Goal: Task Accomplishment & Management: Use online tool/utility

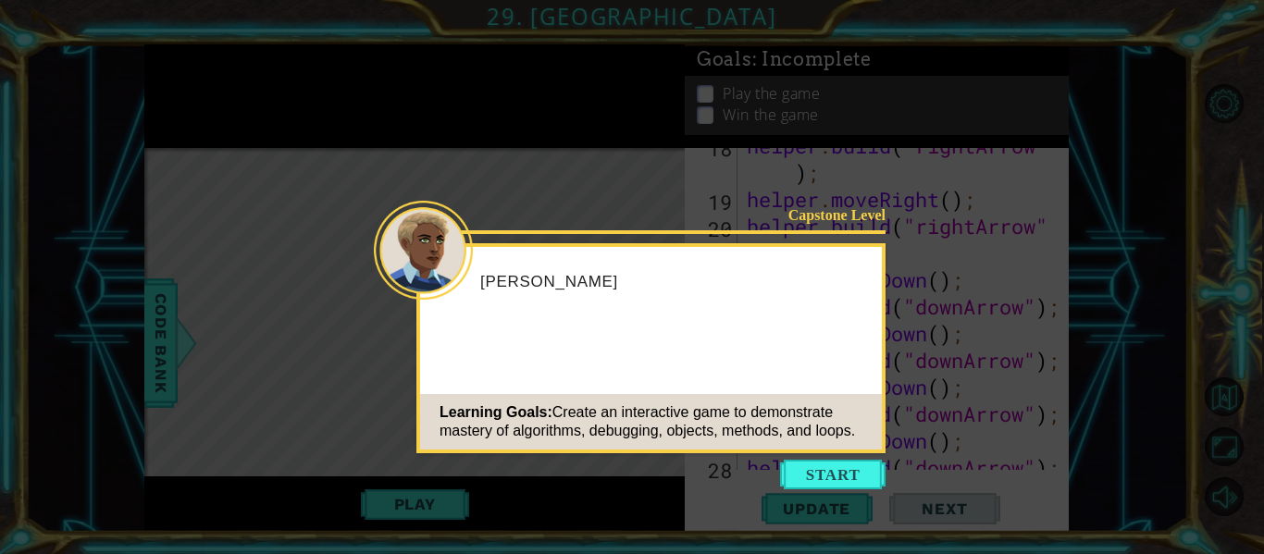
scroll to position [1101, 0]
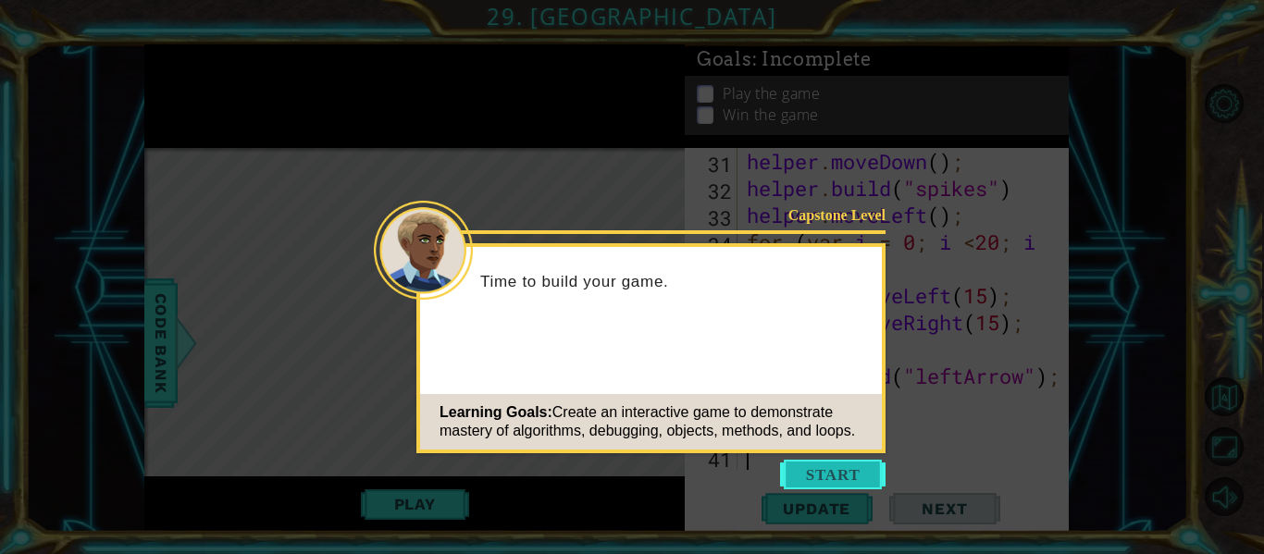
click at [835, 476] on button "Start" at bounding box center [833, 475] width 106 height 30
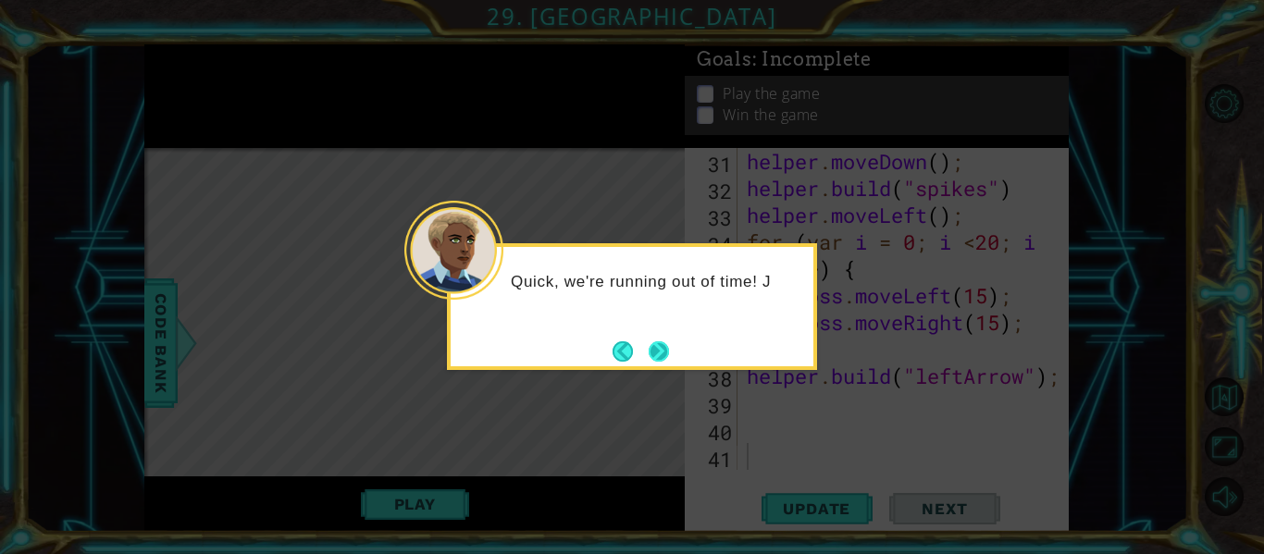
click at [651, 360] on button "Next" at bounding box center [659, 352] width 20 height 20
click at [654, 356] on button "Next" at bounding box center [659, 352] width 20 height 20
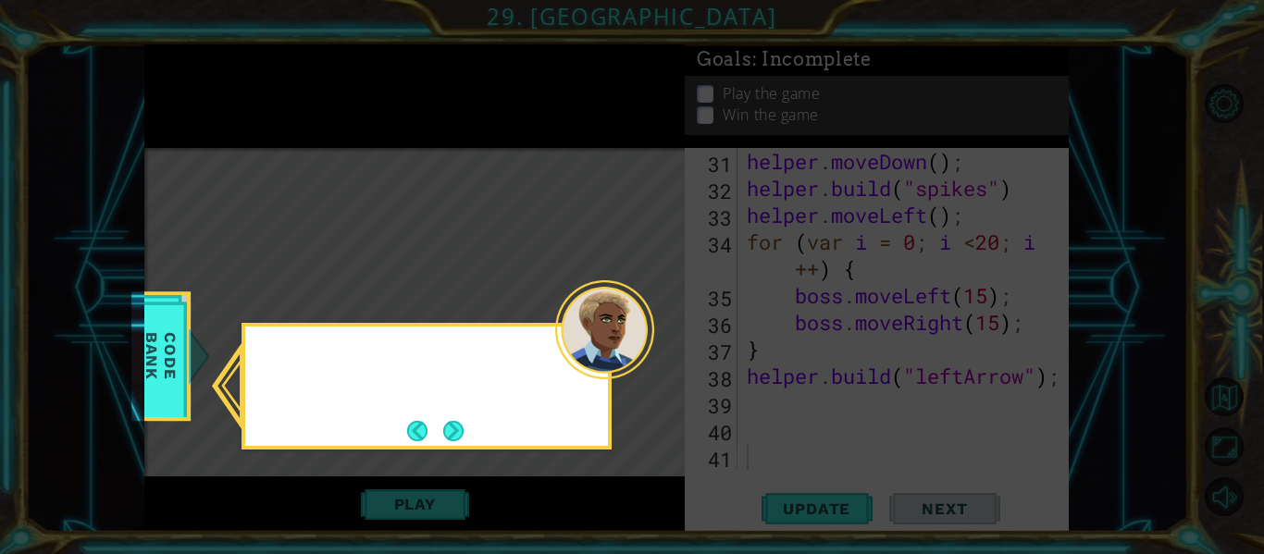
click at [654, 356] on icon at bounding box center [632, 277] width 1264 height 554
click at [454, 429] on button "Next" at bounding box center [453, 431] width 20 height 20
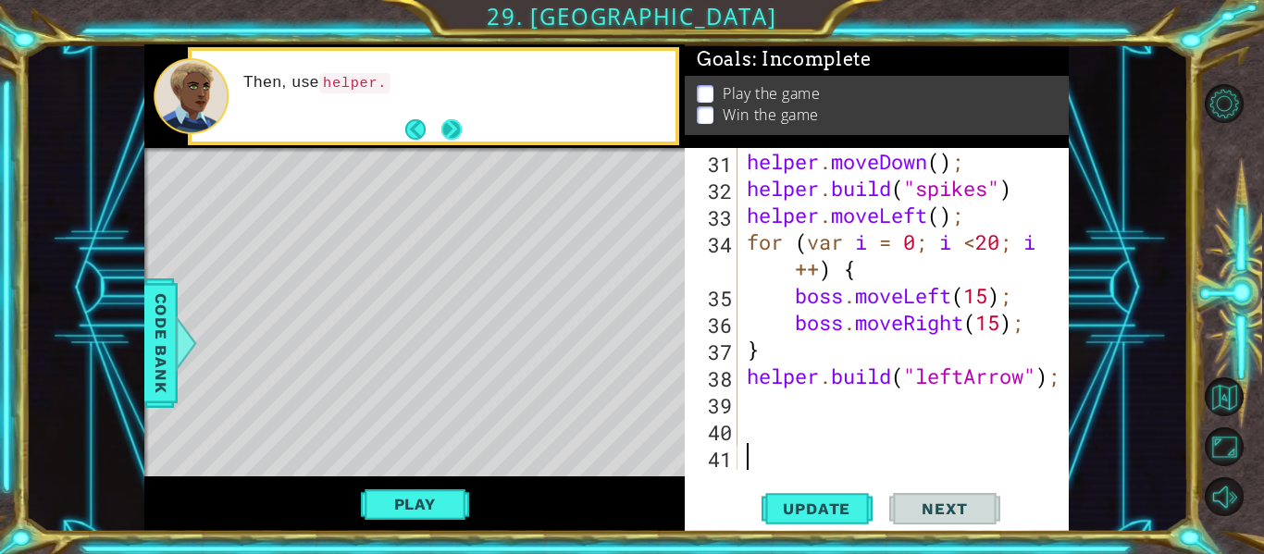
click at [447, 118] on button "Next" at bounding box center [452, 128] width 20 height 20
click at [450, 136] on button "Next" at bounding box center [452, 128] width 20 height 20
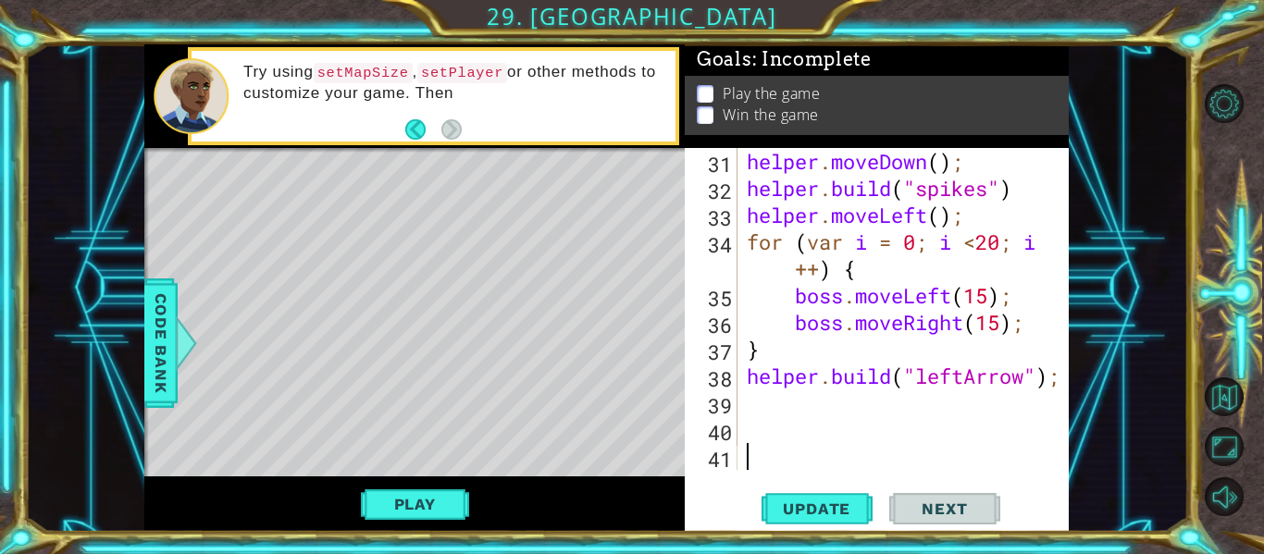
click at [753, 413] on div "helper . moveDown ( ) ; helper . build ( "spikes" ) helper . moveLeft ( ) ; for…" at bounding box center [908, 336] width 331 height 376
drag, startPoint x: 408, startPoint y: 383, endPoint x: 482, endPoint y: 407, distance: 77.9
click at [482, 407] on div "Level Map" at bounding box center [571, 420] width 855 height 545
click at [784, 417] on div "helper . moveDown ( ) ; helper . build ( "spikes" ) helper . moveLeft ( ) ; for…" at bounding box center [908, 336] width 331 height 376
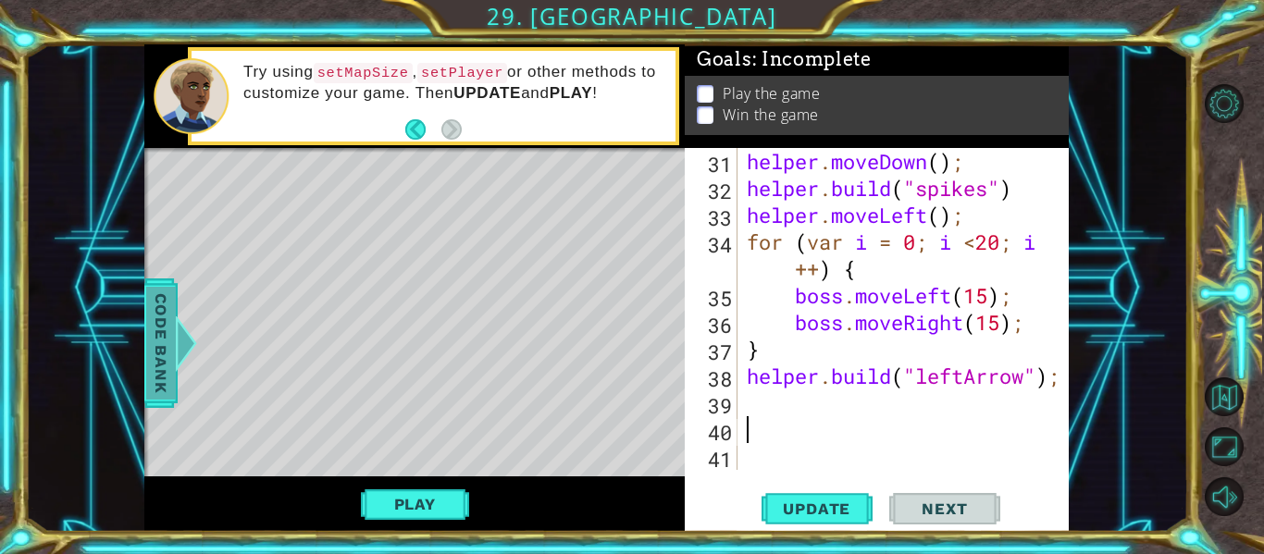
click at [158, 332] on span "Code Bank" at bounding box center [161, 343] width 30 height 113
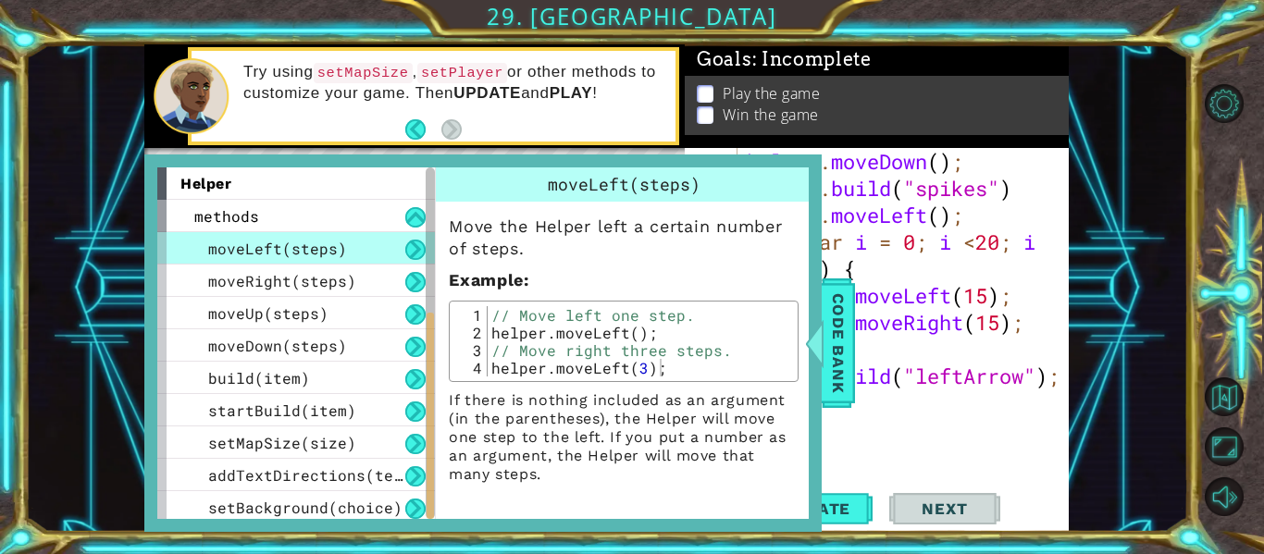
scroll to position [296, 0]
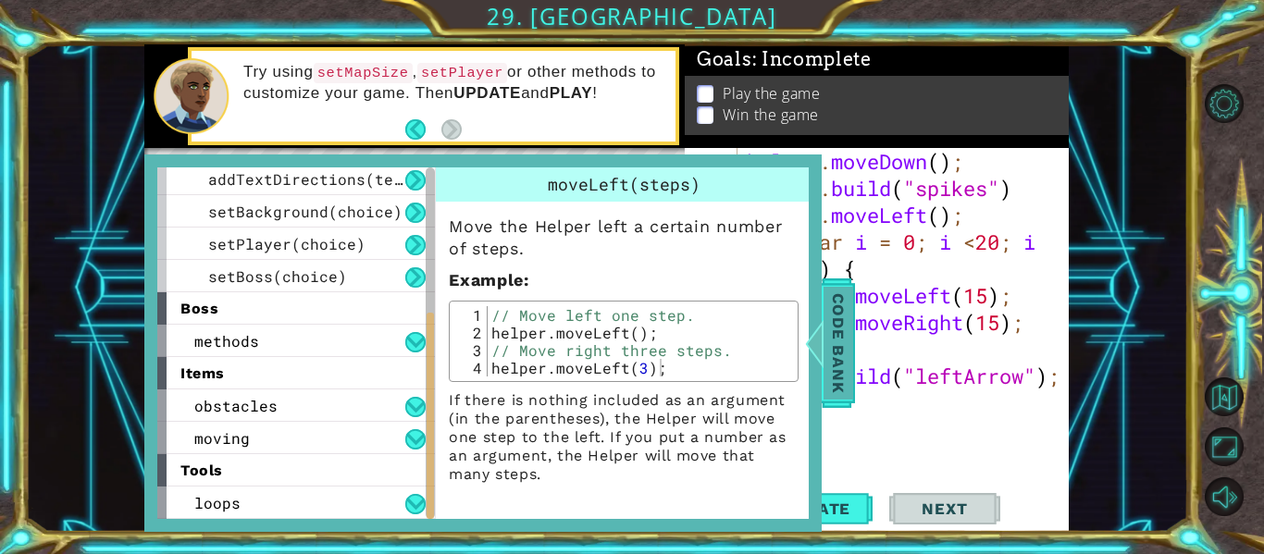
click at [836, 309] on span "Code Bank" at bounding box center [839, 343] width 30 height 113
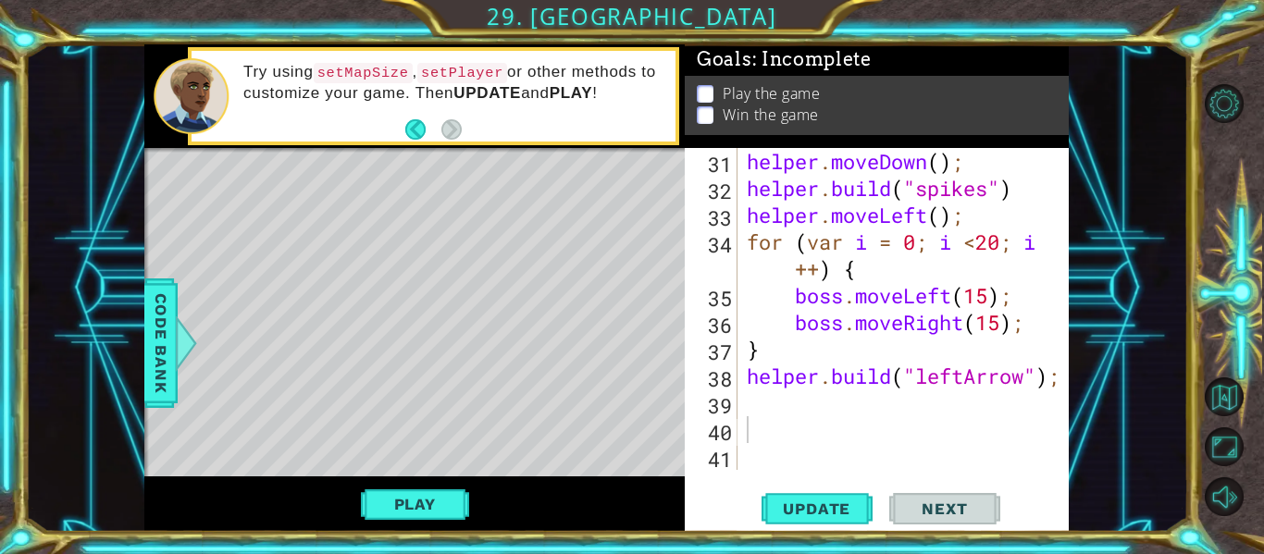
click at [830, 454] on div "helper . moveDown ( ) ; helper . build ( "spikes" ) helper . moveLeft ( ) ; for…" at bounding box center [908, 336] width 331 height 376
click at [760, 386] on div "helper . moveDown ( ) ; helper . build ( "spikes" ) helper . moveLeft ( ) ; for…" at bounding box center [908, 336] width 331 height 376
type textarea "helper.build("leftArrow");"
click at [783, 395] on div "helper . moveDown ( ) ; helper . build ( "spikes" ) helper . moveLeft ( ) ; for…" at bounding box center [908, 336] width 331 height 376
click at [424, 504] on button "Play" at bounding box center [415, 504] width 108 height 35
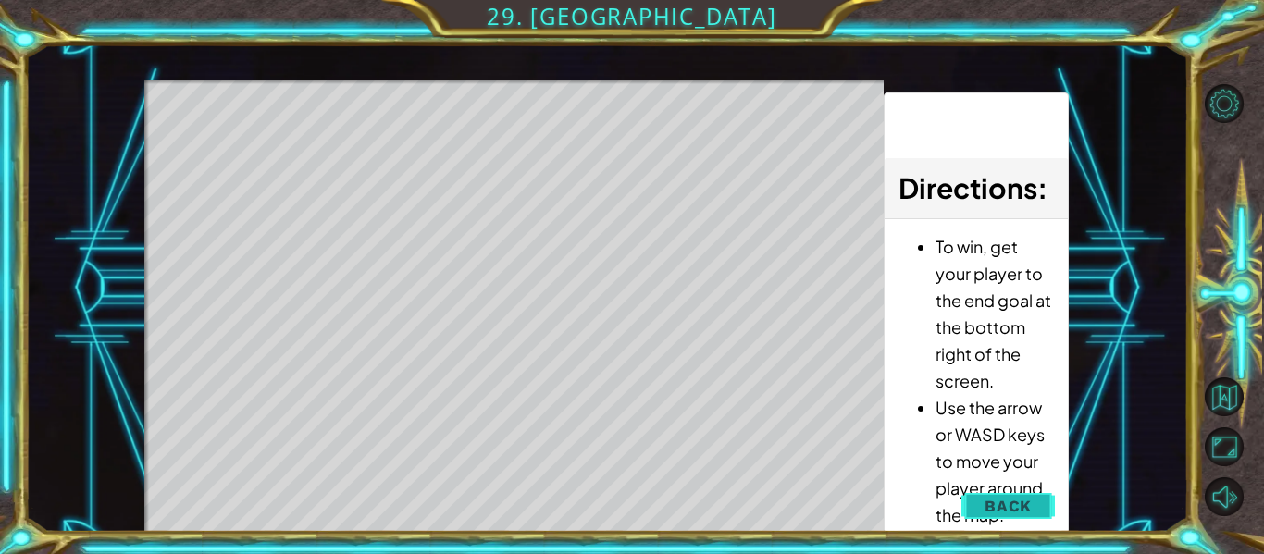
click at [1002, 504] on span "Back" at bounding box center [1008, 506] width 47 height 19
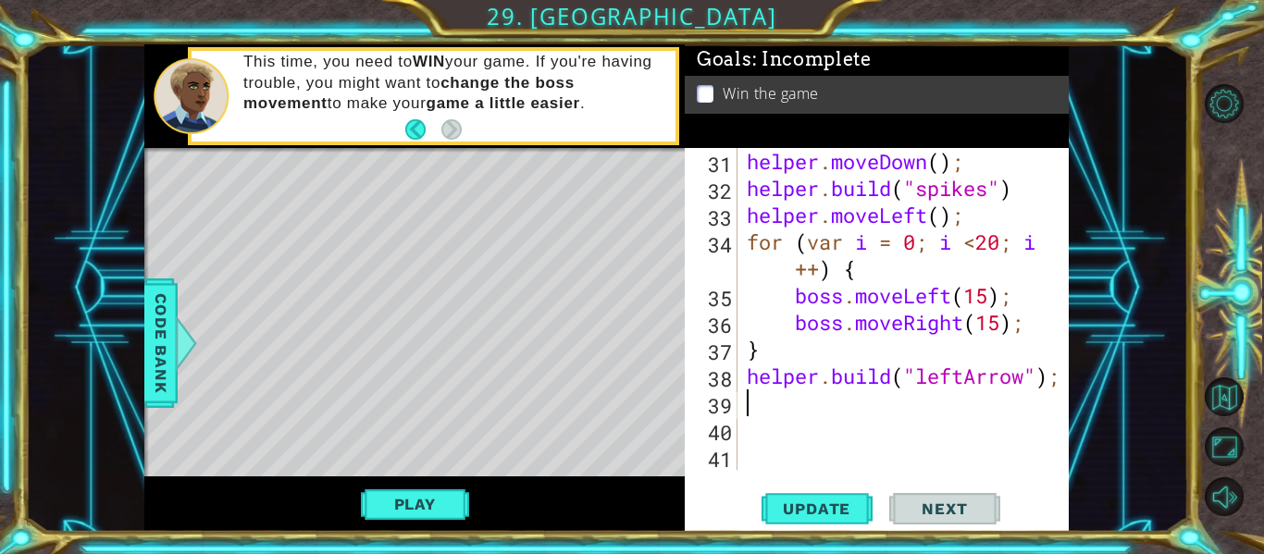
click at [918, 403] on div "helper . moveDown ( ) ; helper . build ( "spikes" ) helper . moveLeft ( ) ; for…" at bounding box center [908, 336] width 331 height 376
click at [433, 499] on button "Play" at bounding box center [415, 504] width 108 height 35
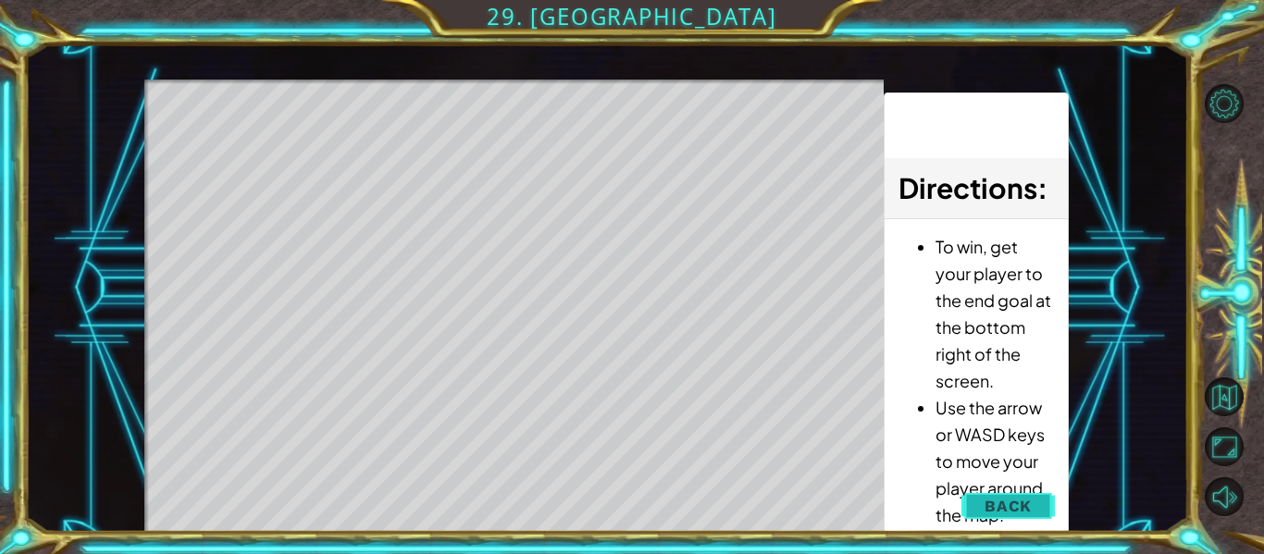
click at [1017, 502] on span "Back" at bounding box center [1008, 506] width 47 height 19
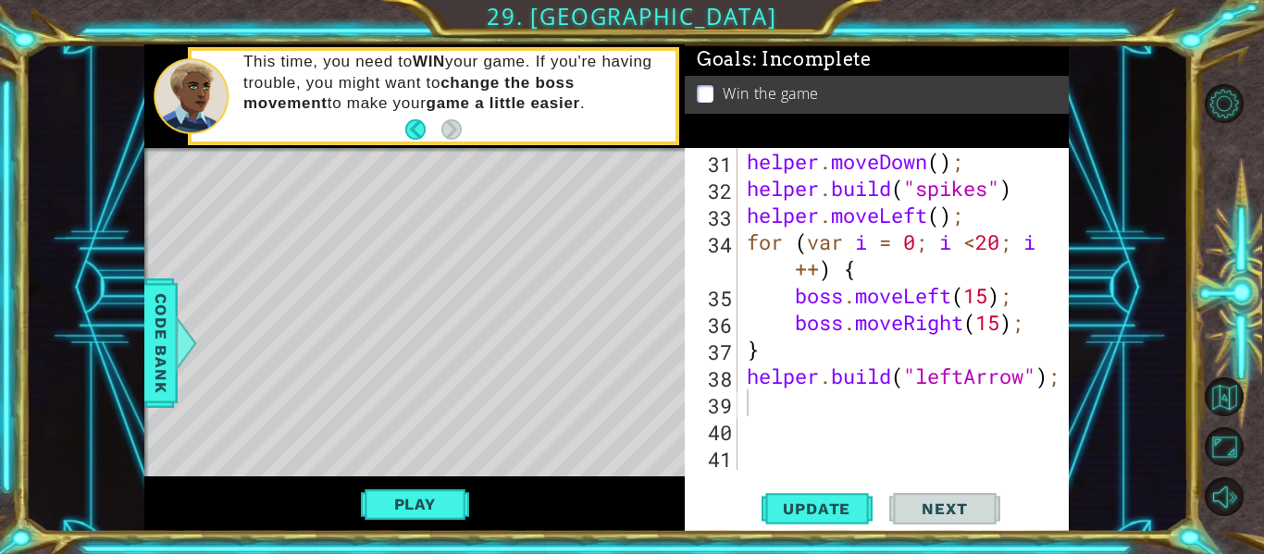
click at [849, 384] on div "helper . moveDown ( ) ; helper . build ( "spikes" ) helper . moveLeft ( ) ; for…" at bounding box center [908, 336] width 331 height 376
click at [161, 352] on span "Code Bank" at bounding box center [161, 343] width 30 height 113
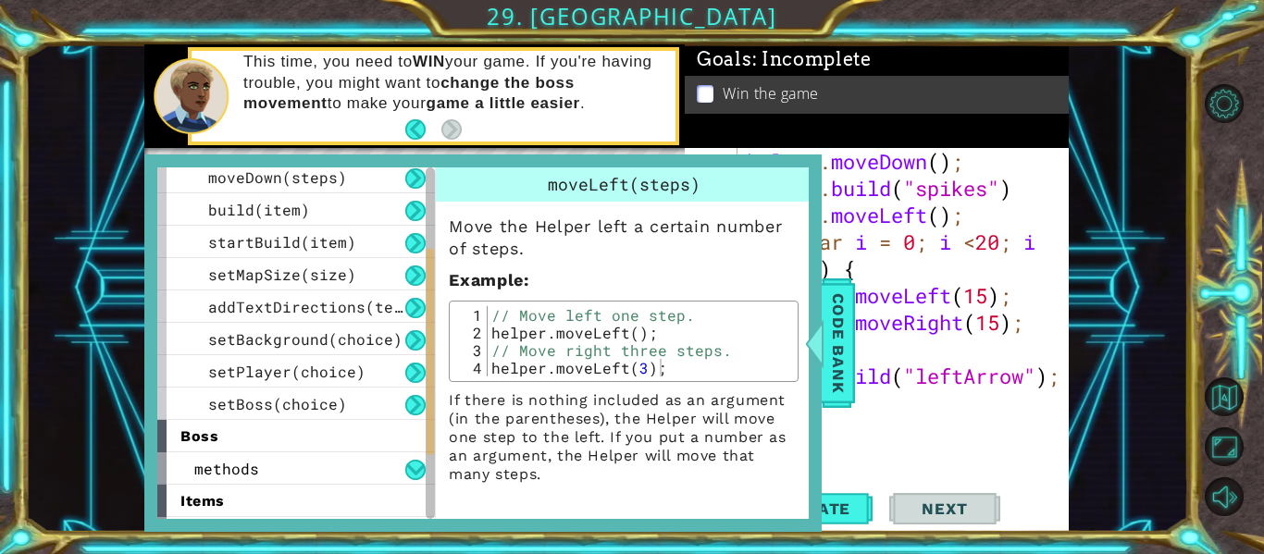
scroll to position [152, 0]
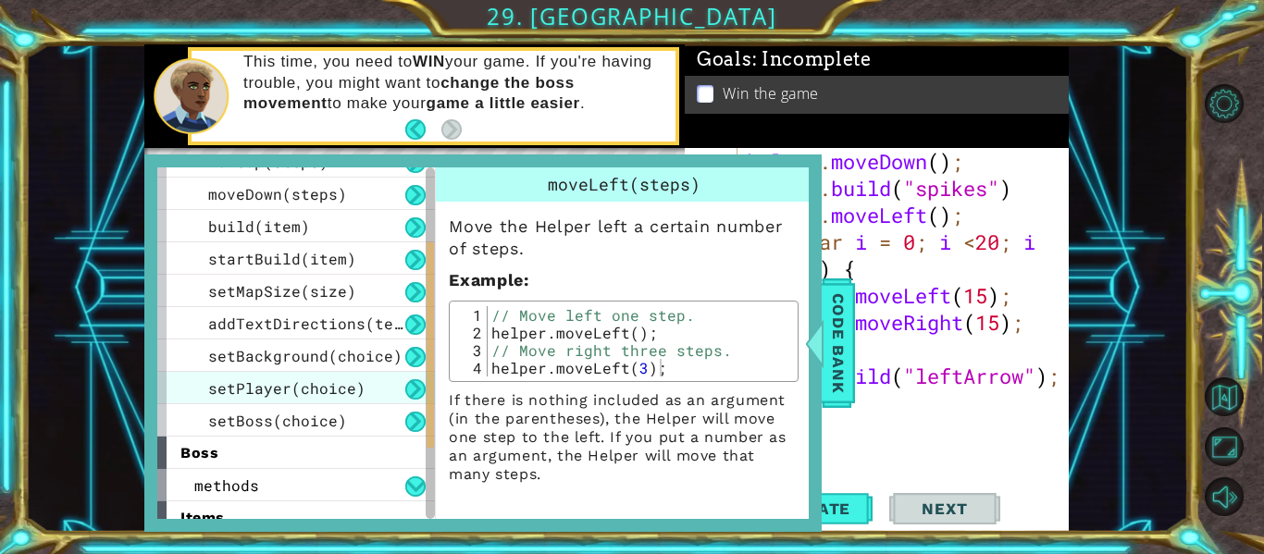
click at [230, 397] on span "setPlayer(choice)" at bounding box center [286, 388] width 157 height 19
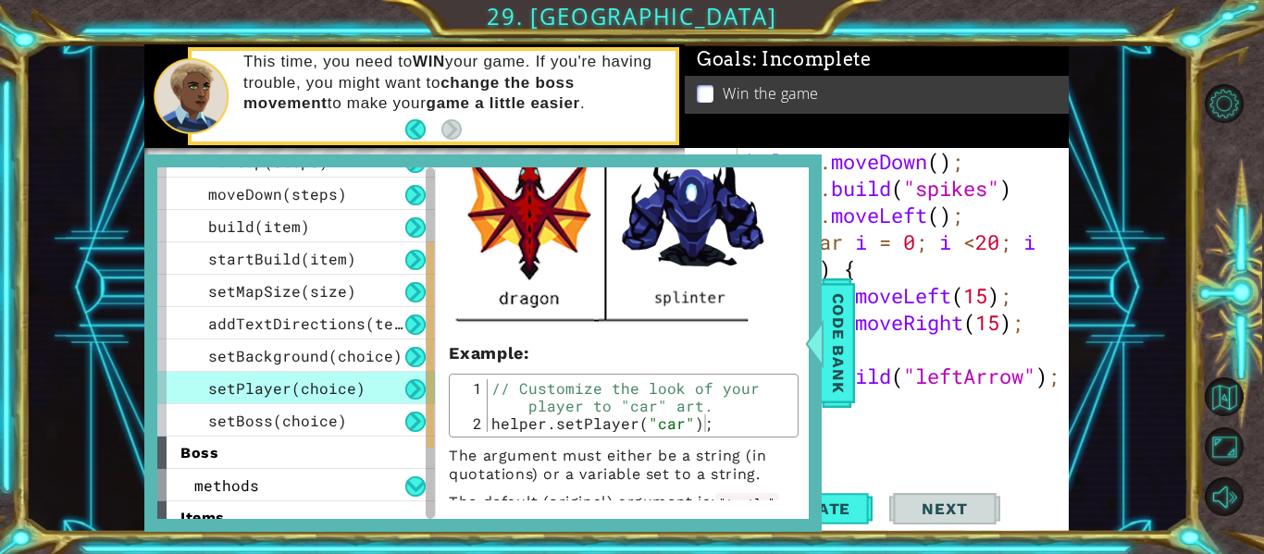
scroll to position [775, 0]
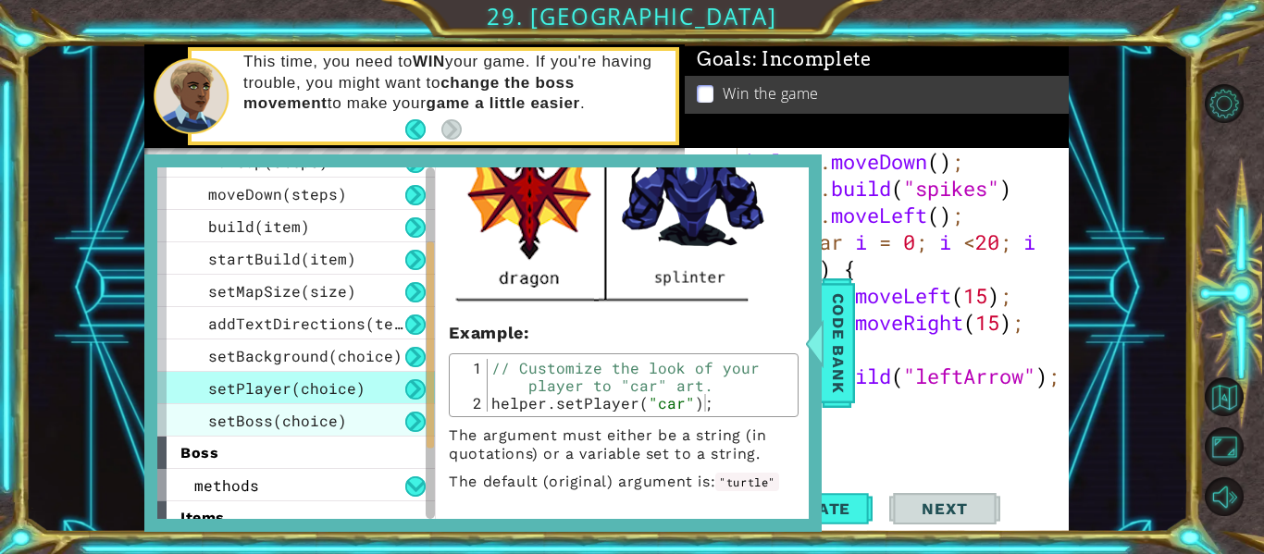
click at [189, 425] on div "setBoss(choice)" at bounding box center [296, 420] width 278 height 32
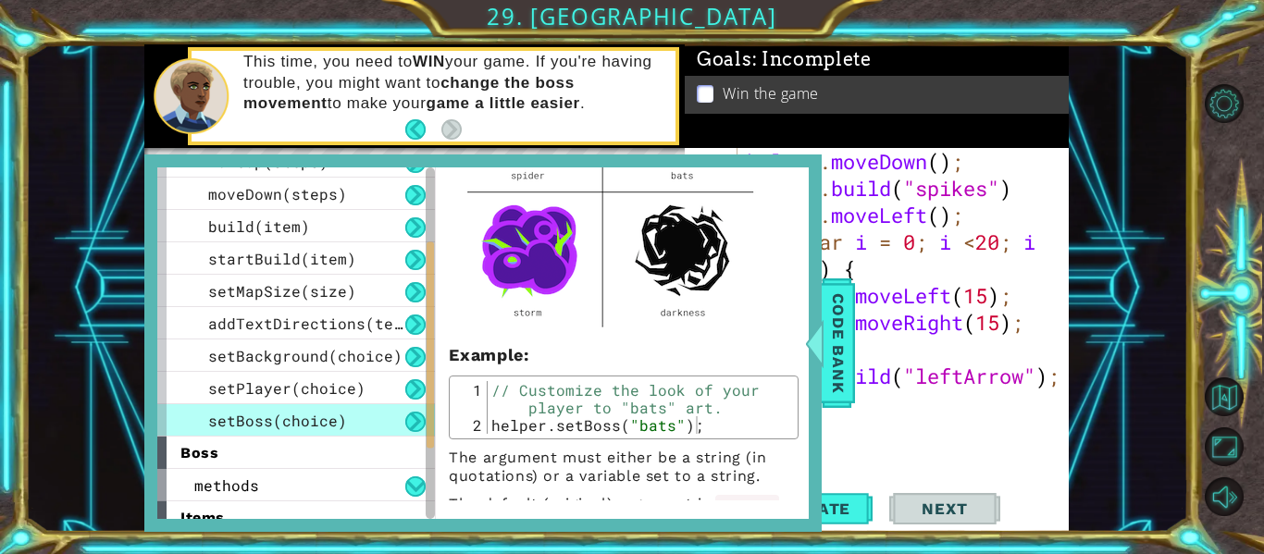
scroll to position [0, 0]
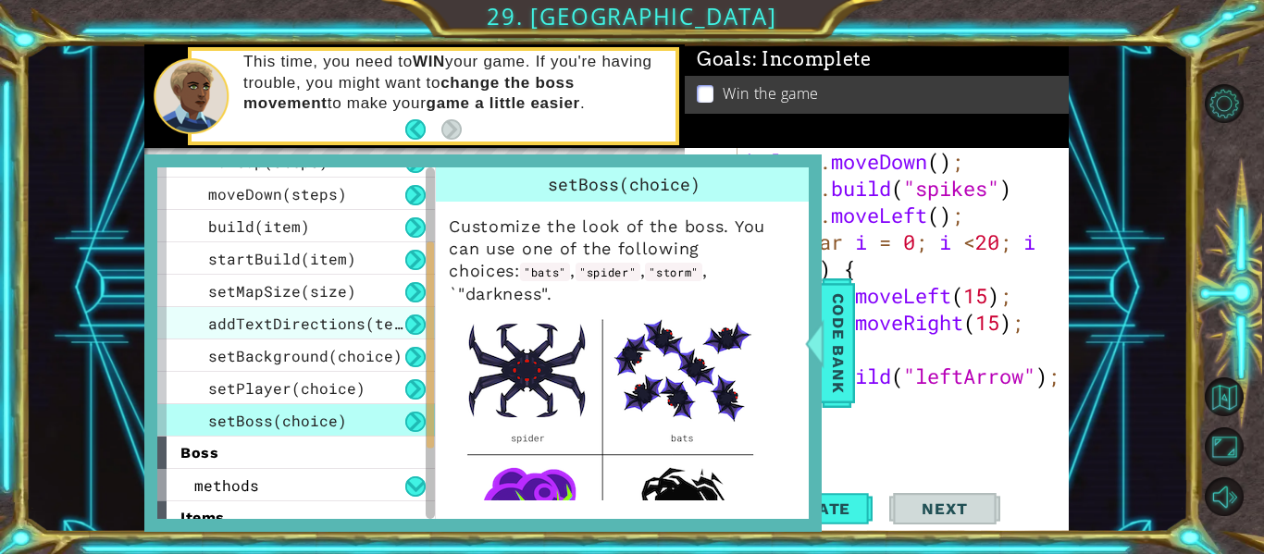
click at [245, 331] on span "addTextDirections(text)" at bounding box center [314, 323] width 213 height 19
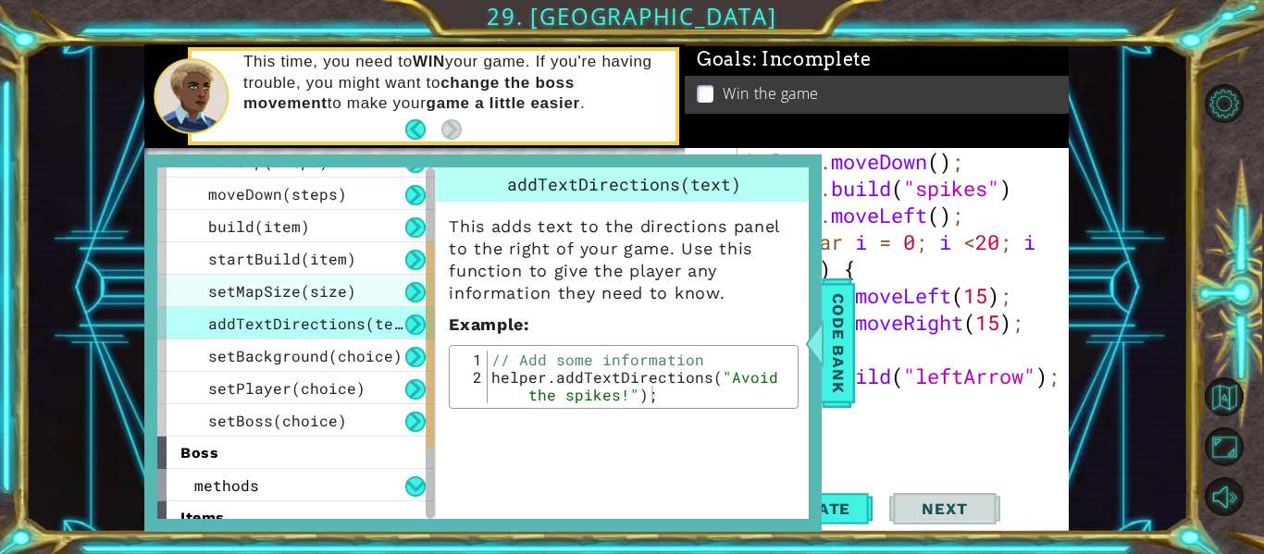
click at [228, 295] on span "setMapSize(size)" at bounding box center [282, 290] width 148 height 19
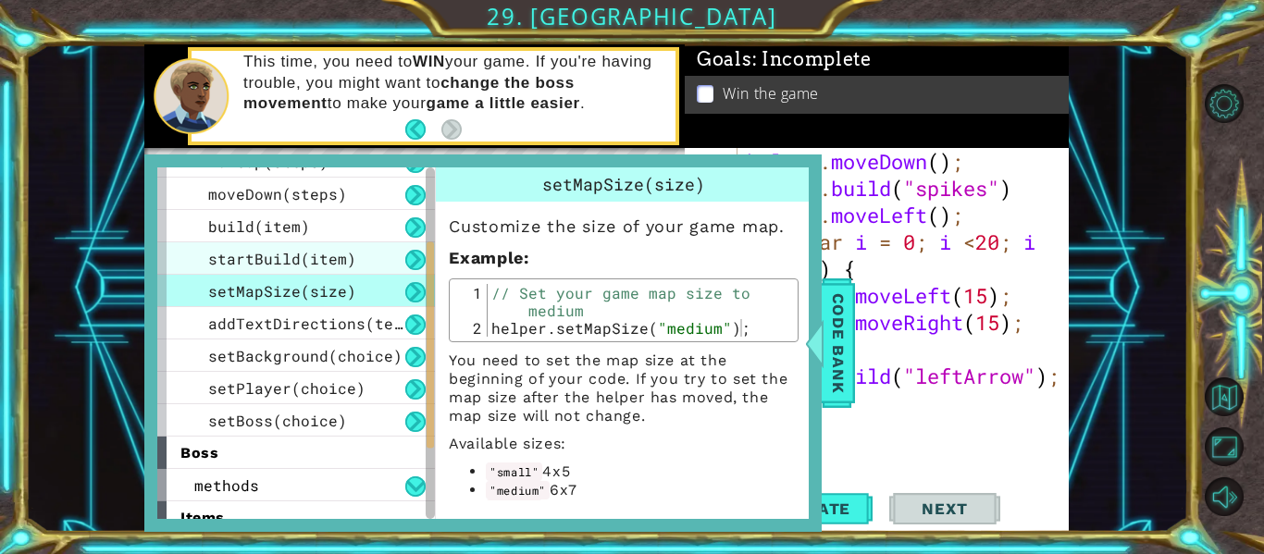
click at [248, 256] on span "startBuild(item)" at bounding box center [282, 258] width 148 height 19
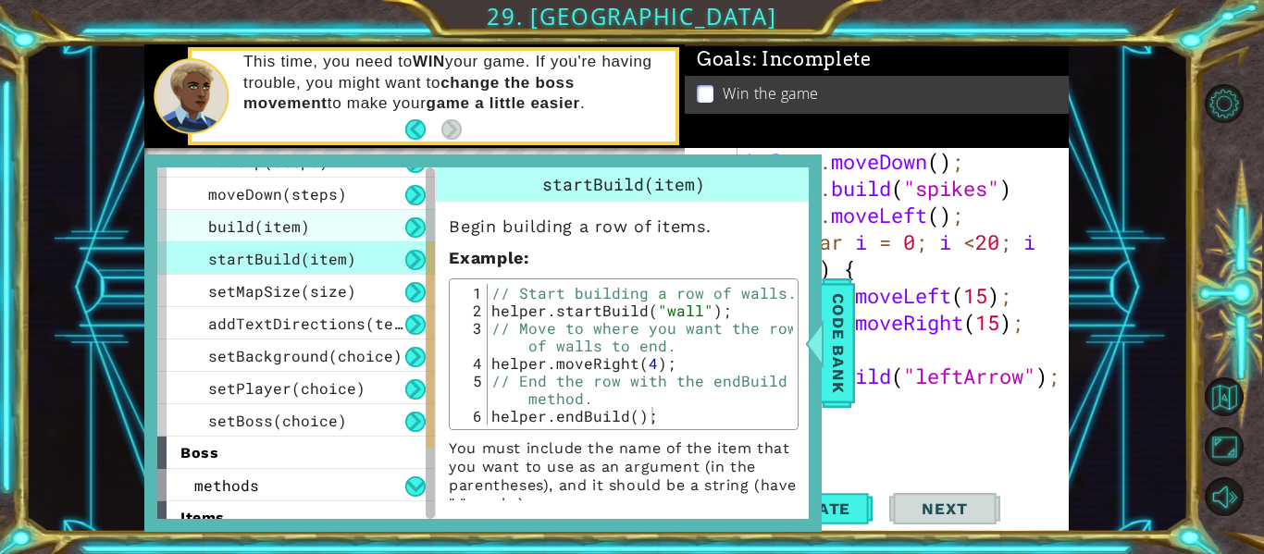
click at [225, 225] on span "build(item)" at bounding box center [259, 226] width 102 height 19
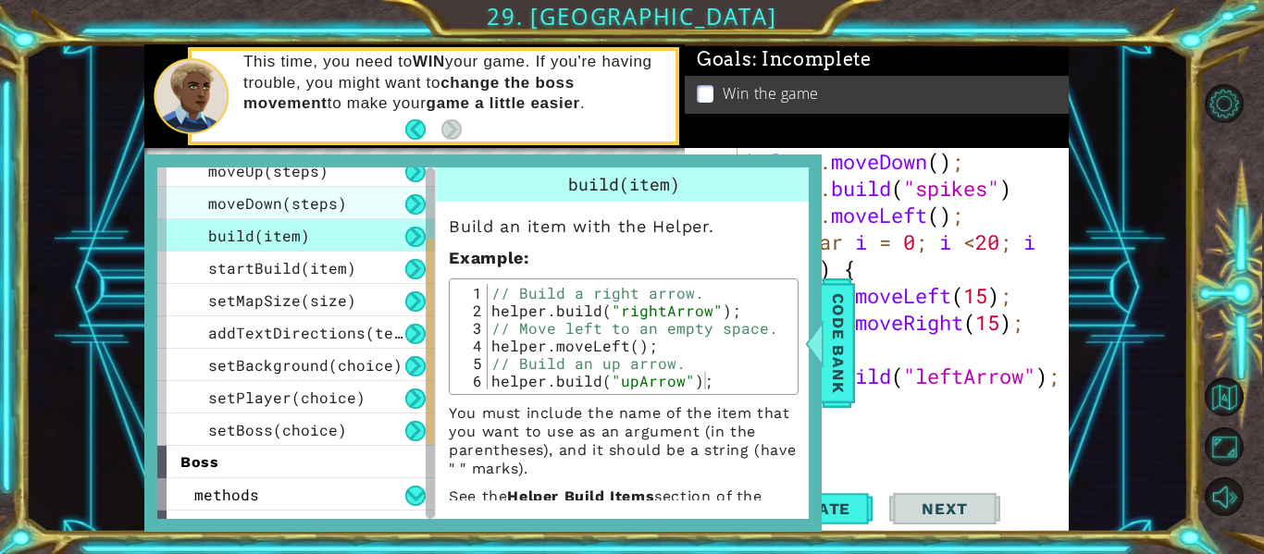
scroll to position [168, 0]
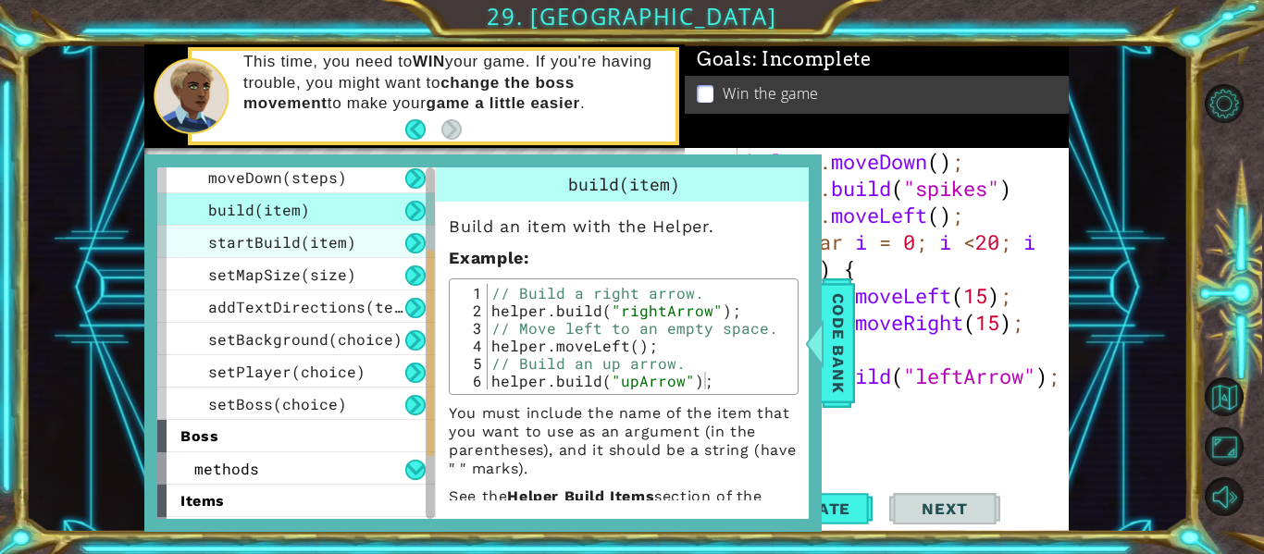
click at [230, 242] on span "startBuild(item)" at bounding box center [282, 241] width 148 height 19
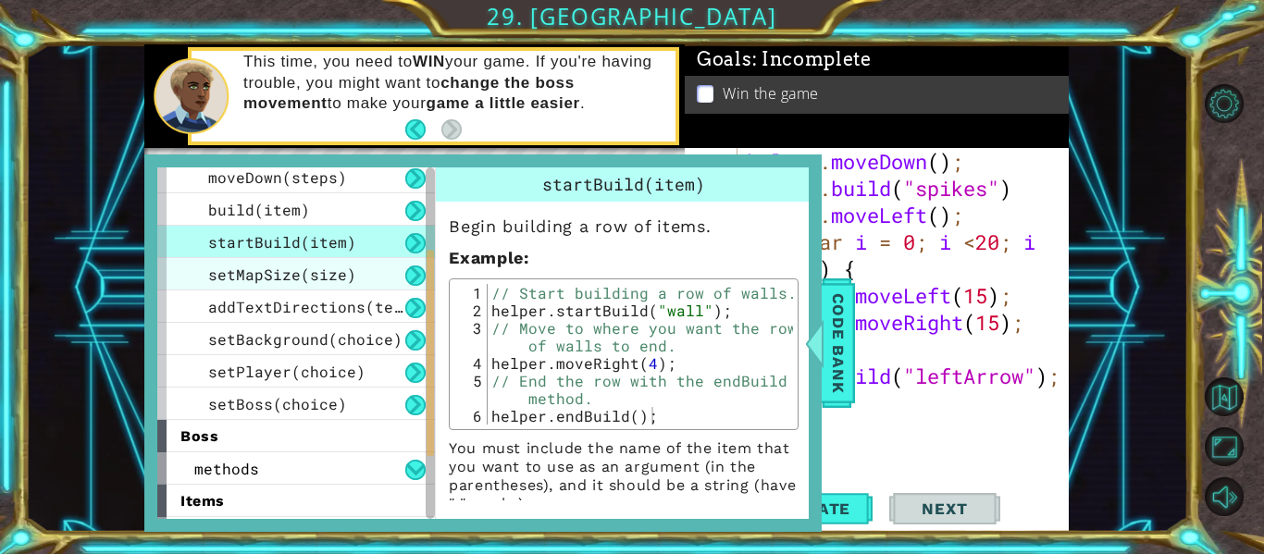
click at [239, 258] on div "setMapSize(size)" at bounding box center [296, 274] width 278 height 32
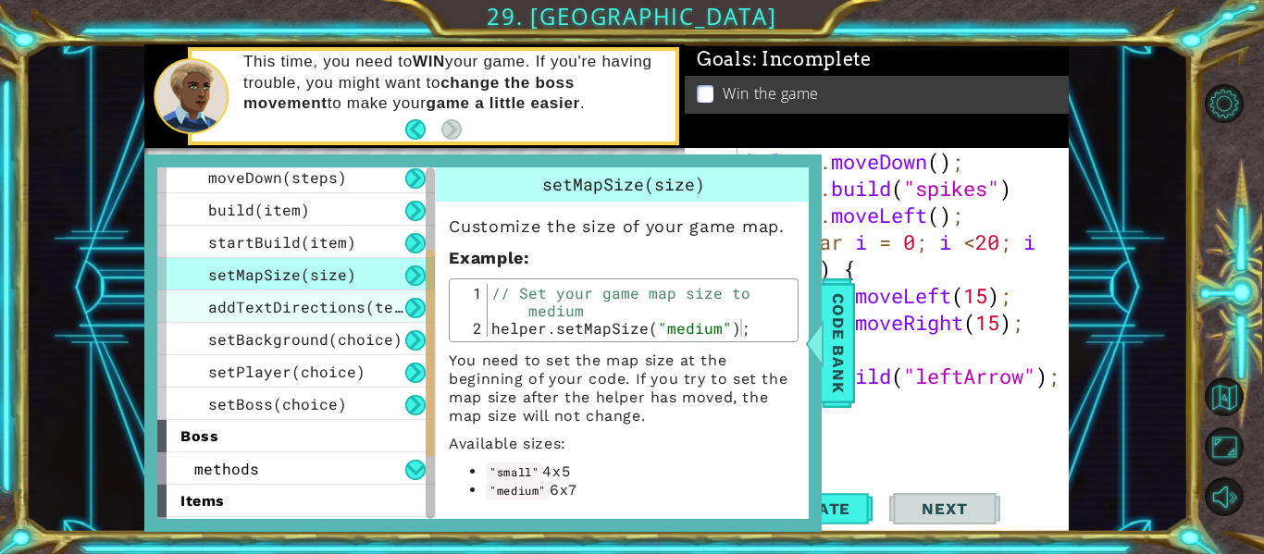
click at [264, 305] on span "addTextDirections(text)" at bounding box center [314, 306] width 213 height 19
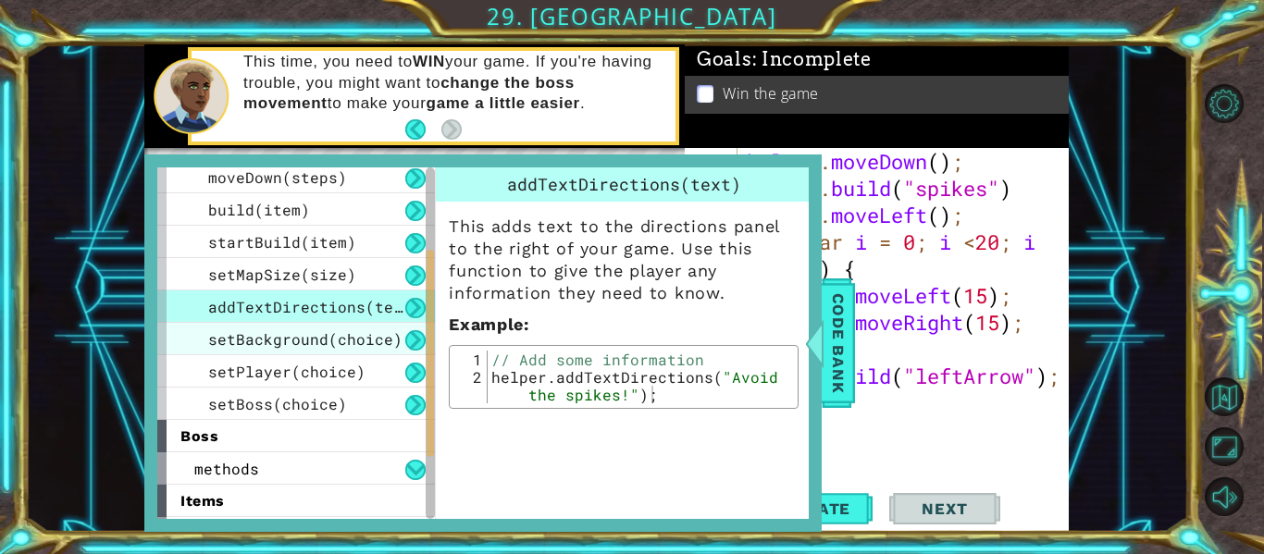
click at [271, 340] on span "setBackground(choice)" at bounding box center [305, 339] width 194 height 19
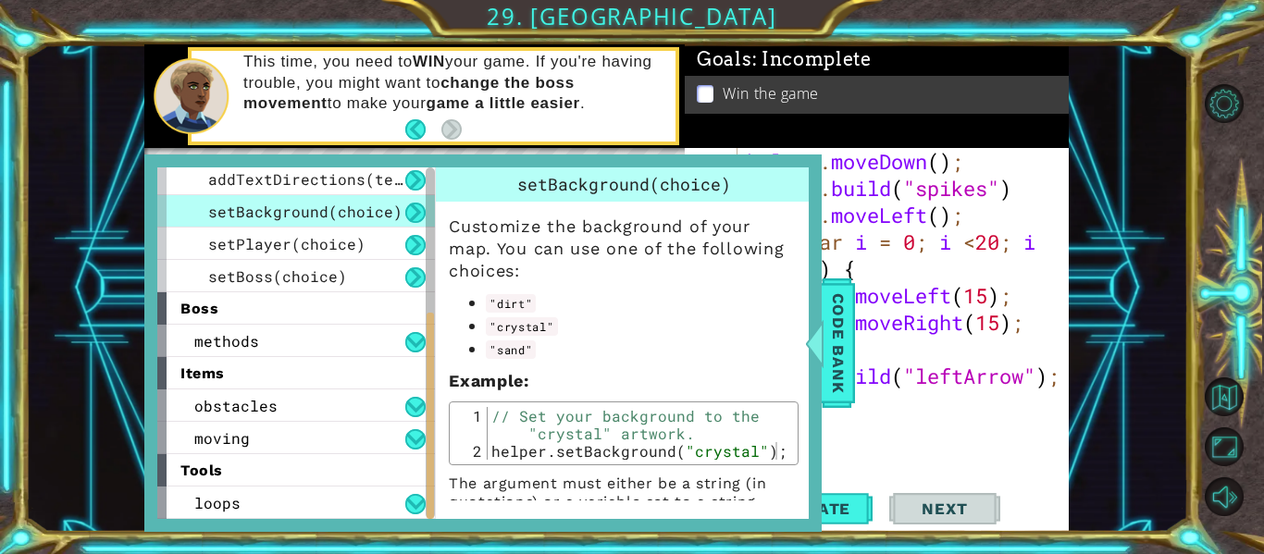
scroll to position [48, 0]
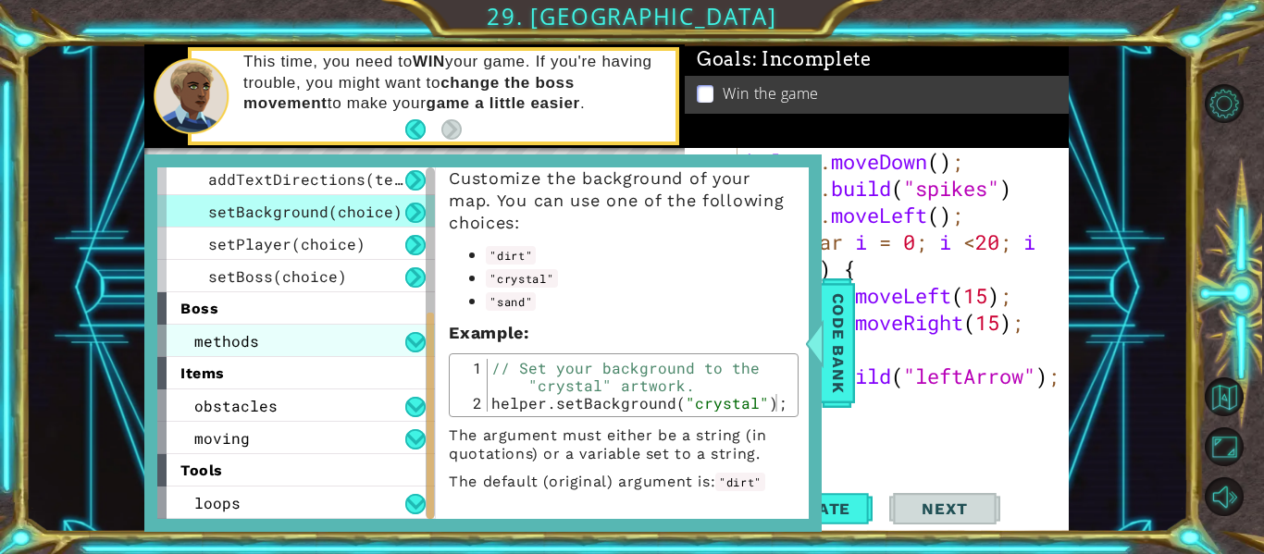
click at [275, 337] on div "methods" at bounding box center [296, 341] width 278 height 32
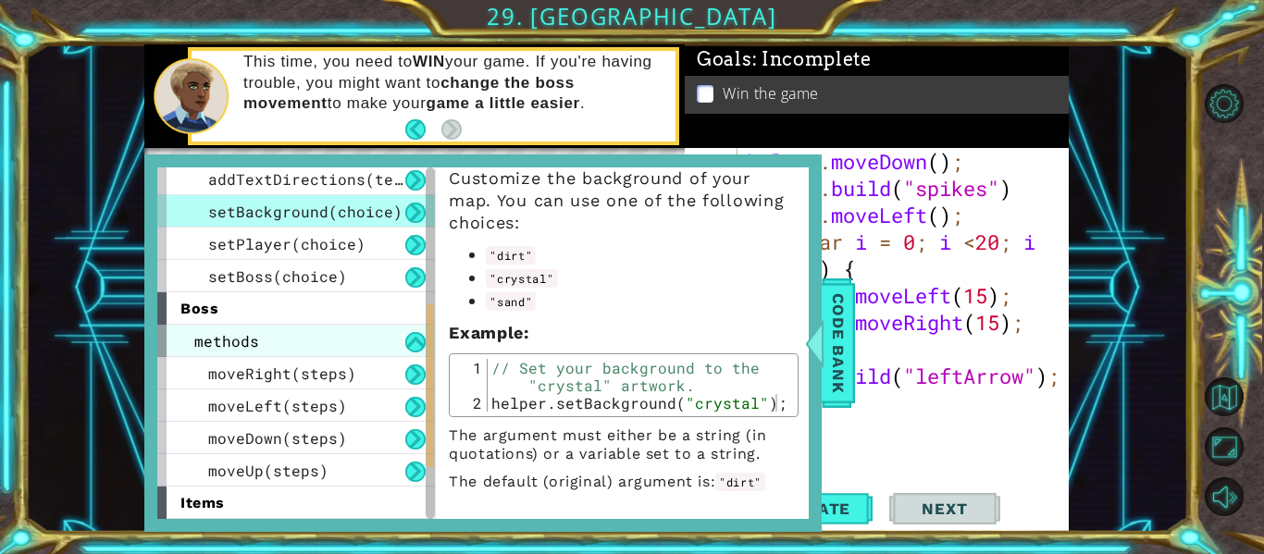
scroll to position [426, 0]
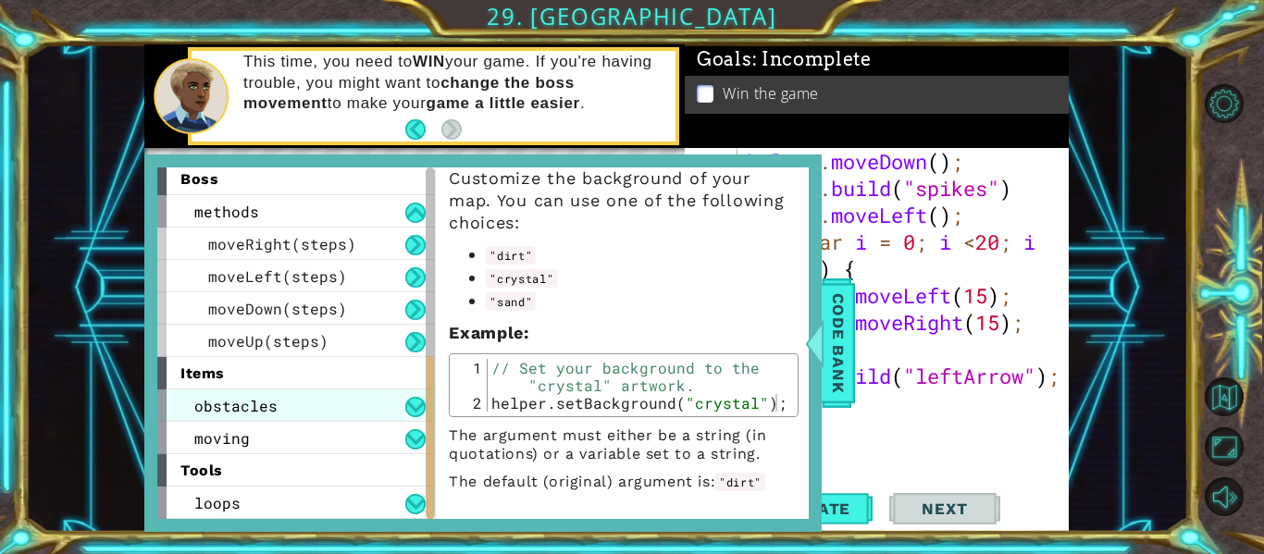
click at [278, 410] on div "obstacles" at bounding box center [296, 406] width 278 height 32
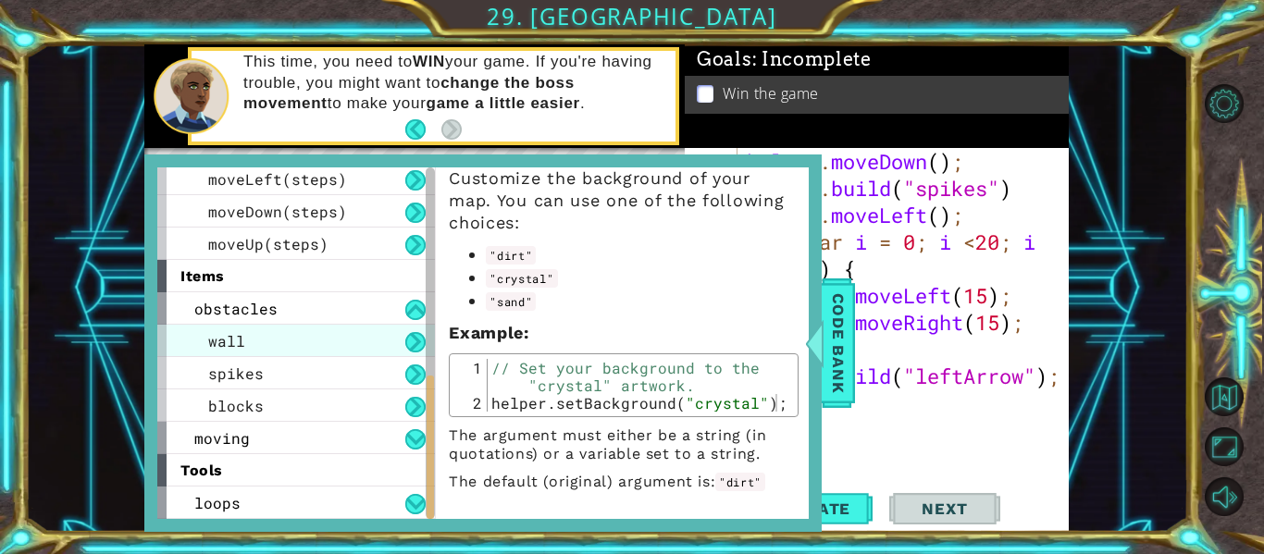
click at [232, 345] on span "wall" at bounding box center [226, 340] width 37 height 19
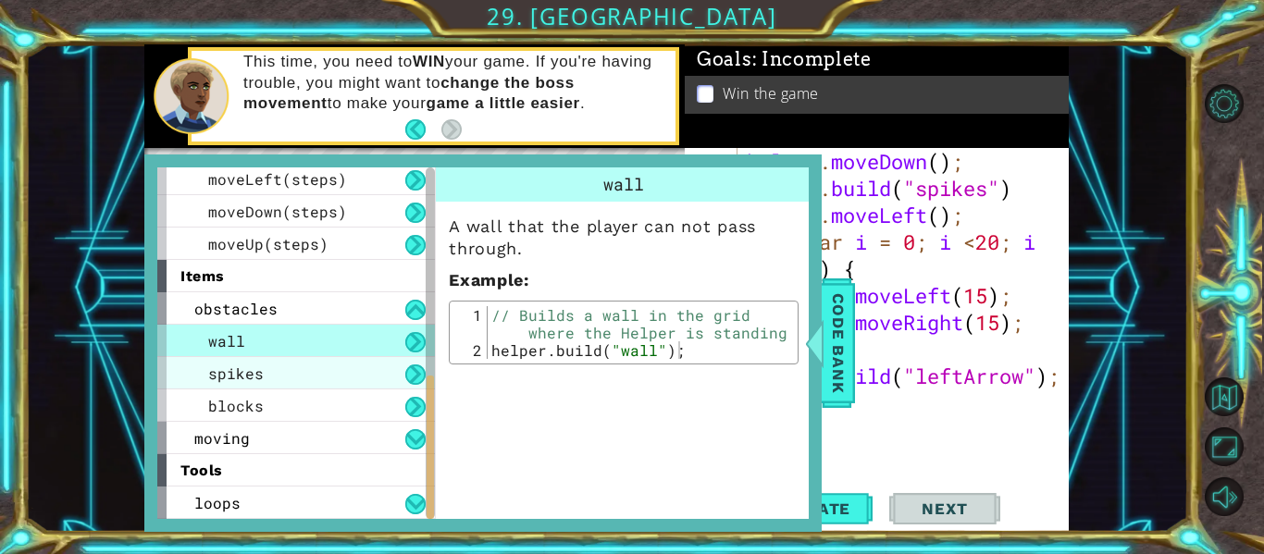
click at [245, 366] on span "spikes" at bounding box center [236, 373] width 56 height 19
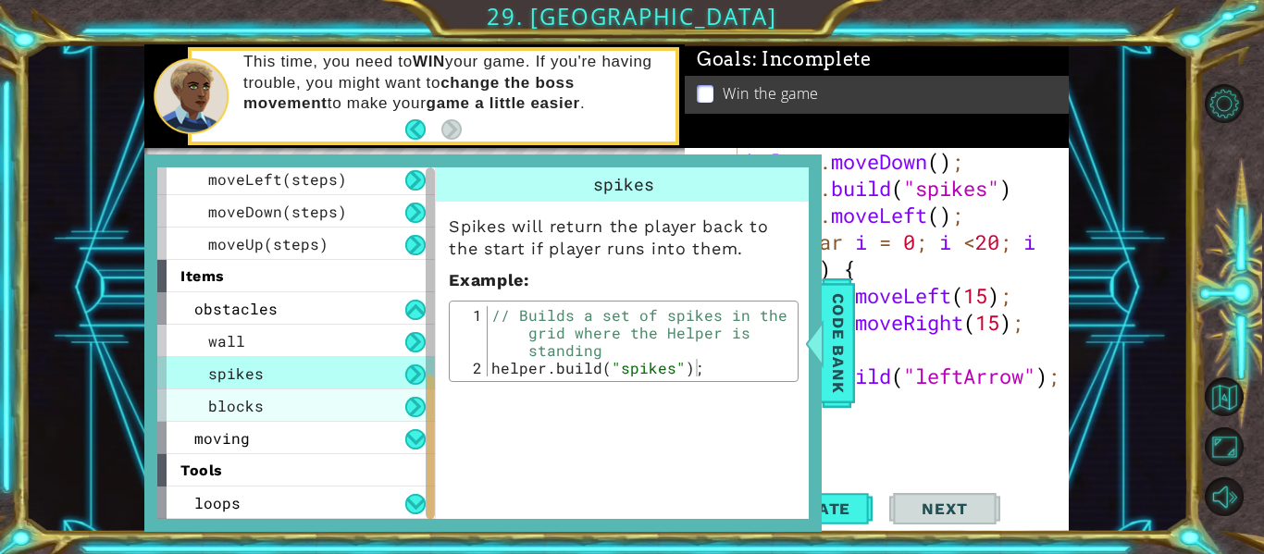
click at [260, 396] on span "blocks" at bounding box center [236, 405] width 56 height 19
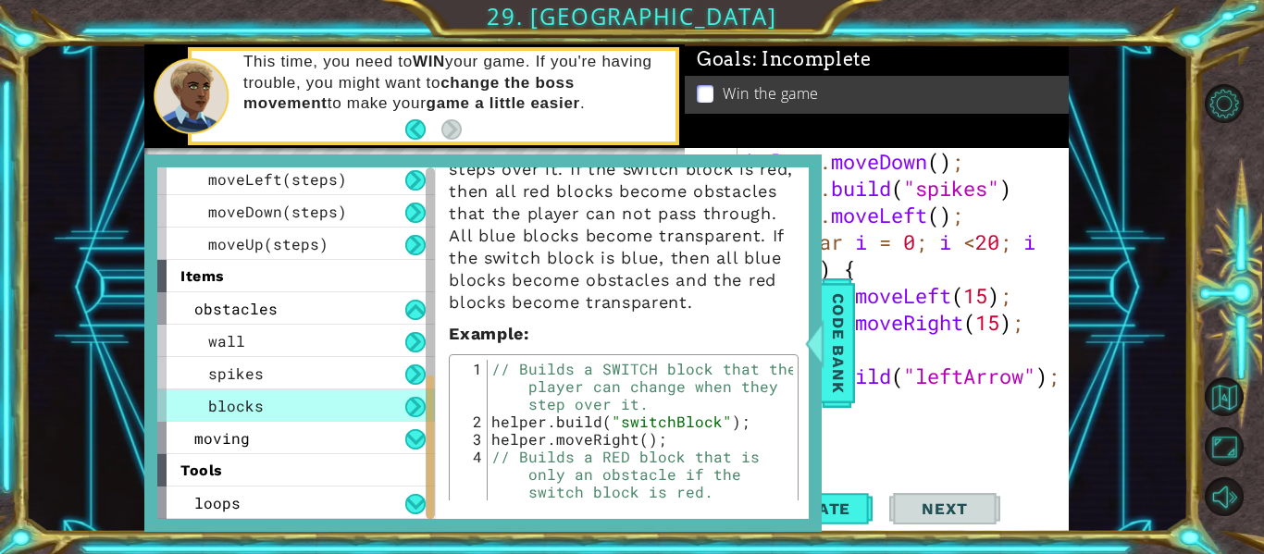
scroll to position [105, 0]
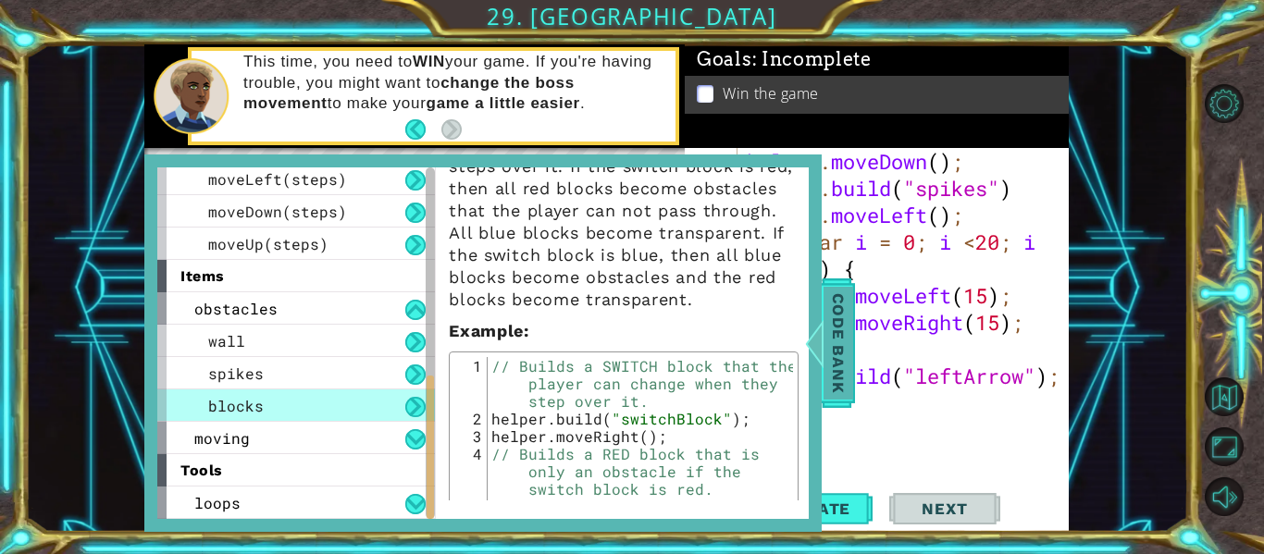
click at [838, 367] on span "Code Bank" at bounding box center [839, 343] width 30 height 113
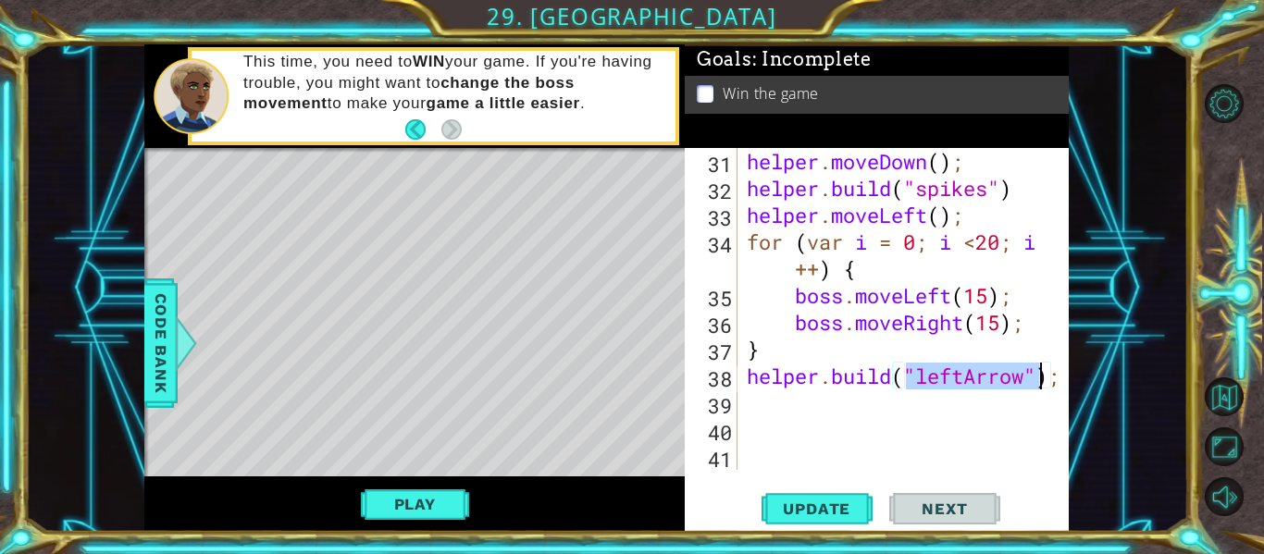
drag, startPoint x: 911, startPoint y: 376, endPoint x: 1035, endPoint y: 379, distance: 124.1
click at [1035, 379] on div "helper . moveDown ( ) ; helper . build ( "spikes" ) helper . moveLeft ( ) ; for…" at bounding box center [908, 336] width 331 height 376
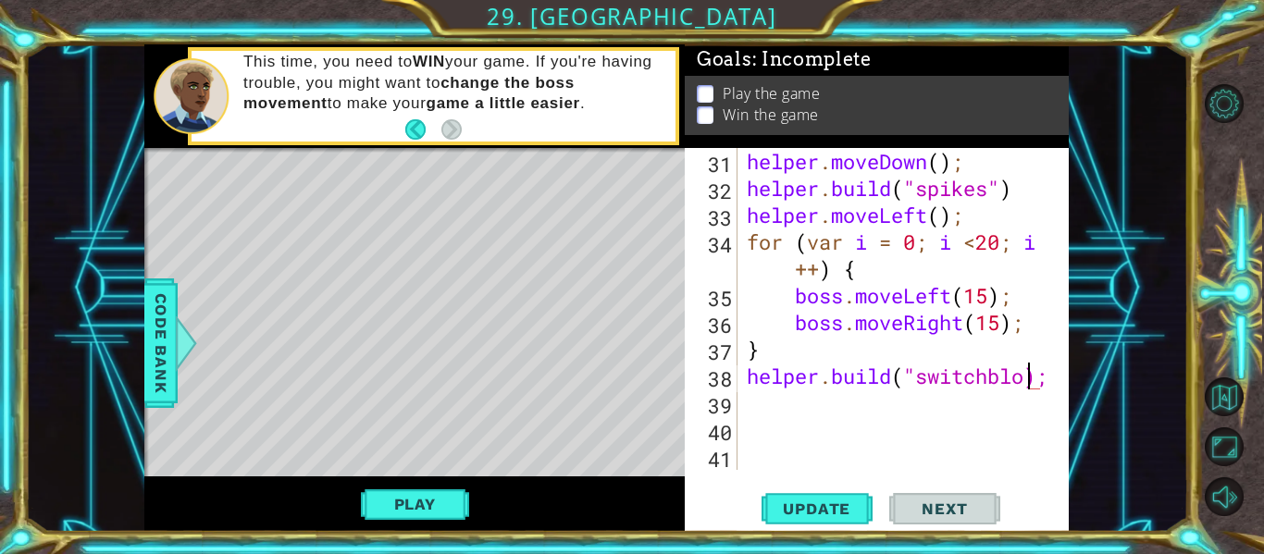
scroll to position [0, 14]
click at [423, 488] on button "Play" at bounding box center [415, 504] width 108 height 35
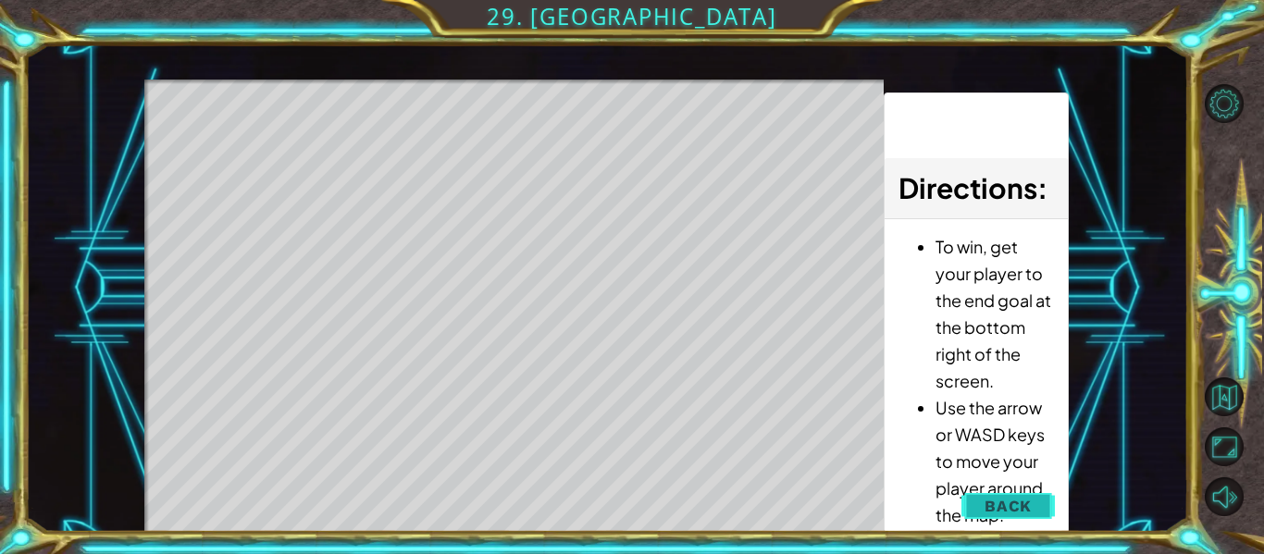
click at [1003, 502] on span "Back" at bounding box center [1008, 506] width 47 height 19
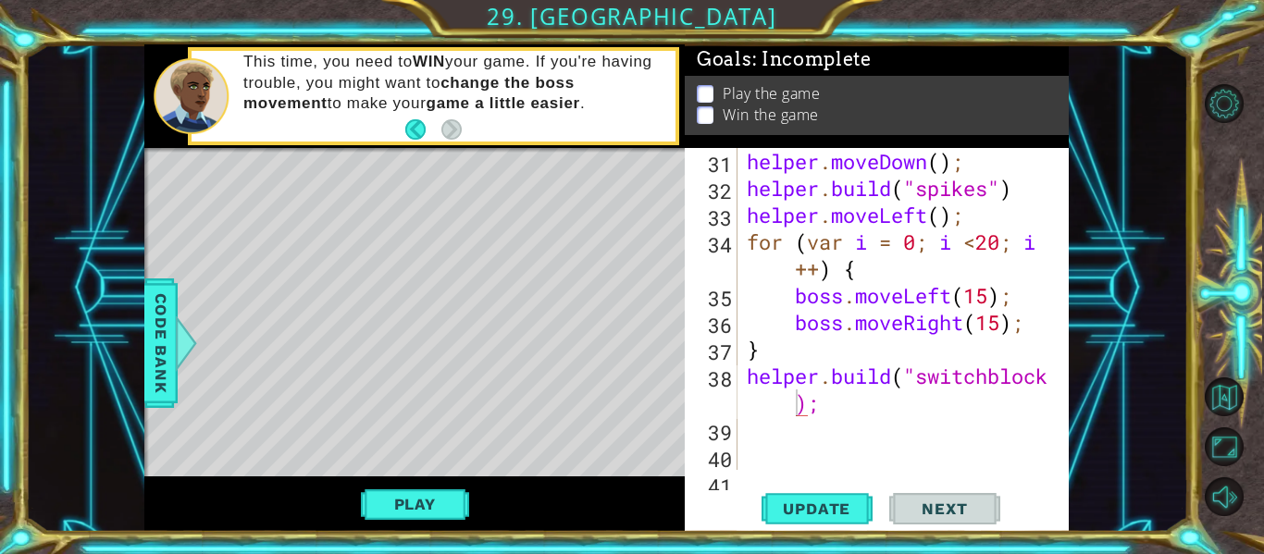
click at [878, 410] on div "helper . moveDown ( ) ; helper . build ( "spikes" ) helper . moveLeft ( ) ; for…" at bounding box center [908, 336] width 331 height 376
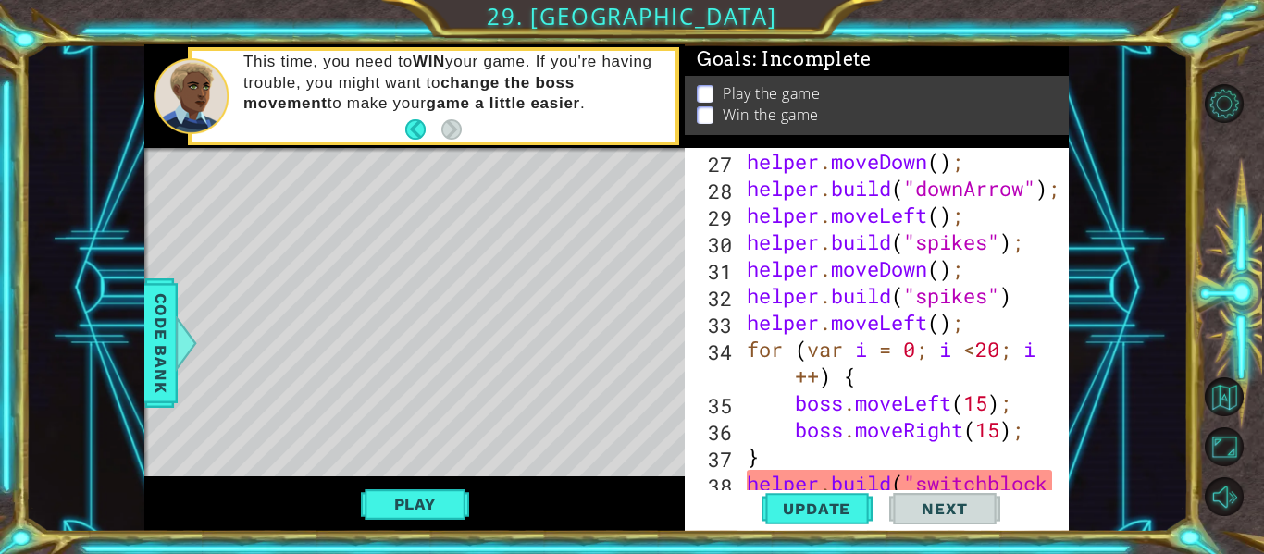
scroll to position [993, 0]
click at [878, 410] on div "helper . moveDown ( ) ; helper . build ( "downArrow" ) ; helper . moveLeft ( ) …" at bounding box center [908, 403] width 331 height 510
click at [792, 482] on div "helper . moveDown ( ) ; helper . build ( "downArrow" ) ; helper . moveLeft ( ) …" at bounding box center [908, 403] width 331 height 510
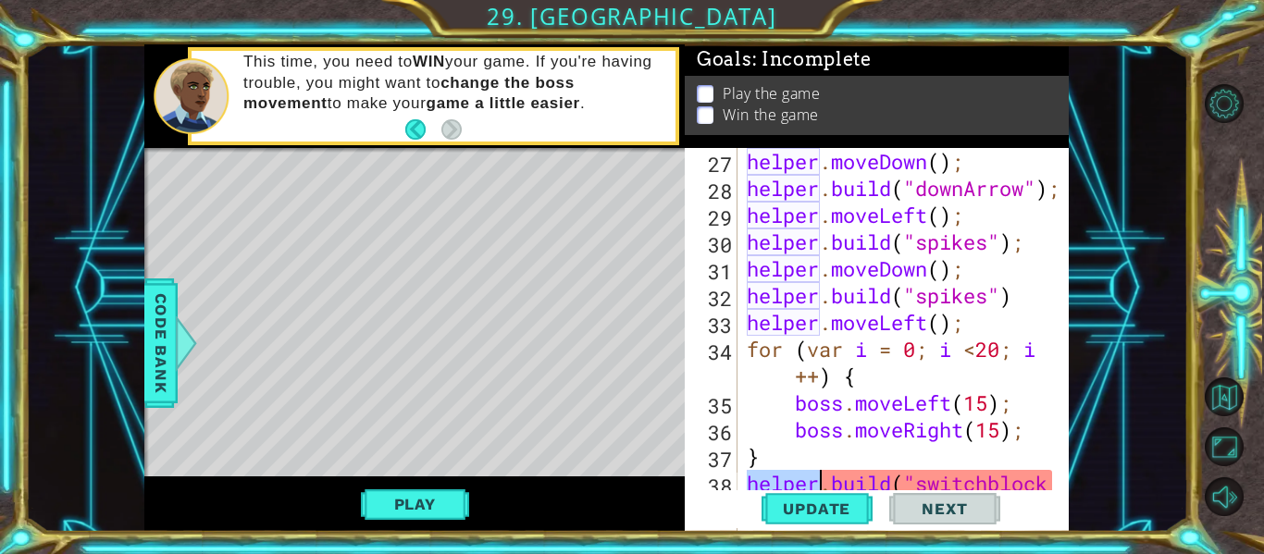
click at [792, 482] on div "helper . moveDown ( ) ; helper . build ( "downArrow" ) ; helper . moveLeft ( ) …" at bounding box center [908, 403] width 331 height 510
type textarea "helper.build("switchblock);"
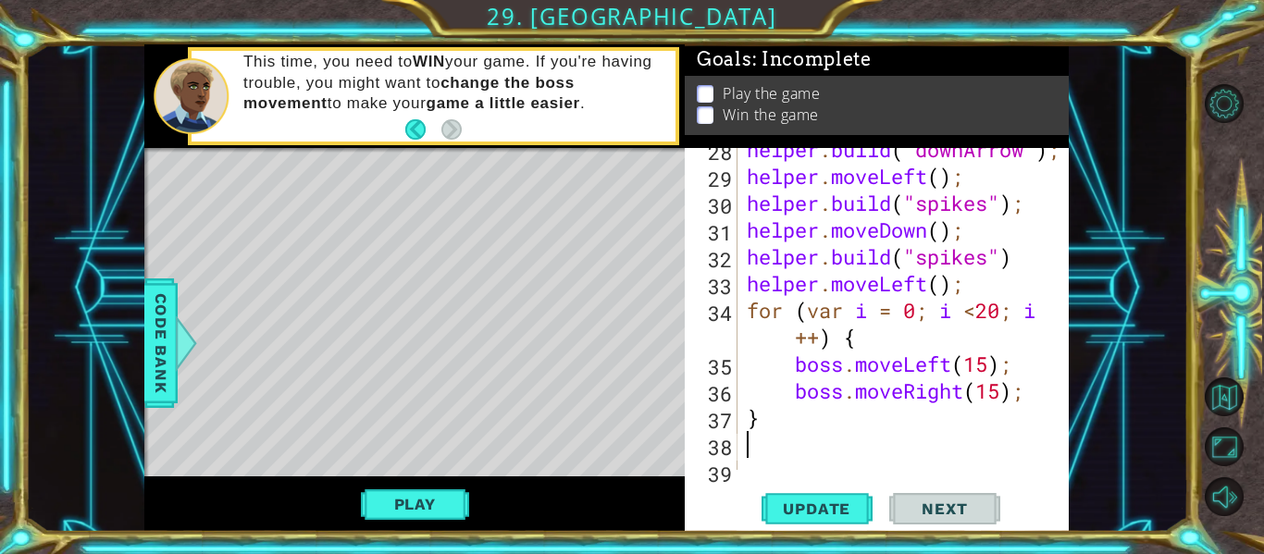
scroll to position [1074, 0]
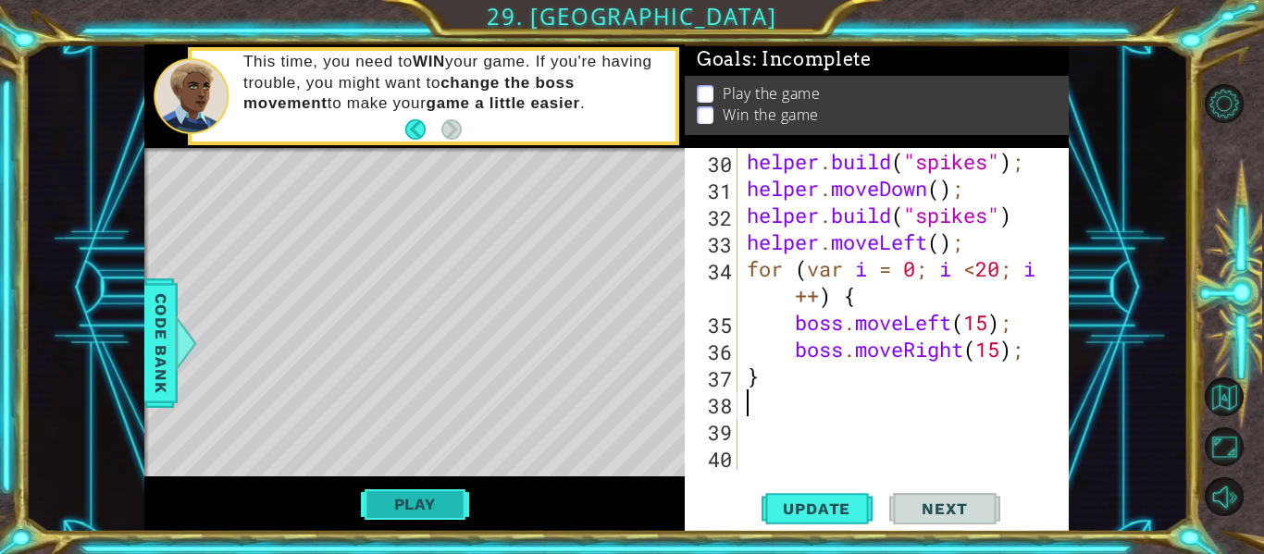
click at [433, 494] on button "Play" at bounding box center [415, 504] width 108 height 35
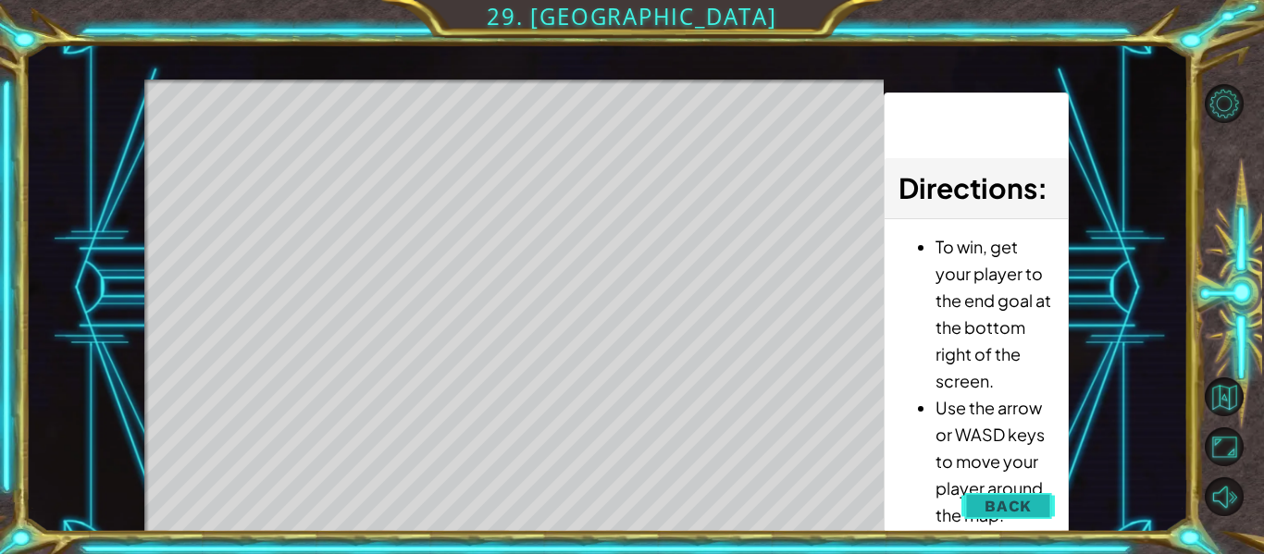
click at [1026, 502] on span "Back" at bounding box center [1008, 506] width 47 height 19
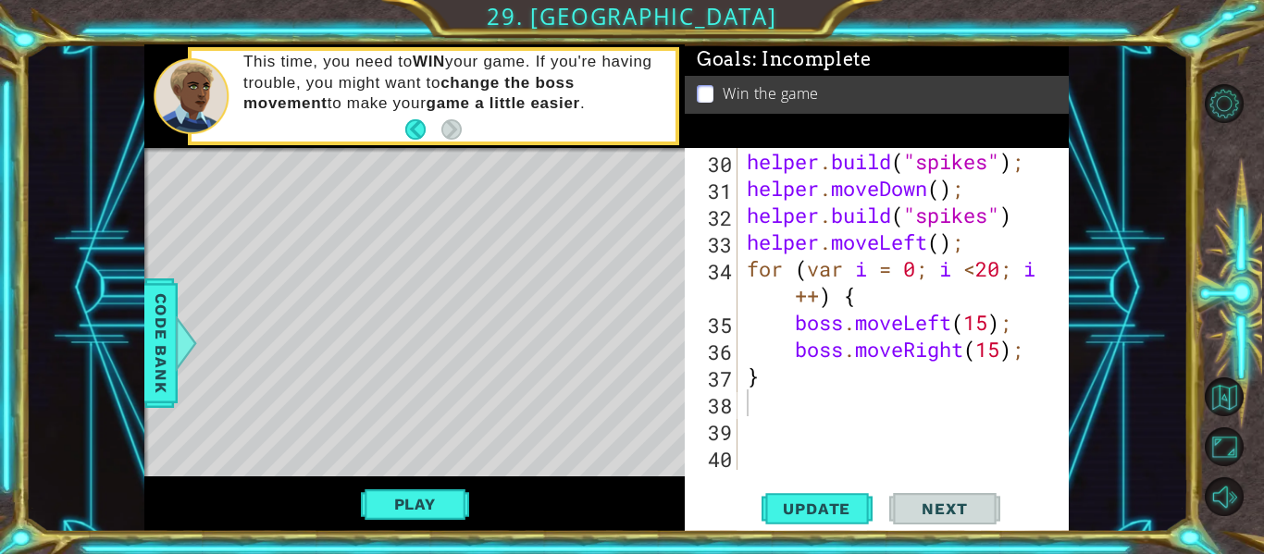
click at [760, 397] on div "helper . build ( "spikes" ) ; helper . moveDown ( ) ; helper . build ( "spikes"…" at bounding box center [908, 336] width 331 height 376
paste textarea "self.moveXY"
type textarea "self.moveXY"
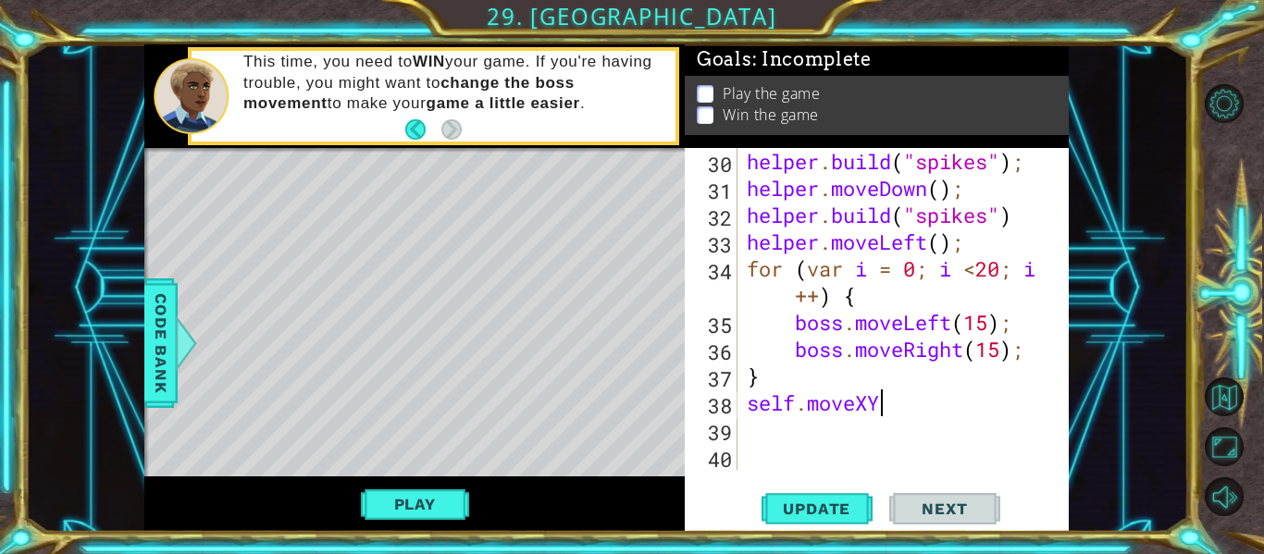
click at [769, 428] on div "helper . build ( "spikes" ) ; helper . moveDown ( ) ; helper . build ( "spikes"…" at bounding box center [908, 336] width 331 height 376
paste textarea "self.moveXY(self.pos.x + 12, self.pos.y)"
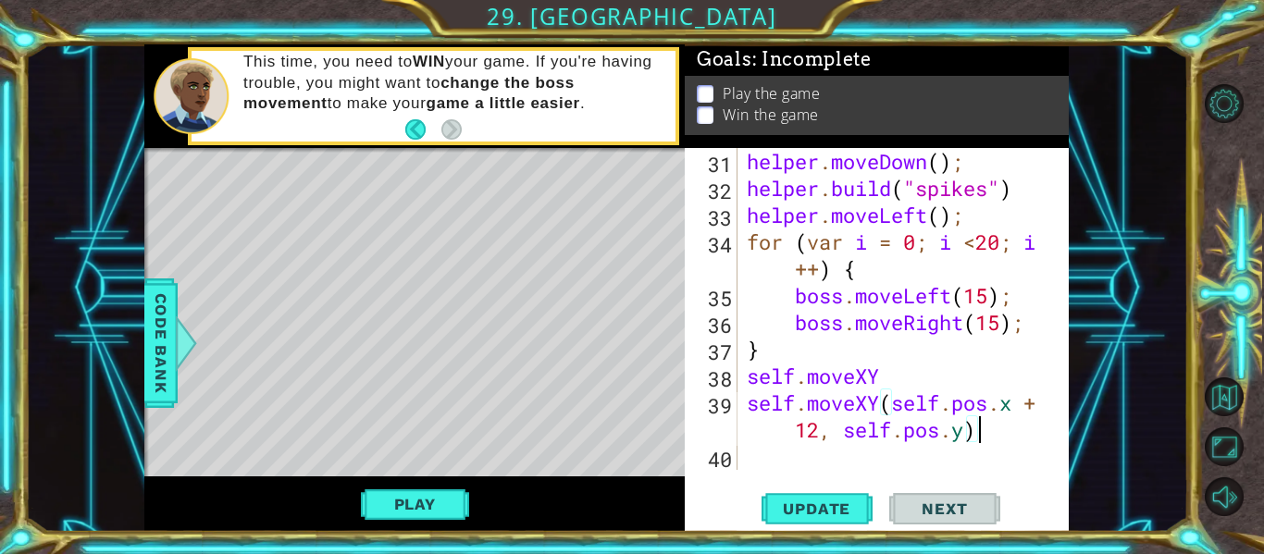
scroll to position [1101, 0]
click at [459, 487] on button "Play" at bounding box center [415, 504] width 108 height 35
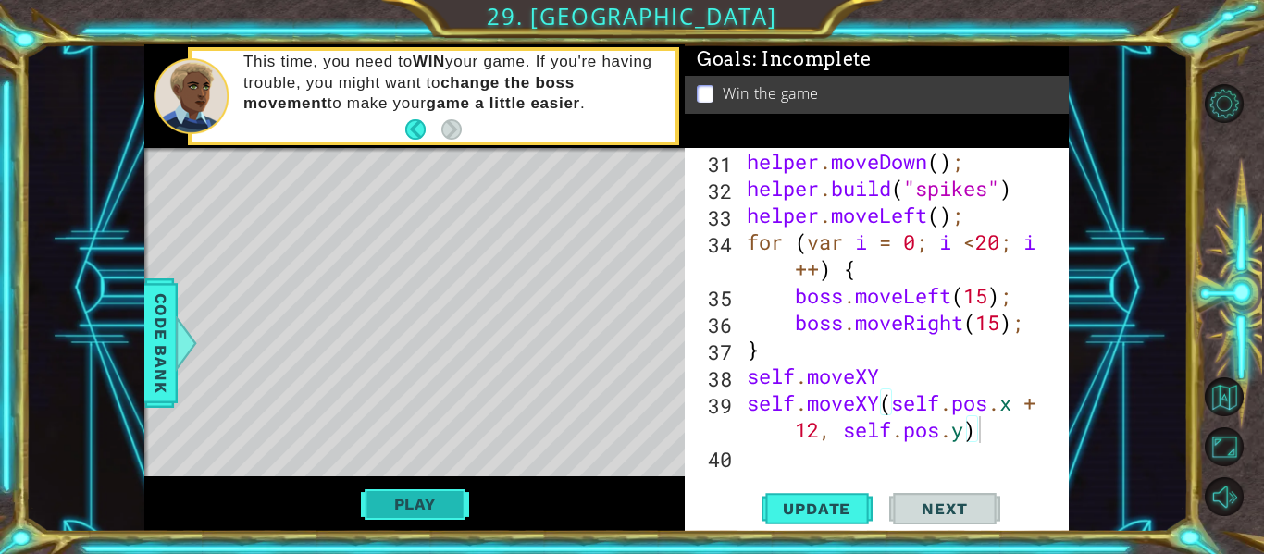
click at [441, 510] on button "Play" at bounding box center [415, 504] width 108 height 35
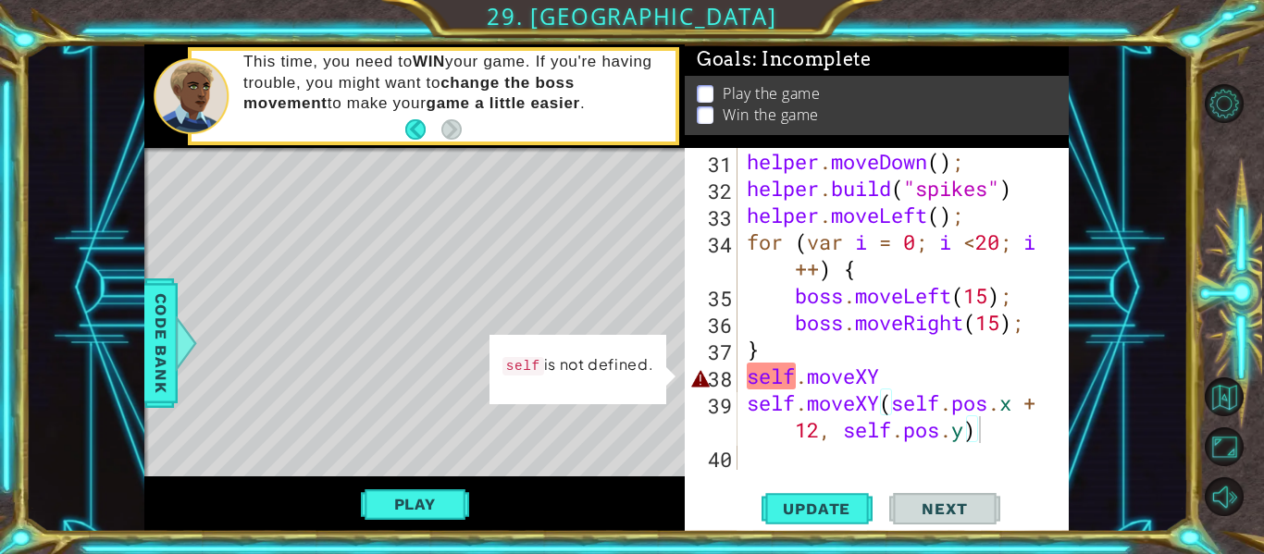
click at [784, 381] on div "helper . moveDown ( ) ; helper . build ( "spikes" ) helper . moveLeft ( ) ; for…" at bounding box center [908, 336] width 331 height 376
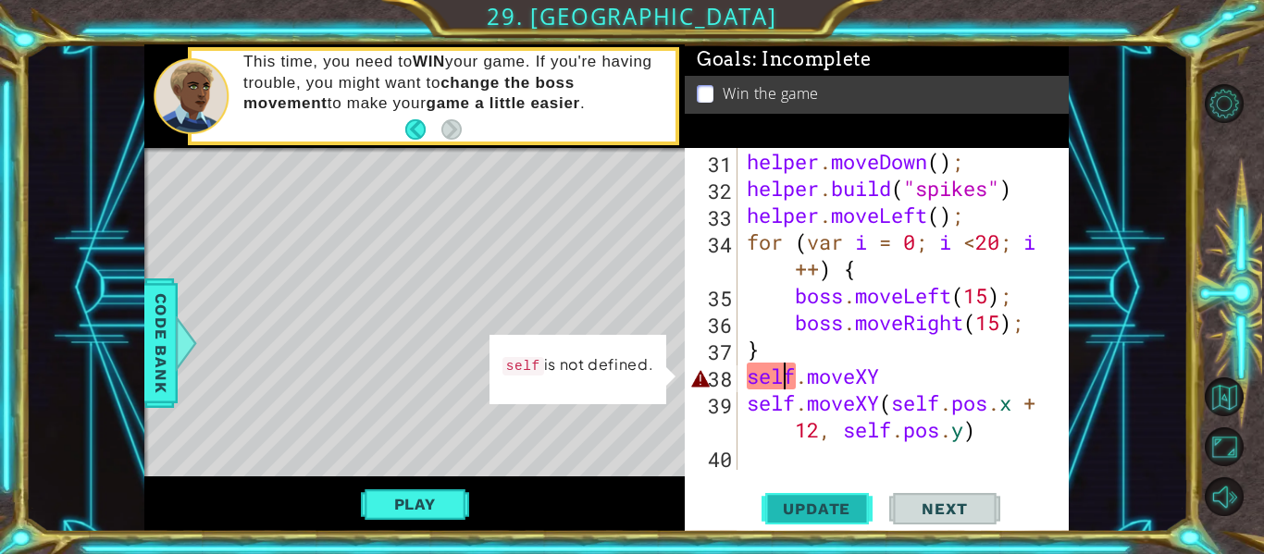
click at [790, 506] on span "Update" at bounding box center [817, 509] width 105 height 19
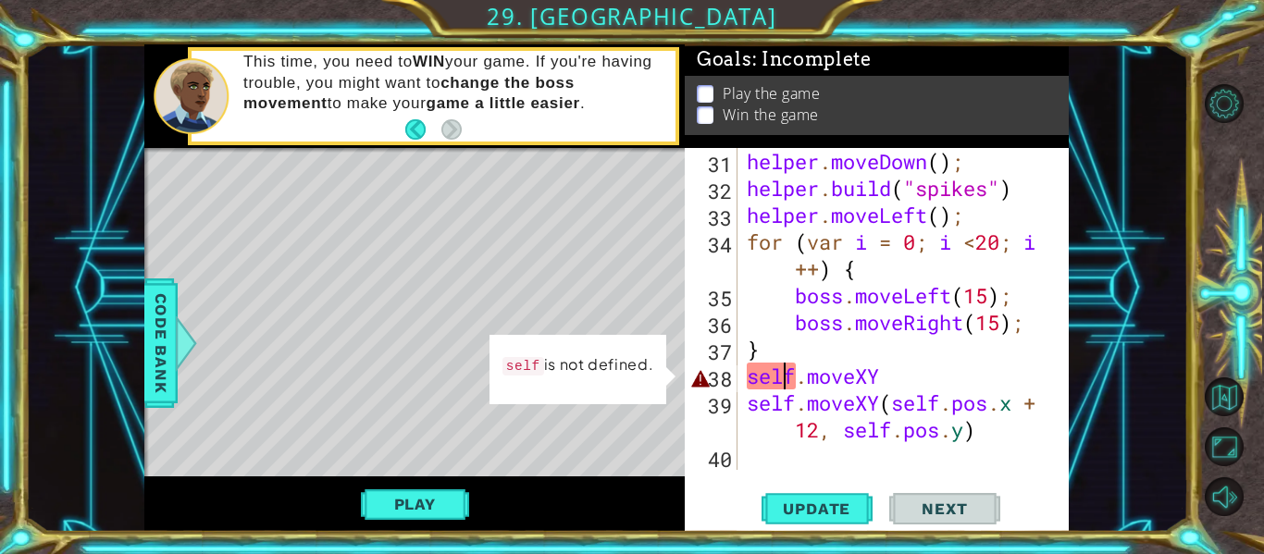
click at [781, 380] on div "helper . moveDown ( ) ; helper . build ( "spikes" ) helper . moveLeft ( ) ; for…" at bounding box center [908, 336] width 331 height 376
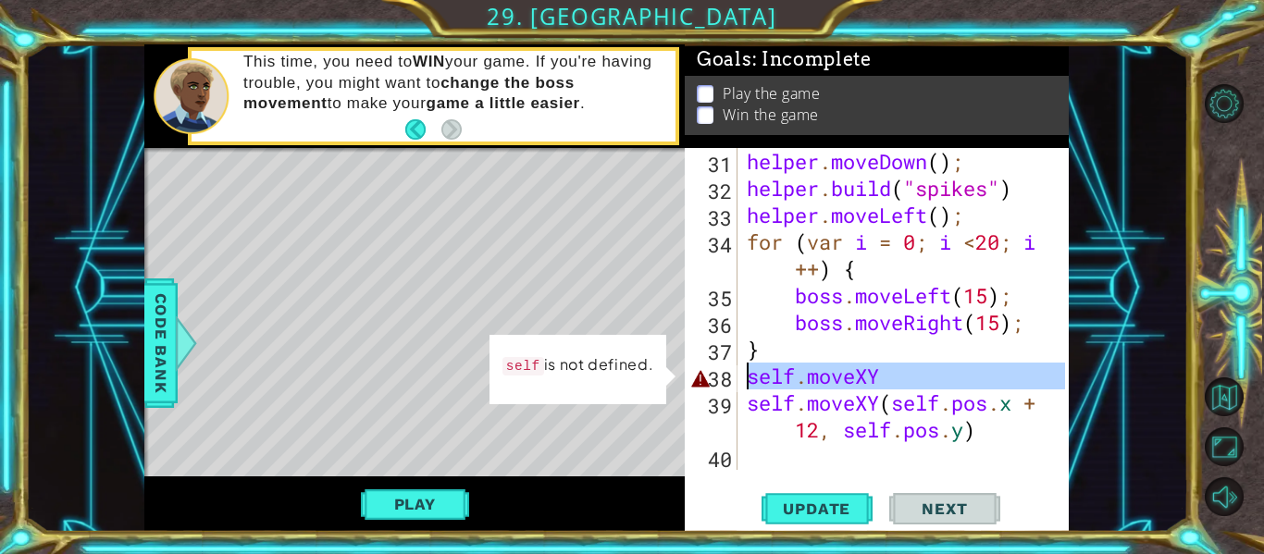
type textarea "self.moveXY(self.pos.x + 12, self.pos.y)"
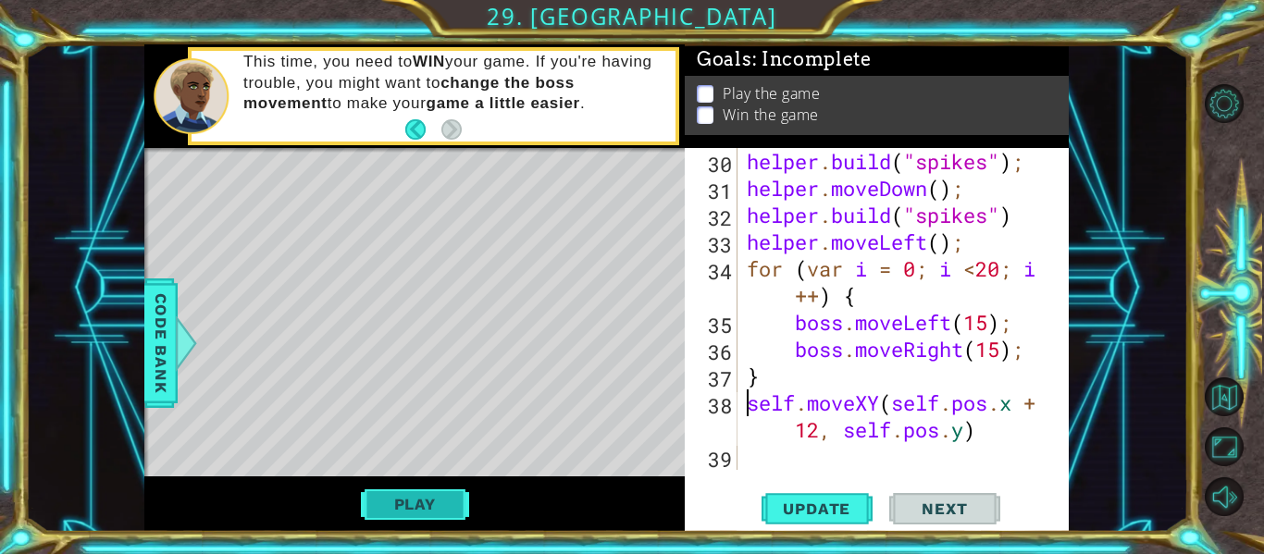
click at [418, 494] on button "Play" at bounding box center [415, 504] width 108 height 35
click at [784, 508] on span "Update" at bounding box center [817, 509] width 105 height 19
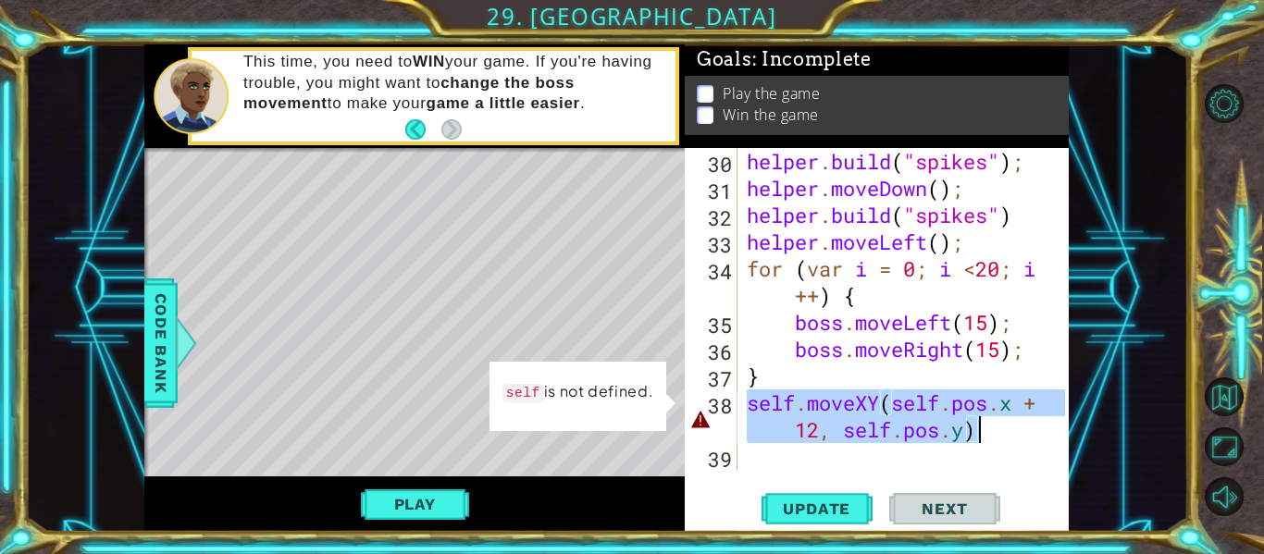
drag, startPoint x: 748, startPoint y: 396, endPoint x: 996, endPoint y: 433, distance: 250.8
click at [996, 433] on div "helper . build ( "spikes" ) ; helper . moveDown ( ) ; helper . build ( "spikes"…" at bounding box center [908, 336] width 331 height 376
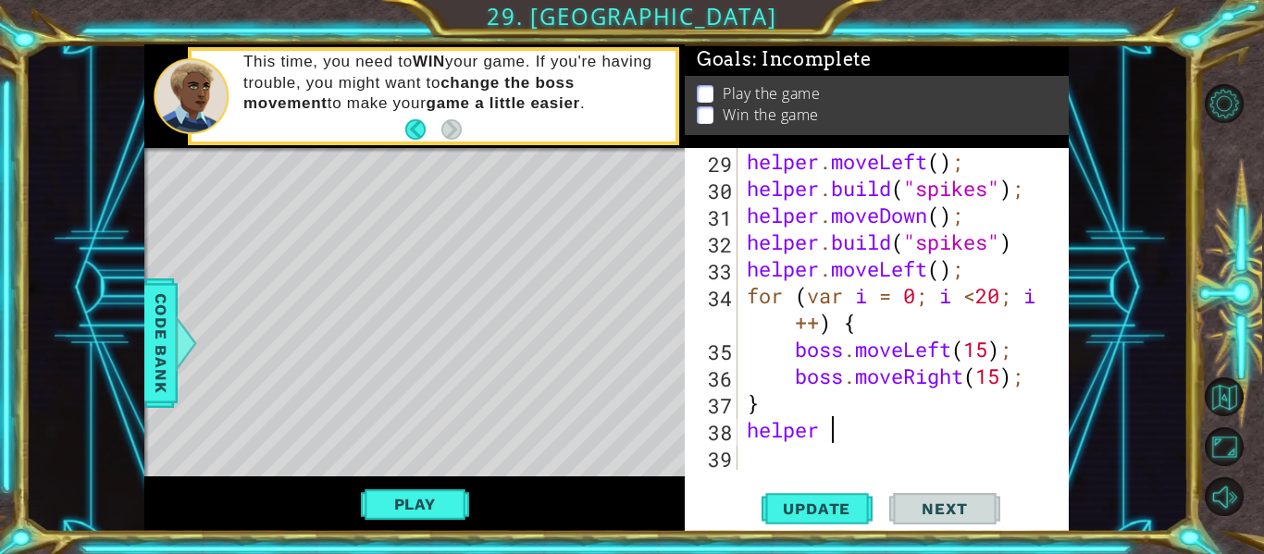
scroll to position [0, 4]
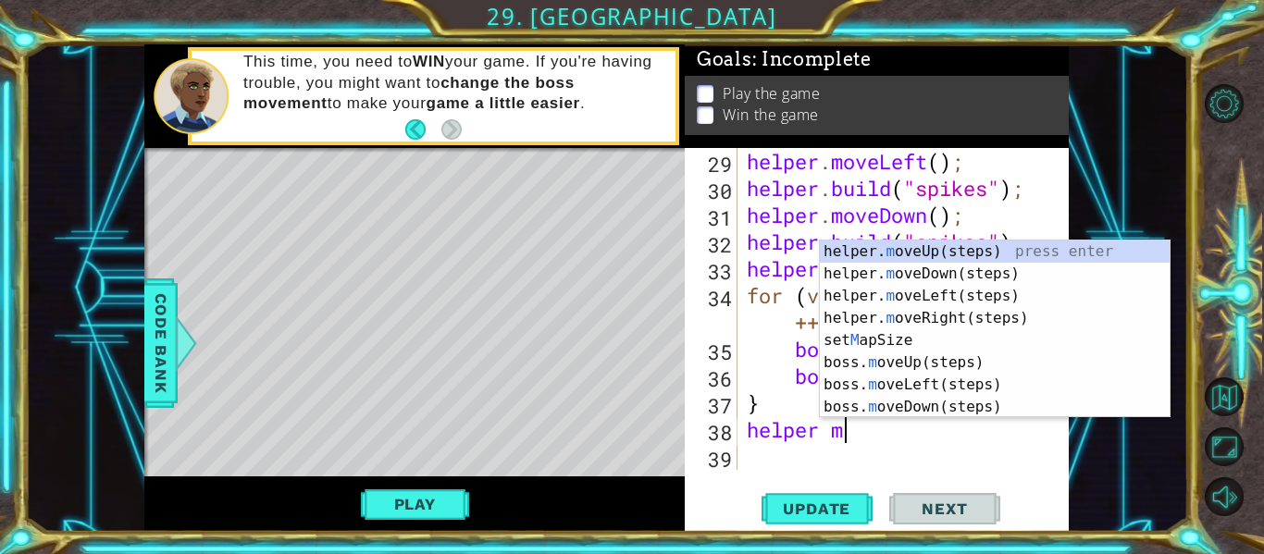
type textarea "helper mo"
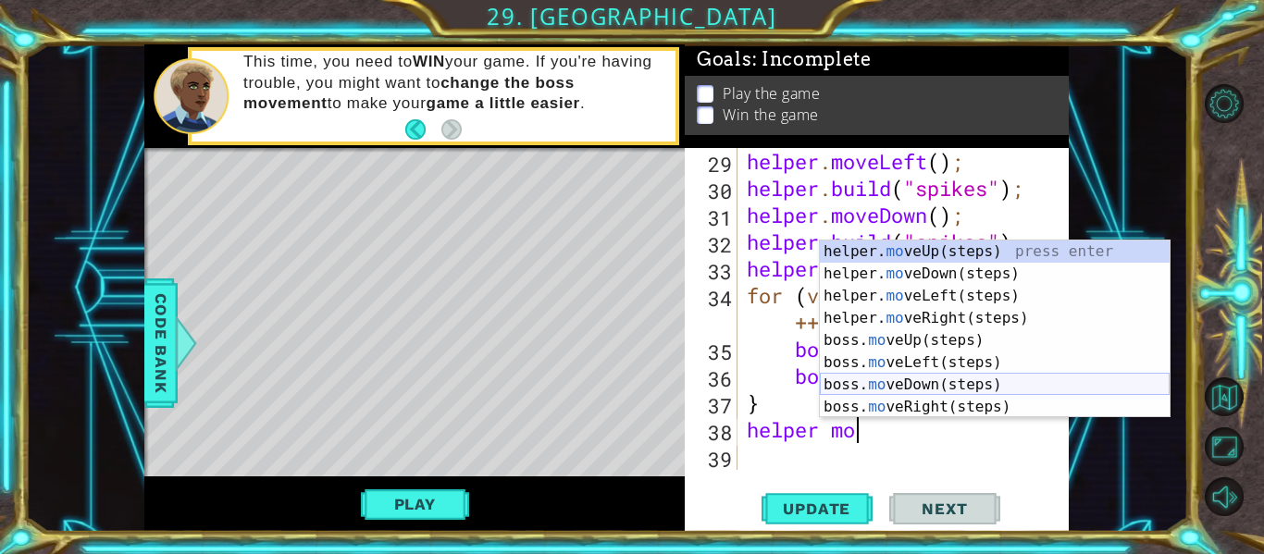
click at [887, 381] on div "helper. mo veUp(steps) press enter helper. mo veDown(steps) press enter helper.…" at bounding box center [995, 352] width 350 height 222
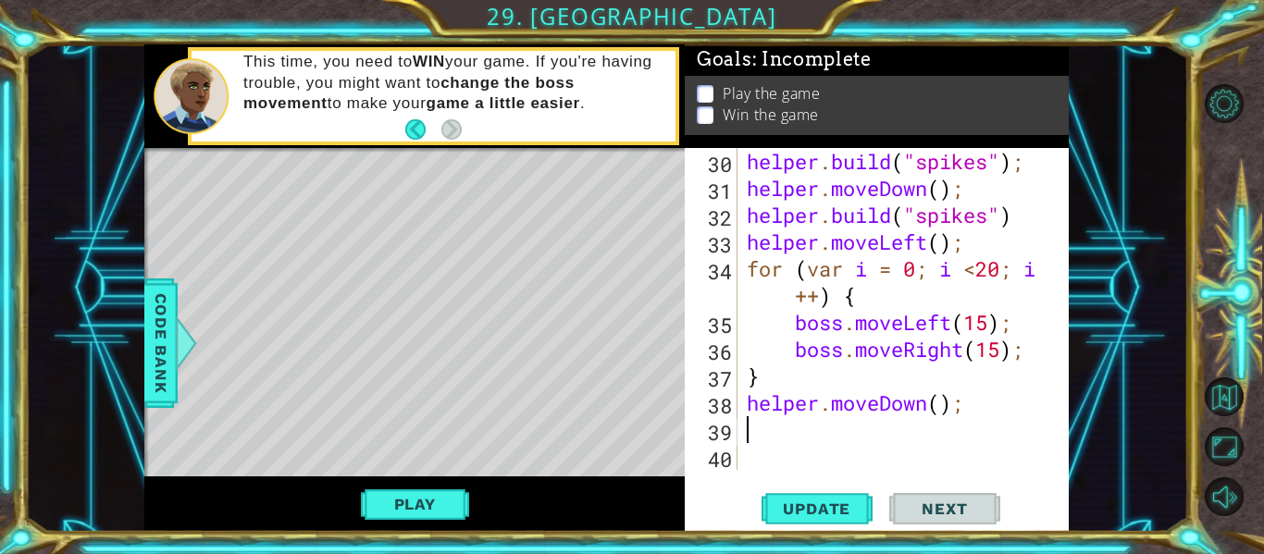
click at [797, 404] on div "helper . build ( "spikes" ) ; helper . moveDown ( ) ; helper . build ( "spikes"…" at bounding box center [908, 336] width 331 height 376
type textarea "helper.moveDown();"
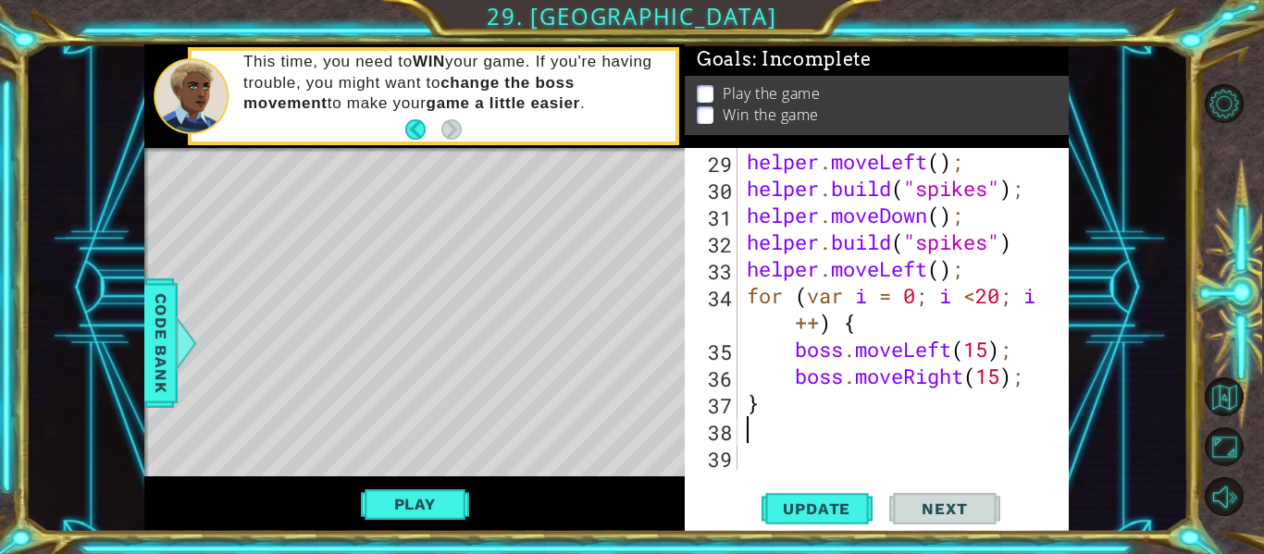
scroll to position [1047, 0]
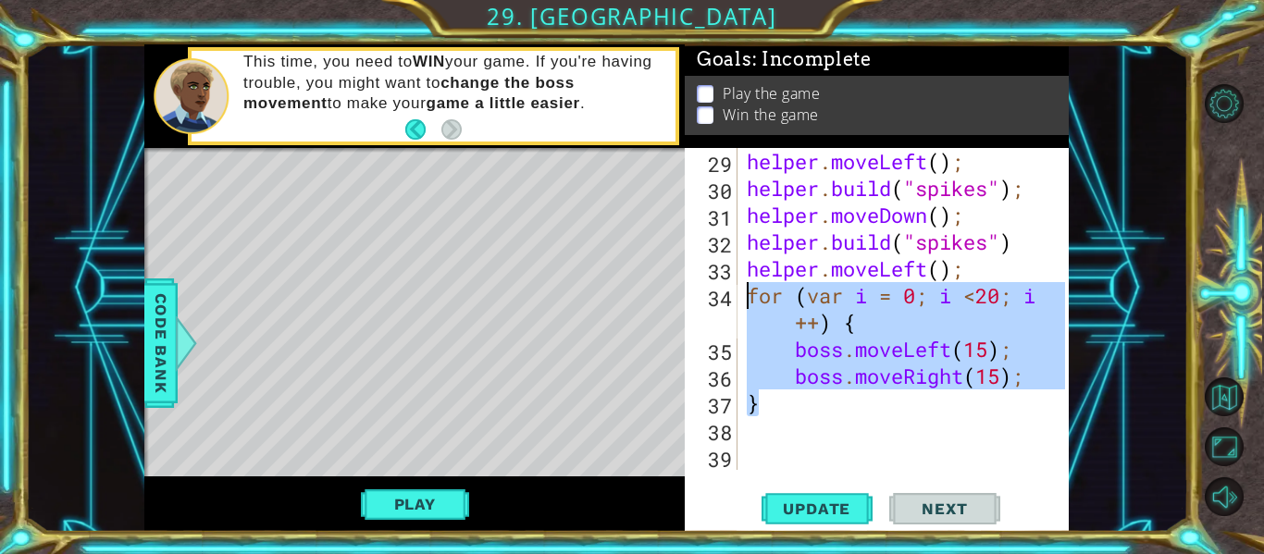
drag, startPoint x: 819, startPoint y: 404, endPoint x: 714, endPoint y: 289, distance: 156.6
click at [714, 289] on div "29 30 31 32 33 34 35 36 37 38 39 helper . moveLeft ( ) ; helper . build ( "spik…" at bounding box center [875, 309] width 380 height 322
type textarea "for (var i = 0; i <20; i++) { boss.moveLeft(15);"
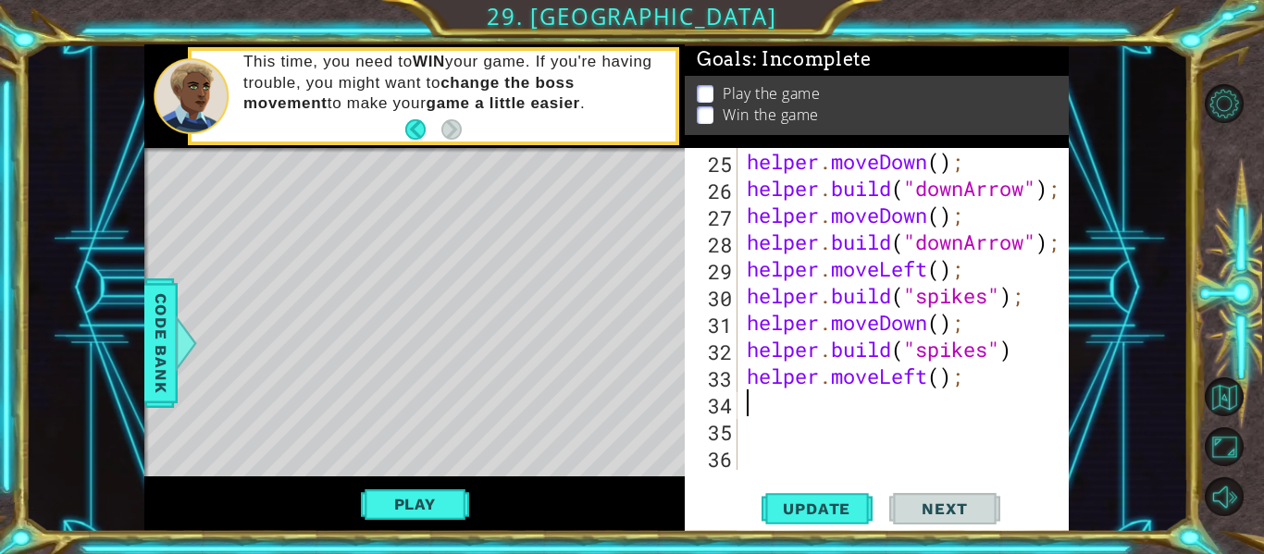
scroll to position [939, 0]
click at [790, 523] on button "Update" at bounding box center [817, 510] width 111 height 38
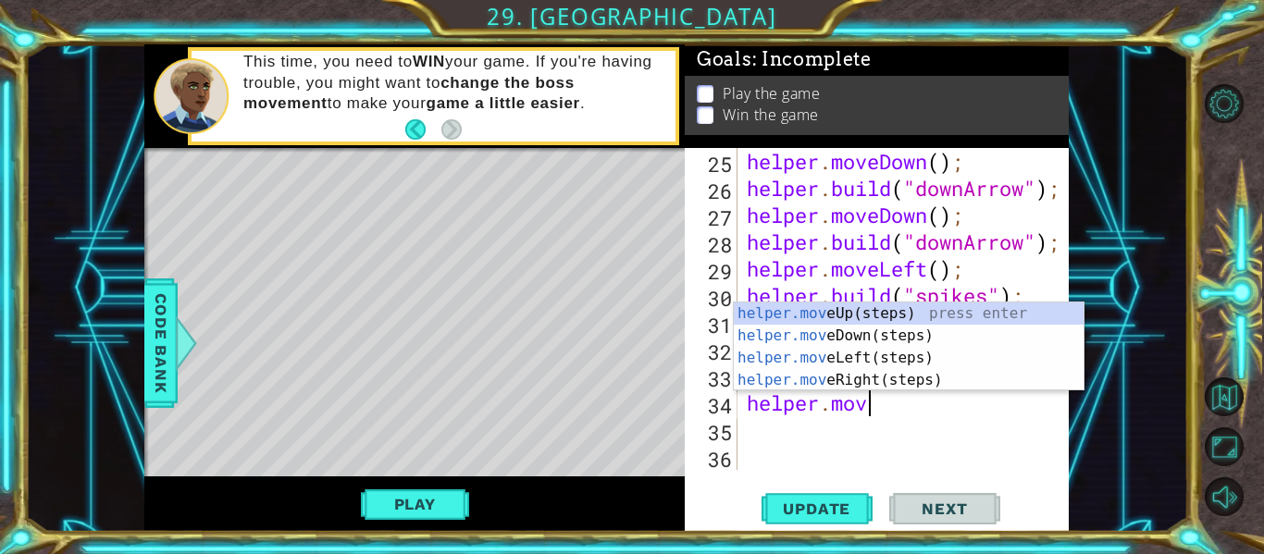
scroll to position [0, 6]
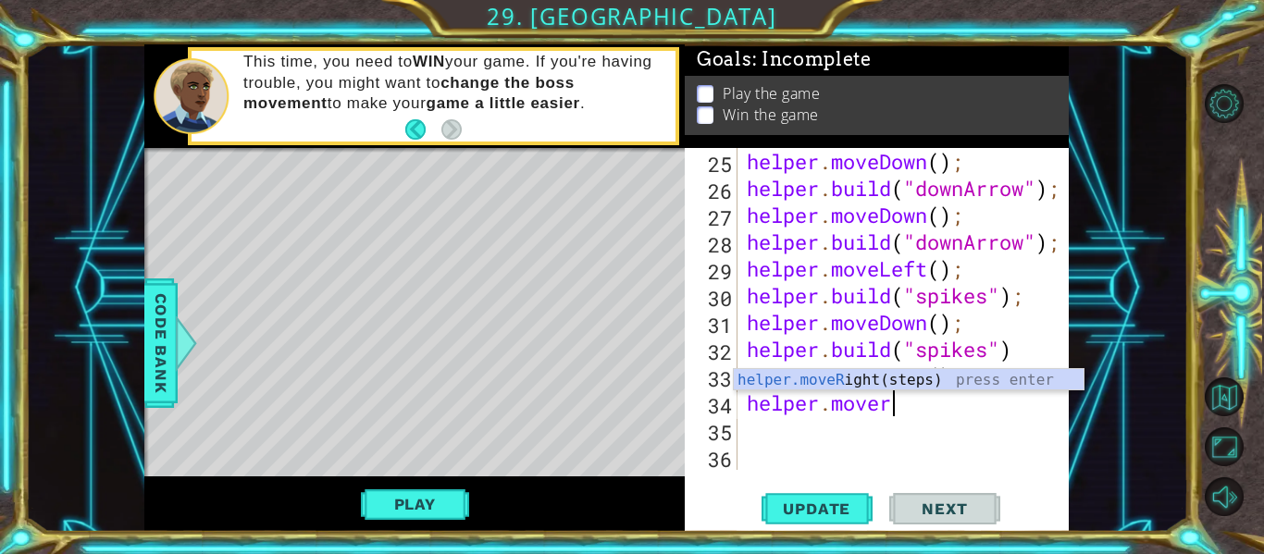
type textarea "helper.moveri"
click at [840, 379] on div "helper.moveRi ght(steps) press enter" at bounding box center [909, 402] width 350 height 67
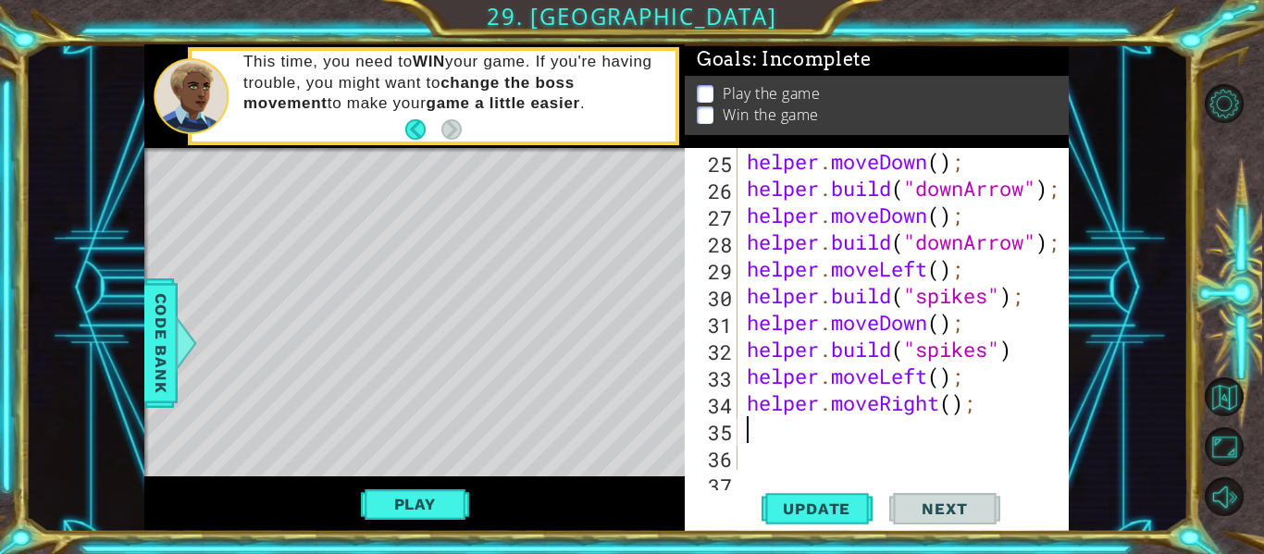
scroll to position [0, 0]
click at [952, 400] on div "helper . moveDown ( ) ; helper . build ( "downArrow" ) ; helper . moveDown ( ) …" at bounding box center [908, 336] width 331 height 376
type textarea "helper.moveRight(2);"
click at [821, 506] on span "Update" at bounding box center [817, 509] width 105 height 19
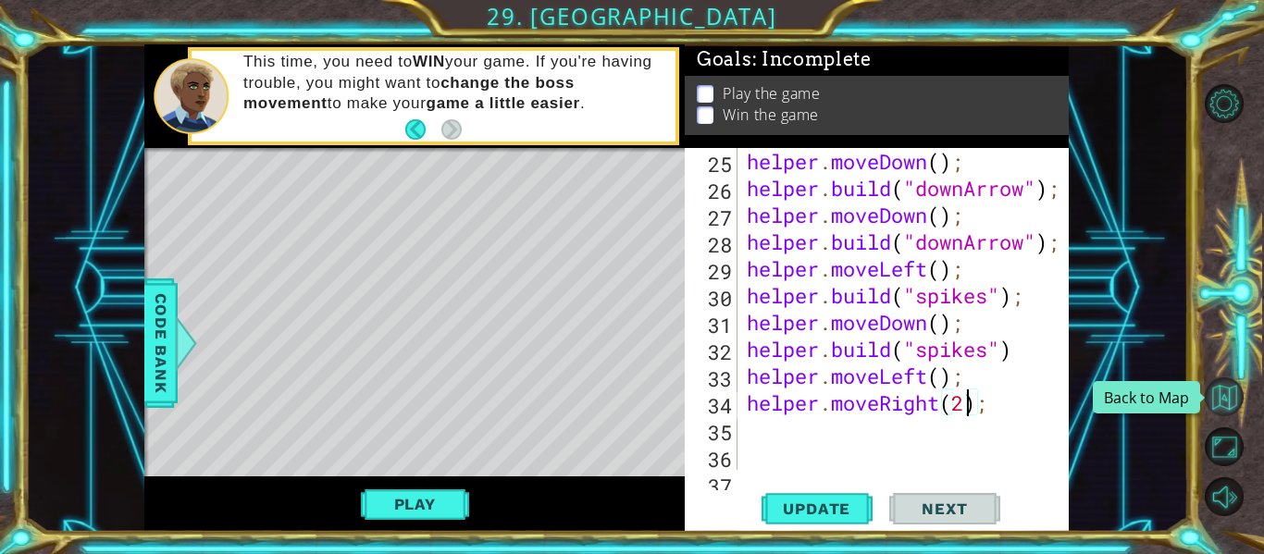
click at [1238, 400] on button "Back to Map" at bounding box center [1224, 397] width 39 height 39
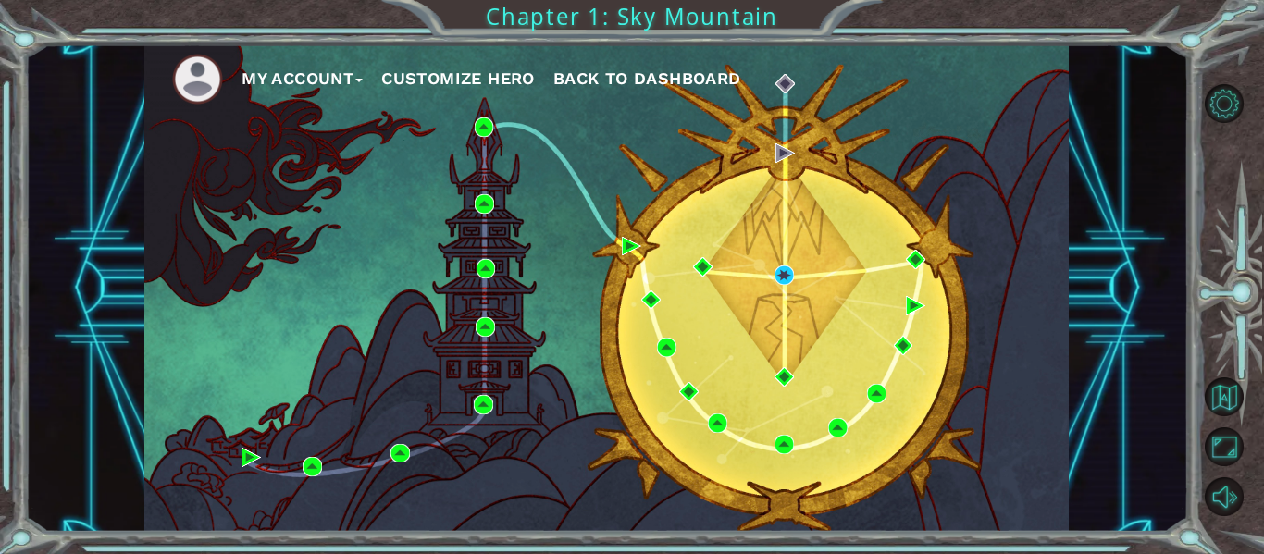
click at [621, 91] on button "Back to Dashboard" at bounding box center [648, 79] width 188 height 28
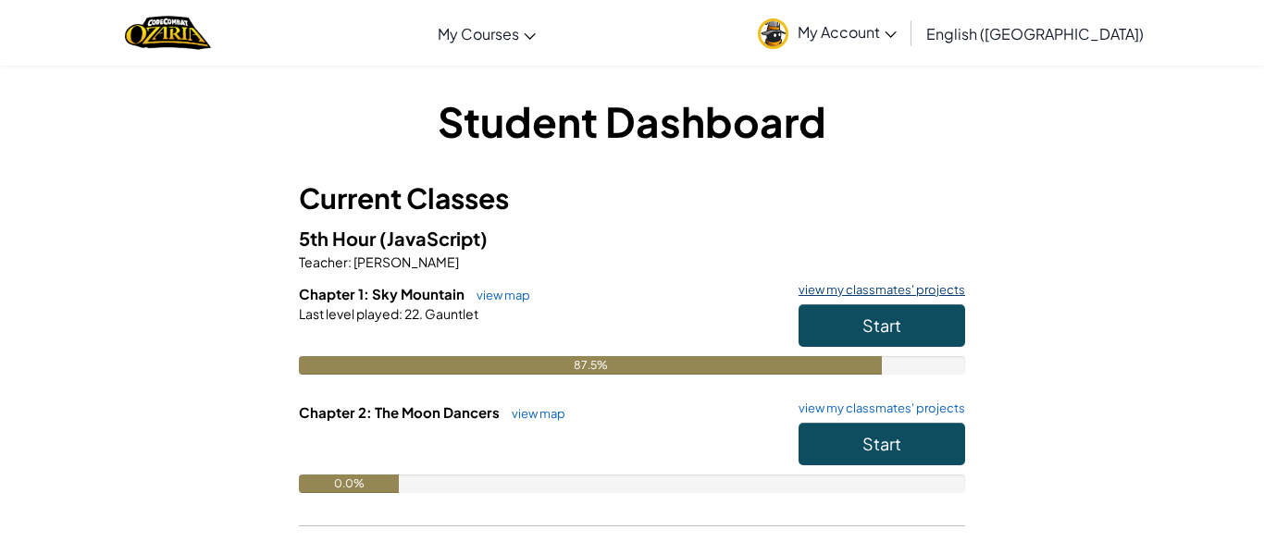
click at [866, 284] on link "view my classmates' projects" at bounding box center [878, 290] width 176 height 12
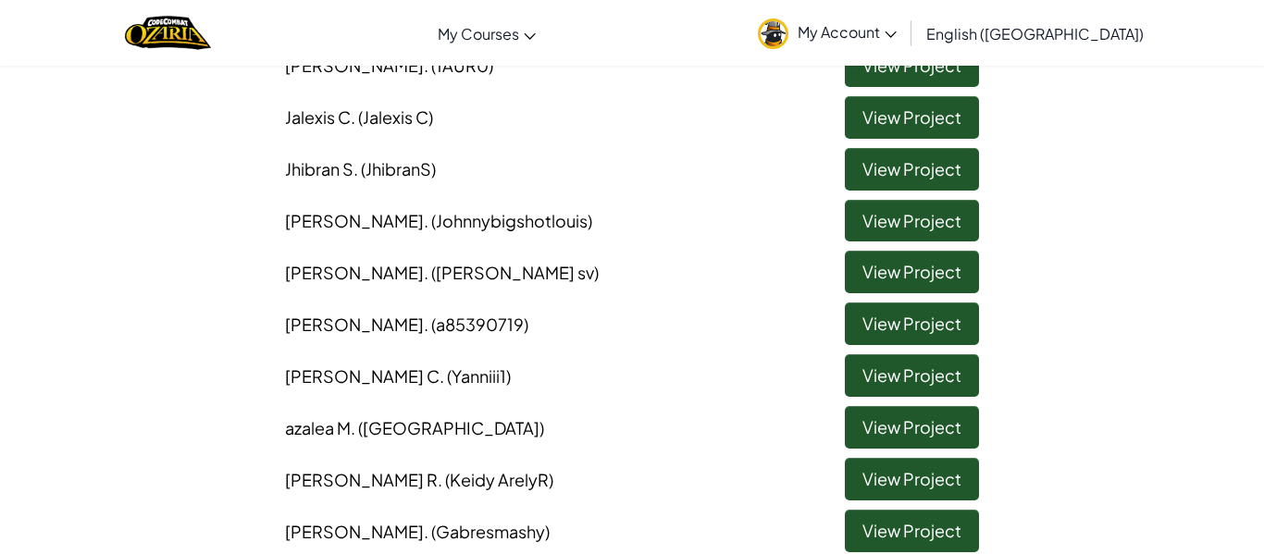
scroll to position [479, 0]
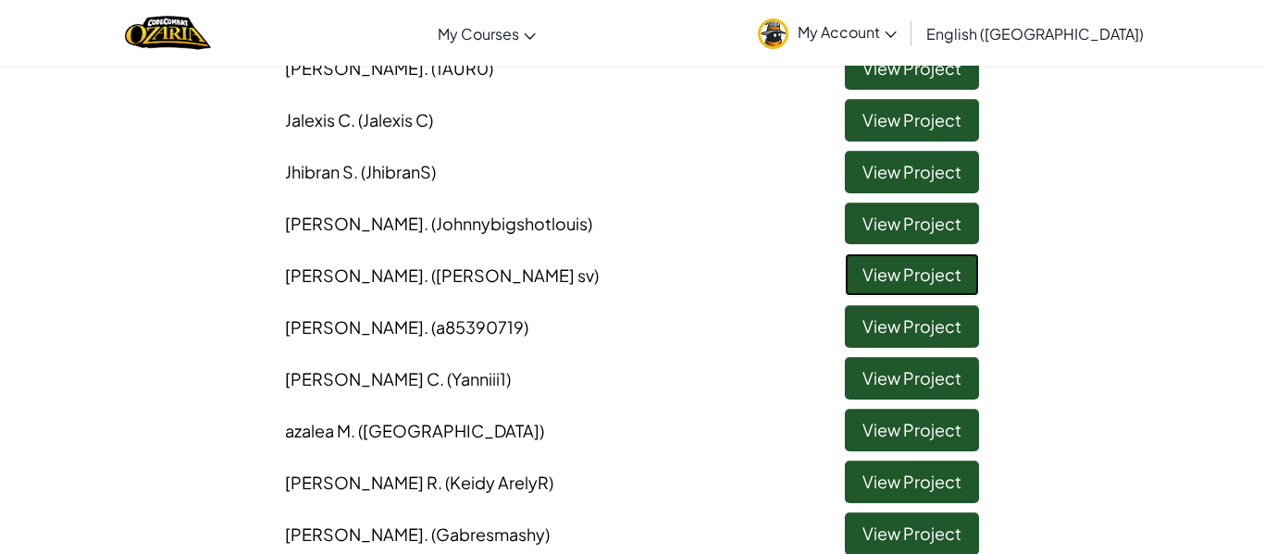
click at [949, 277] on link "View Project" at bounding box center [912, 275] width 134 height 43
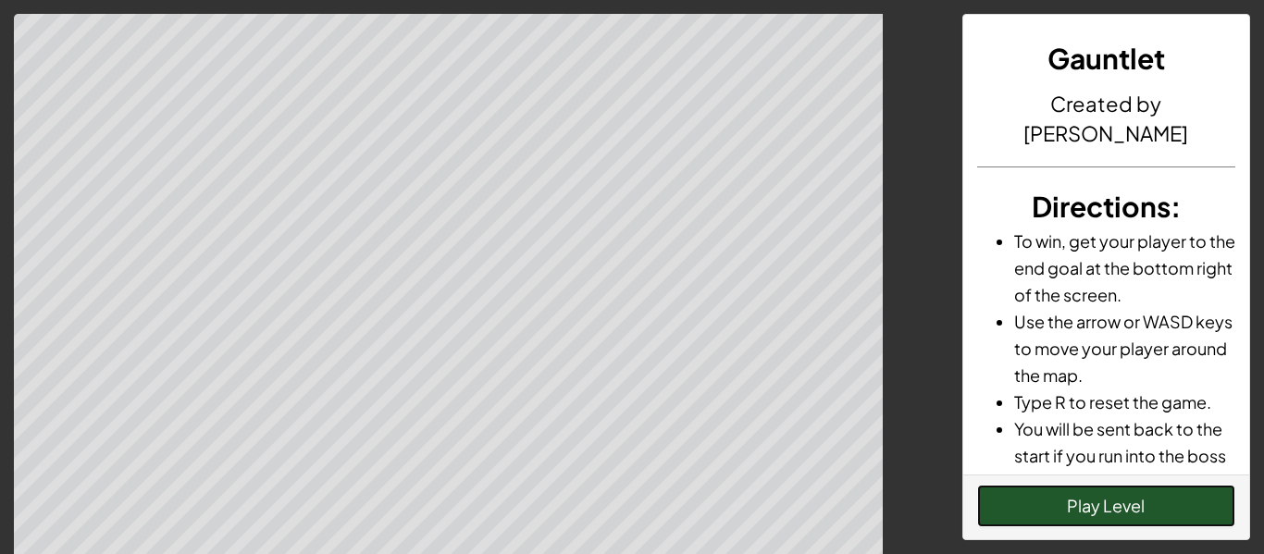
click at [1072, 515] on button "Play Level" at bounding box center [1106, 506] width 259 height 43
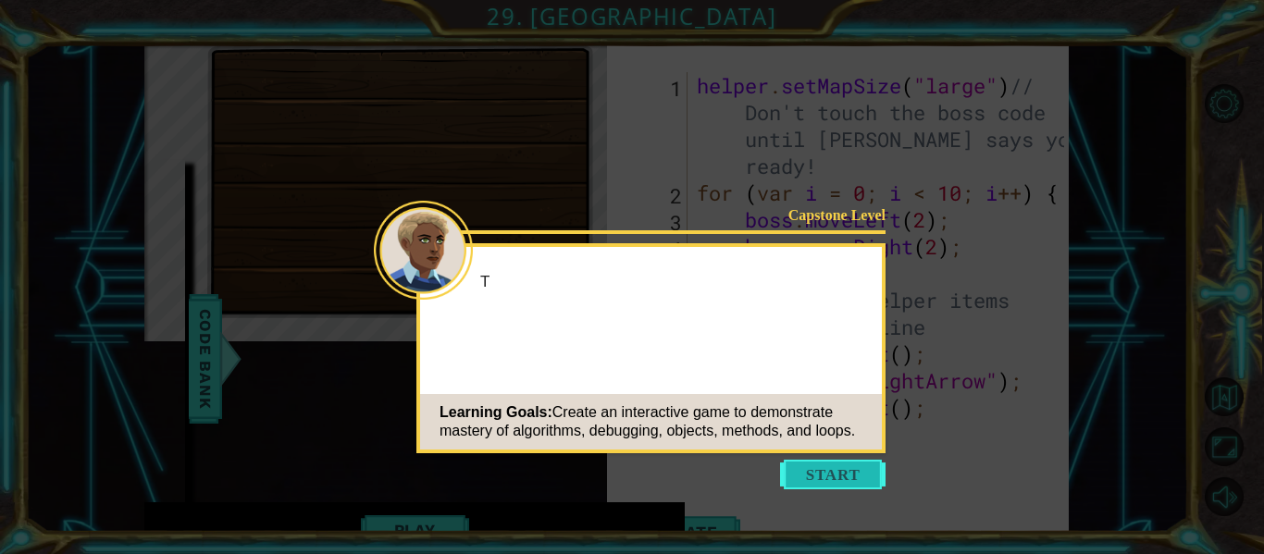
click at [822, 468] on button "Start" at bounding box center [833, 475] width 106 height 30
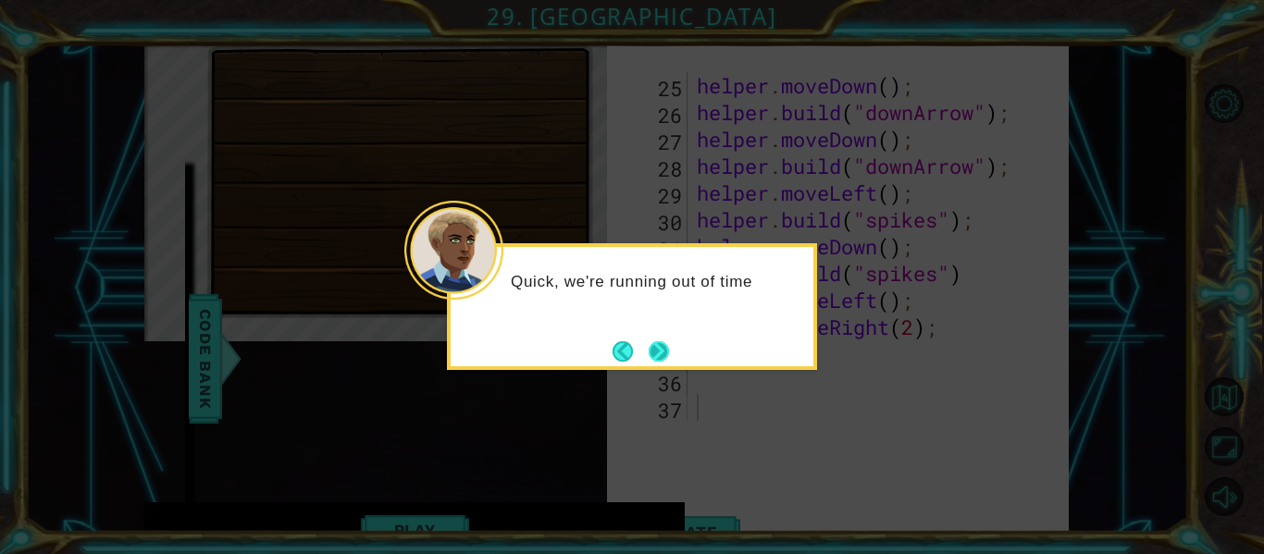
click at [653, 350] on button "Next" at bounding box center [659, 352] width 20 height 20
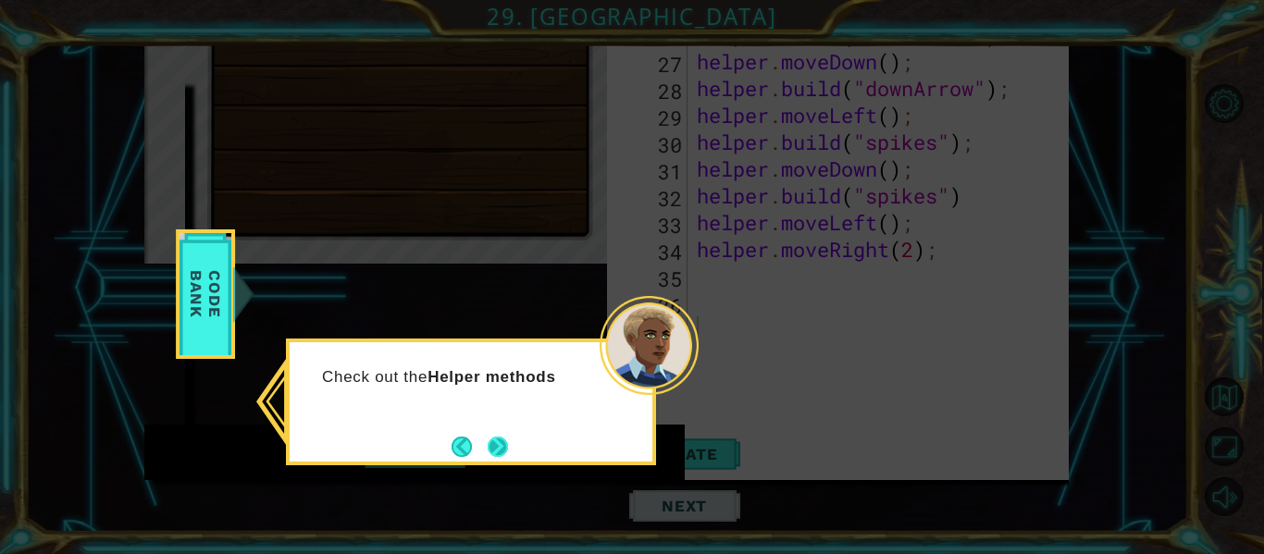
click at [496, 449] on button "Next" at bounding box center [498, 447] width 20 height 20
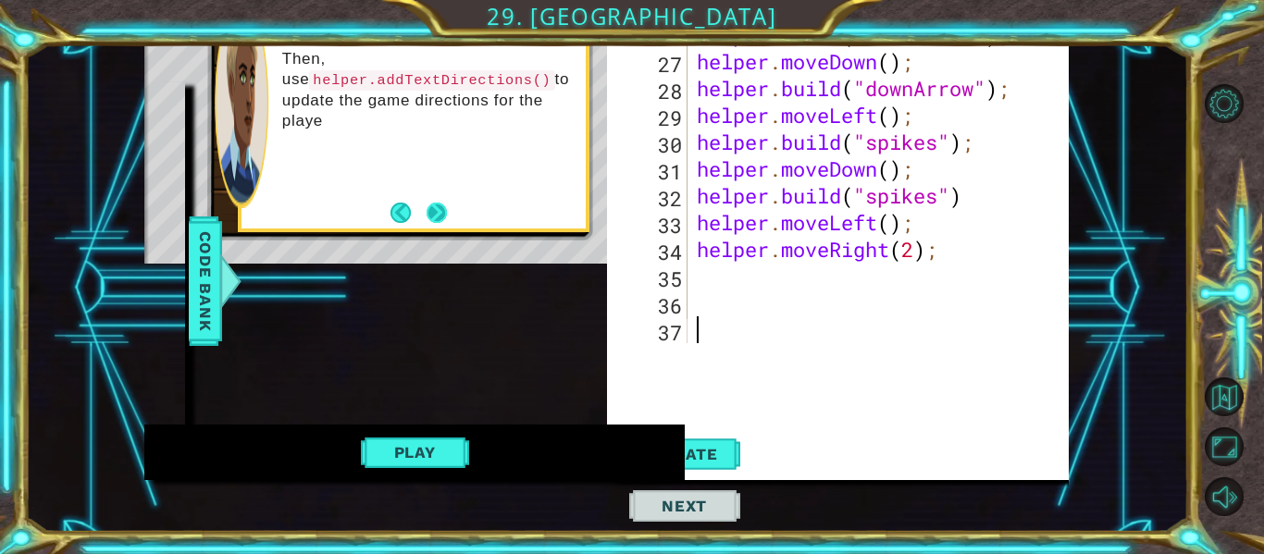
click at [430, 218] on button "Next" at bounding box center [437, 213] width 20 height 20
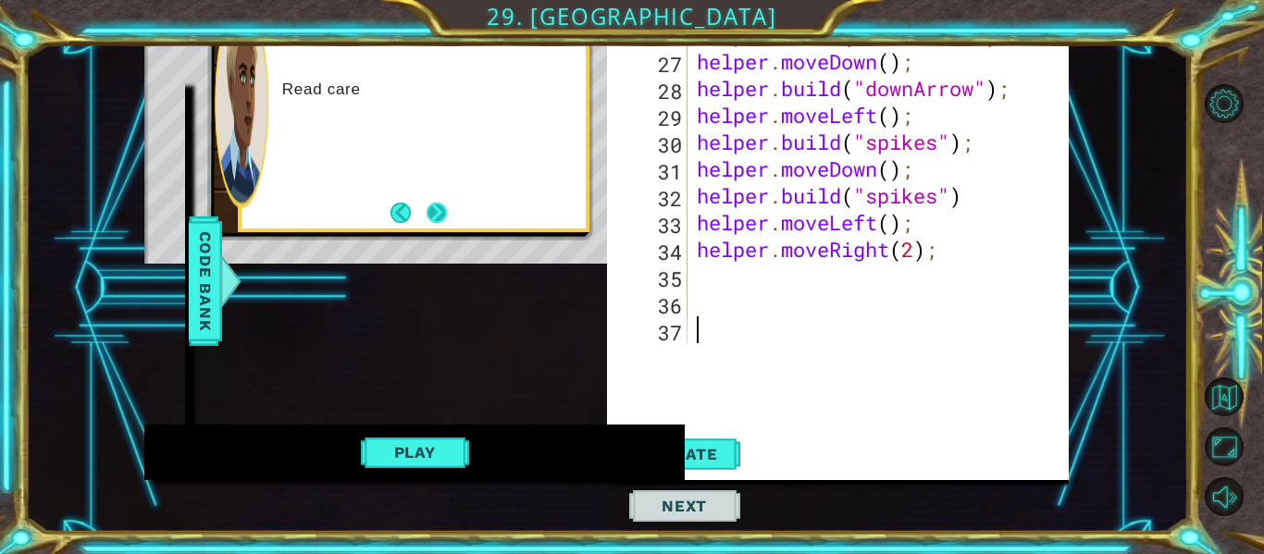
click at [430, 218] on button "Next" at bounding box center [437, 213] width 20 height 20
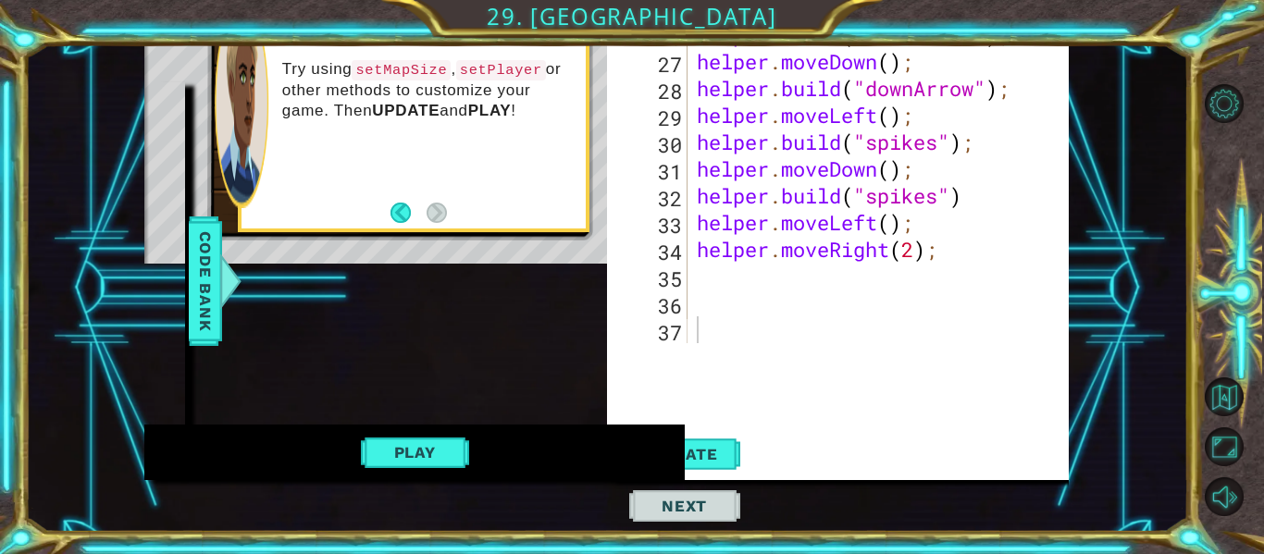
click at [748, 280] on div "helper . moveDown ( ) ; helper . build ( "downArrow" ) ; helper . moveDown ( ) …" at bounding box center [883, 195] width 381 height 403
click at [422, 436] on button "Play" at bounding box center [415, 452] width 108 height 35
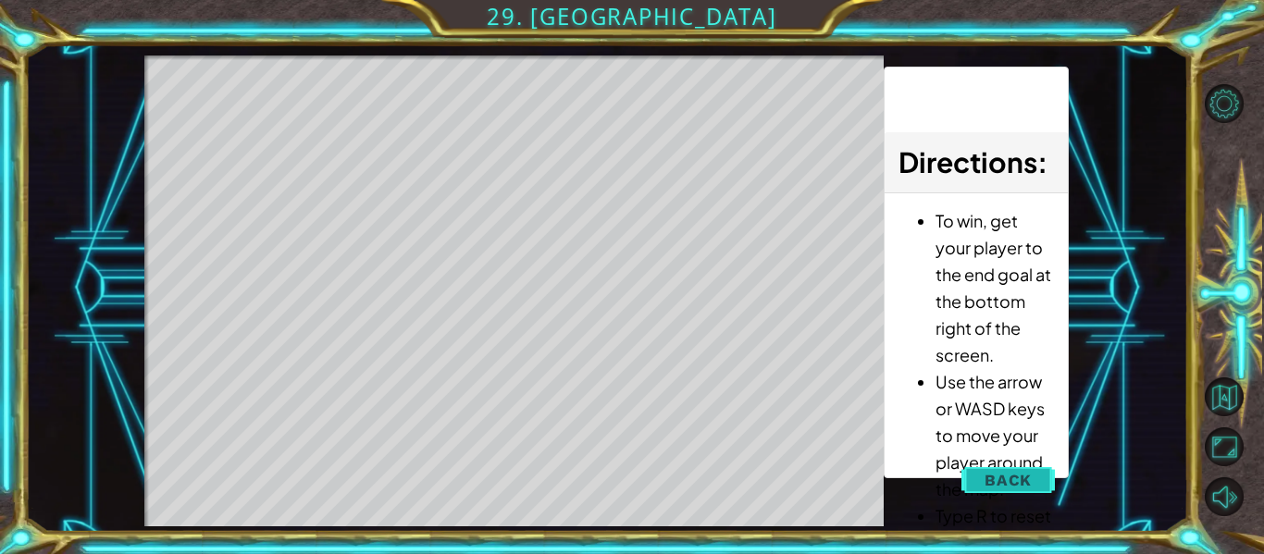
click at [983, 485] on button "Back" at bounding box center [1008, 480] width 93 height 37
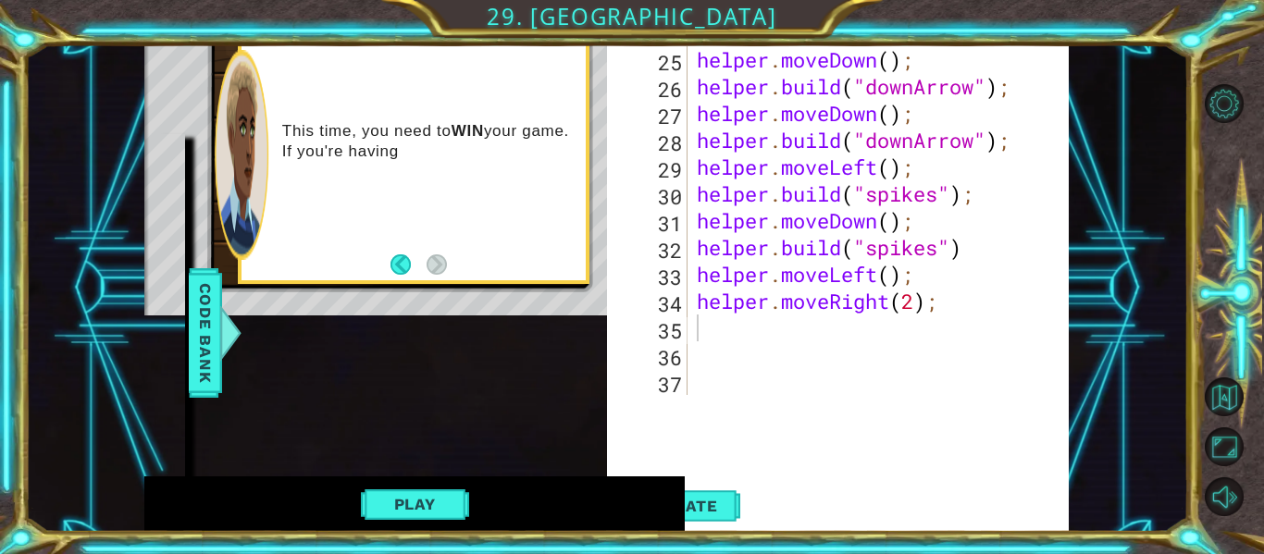
drag, startPoint x: 365, startPoint y: 218, endPoint x: 641, endPoint y: 318, distance: 293.7
click at [641, 318] on div "1 ההההההההההההההההההההההההההההההההההההההההההההההההההההההההההההההההההההההההההההה…" at bounding box center [606, 276] width 925 height 514
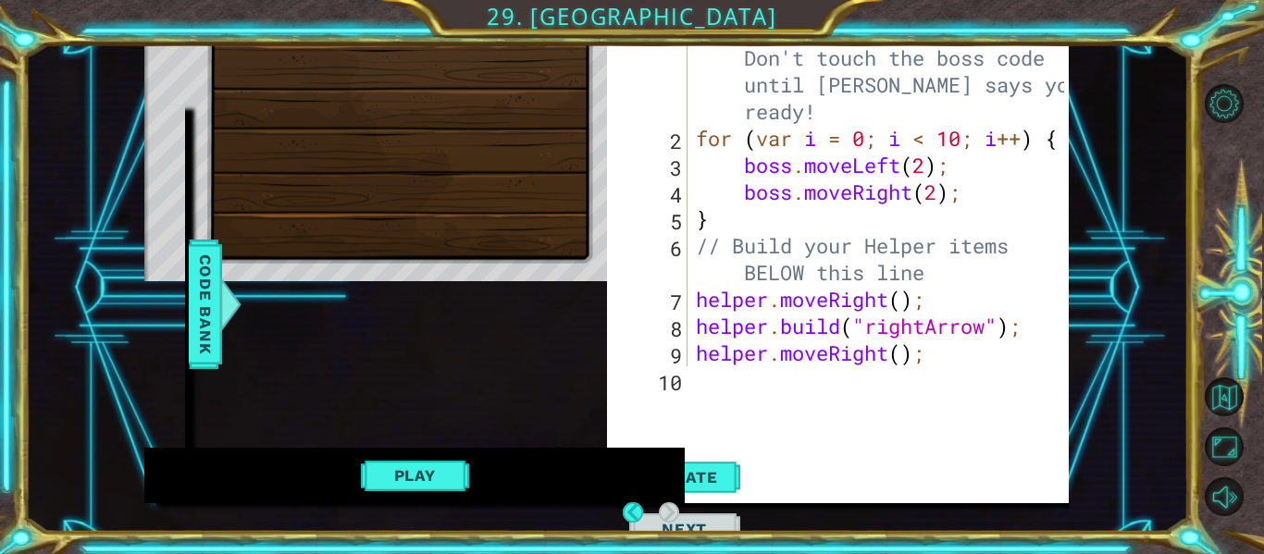
scroll to position [55, 0]
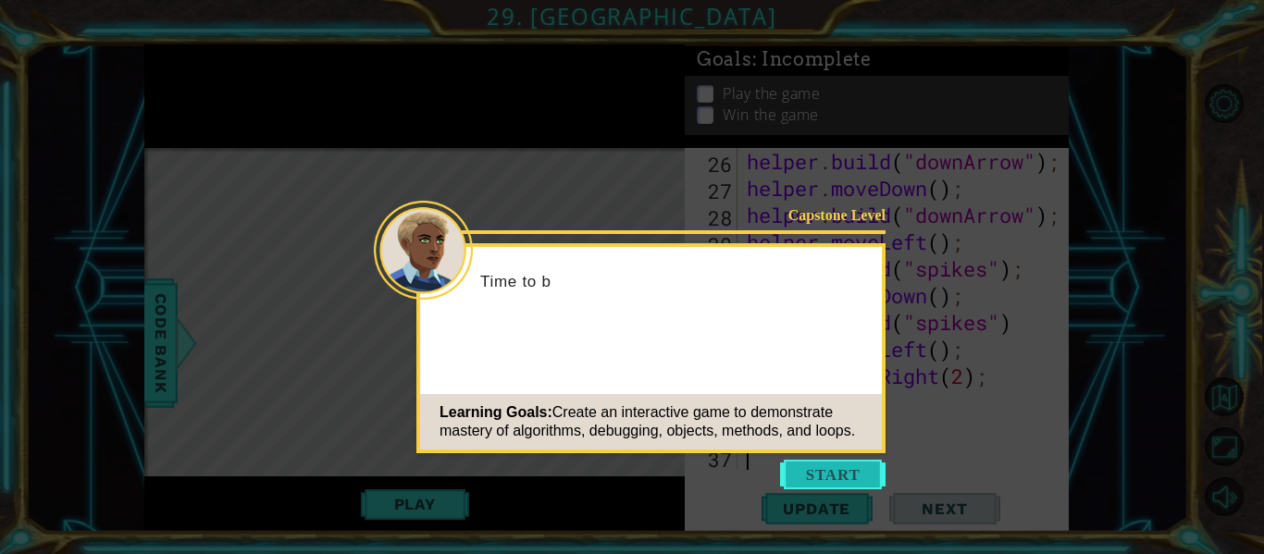
scroll to position [966, 0]
click at [818, 473] on button "Start" at bounding box center [833, 475] width 106 height 30
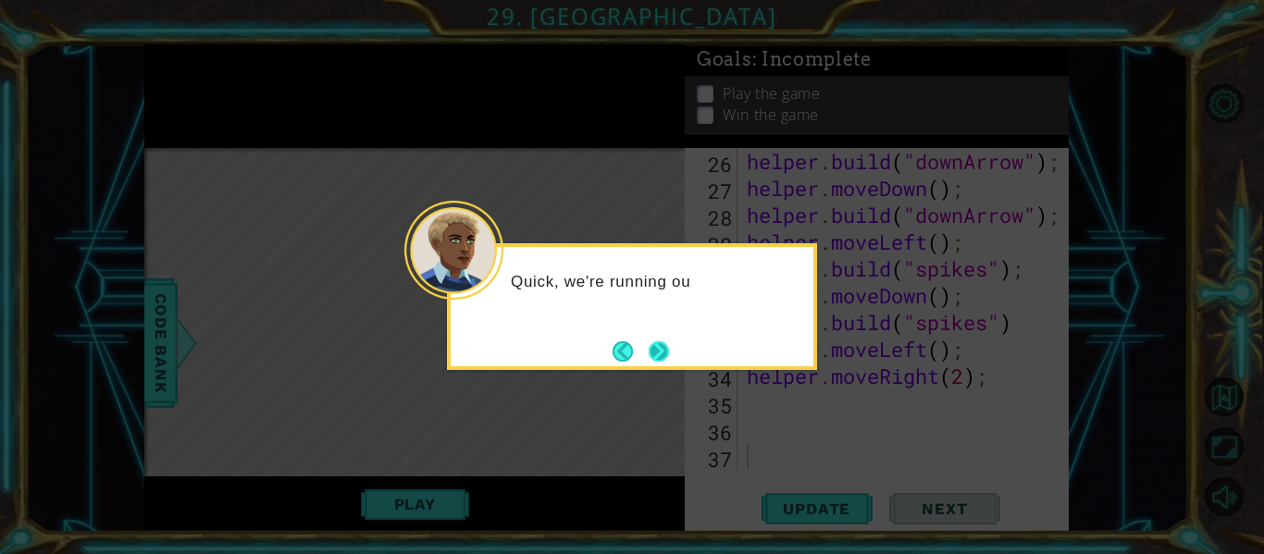
click at [653, 345] on button "Next" at bounding box center [659, 352] width 22 height 22
click at [653, 345] on button "Next" at bounding box center [659, 352] width 24 height 24
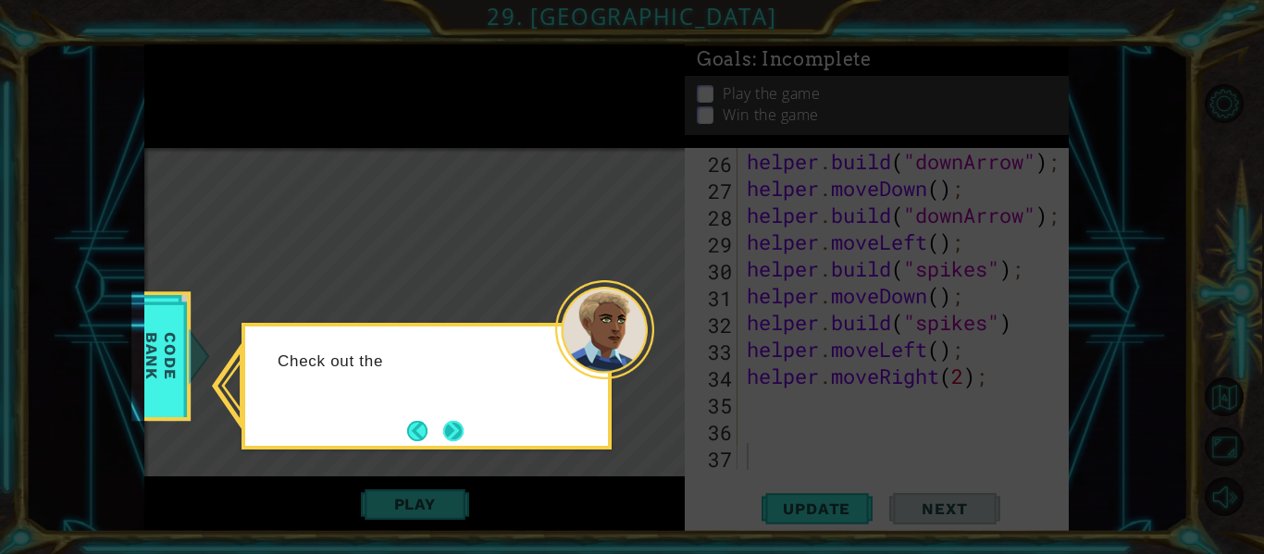
click at [450, 424] on button "Next" at bounding box center [453, 431] width 31 height 31
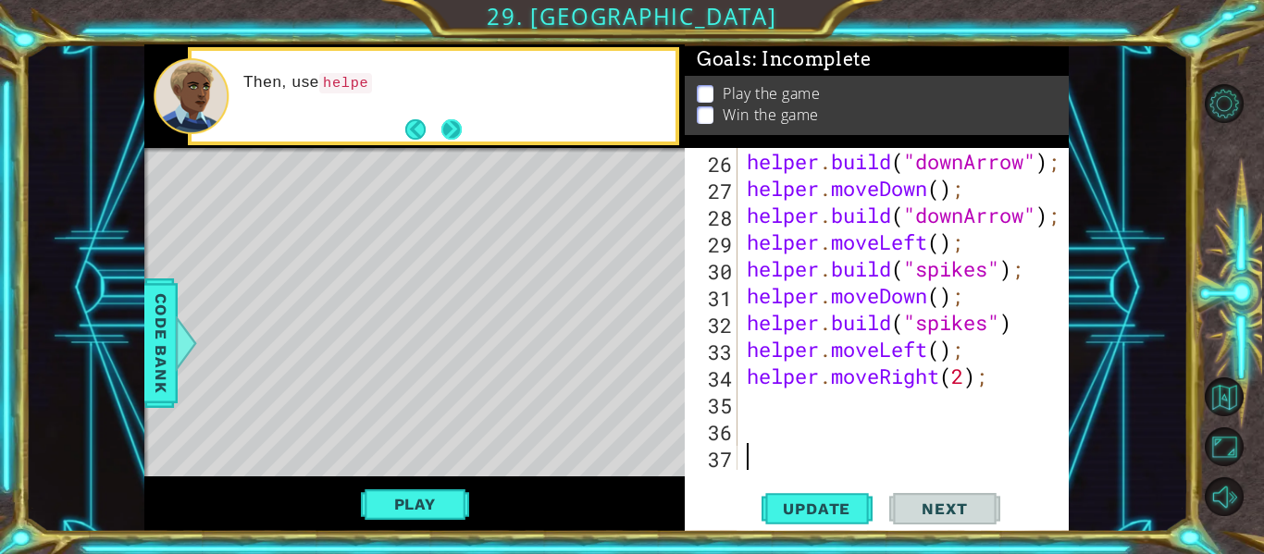
click at [450, 124] on button "Next" at bounding box center [452, 130] width 30 height 30
click at [450, 124] on button "Next" at bounding box center [452, 129] width 23 height 23
click at [800, 401] on div "helper . build ( "downArrow" ) ; helper . moveDown ( ) ; helper . build ( "down…" at bounding box center [908, 336] width 331 height 376
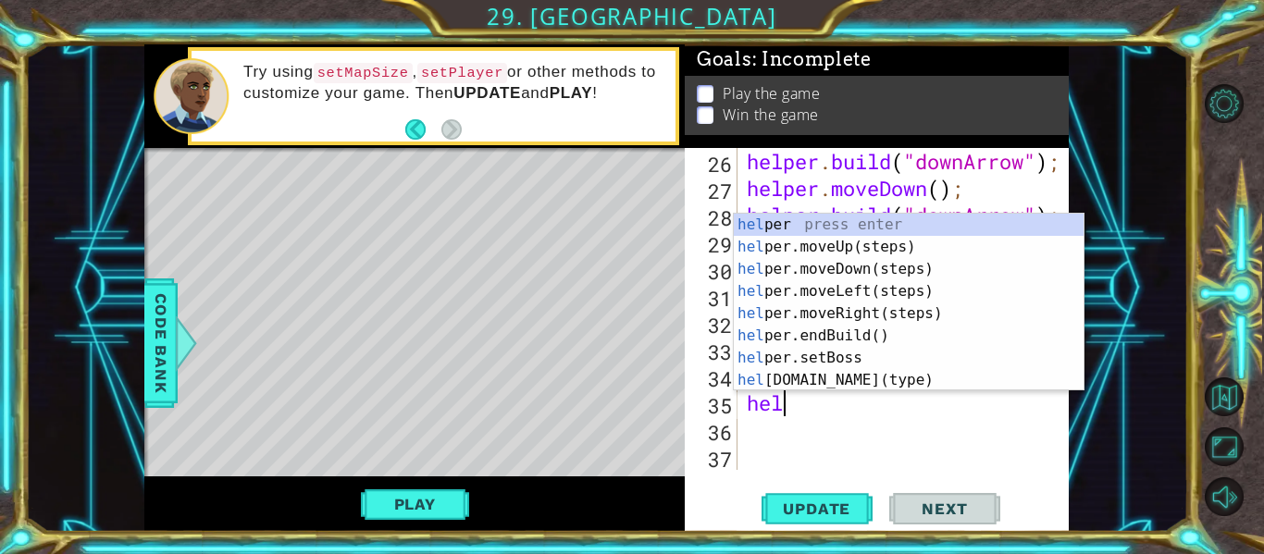
scroll to position [0, 1]
click at [794, 379] on div "help er press enter help er.moveUp(steps) press enter help er.moveDown(steps) p…" at bounding box center [909, 325] width 350 height 222
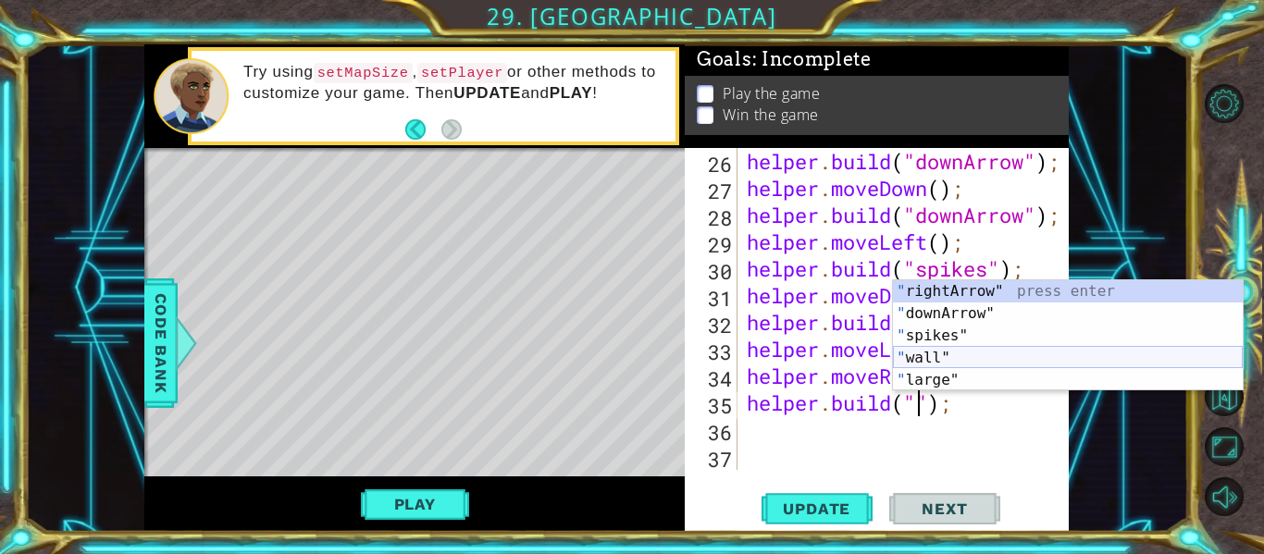
click at [914, 361] on div "" rightArrow" press enter " downArrow" press enter " spikes" press enter " wall…" at bounding box center [1068, 357] width 350 height 155
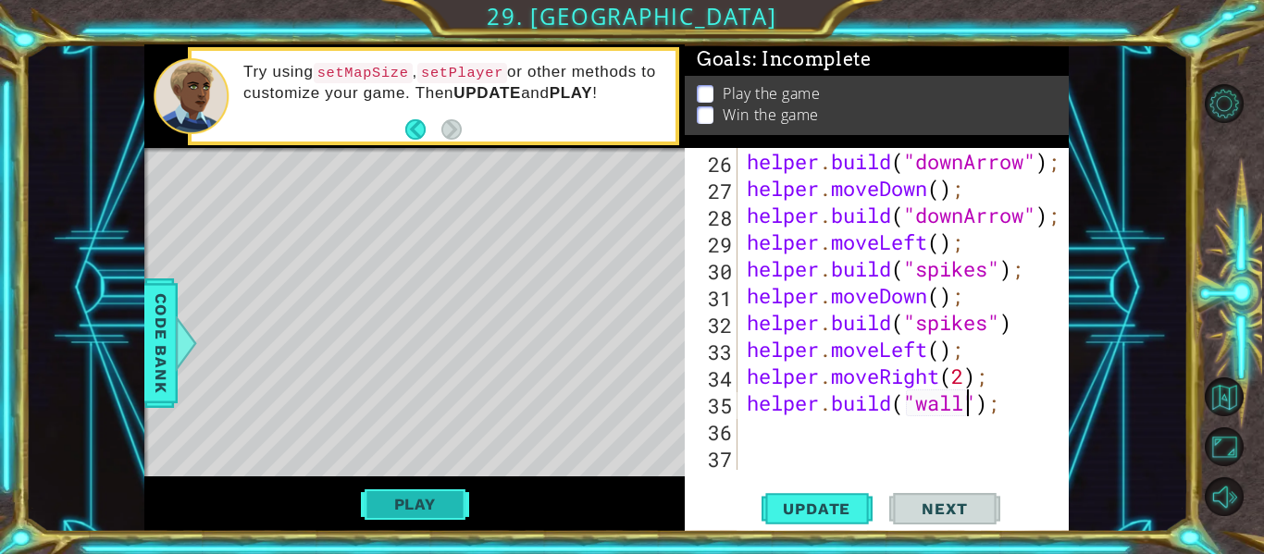
type textarea "[DOMAIN_NAME]("wall");"
click at [415, 510] on button "Play" at bounding box center [415, 504] width 108 height 35
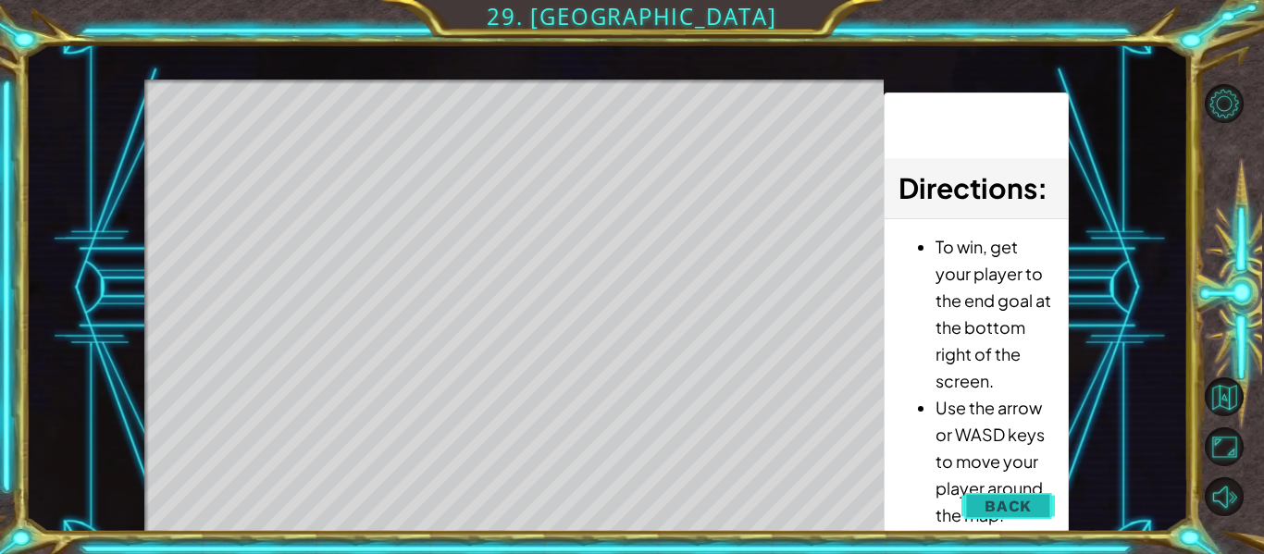
click at [1014, 514] on span "Back" at bounding box center [1008, 506] width 47 height 19
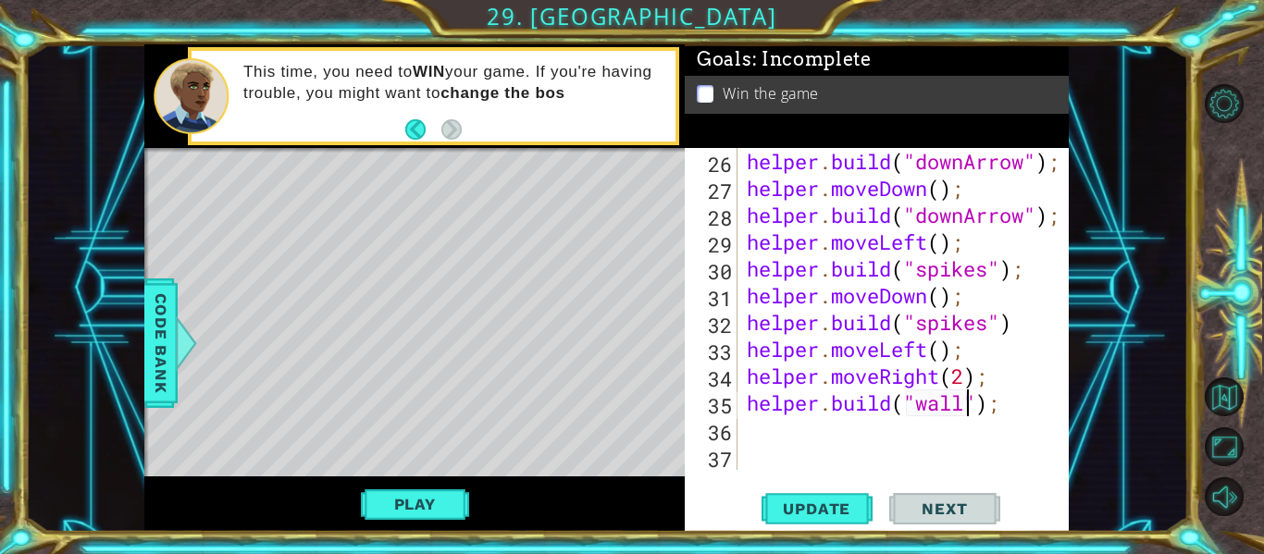
click at [756, 429] on div "helper . build ( "downArrow" ) ; helper . moveDown ( ) ; helper . build ( "down…" at bounding box center [908, 336] width 331 height 376
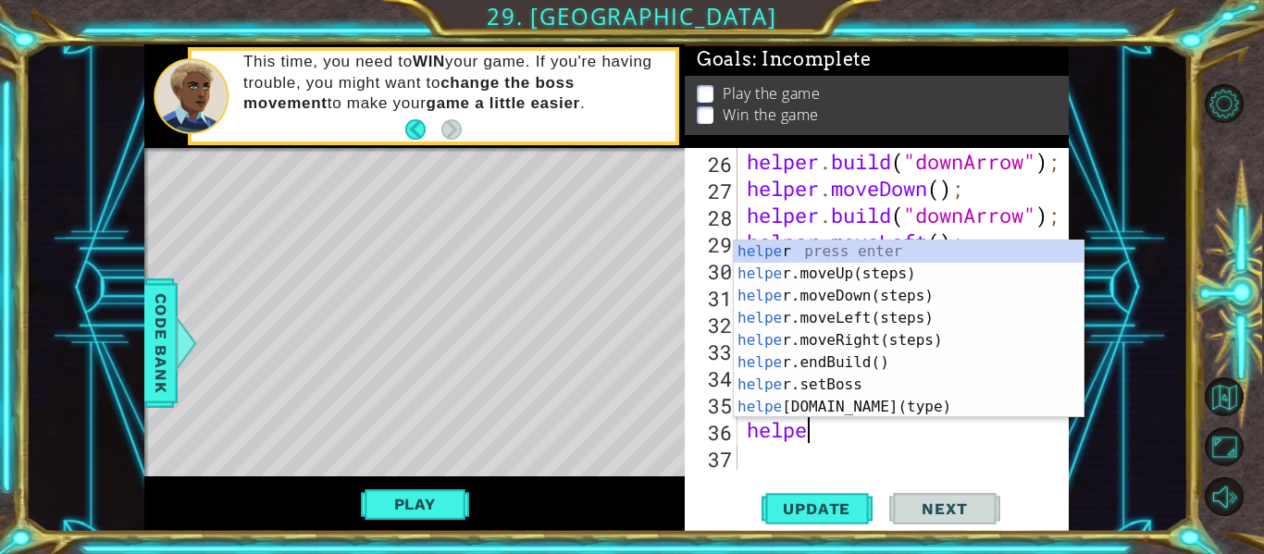
scroll to position [0, 3]
click at [855, 406] on div "helper press enter helper .moveUp(steps) press enter helper .moveDown(steps) pr…" at bounding box center [909, 352] width 350 height 222
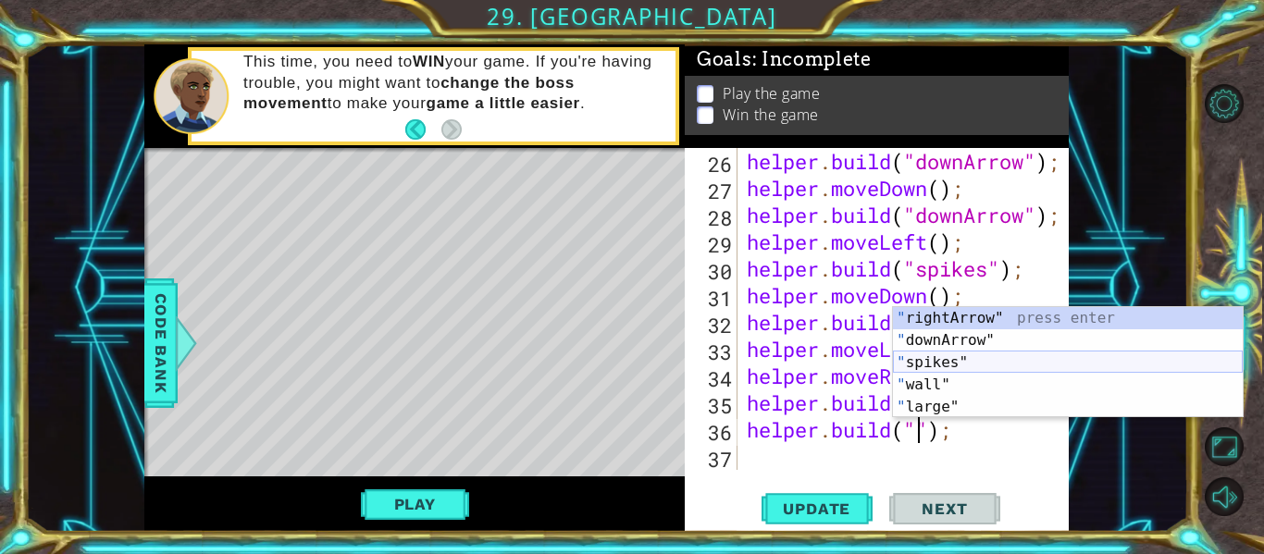
click at [927, 355] on div "" rightArrow" press enter " downArrow" press enter " spikes" press enter " wall…" at bounding box center [1068, 384] width 350 height 155
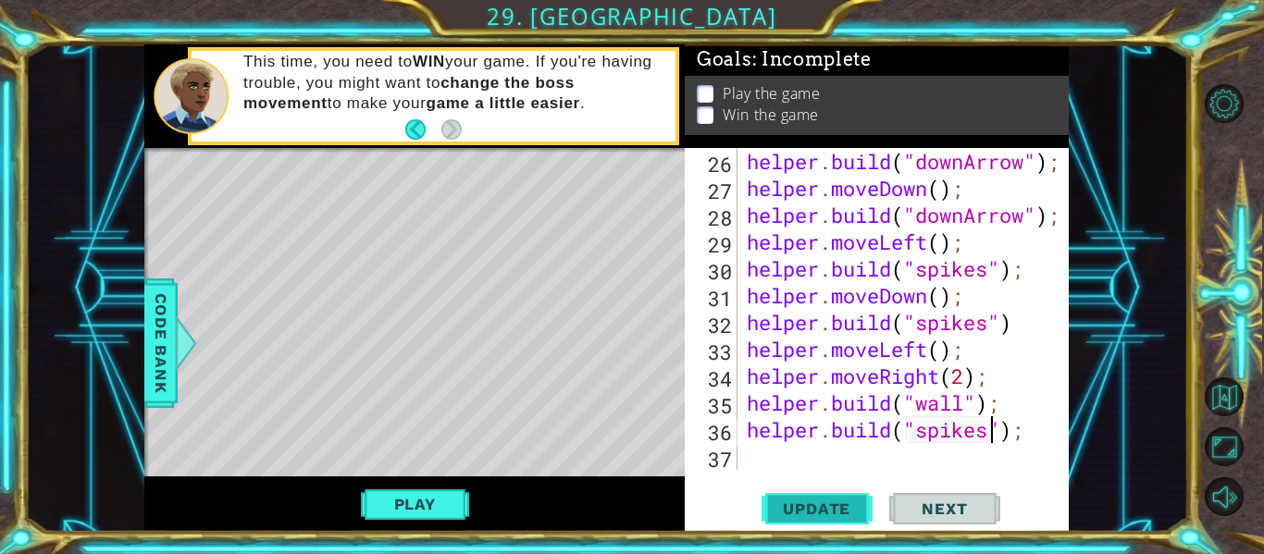
type textarea "[DOMAIN_NAME]("spikes");"
click at [771, 496] on button "Update" at bounding box center [817, 510] width 111 height 38
click at [461, 493] on button "Play" at bounding box center [415, 504] width 108 height 35
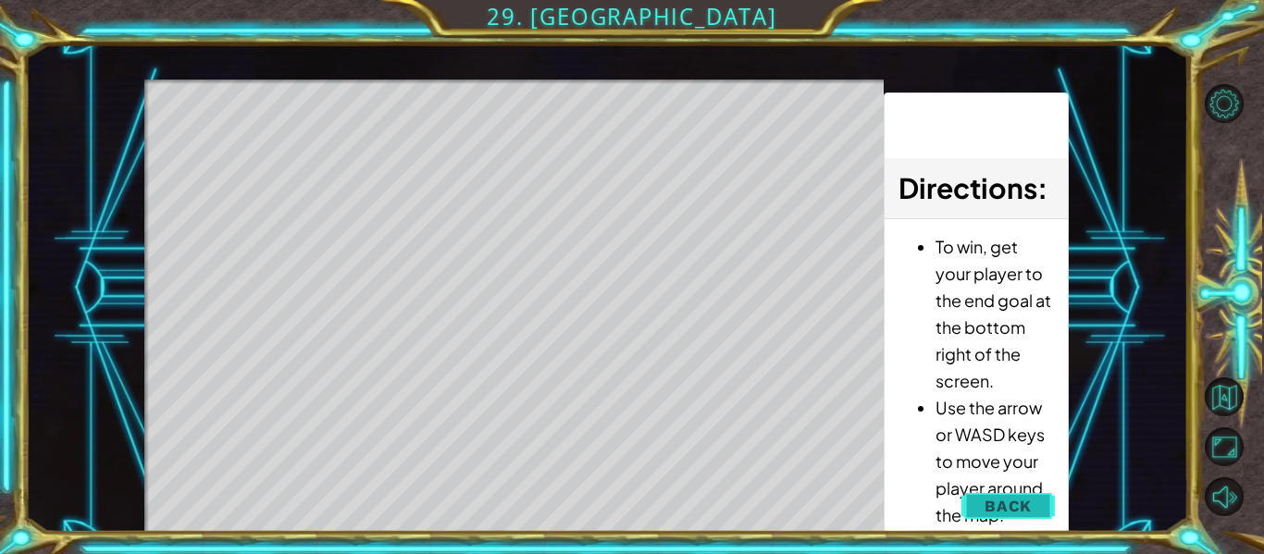
click at [966, 504] on button "Back" at bounding box center [1008, 506] width 93 height 37
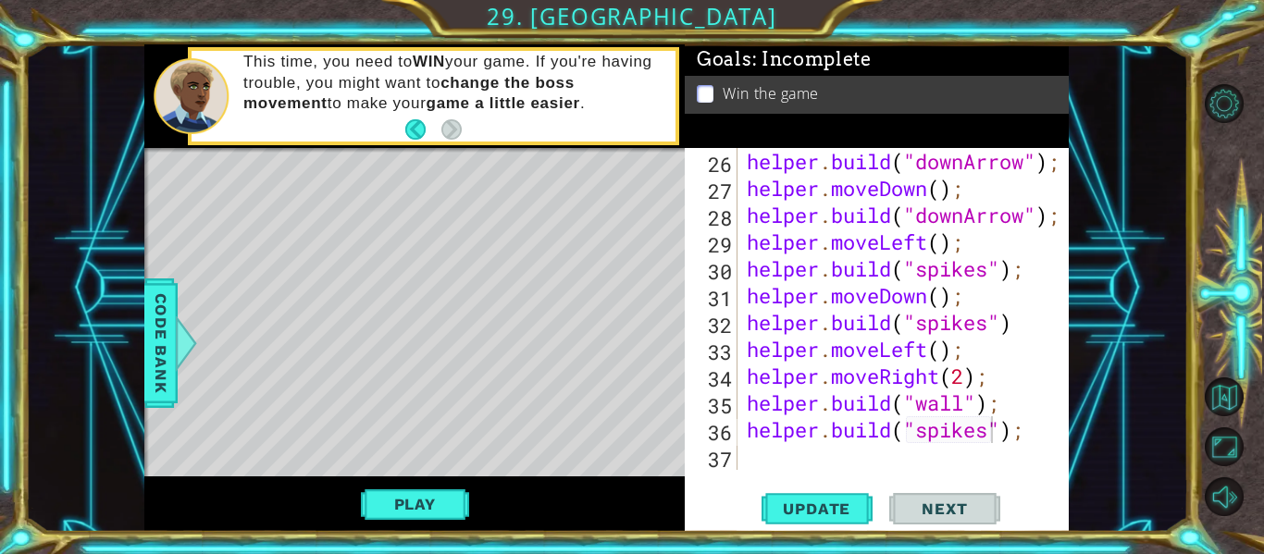
click at [776, 452] on div "helper . build ( "downArrow" ) ; helper . moveDown ( ) ; helper . build ( "down…" at bounding box center [908, 336] width 331 height 376
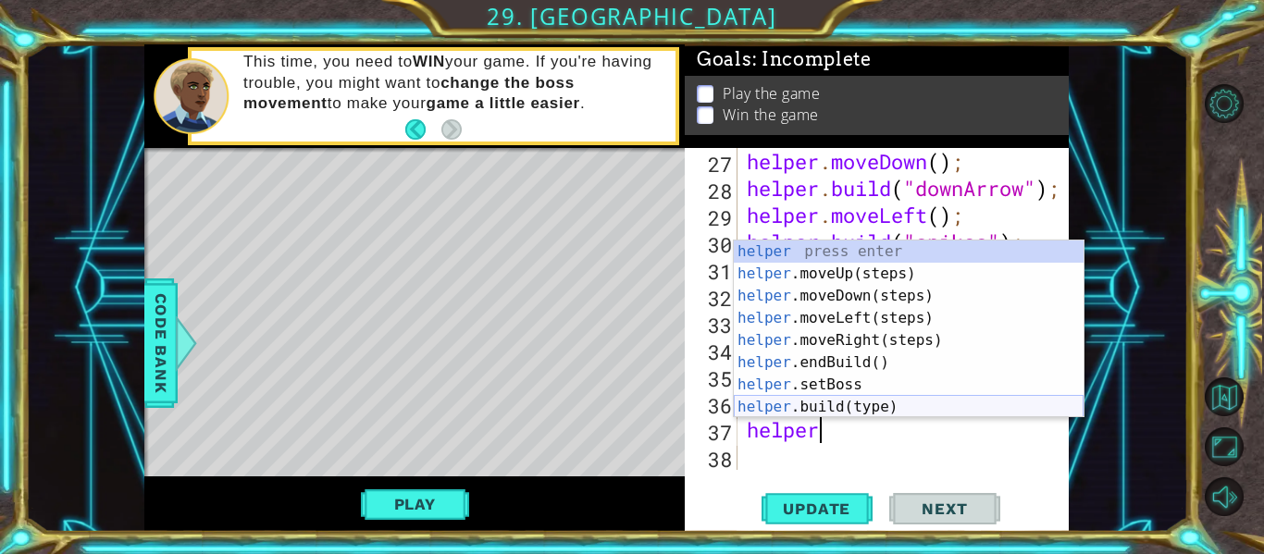
click at [837, 408] on div "helper press enter helper .moveUp(steps) press enter helper .moveDown(steps) pr…" at bounding box center [909, 352] width 350 height 222
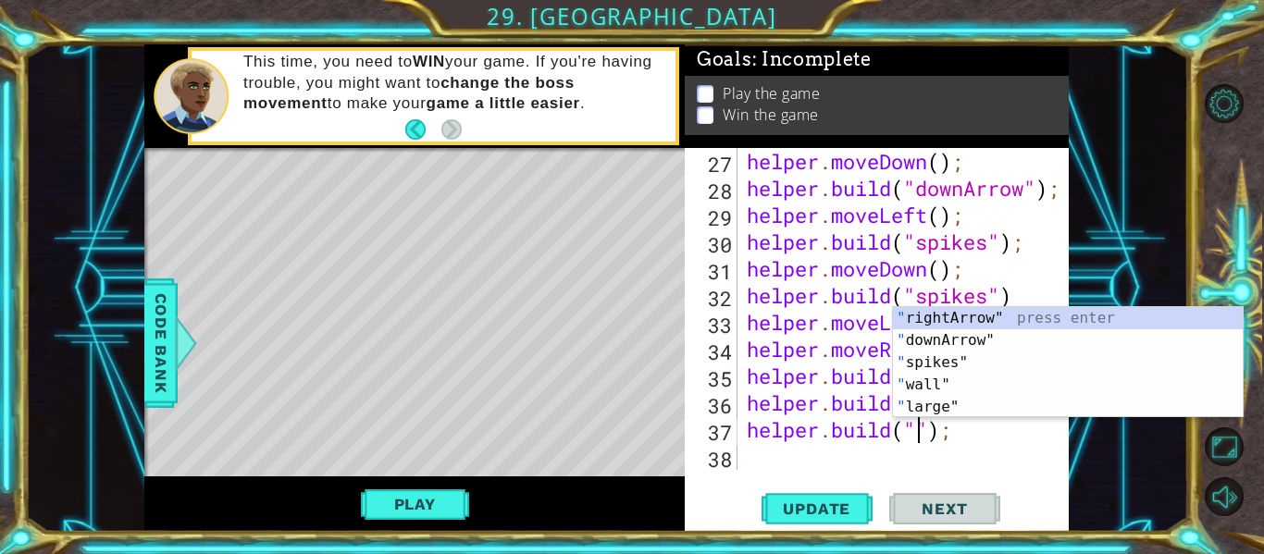
scroll to position [0, 8]
click at [156, 330] on span "Code Bank" at bounding box center [161, 343] width 30 height 113
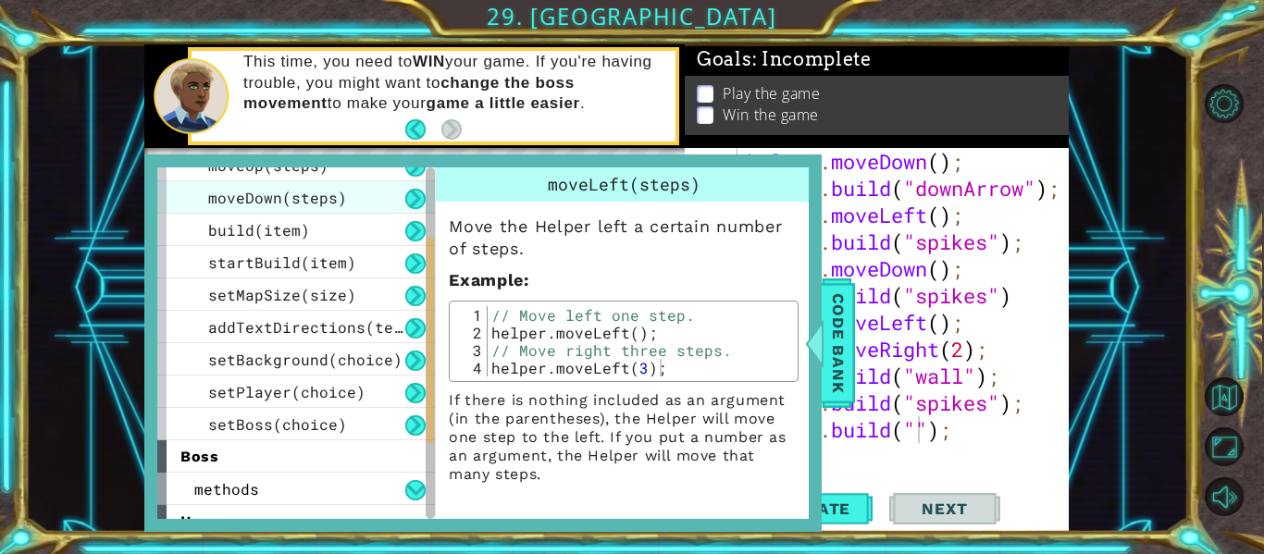
scroll to position [152, 0]
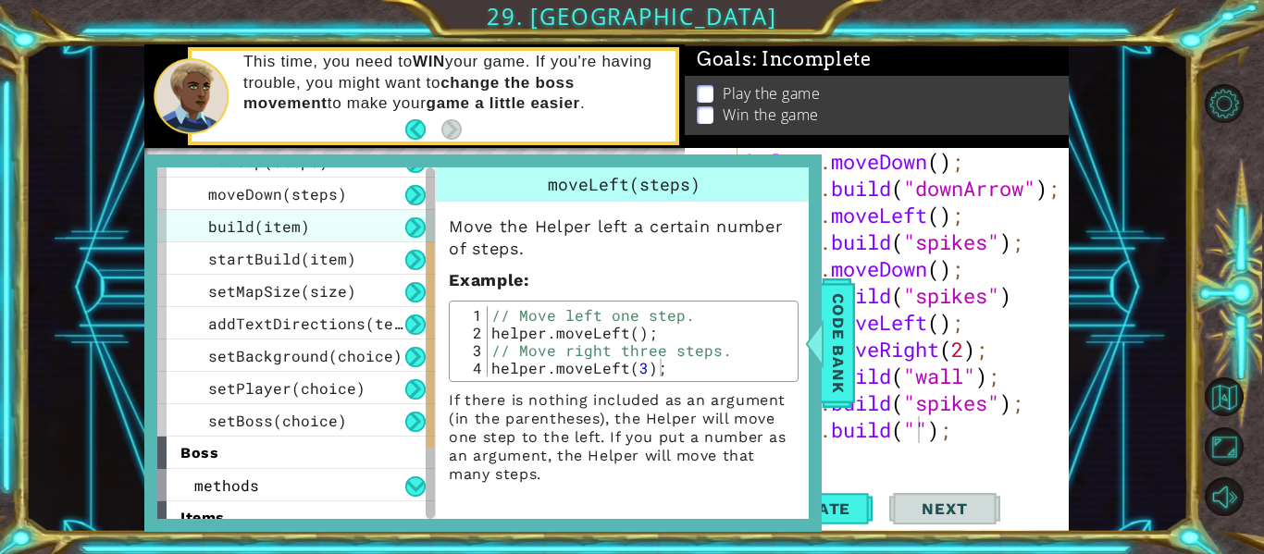
click at [240, 232] on span "build(item)" at bounding box center [259, 226] width 102 height 19
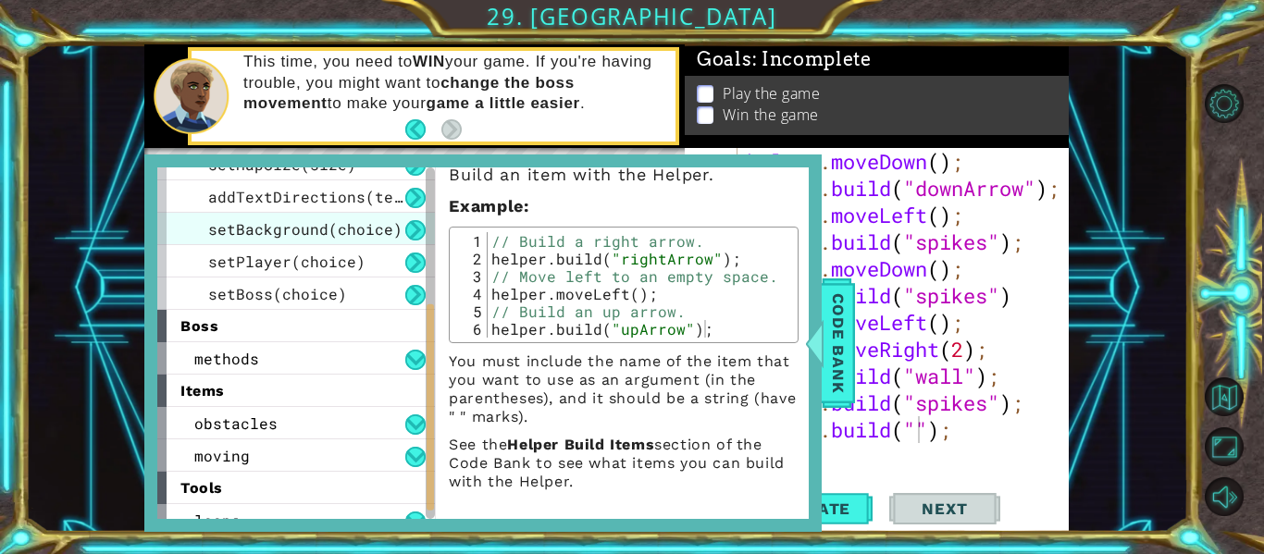
scroll to position [296, 0]
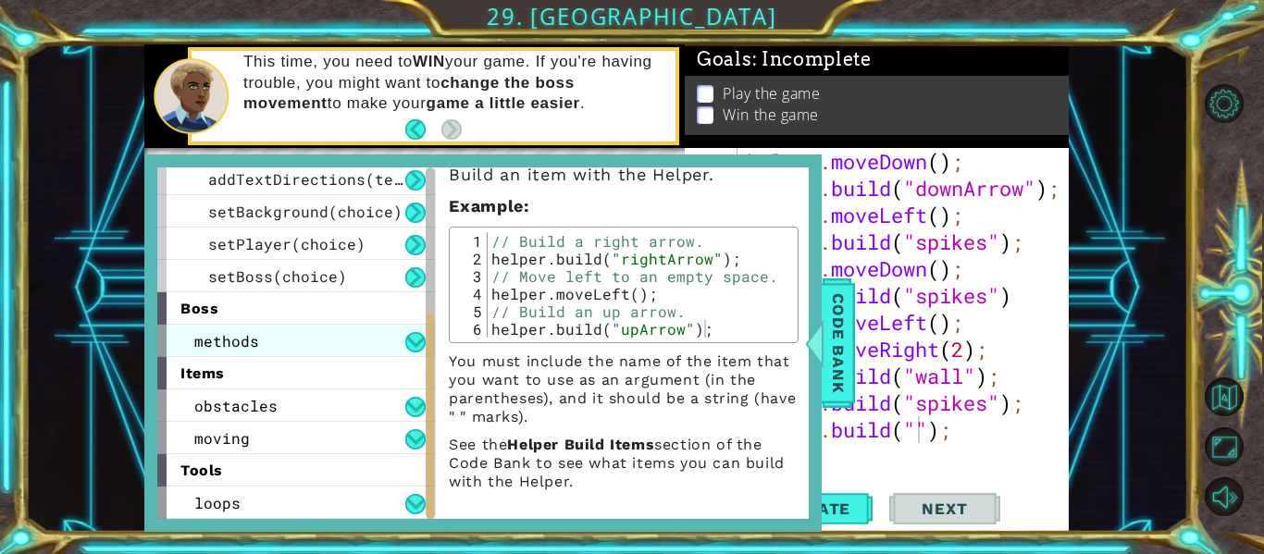
click at [229, 338] on span "methods" at bounding box center [226, 340] width 65 height 19
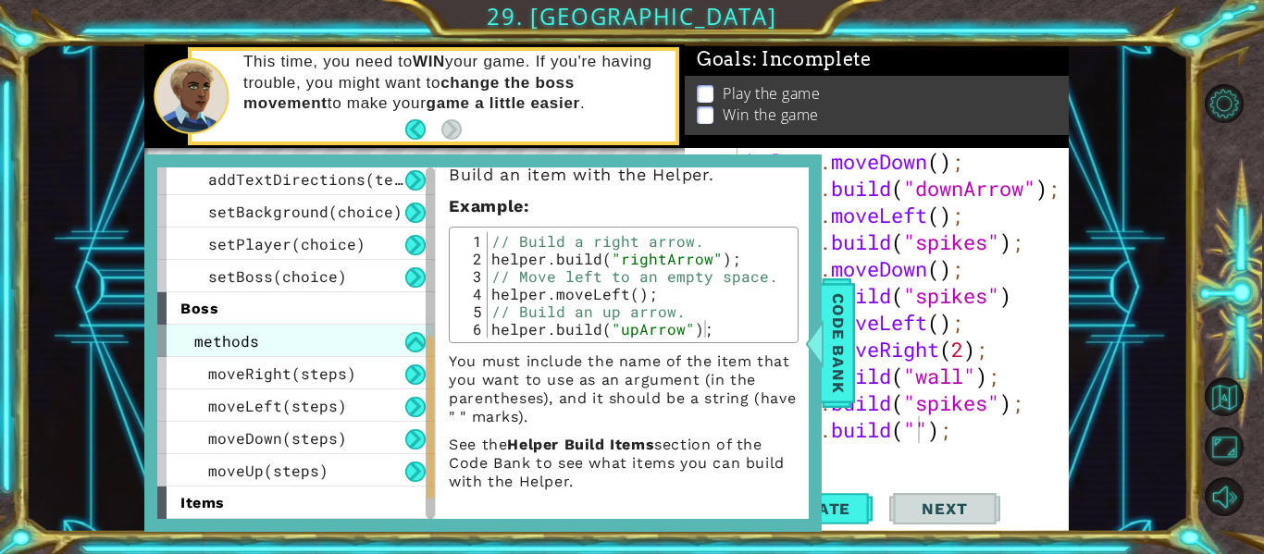
scroll to position [426, 0]
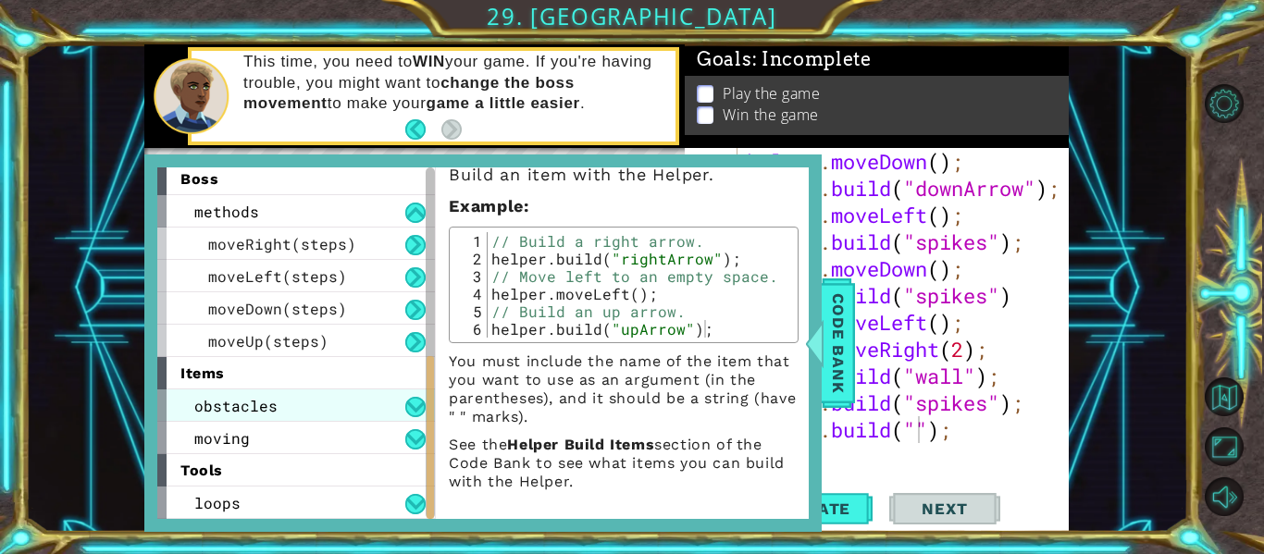
click at [222, 413] on span "obstacles" at bounding box center [235, 405] width 83 height 19
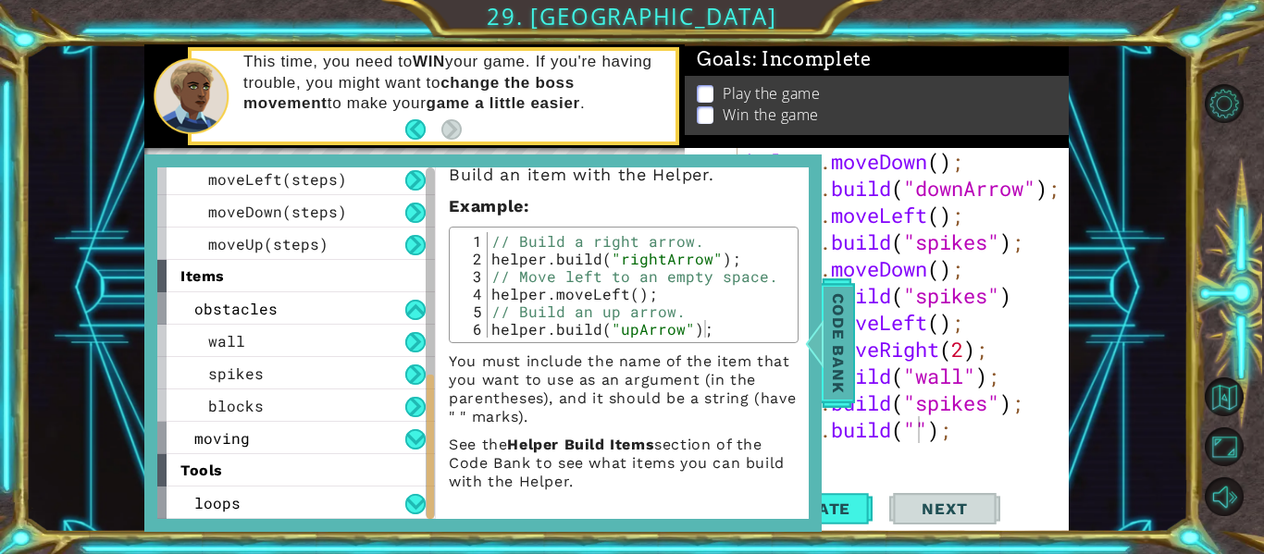
click at [831, 364] on span "Code Bank" at bounding box center [839, 343] width 30 height 113
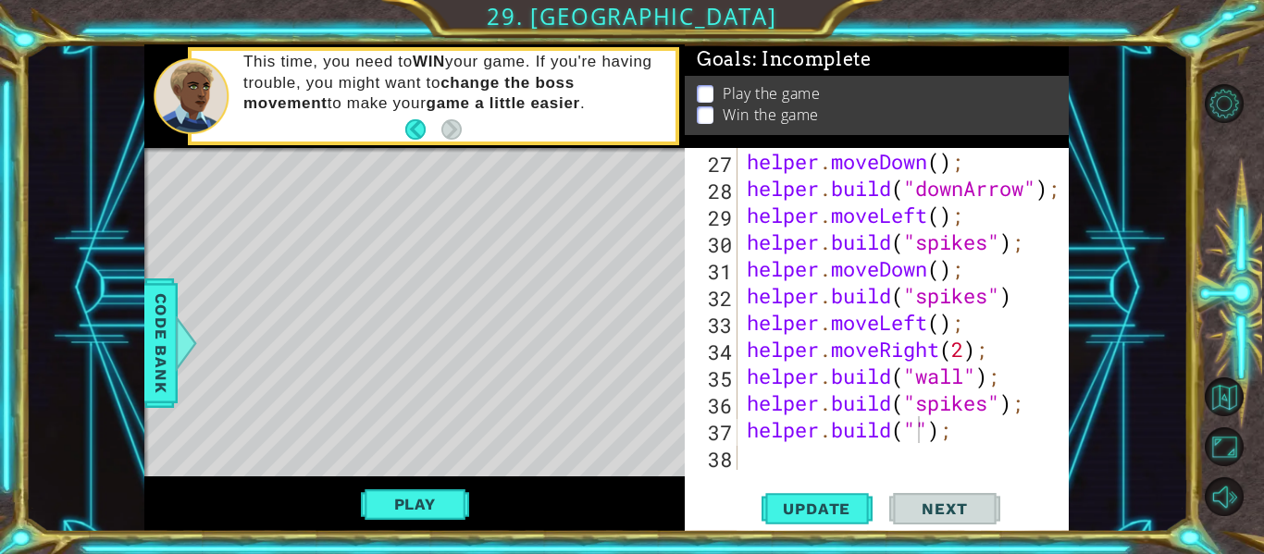
click at [915, 428] on div "helper . moveDown ( ) ; helper . build ( "downArrow" ) ; helper . moveLeft ( ) …" at bounding box center [908, 336] width 331 height 376
click at [435, 491] on button "Play" at bounding box center [415, 504] width 108 height 35
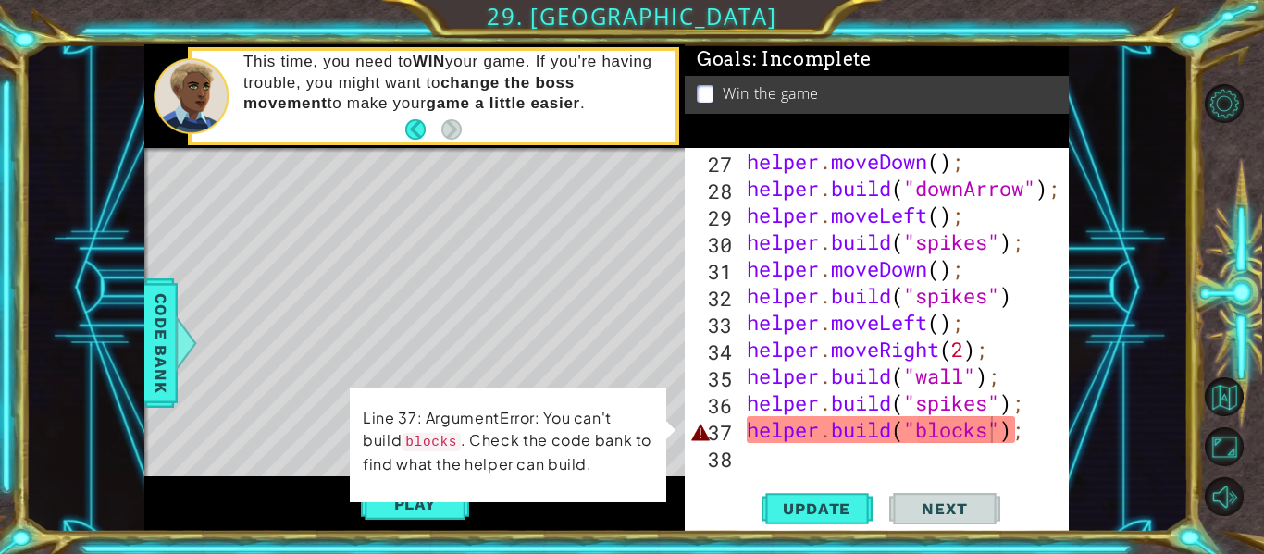
click at [984, 429] on div "helper . moveDown ( ) ; helper . build ( "downArrow" ) ; helper . moveLeft ( ) …" at bounding box center [908, 336] width 331 height 376
click at [994, 431] on div "helper . moveDown ( ) ; helper . build ( "downArrow" ) ; helper . moveLeft ( ) …" at bounding box center [908, 336] width 331 height 376
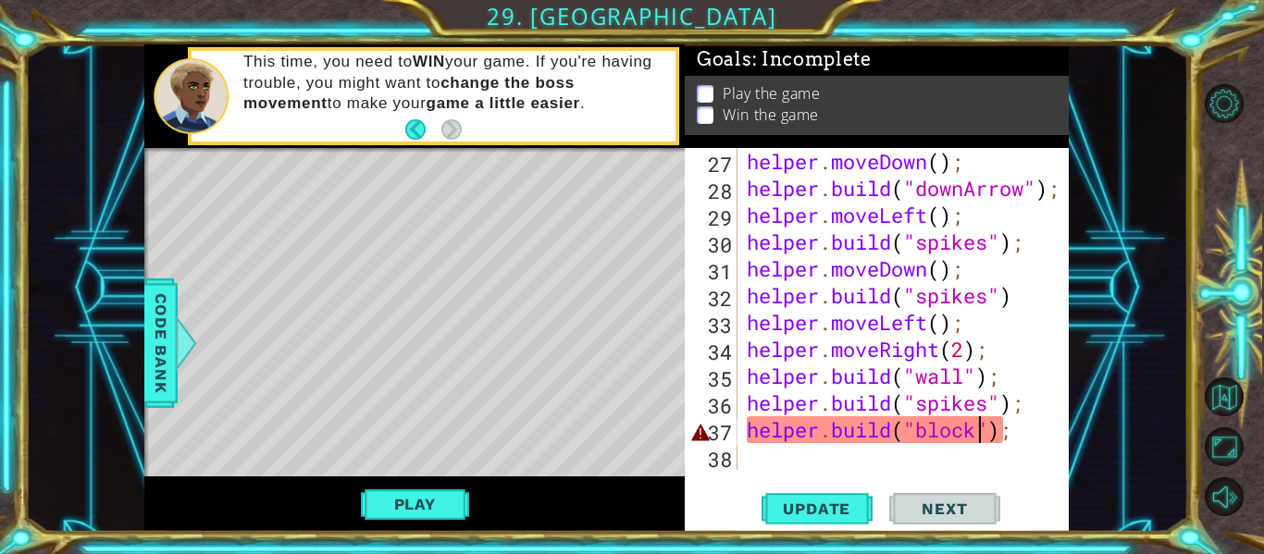
scroll to position [0, 11]
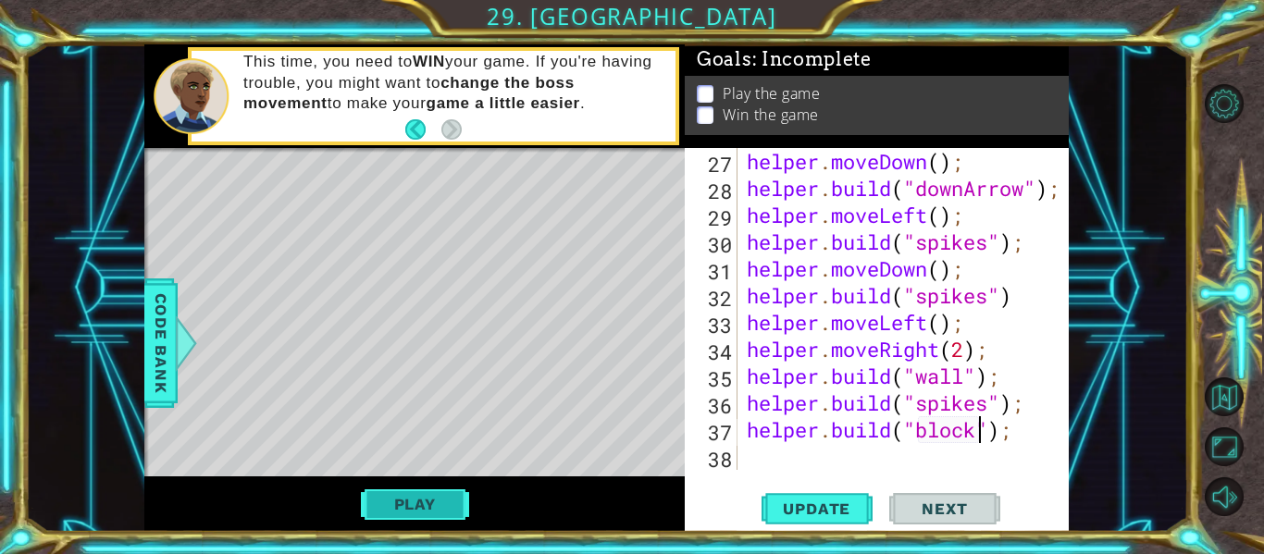
click at [397, 505] on button "Play" at bounding box center [415, 504] width 108 height 35
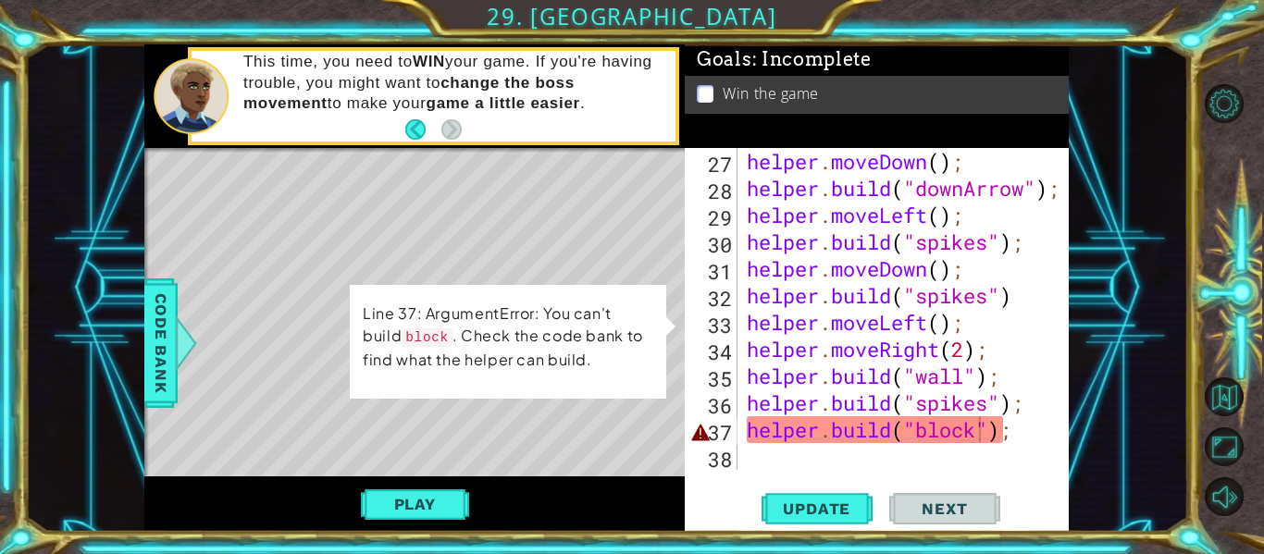
click at [781, 429] on div "helper . moveDown ( ) ; helper . build ( "downArrow" ) ; helper . moveLeft ( ) …" at bounding box center [908, 336] width 331 height 376
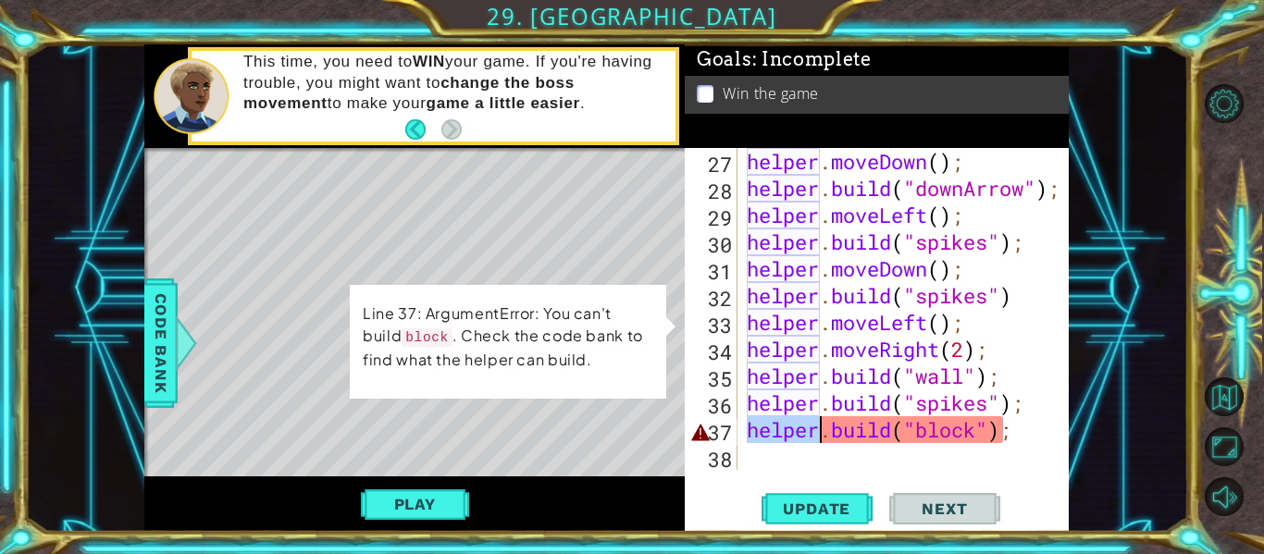
click at [781, 429] on div "helper . moveDown ( ) ; helper . build ( "downArrow" ) ; helper . moveLeft ( ) …" at bounding box center [904, 309] width 322 height 322
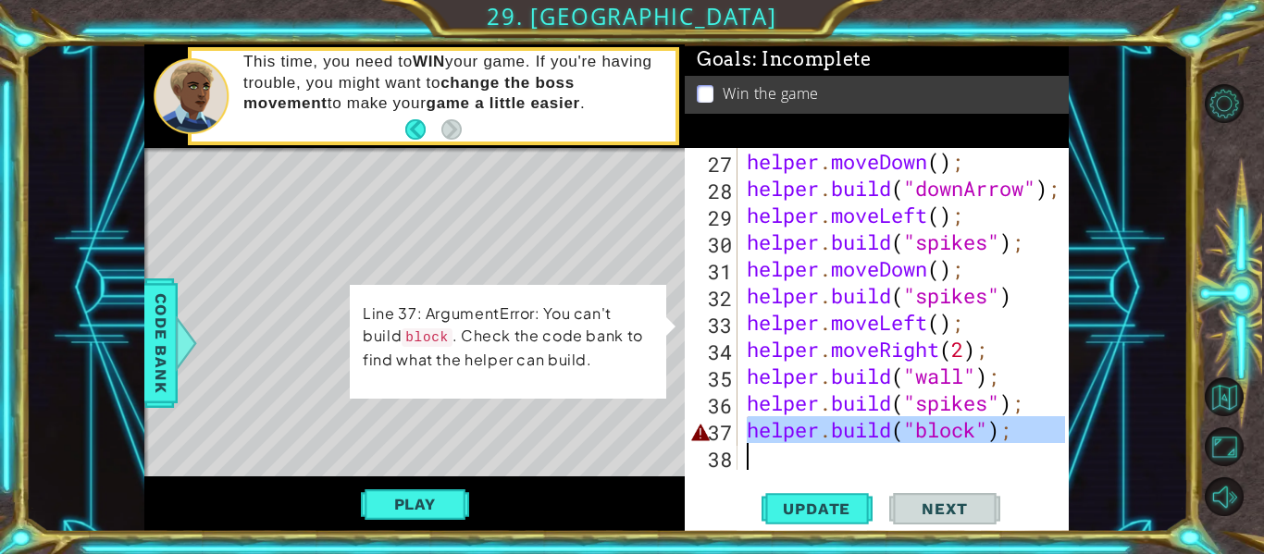
drag, startPoint x: 746, startPoint y: 426, endPoint x: 1053, endPoint y: 447, distance: 308.0
click at [1053, 447] on div "[DOMAIN_NAME]("block"); 27 28 29 30 31 32 33 34 35 36 37 38 helper . moveDown (…" at bounding box center [875, 309] width 380 height 322
type textarea "[DOMAIN_NAME]("block");"
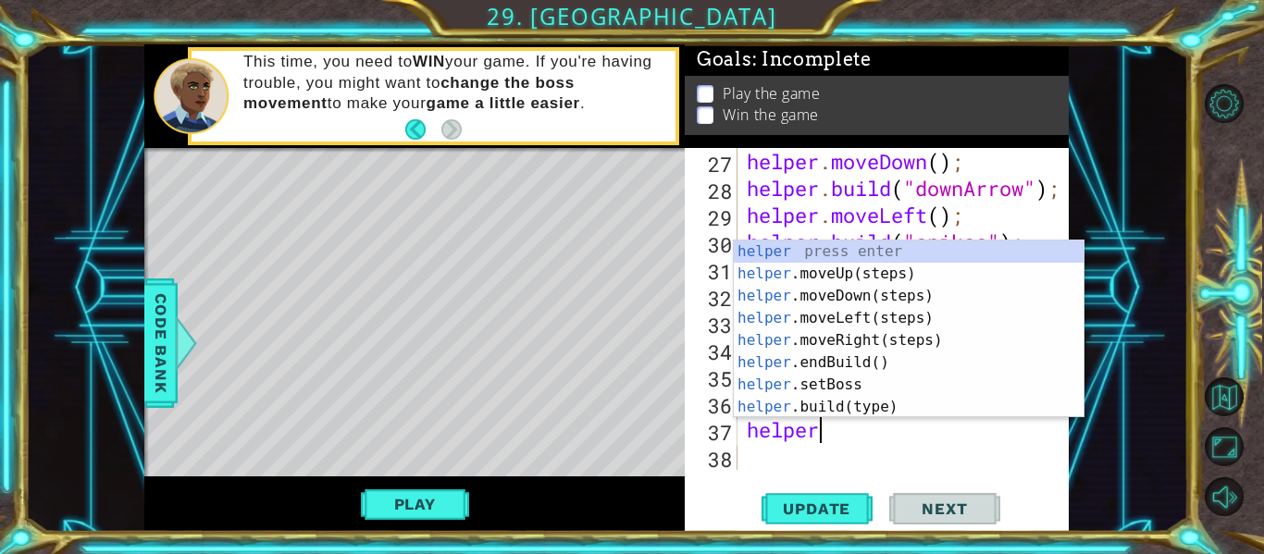
scroll to position [0, 3]
click at [819, 399] on div "helper press enter helper .moveUp(steps) press enter helper .moveDown(steps) pr…" at bounding box center [909, 352] width 350 height 222
click at [828, 362] on div "helper press enter helper .moveUp(steps) press enter helper .moveDown(steps) pr…" at bounding box center [909, 352] width 350 height 222
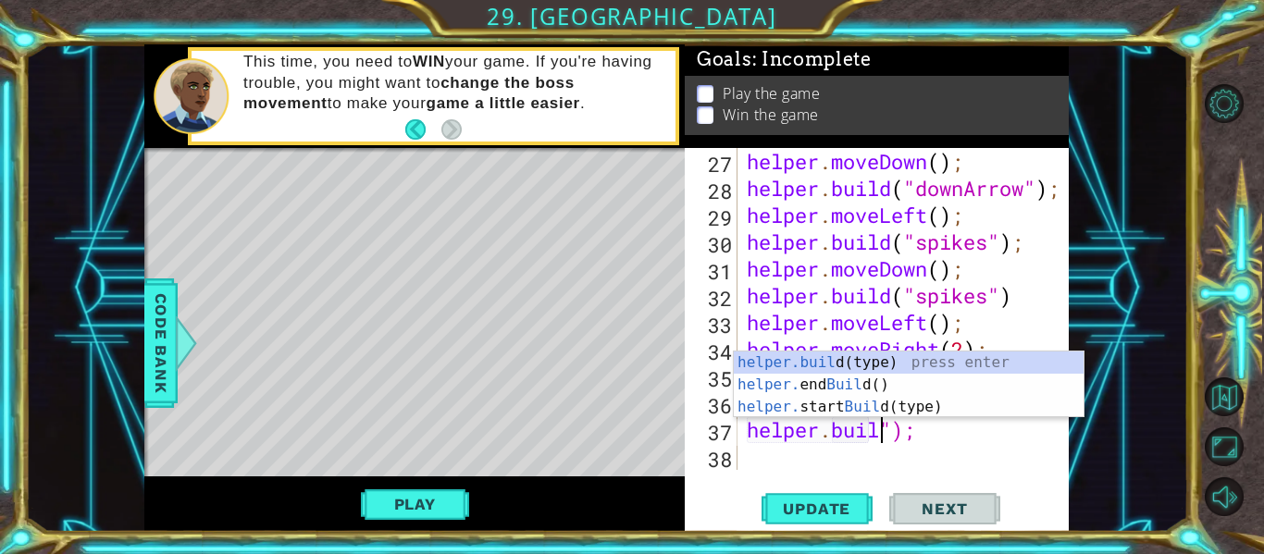
scroll to position [0, 7]
click at [930, 430] on div "helper . moveDown ( ) ; helper . build ( "downArrow" ) ; helper . moveLeft ( ) …" at bounding box center [908, 336] width 331 height 376
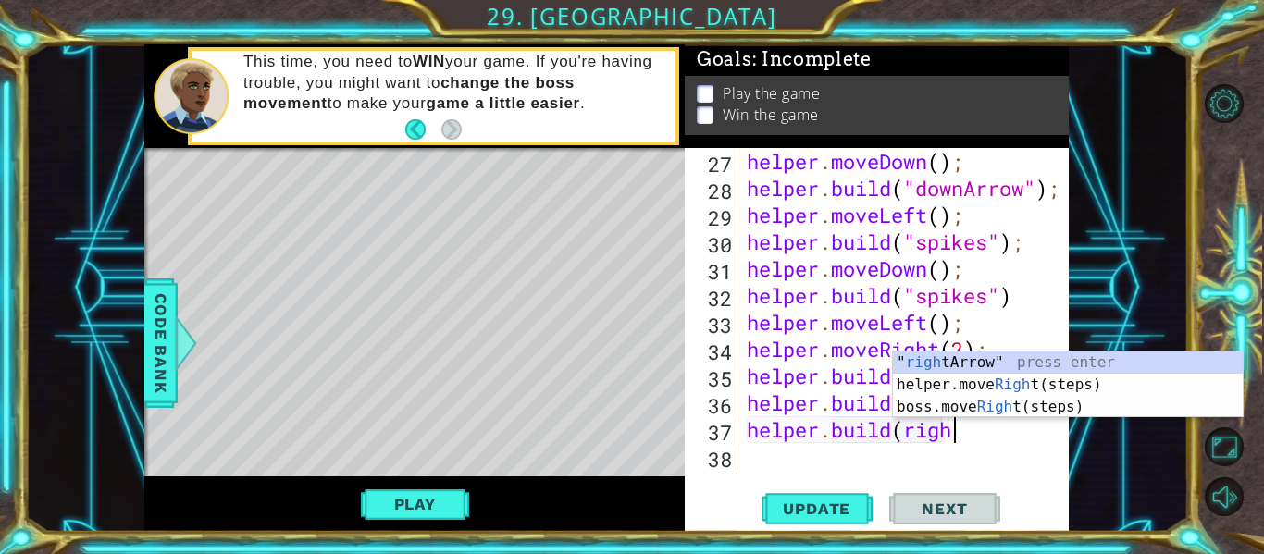
scroll to position [0, 9]
click at [948, 365] on div "" right Arrow" press enter helper.move Right (steps) press enter boss.move Righ…" at bounding box center [1068, 407] width 350 height 111
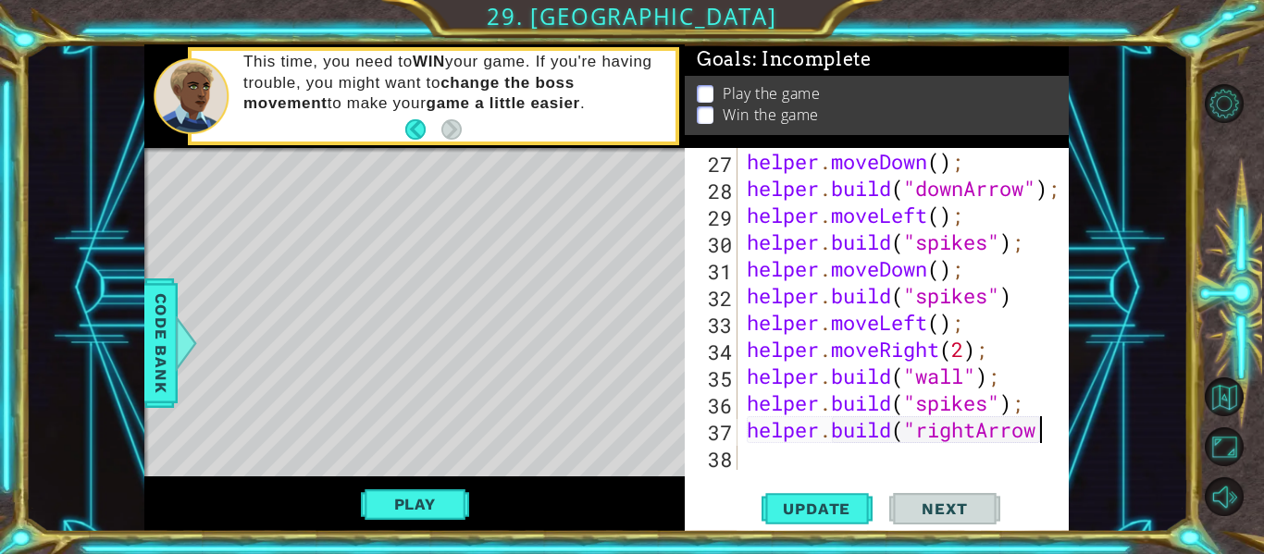
scroll to position [0, 13]
click at [819, 504] on span "Update" at bounding box center [817, 509] width 105 height 19
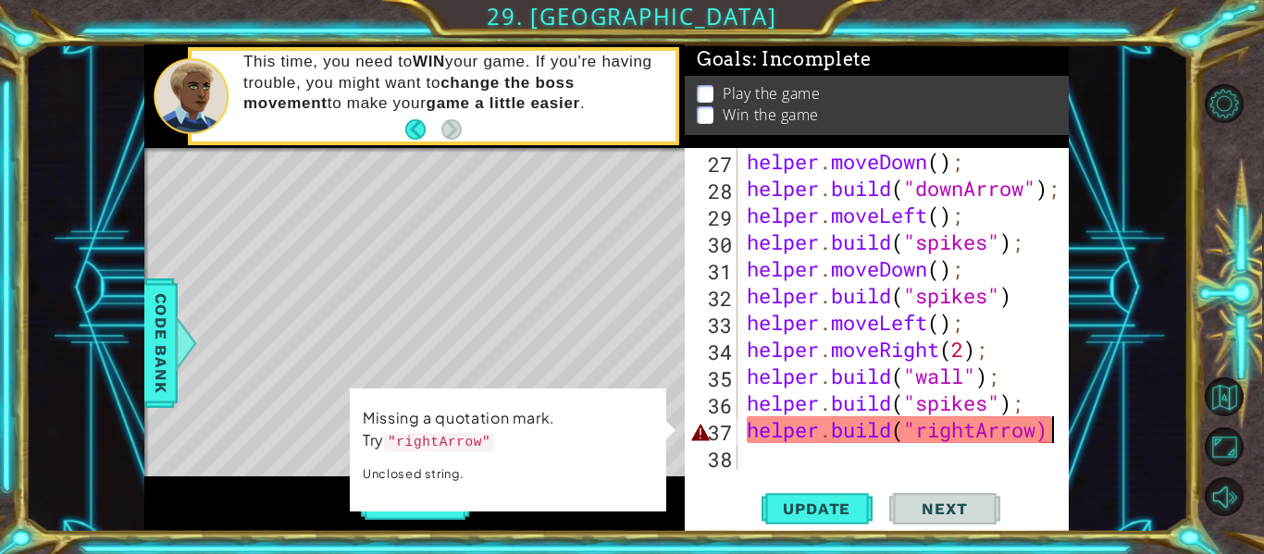
click at [1039, 428] on div "helper . moveDown ( ) ; helper . build ( "downArrow" ) ; helper . moveLeft ( ) …" at bounding box center [908, 336] width 331 height 376
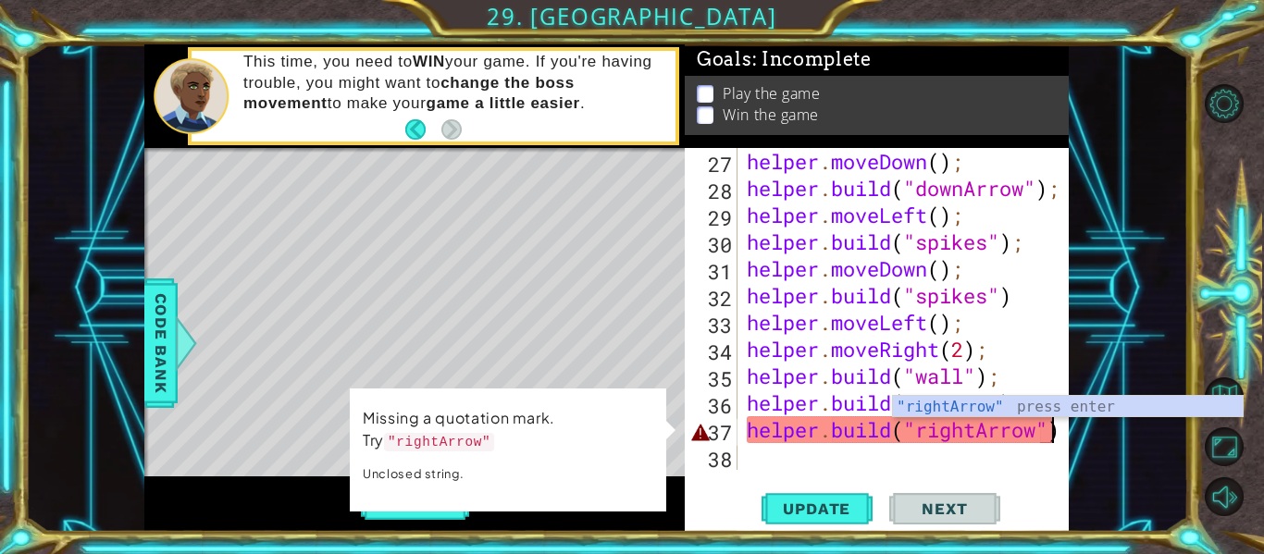
scroll to position [0, 14]
type textarea "[DOMAIN_NAME]("rightArrow")"
click at [829, 501] on span "Update" at bounding box center [817, 509] width 105 height 19
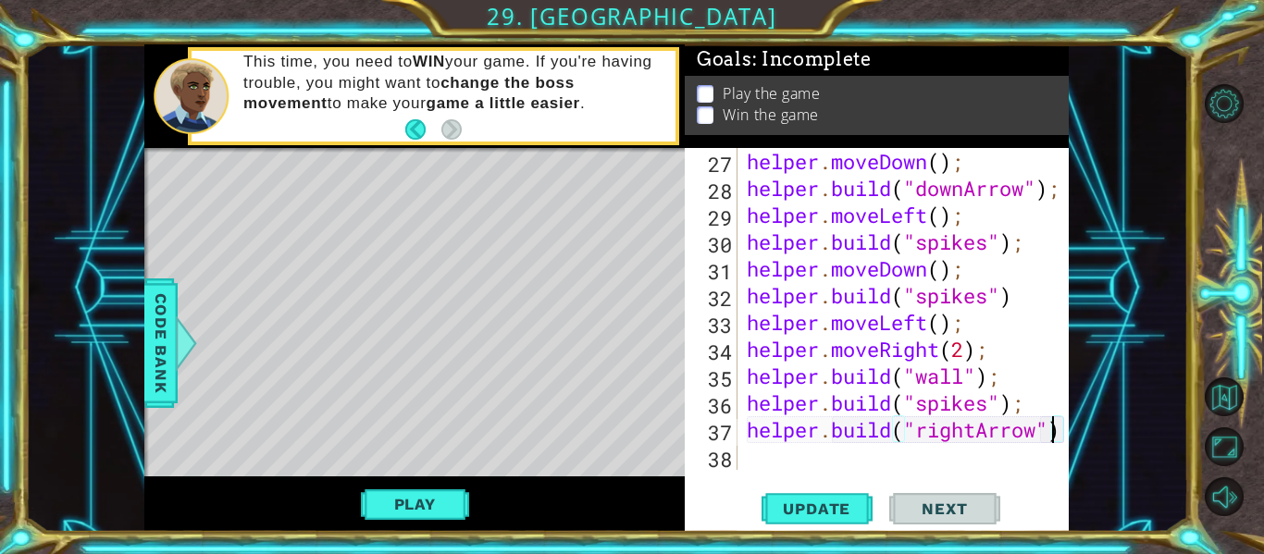
click at [846, 434] on div "helper . moveDown ( ) ; helper . build ( "downArrow" ) ; helper . moveLeft ( ) …" at bounding box center [908, 336] width 331 height 376
click at [846, 434] on div "helper . moveDown ( ) ; helper . build ( "downArrow" ) ; helper . moveLeft ( ) …" at bounding box center [904, 309] width 322 height 322
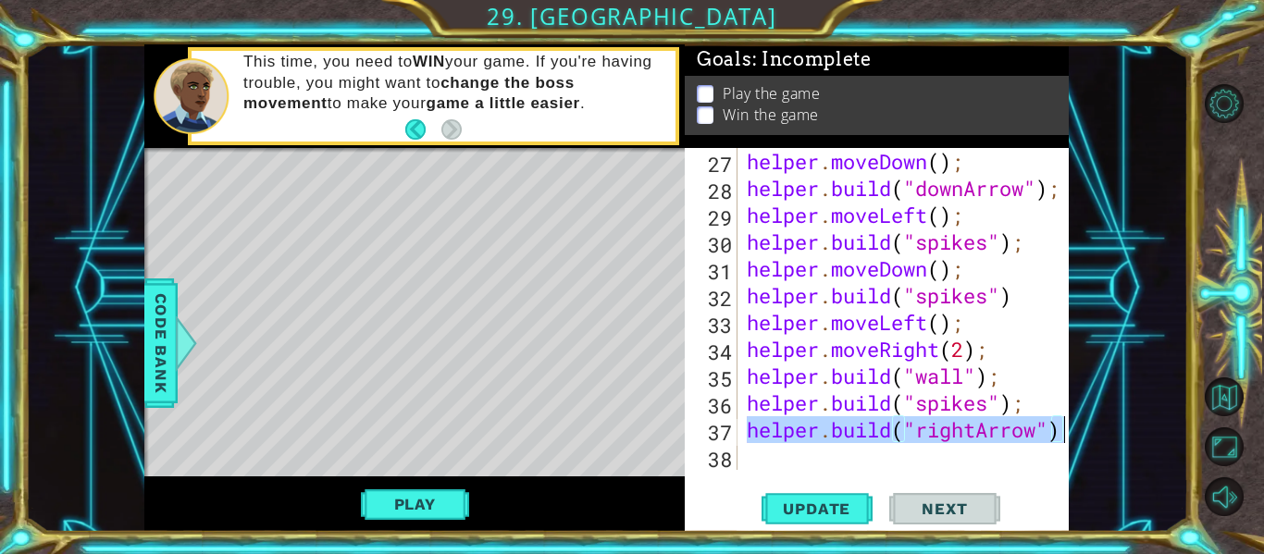
drag, startPoint x: 749, startPoint y: 431, endPoint x: 1063, endPoint y: 441, distance: 313.9
click at [1063, 441] on div "[DOMAIN_NAME]("rightArrow") 27 28 29 30 31 32 33 34 35 36 37 38 helper . moveDo…" at bounding box center [875, 309] width 380 height 322
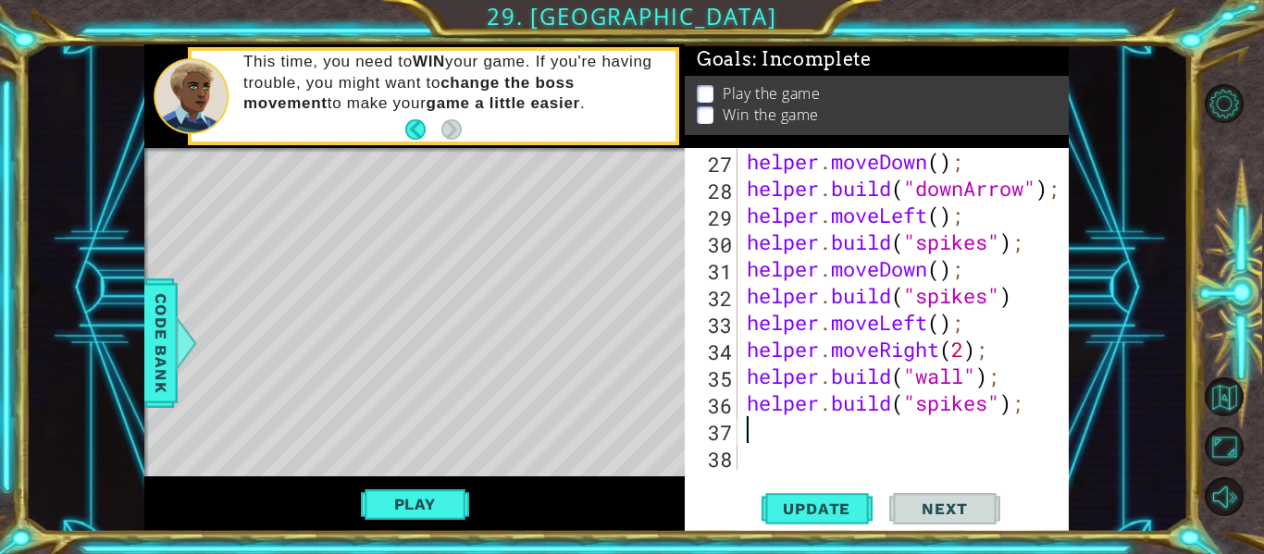
scroll to position [0, 0]
click at [796, 507] on span "Update" at bounding box center [817, 509] width 105 height 19
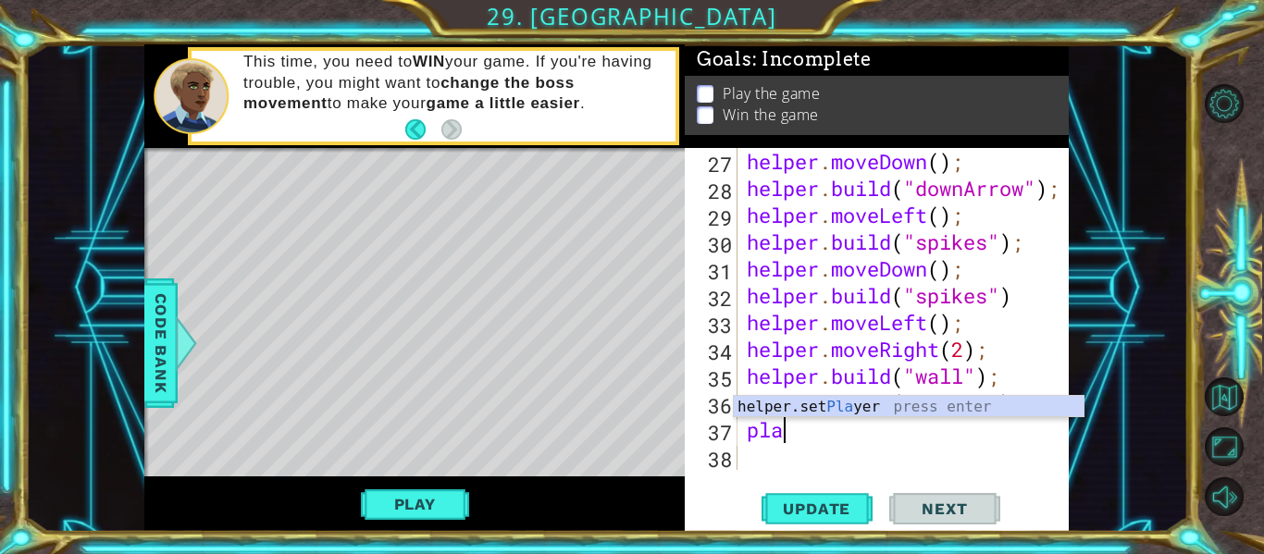
type textarea "p"
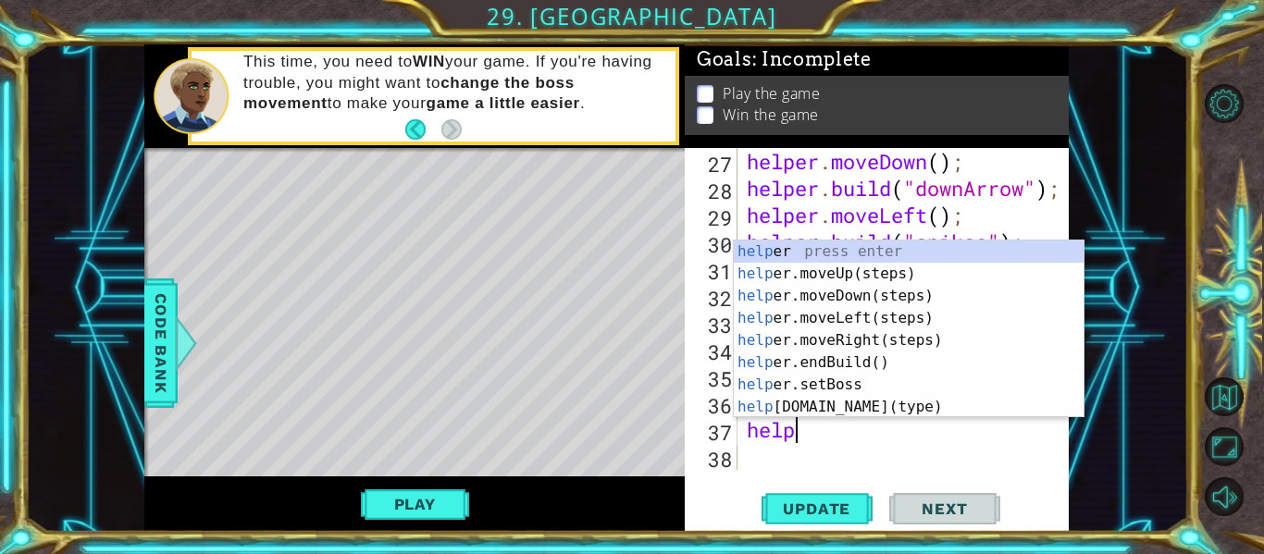
type textarea "helpe"
click at [829, 339] on div "helpe r press enter helpe [PERSON_NAME]moveUp(steps) press enter helpe r.moveDo…" at bounding box center [909, 352] width 350 height 222
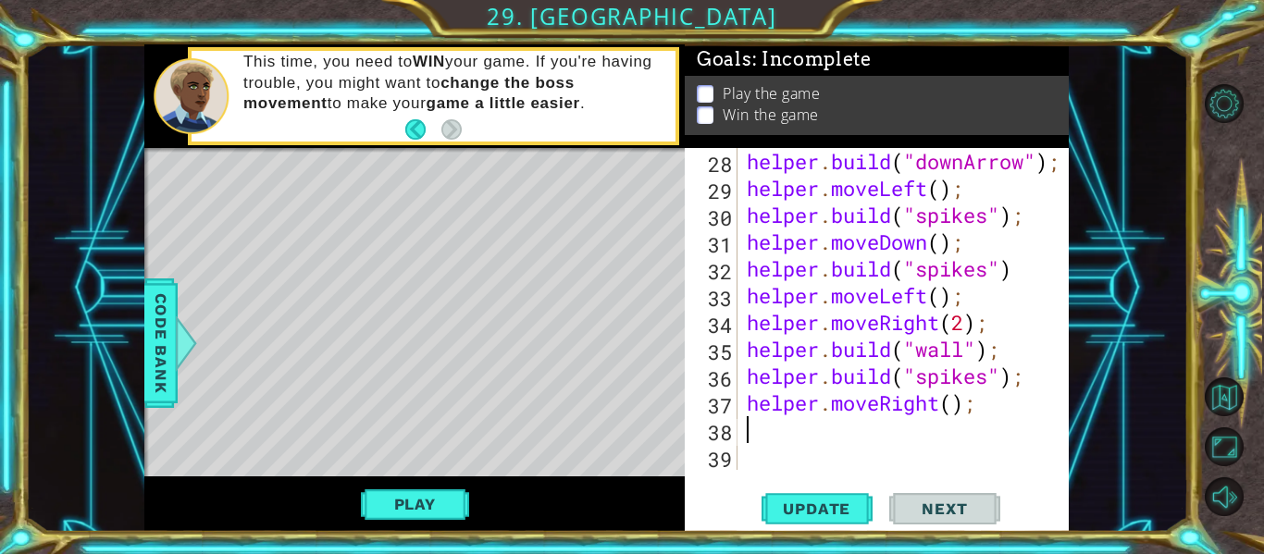
click at [955, 404] on div "helper . build ( "downArrow" ) ; helper . moveLeft ( ) ; helper . build ( "spik…" at bounding box center [908, 336] width 331 height 376
type textarea "helper.moveRight(2);"
click at [817, 515] on span "Update" at bounding box center [817, 509] width 105 height 19
click at [753, 423] on div "helper . build ( "downArrow" ) ; helper . moveLeft ( ) ; helper . build ( "spik…" at bounding box center [908, 336] width 331 height 376
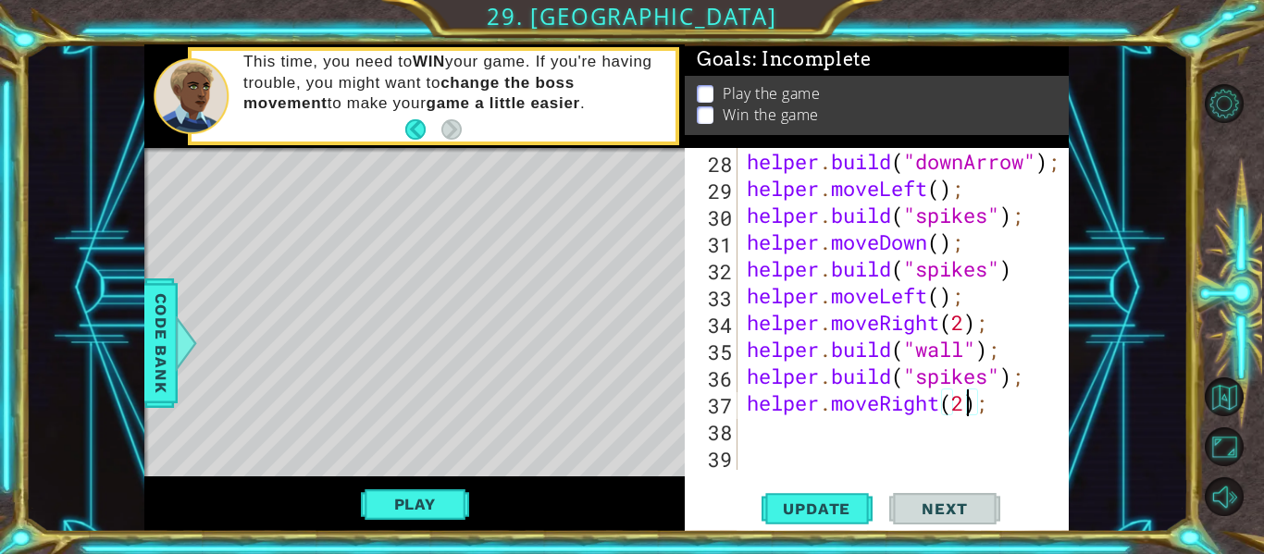
scroll to position [0, 0]
type textarea "h"
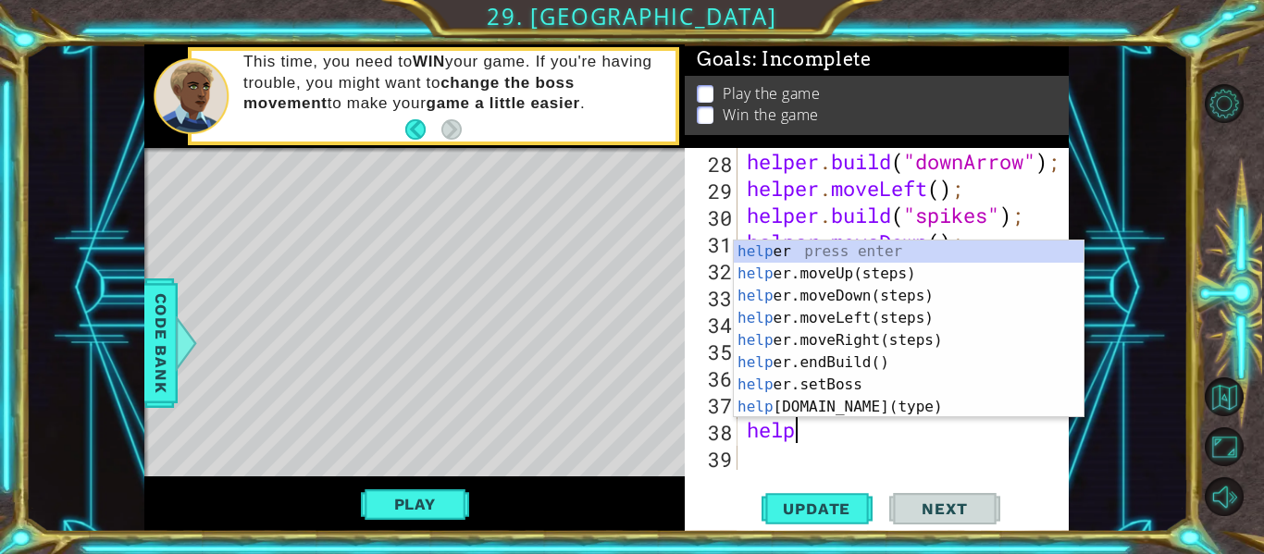
scroll to position [0, 2]
click at [778, 407] on div "helpe r press enter helpe [PERSON_NAME]moveUp(steps) press enter helpe r.moveDo…" at bounding box center [909, 352] width 350 height 222
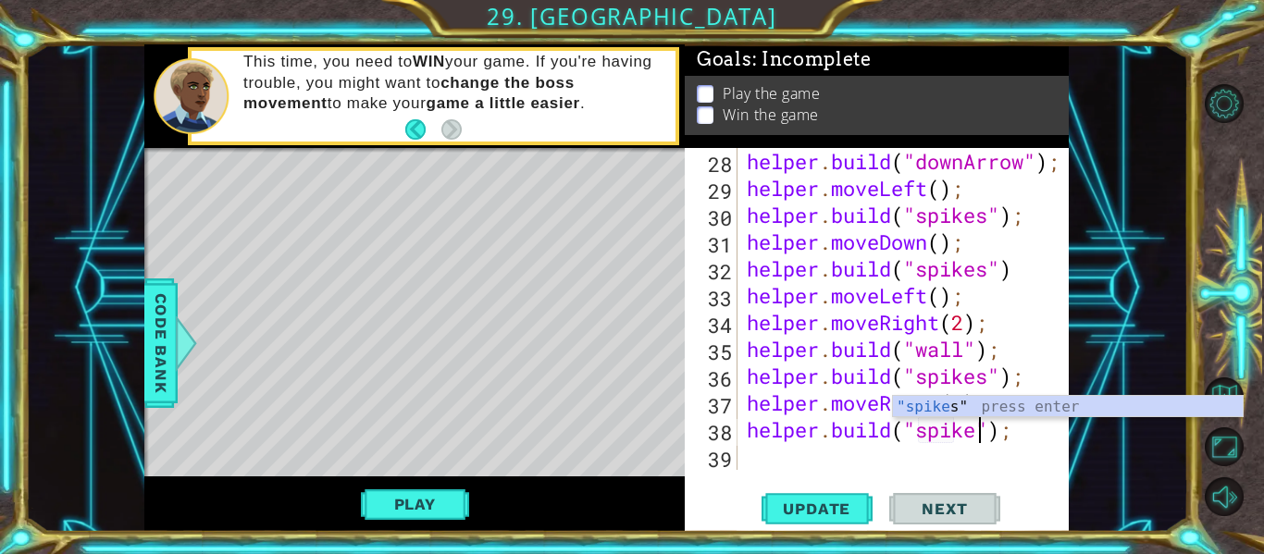
scroll to position [0, 11]
click at [800, 513] on span "Update" at bounding box center [817, 509] width 105 height 19
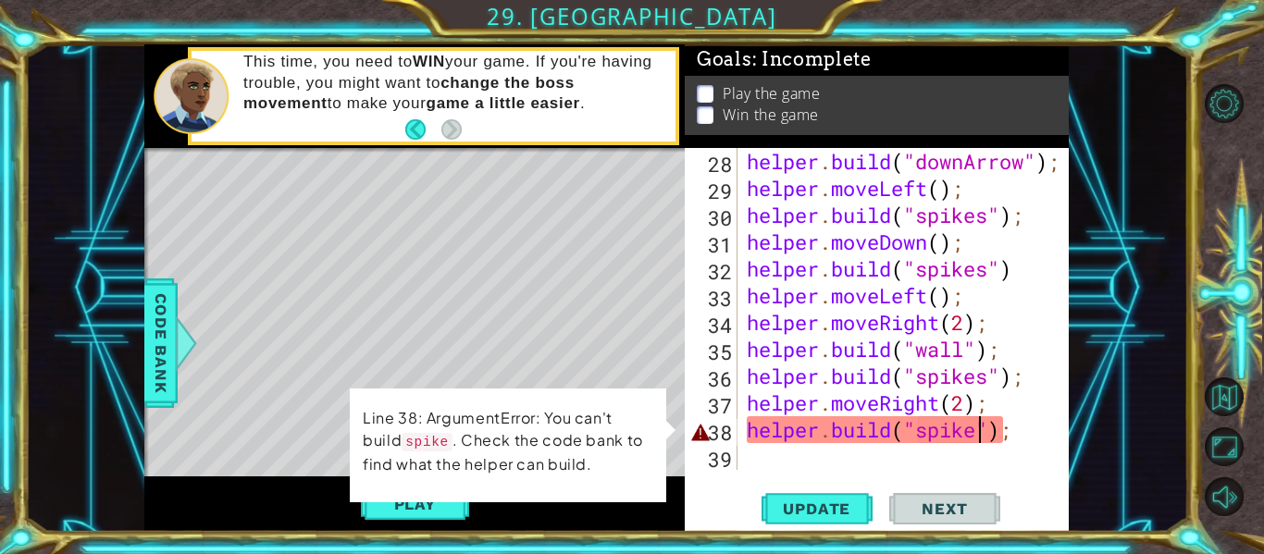
click at [992, 429] on div "helper . build ( "downArrow" ) ; helper . moveLeft ( ) ; helper . build ( "spik…" at bounding box center [908, 336] width 331 height 376
click at [169, 337] on span "Code Bank" at bounding box center [161, 343] width 30 height 113
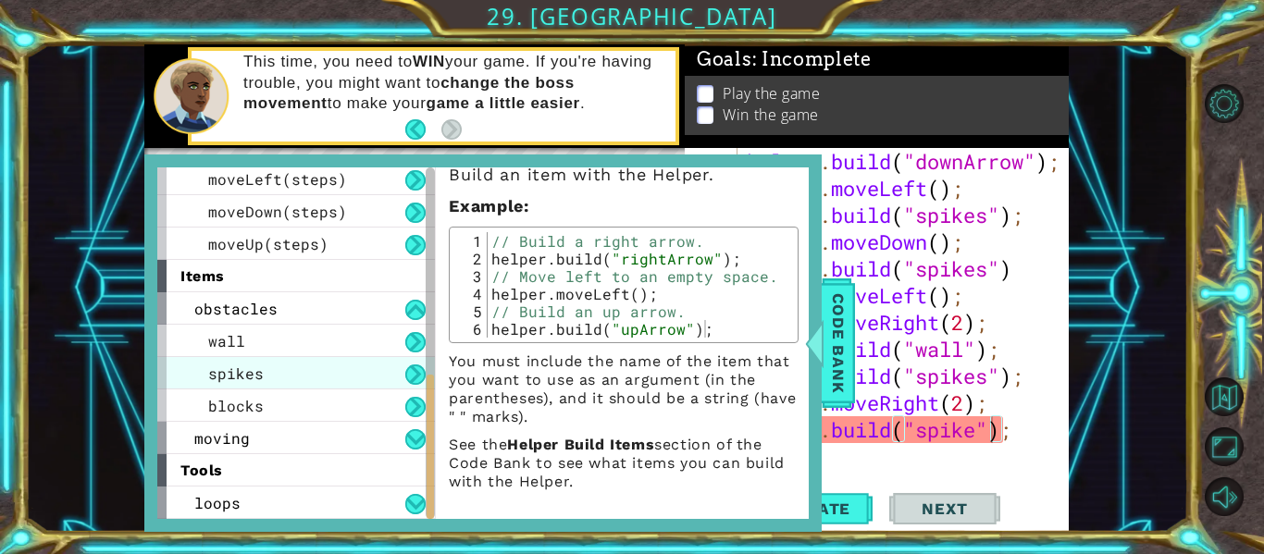
click at [346, 373] on div "spikes" at bounding box center [296, 373] width 278 height 32
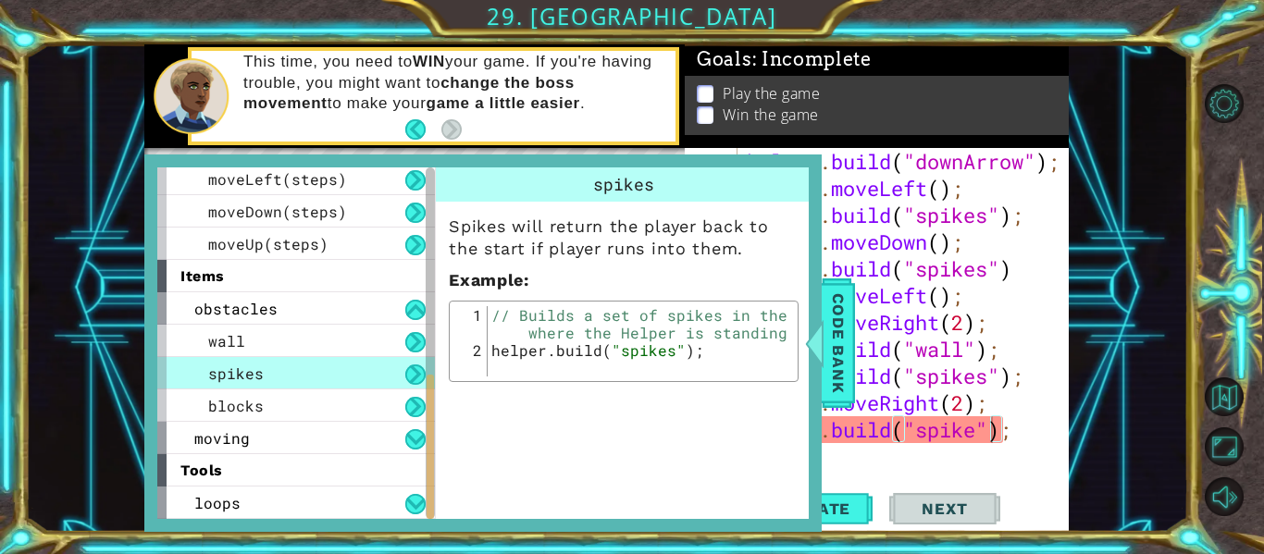
scroll to position [0, 0]
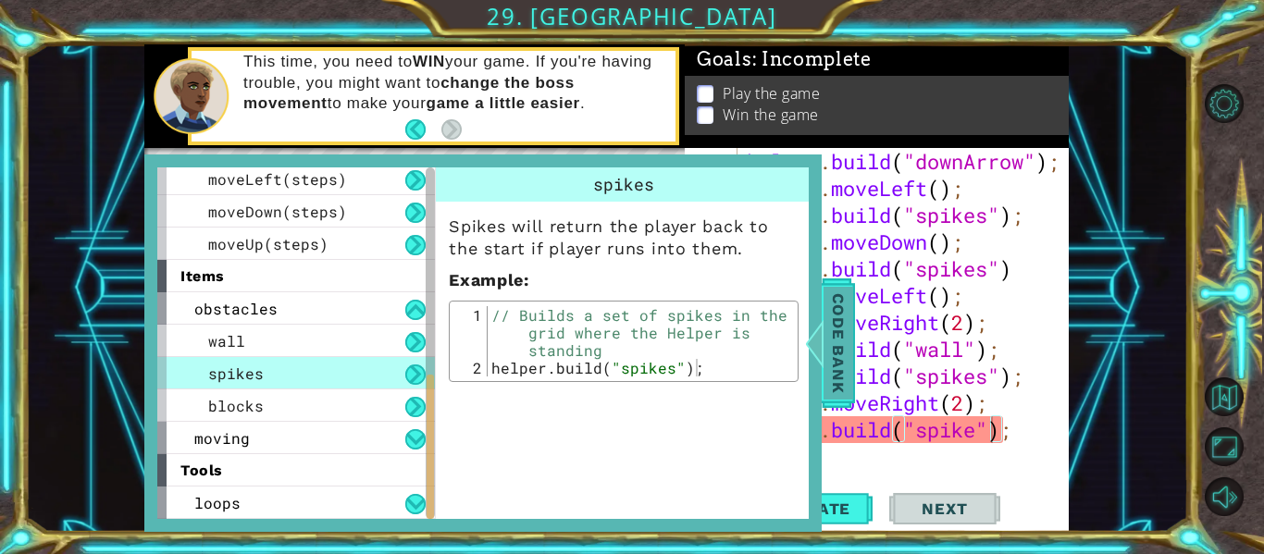
click at [839, 365] on span "Code Bank" at bounding box center [839, 343] width 30 height 113
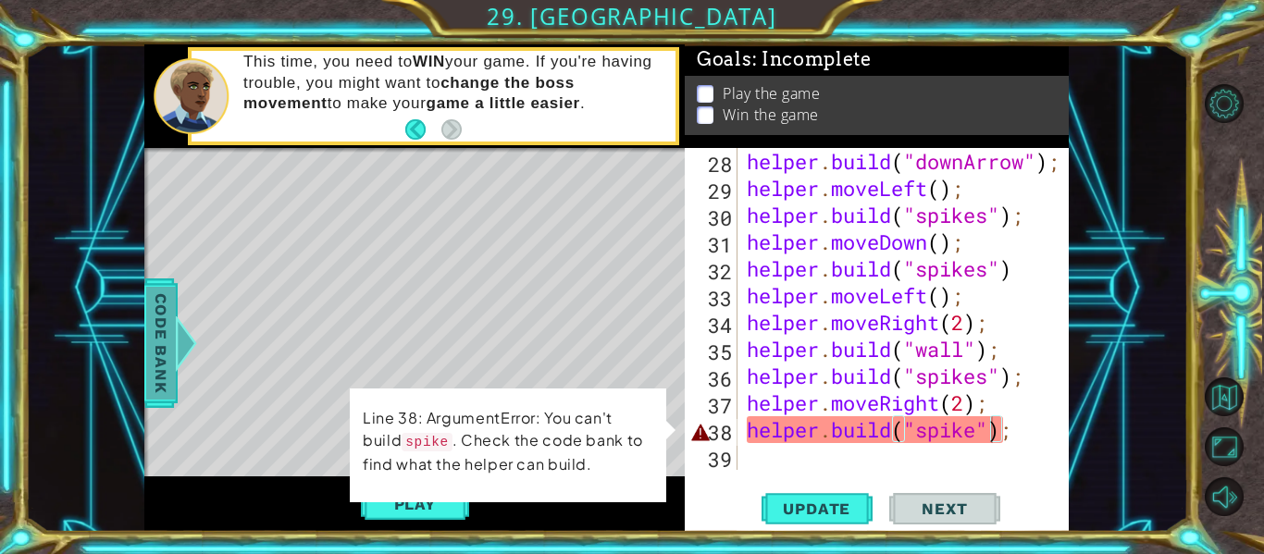
click at [154, 340] on span "Code Bank" at bounding box center [161, 343] width 30 height 113
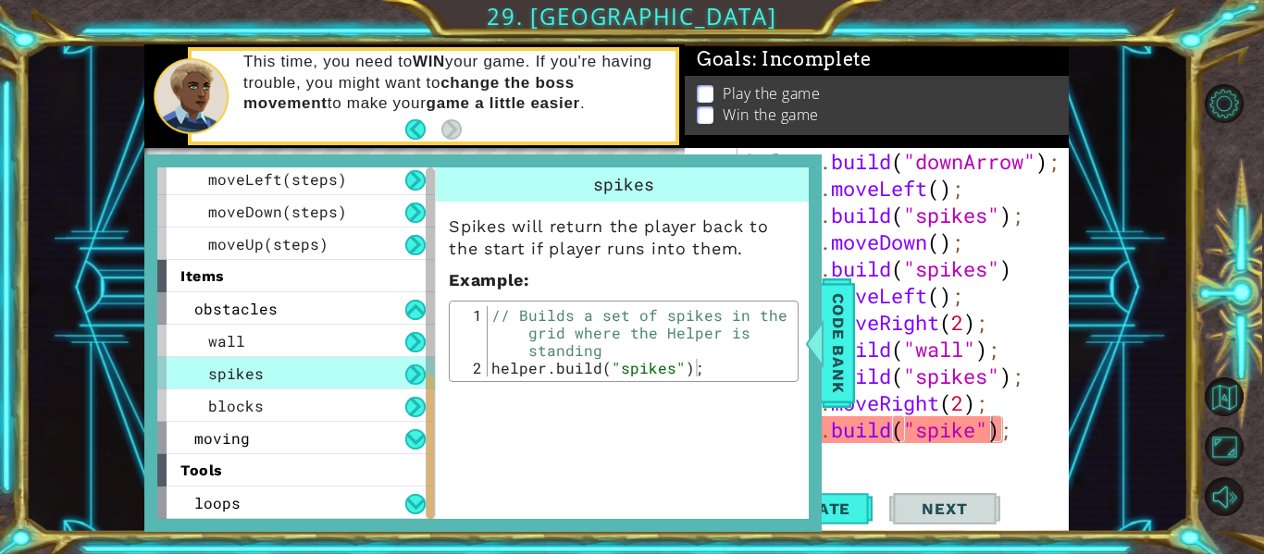
click at [979, 429] on div "helper . build ( "downArrow" ) ; helper . moveLeft ( ) ; helper . build ( "spik…" at bounding box center [908, 336] width 331 height 376
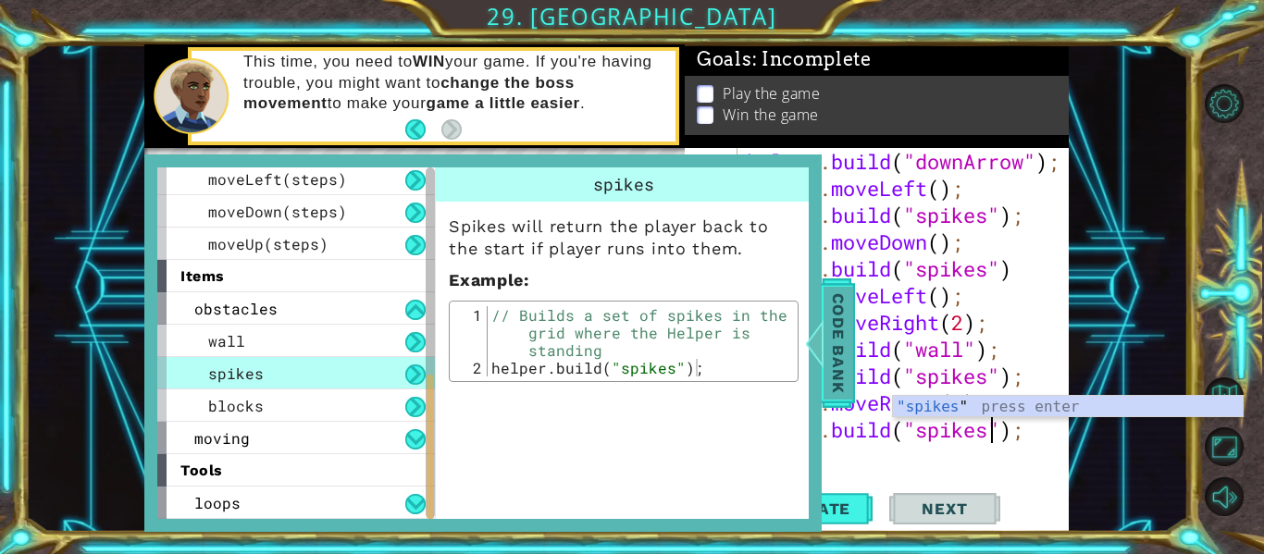
type textarea "[DOMAIN_NAME]("spikes");"
click at [827, 346] on span "Code Bank" at bounding box center [839, 343] width 30 height 113
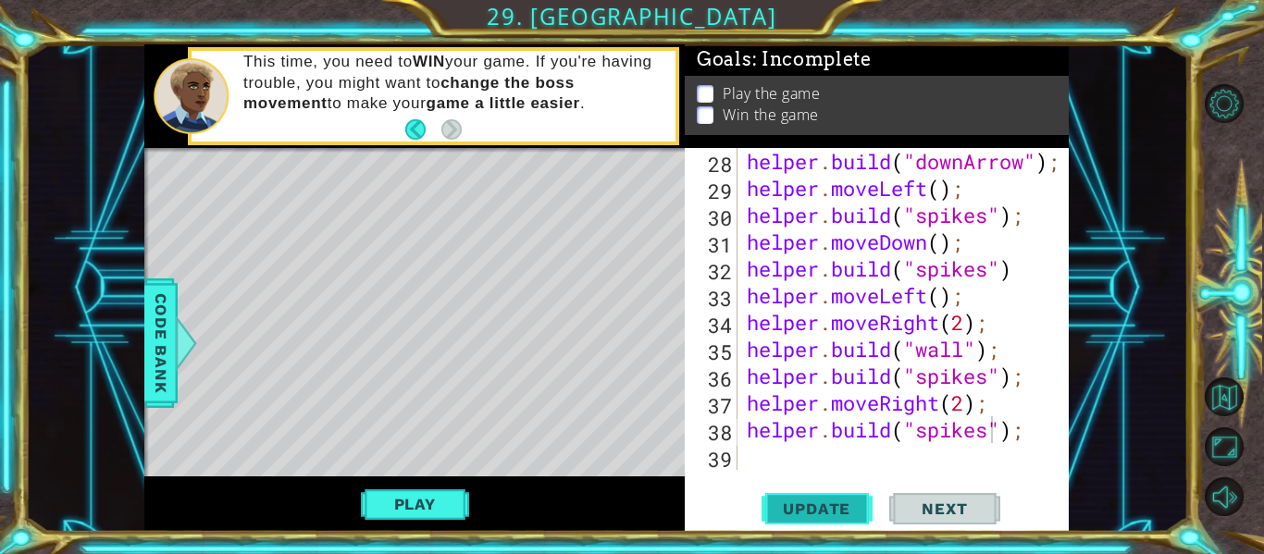
click at [790, 521] on button "Update" at bounding box center [817, 510] width 111 height 38
click at [827, 444] on div "helper . build ( "downArrow" ) ; helper . moveLeft ( ) ; helper . build ( "spik…" at bounding box center [908, 336] width 331 height 376
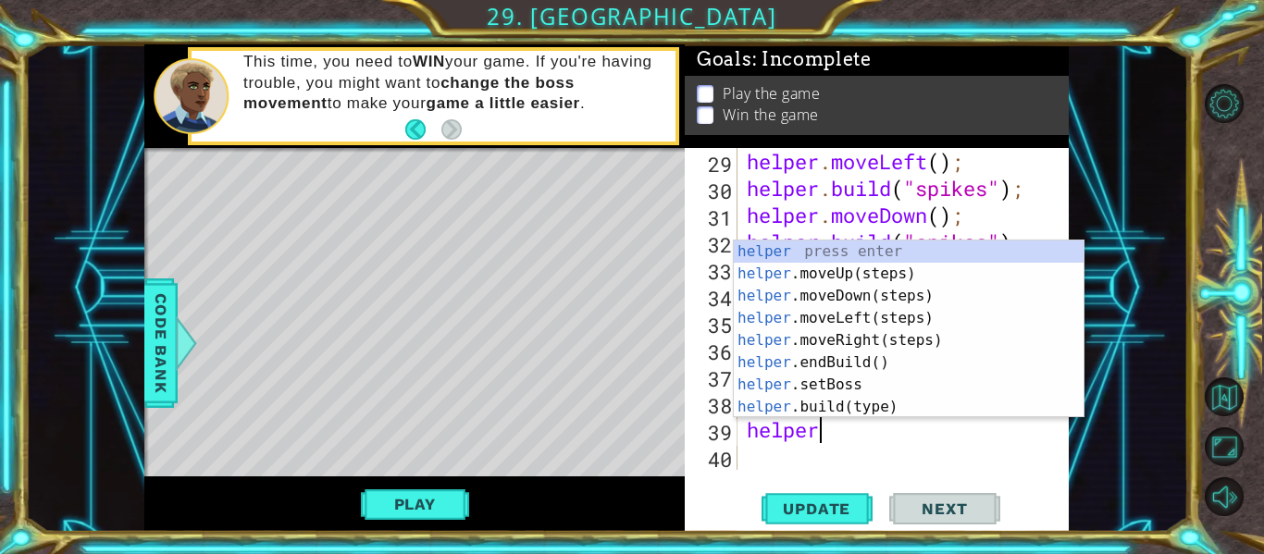
scroll to position [0, 3]
click at [878, 401] on div "helper press enter helper .moveUp(steps) press enter helper .moveDown(steps) pr…" at bounding box center [909, 352] width 350 height 222
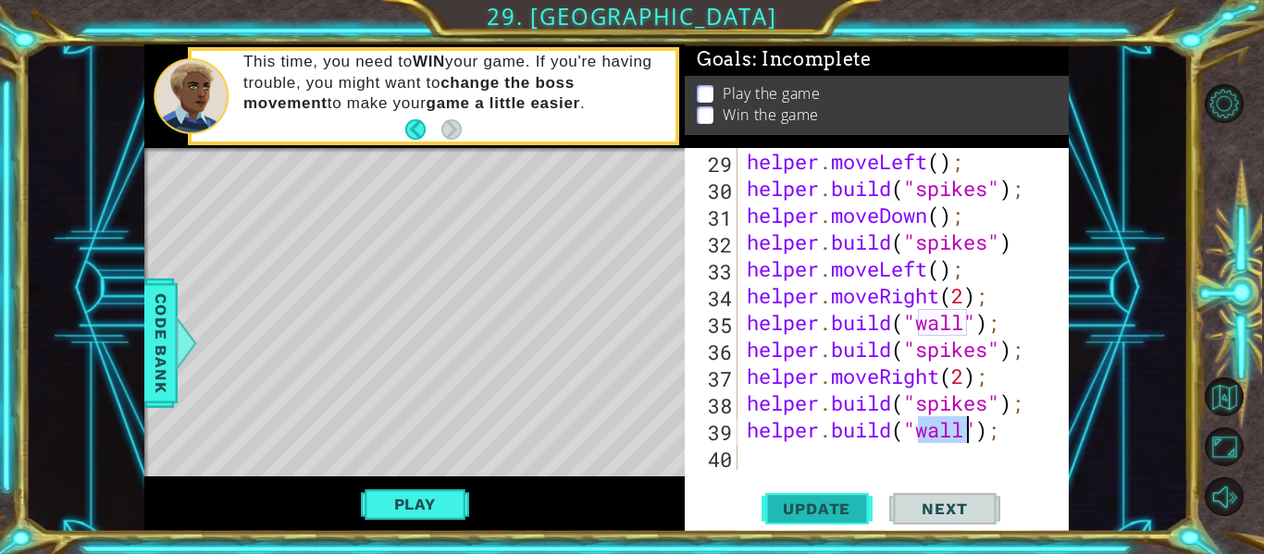
click at [810, 494] on button "Update" at bounding box center [817, 510] width 111 height 38
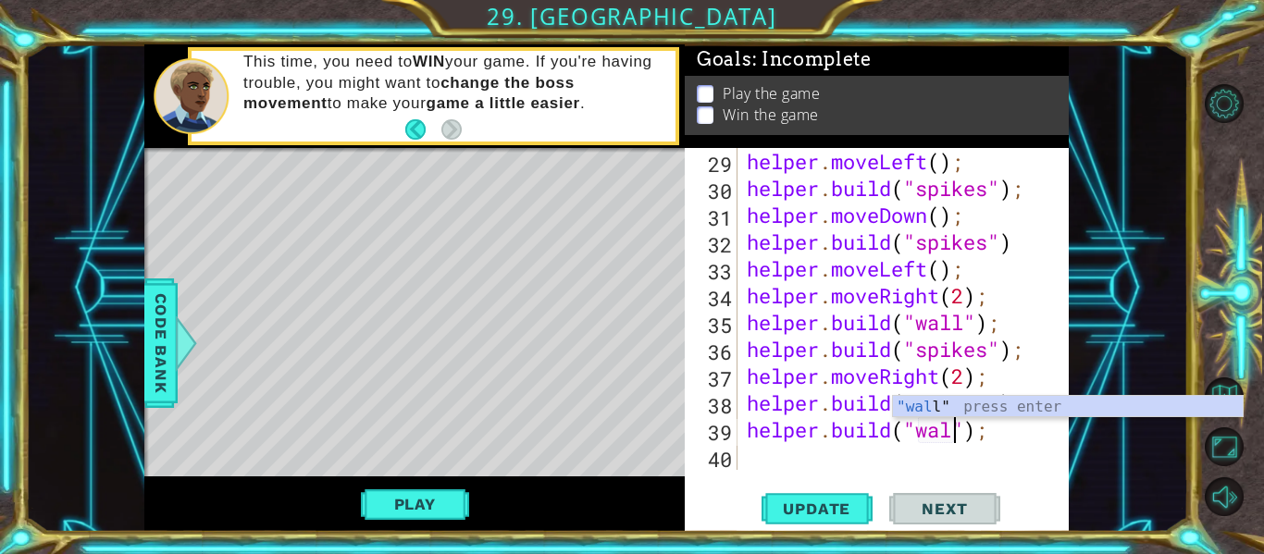
type textarea "[DOMAIN_NAME]("wa");"
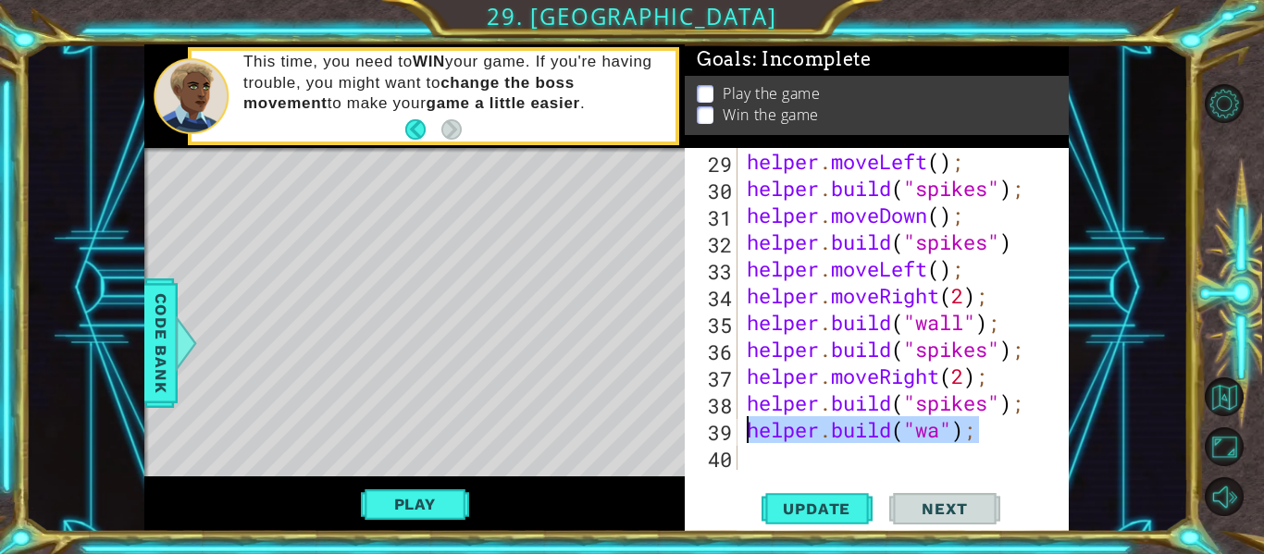
drag, startPoint x: 1016, startPoint y: 436, endPoint x: 747, endPoint y: 426, distance: 269.5
click at [747, 426] on div "helper . moveLeft ( ) ; helper . build ( "spikes" ) ; helper . moveDown ( ) ; h…" at bounding box center [908, 336] width 331 height 376
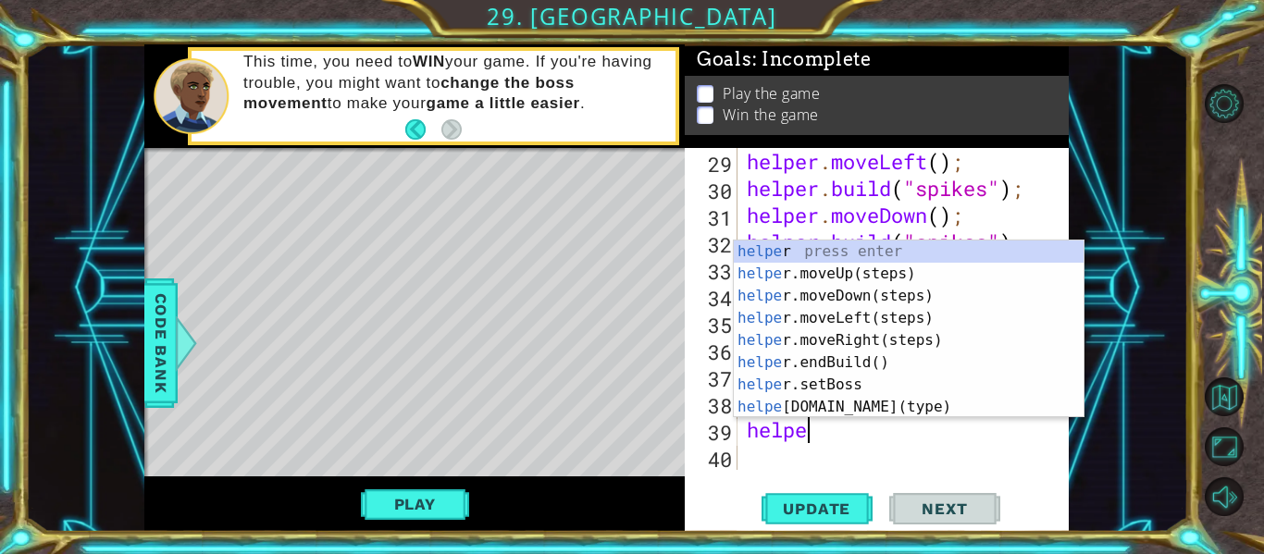
type textarea "helper"
click at [805, 268] on div "helper press enter helper .moveUp(steps) press enter helper .moveDown(steps) pr…" at bounding box center [909, 352] width 350 height 222
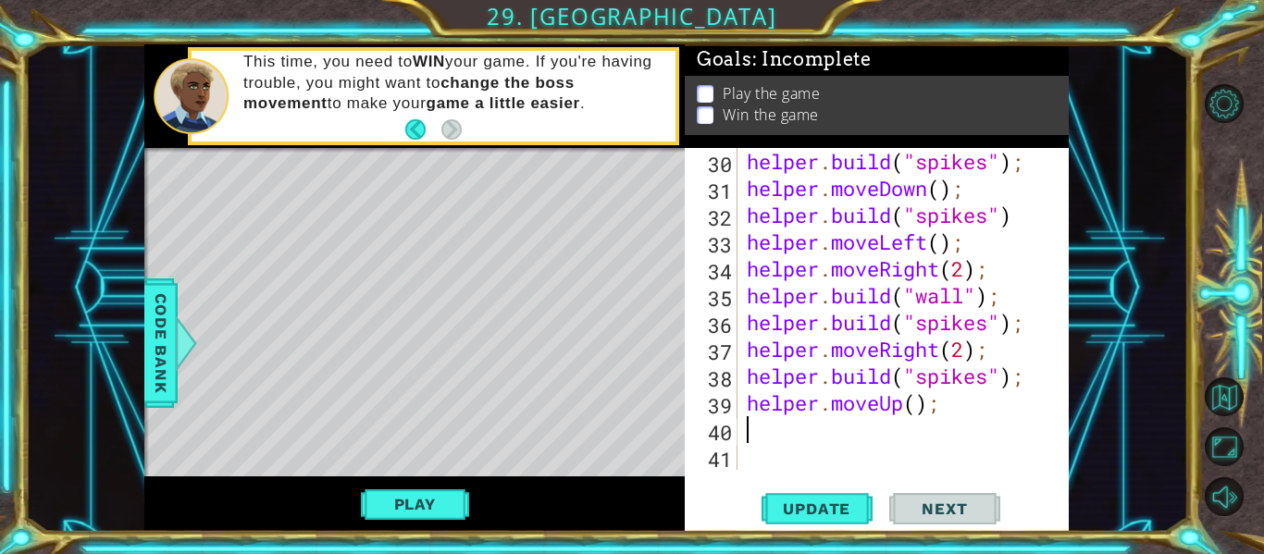
scroll to position [1074, 0]
click at [793, 500] on span "Update" at bounding box center [817, 509] width 105 height 19
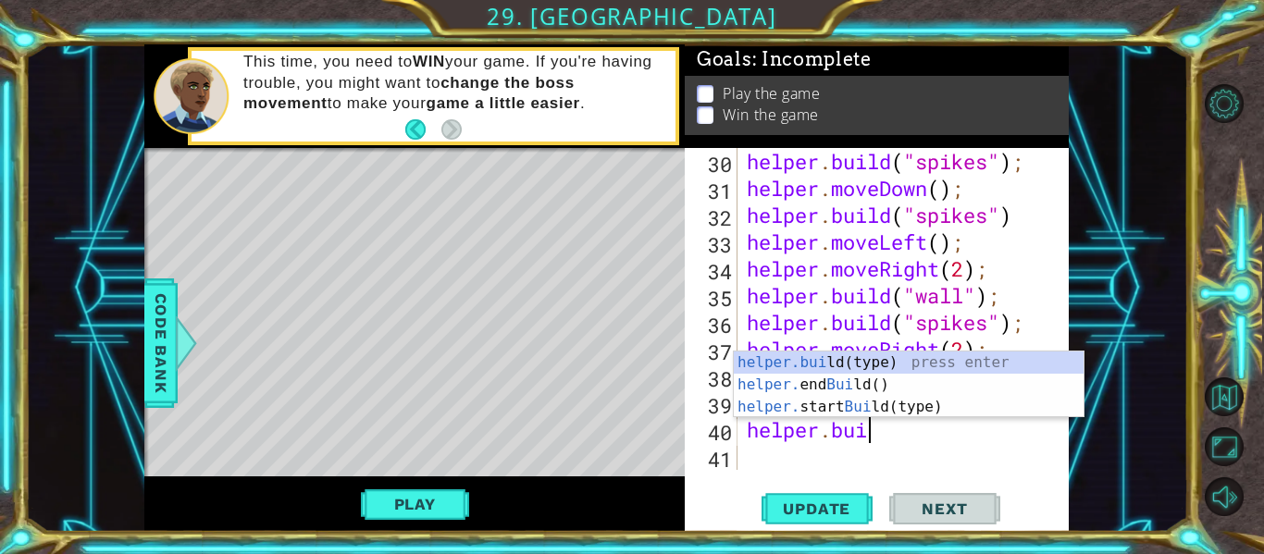
scroll to position [0, 6]
click at [857, 356] on div "[DOMAIN_NAME] (type) press enter helper. end Build () press enter helper. start…" at bounding box center [909, 407] width 350 height 111
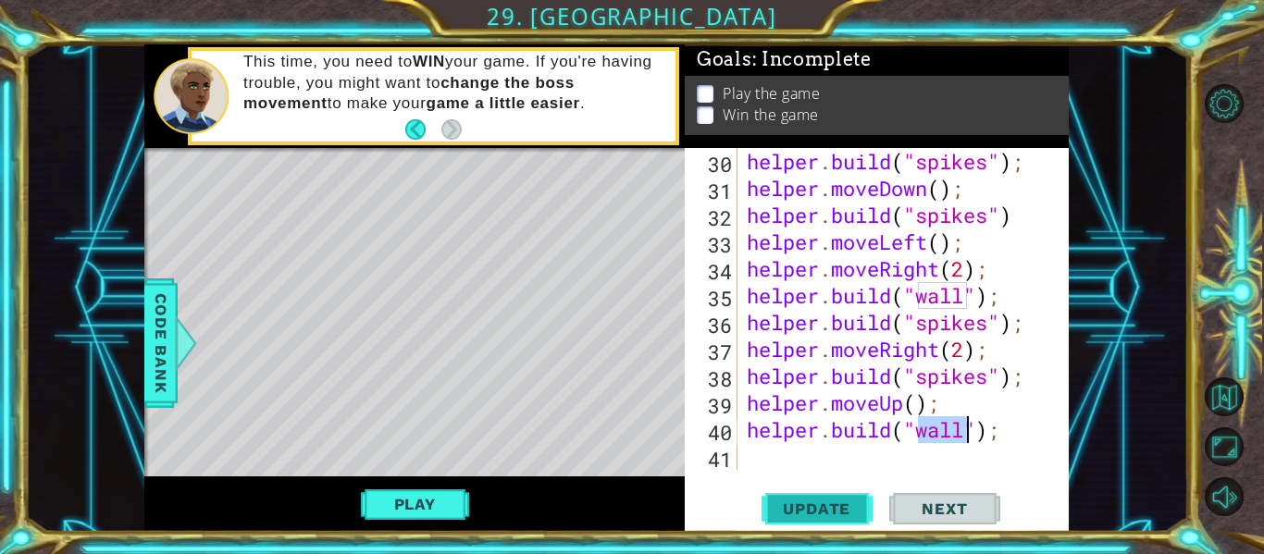
type textarea "[DOMAIN_NAME]("wall");"
click at [804, 501] on span "Update" at bounding box center [817, 509] width 105 height 19
click at [825, 455] on div "helper . build ( "spikes" ) ; helper . moveDown ( ) ; helper . build ( "spikes"…" at bounding box center [908, 336] width 331 height 376
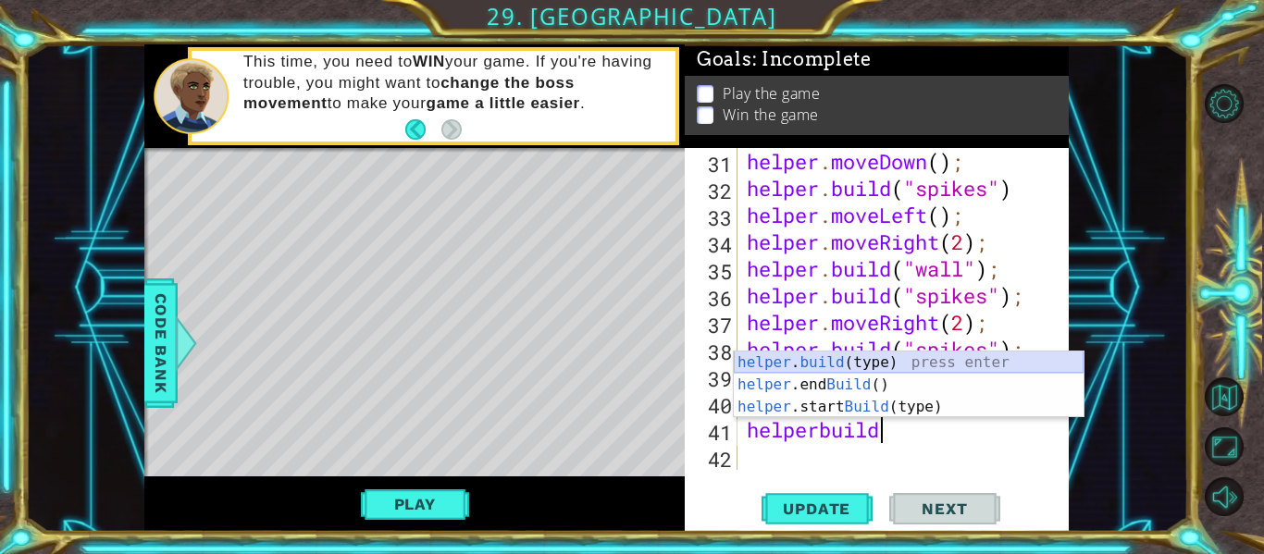
click at [825, 352] on div "helper . build (type) press enter helper .end Build () press enter helper .star…" at bounding box center [909, 407] width 350 height 111
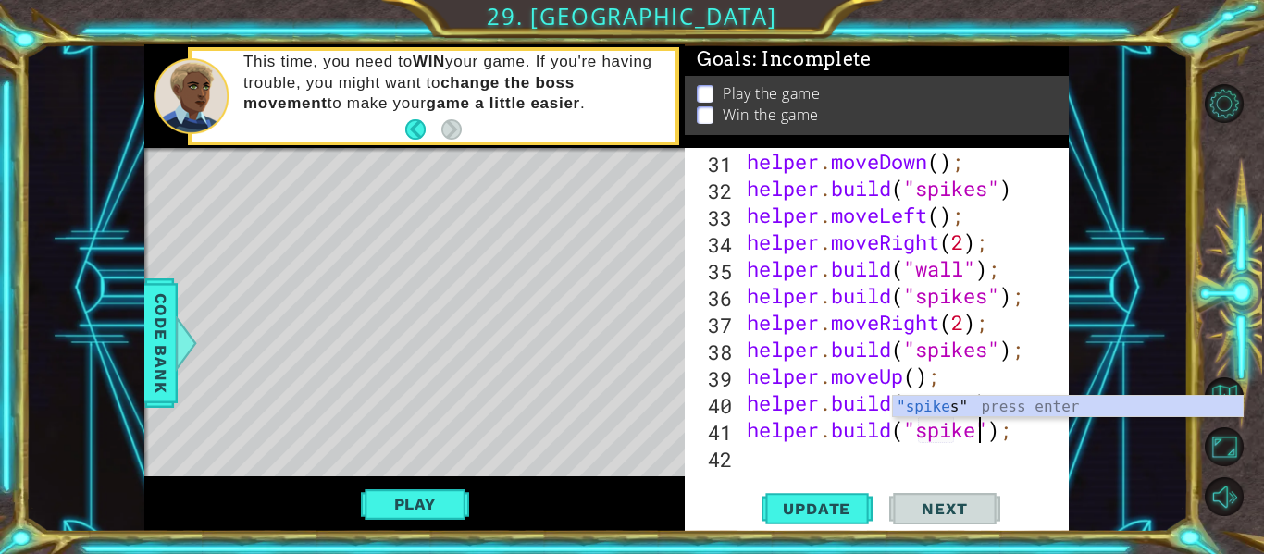
scroll to position [0, 12]
type textarea "[DOMAIN_NAME]("spikes");"
click at [778, 498] on button "Update" at bounding box center [817, 510] width 111 height 38
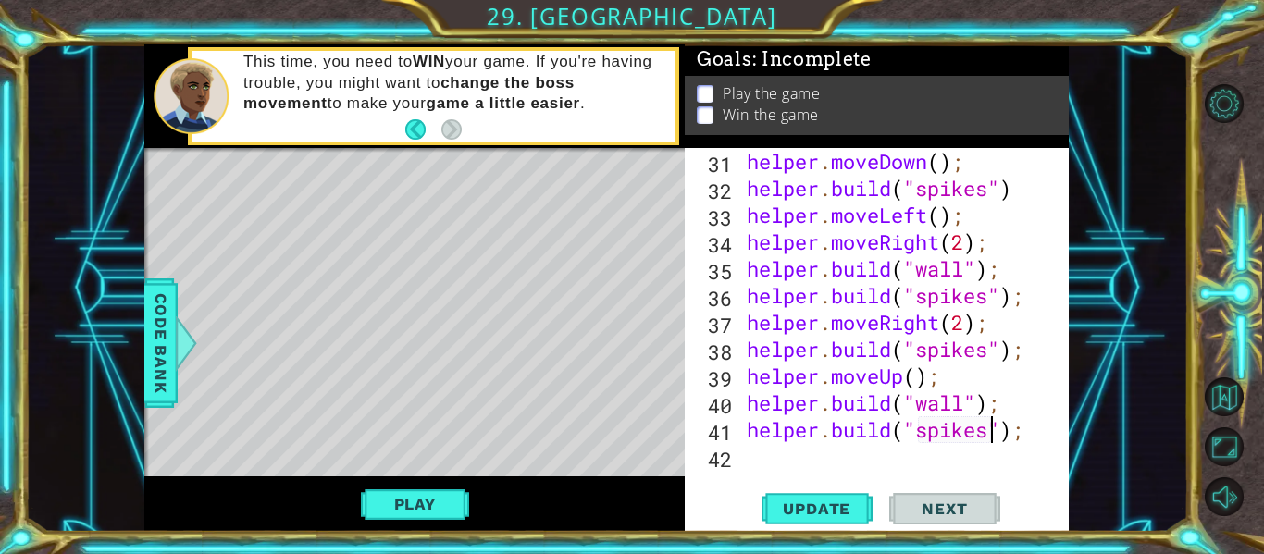
click at [772, 458] on div "helper . moveDown ( ) ; helper . build ( "spikes" ) helper . moveLeft ( ) ; hel…" at bounding box center [908, 336] width 331 height 376
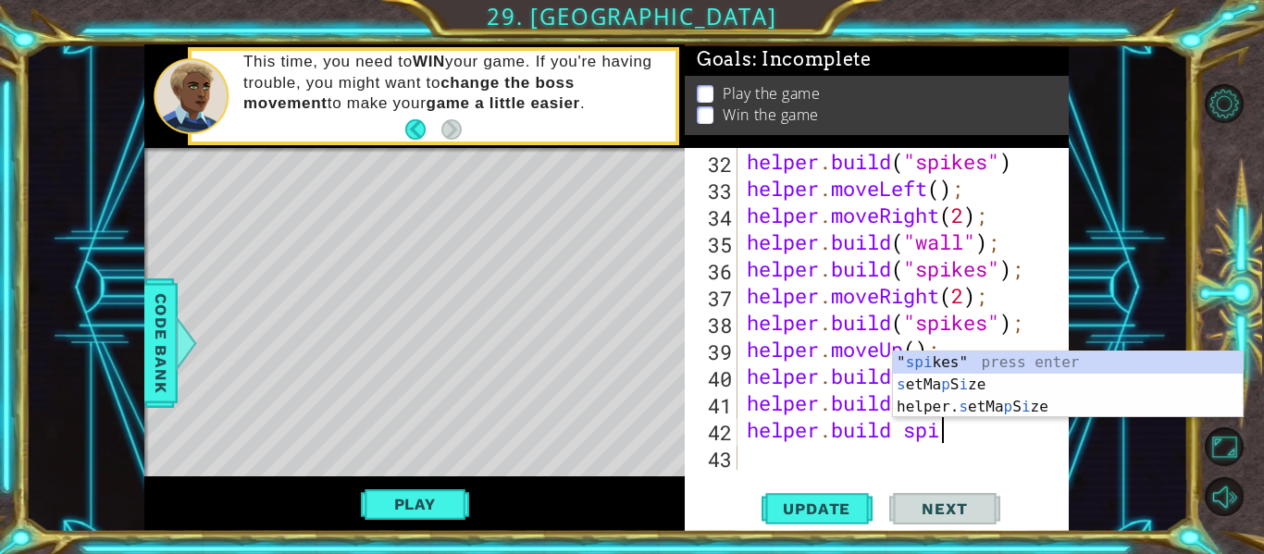
scroll to position [0, 9]
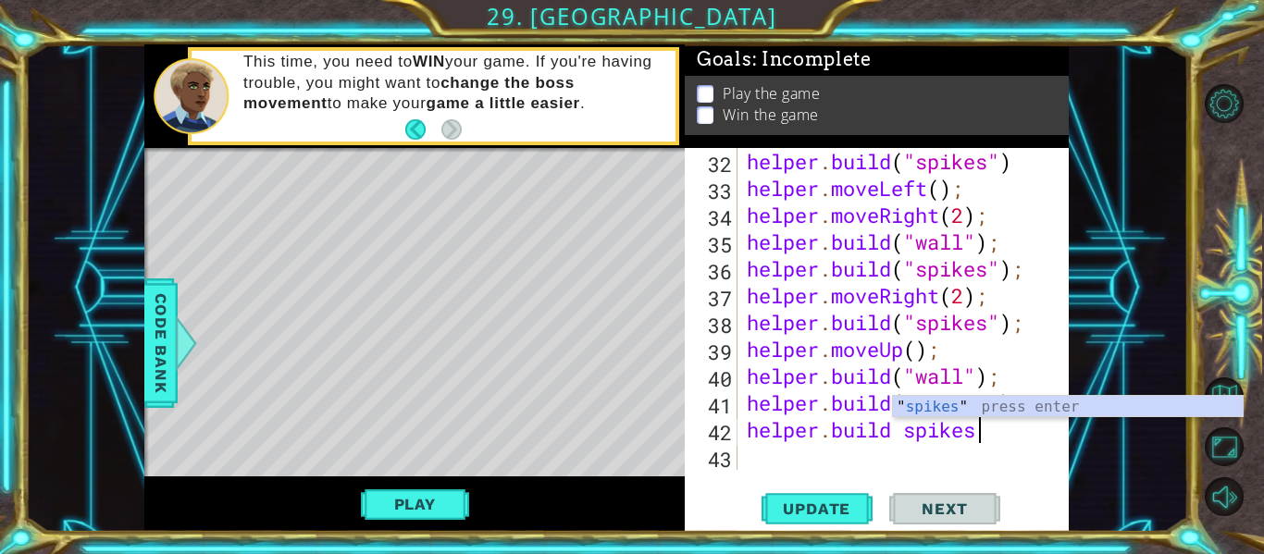
click at [908, 427] on div "helper . build ( "spikes" ) helper . moveLeft ( ) ; helper . moveRight ( 2 ) ; …" at bounding box center [908, 336] width 331 height 376
click at [924, 406] on div ""spike s" press enter" at bounding box center [1080, 429] width 350 height 67
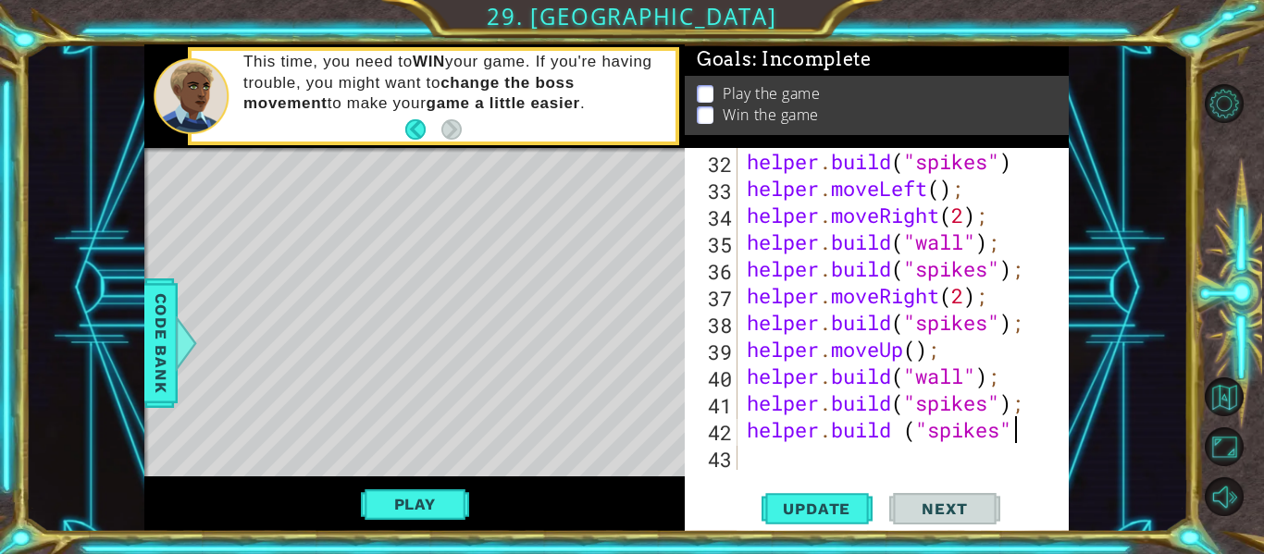
scroll to position [0, 12]
click at [813, 506] on span "Update" at bounding box center [817, 509] width 105 height 19
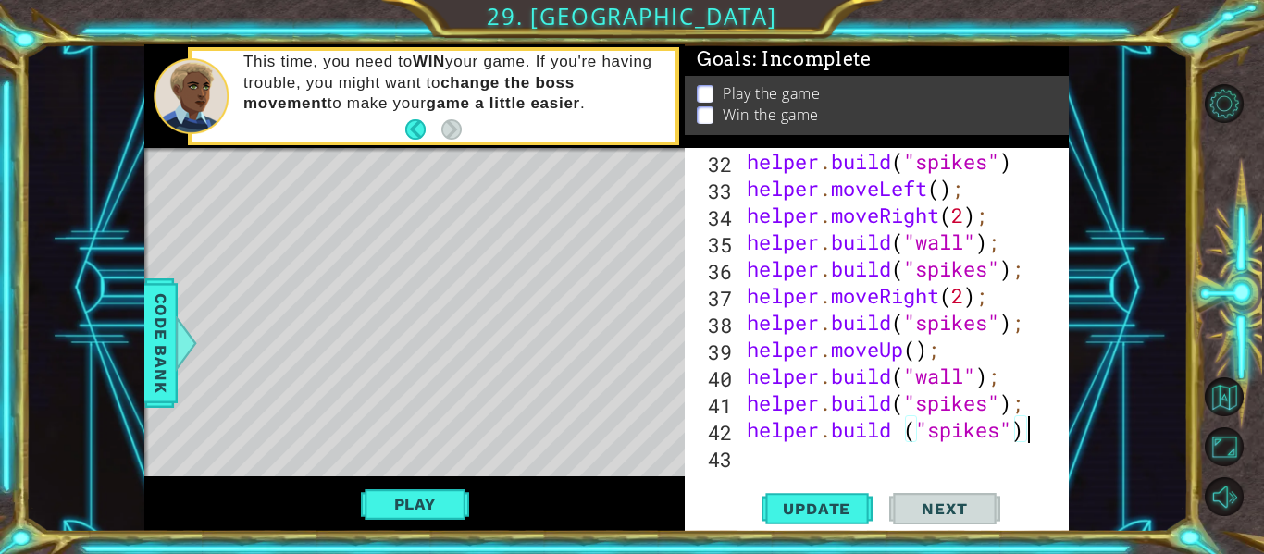
click at [831, 426] on div "helper . build ( "spikes" ) helper . moveLeft ( ) ; helper . moveRight ( 2 ) ; …" at bounding box center [908, 336] width 331 height 376
drag, startPoint x: 823, startPoint y: 430, endPoint x: 1033, endPoint y: 434, distance: 210.1
click at [1033, 434] on div "helper . build ( "spikes" ) helper . moveLeft ( ) ; helper . moveRight ( 2 ) ; …" at bounding box center [908, 336] width 331 height 376
type textarea "helper"
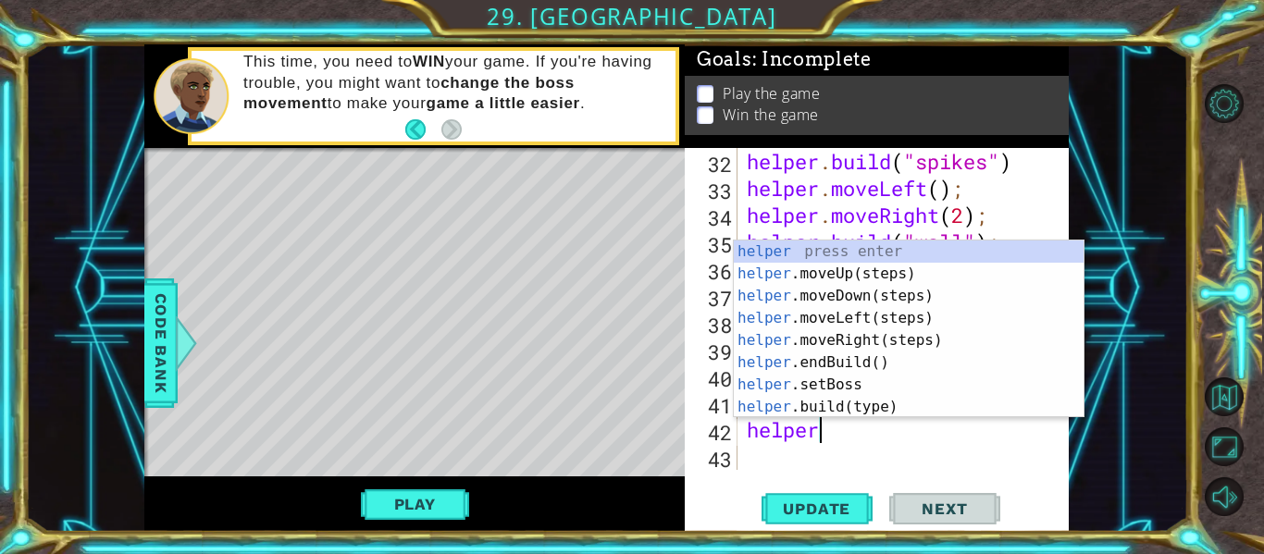
scroll to position [0, 3]
click at [857, 317] on div "helper press enter helper .moveUp(steps) press enter helper .moveDown(steps) pr…" at bounding box center [909, 352] width 350 height 222
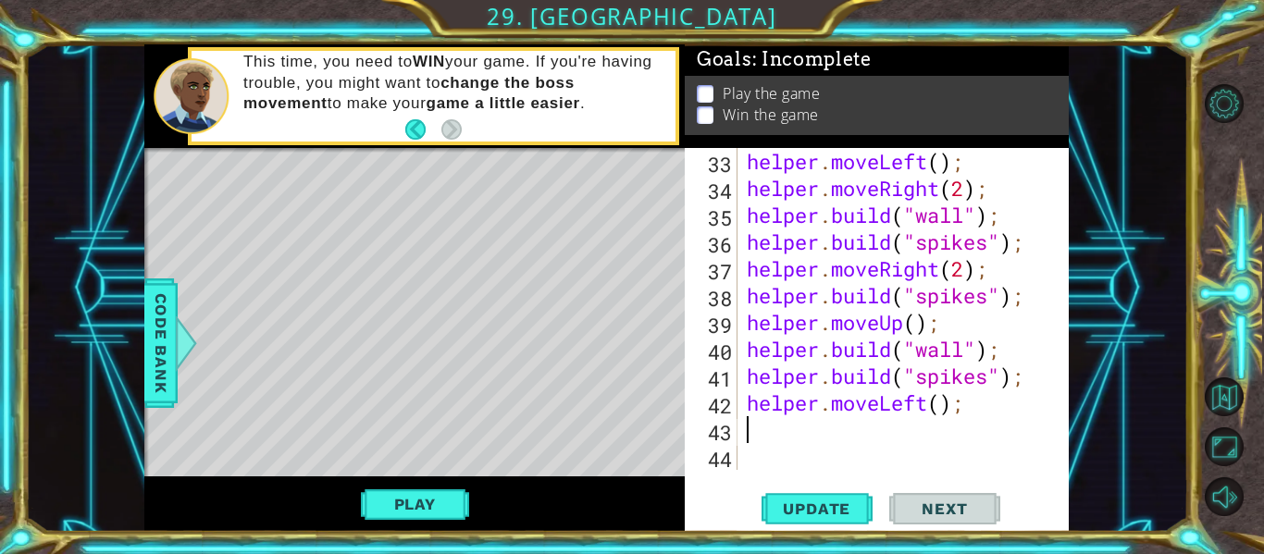
scroll to position [1154, 0]
click at [940, 402] on div "helper . moveLeft ( ) ; helper . moveRight ( 2 ) ; helper . build ( "wall" ) ; …" at bounding box center [908, 336] width 331 height 376
type textarea "helper.moveLeft(5);"
click at [777, 503] on span "Update" at bounding box center [817, 509] width 105 height 19
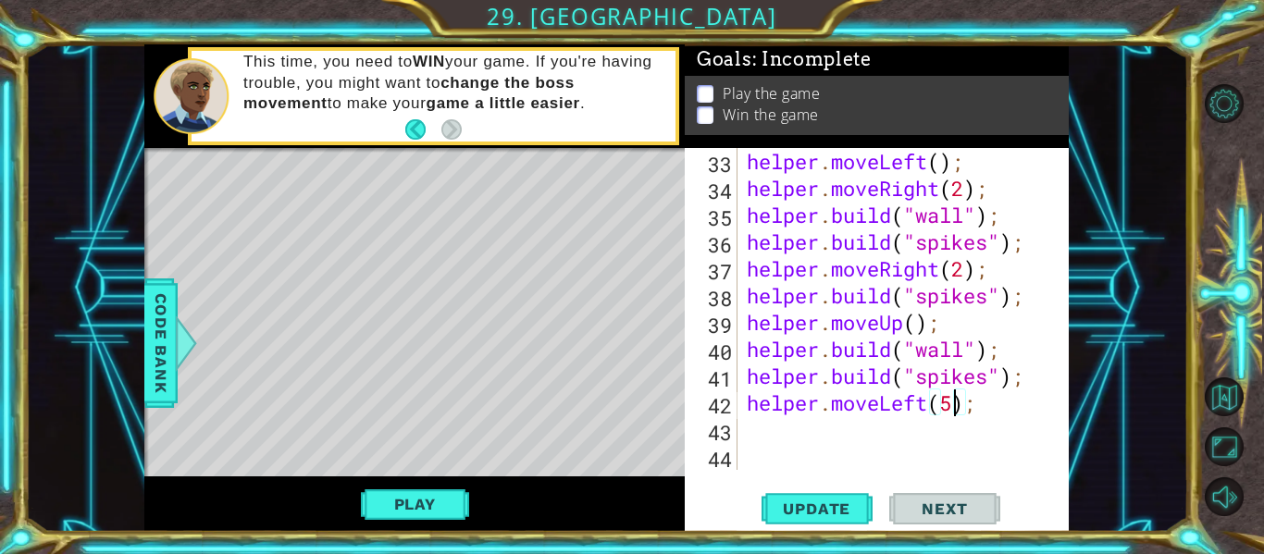
click at [775, 424] on div "helper . moveLeft ( ) ; helper . moveRight ( 2 ) ; helper . build ( "wall" ) ; …" at bounding box center [908, 336] width 331 height 376
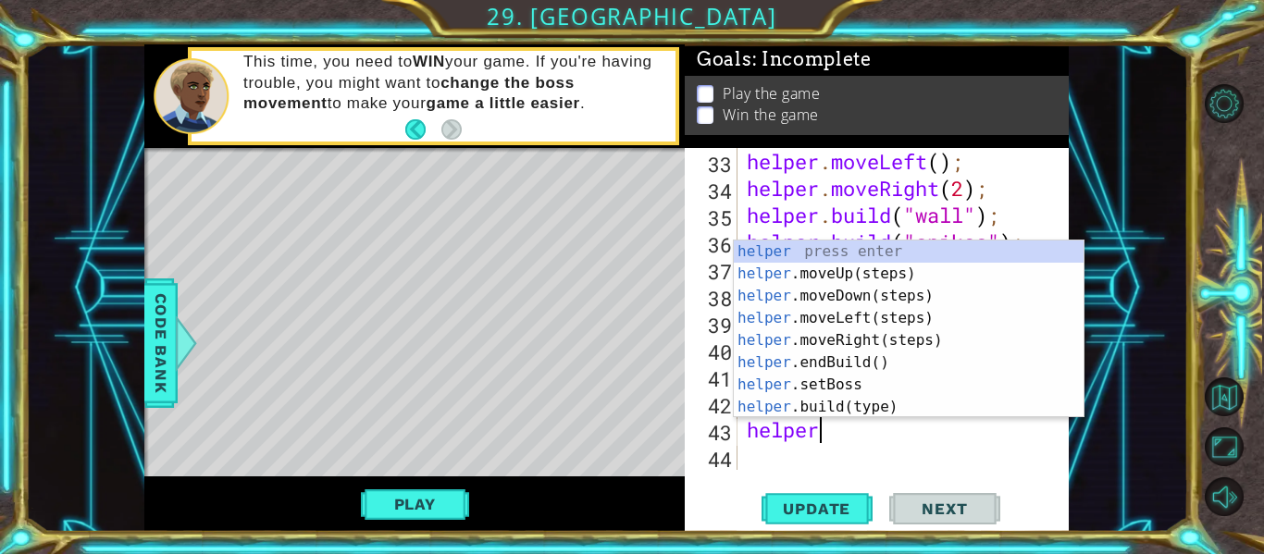
scroll to position [0, 3]
click at [823, 408] on div "helper press enter helper .moveUp(steps) press enter helper .moveDown(steps) pr…" at bounding box center [909, 352] width 350 height 222
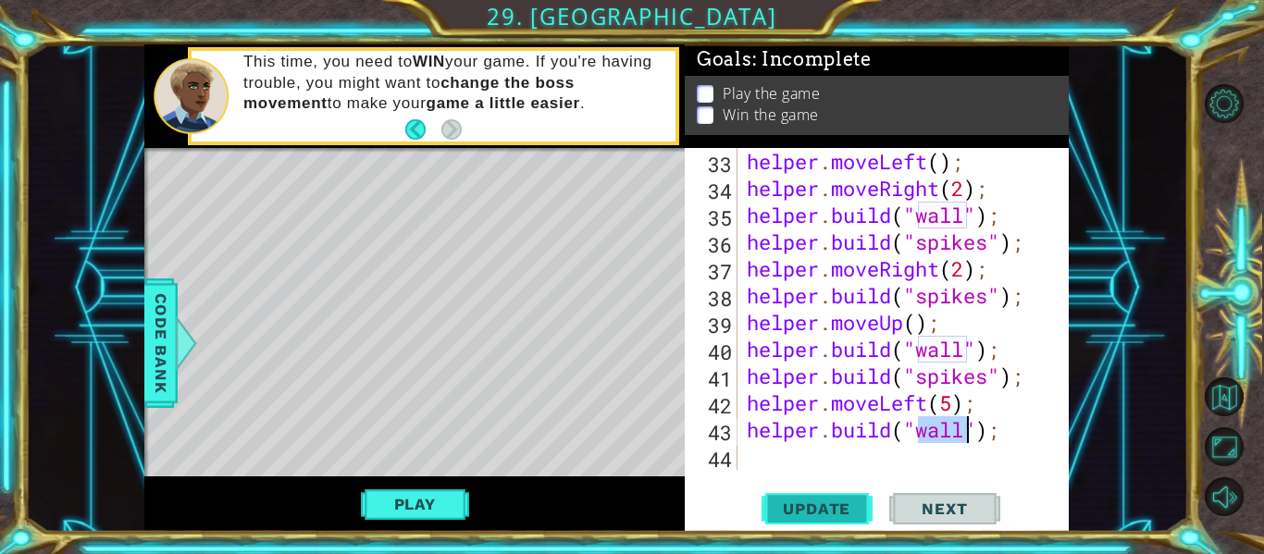
type textarea "[DOMAIN_NAME]("wall");"
click at [796, 511] on span "Update" at bounding box center [817, 509] width 105 height 19
click at [757, 458] on div "helper . moveLeft ( ) ; helper . moveRight ( 2 ) ; helper . build ( "wall" ) ; …" at bounding box center [908, 336] width 331 height 376
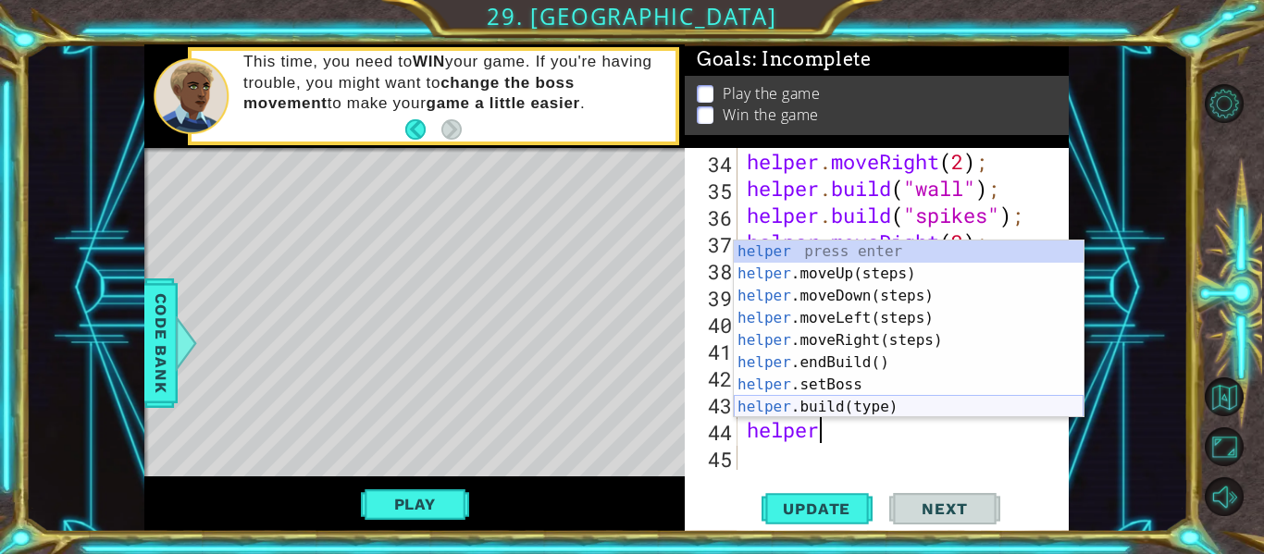
click at [804, 412] on div "helper press enter helper .moveUp(steps) press enter helper .moveDown(steps) pr…" at bounding box center [909, 352] width 350 height 222
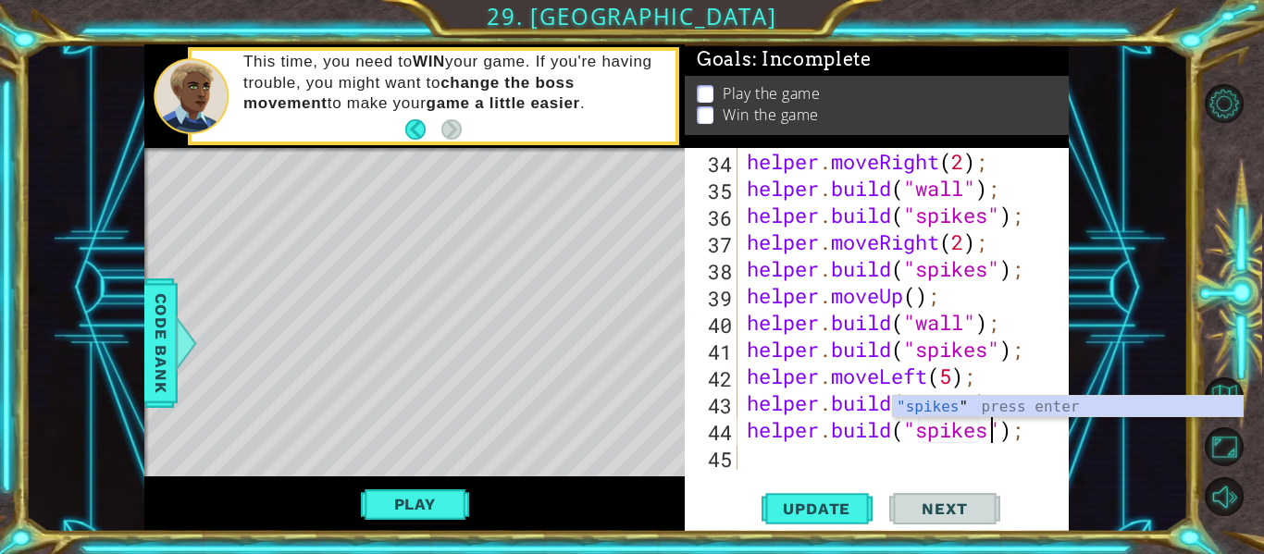
scroll to position [0, 12]
type textarea "[DOMAIN_NAME]("spikes");"
click at [817, 512] on span "Update" at bounding box center [817, 509] width 105 height 19
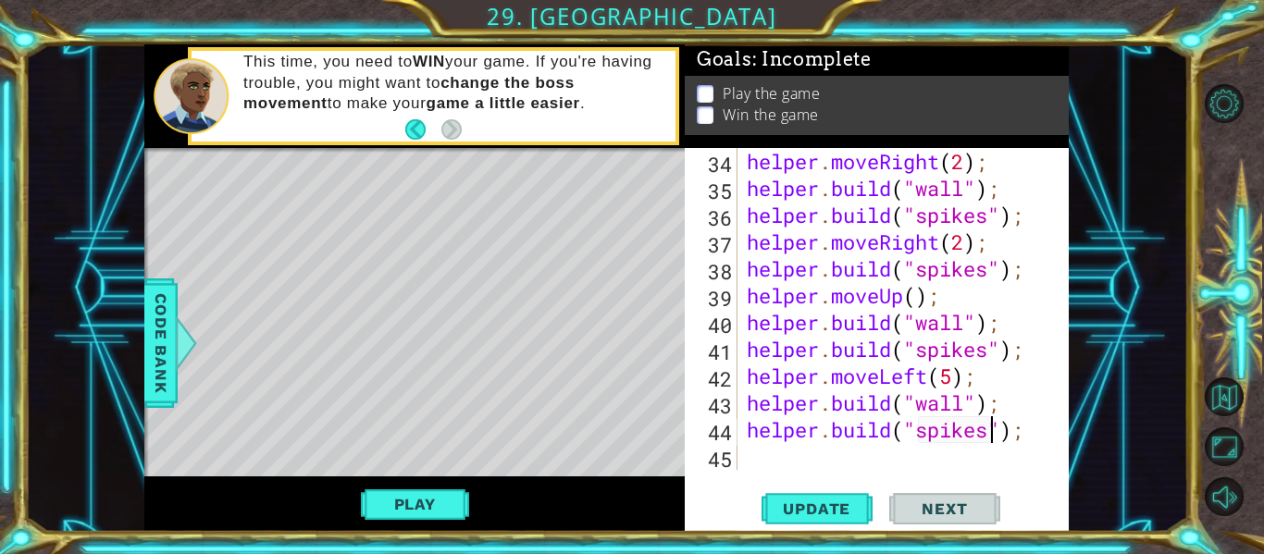
click at [788, 447] on div "helper . moveRight ( 2 ) ; helper . build ( "wall" ) ; helper . build ( "spikes…" at bounding box center [908, 336] width 331 height 376
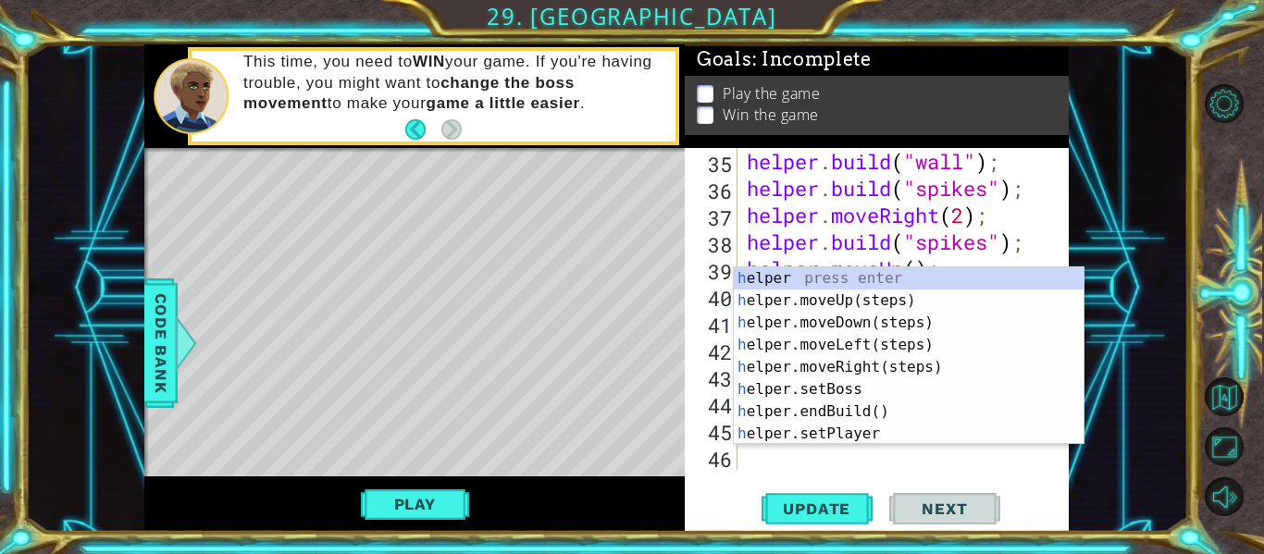
scroll to position [1208, 0]
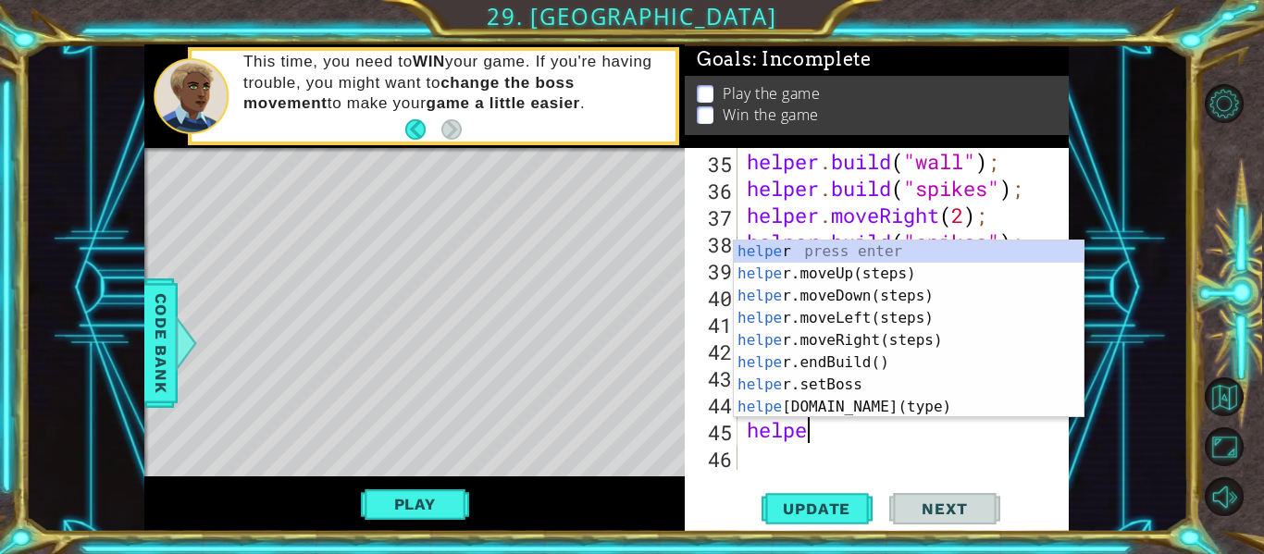
type textarea "helper"
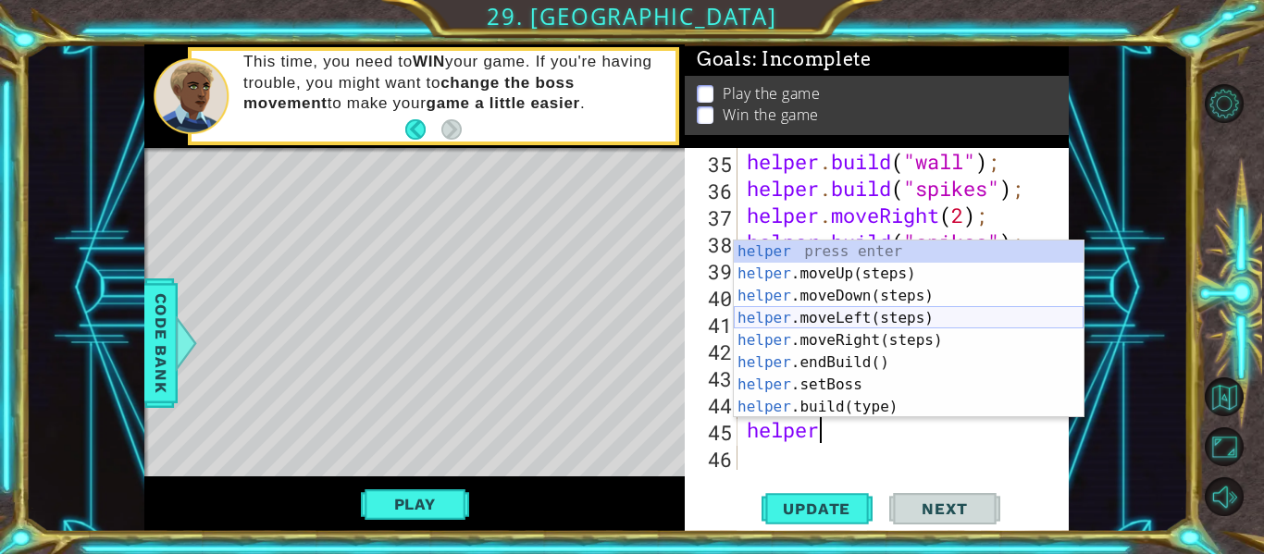
click at [803, 319] on div "helper press enter helper .moveUp(steps) press enter helper .moveDown(steps) pr…" at bounding box center [909, 352] width 350 height 222
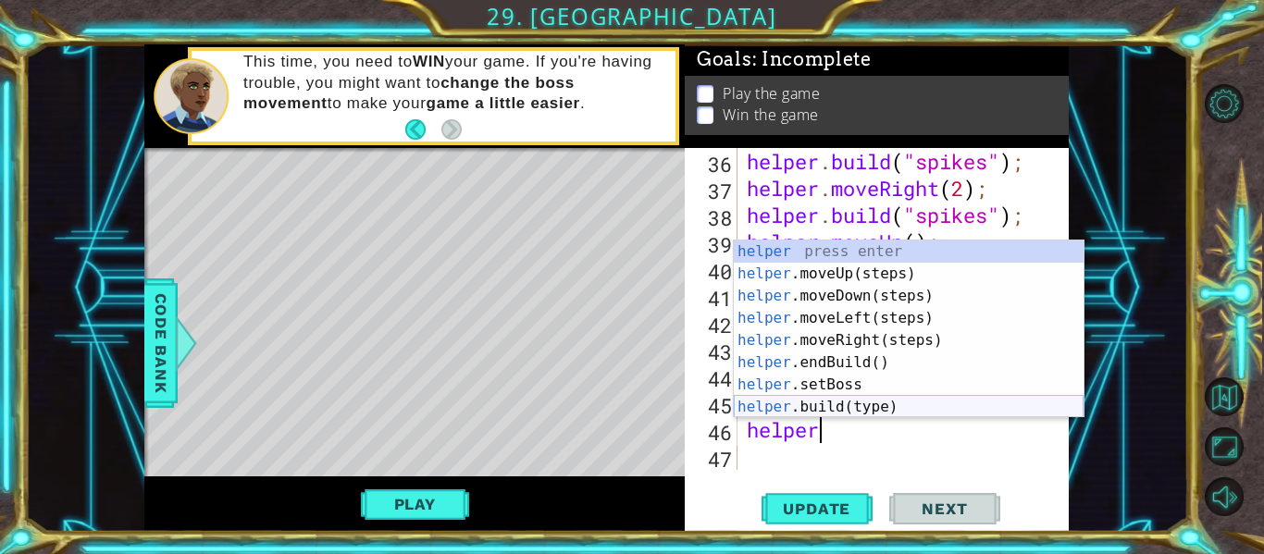
click at [819, 407] on div "helper press enter helper .moveUp(steps) press enter helper .moveDown(steps) pr…" at bounding box center [909, 352] width 350 height 222
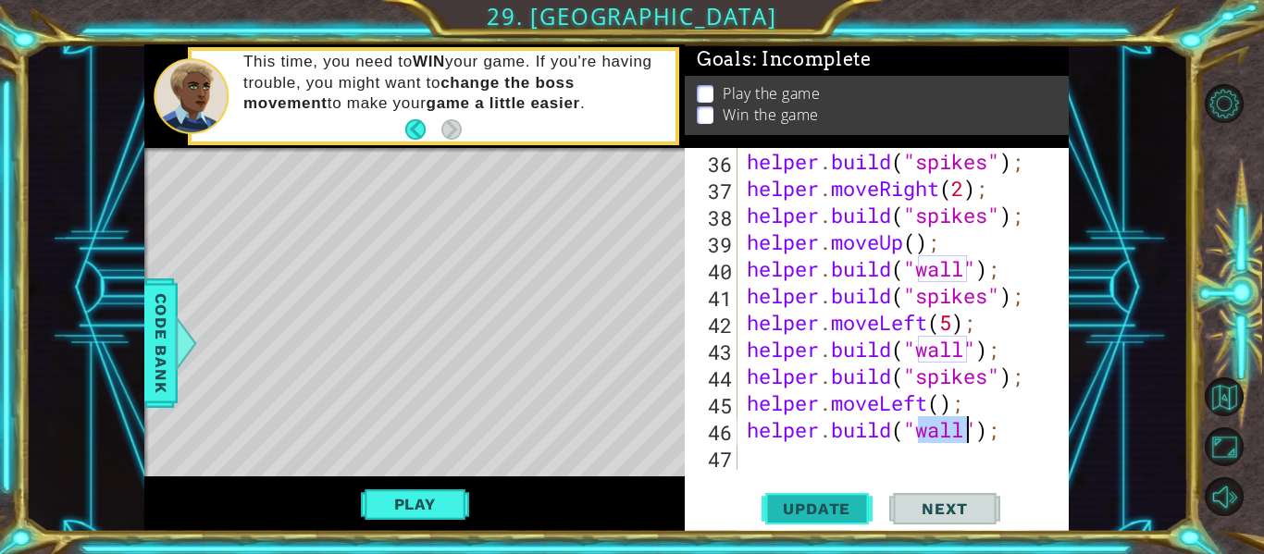
type textarea "[DOMAIN_NAME]("wall");"
click at [788, 507] on span "Update" at bounding box center [817, 509] width 105 height 19
click at [751, 442] on div "helper . build ( "spikes" ) ; helper . moveRight ( 2 ) ; helper . build ( "spik…" at bounding box center [908, 336] width 331 height 376
click at [761, 452] on div "helper . build ( "spikes" ) ; helper . moveRight ( 2 ) ; helper . build ( "spik…" at bounding box center [908, 336] width 331 height 376
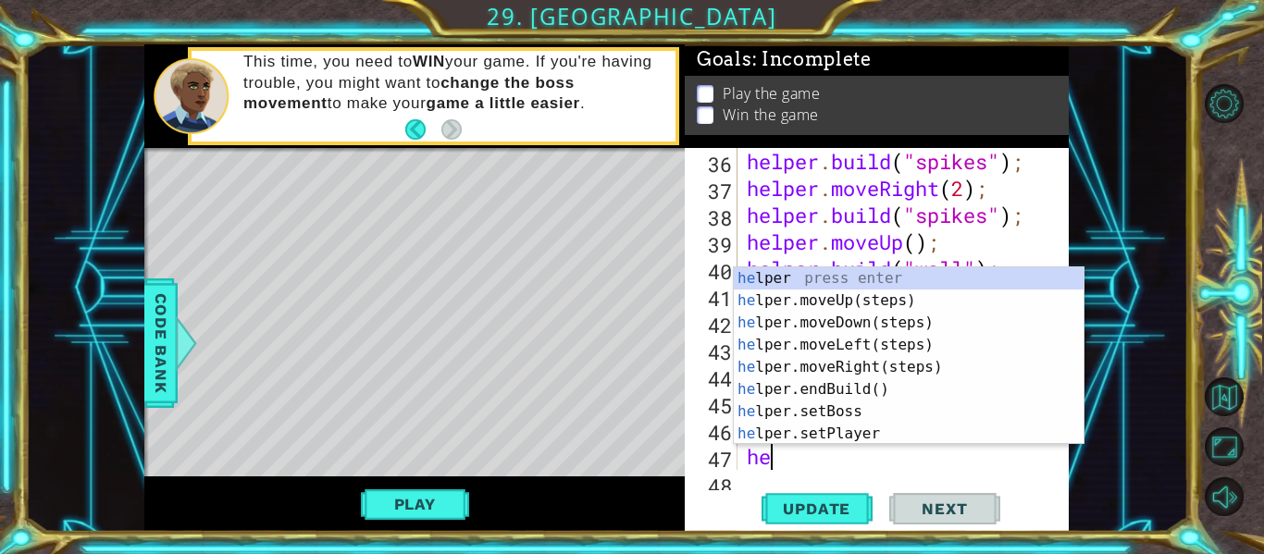
type textarea "hel"
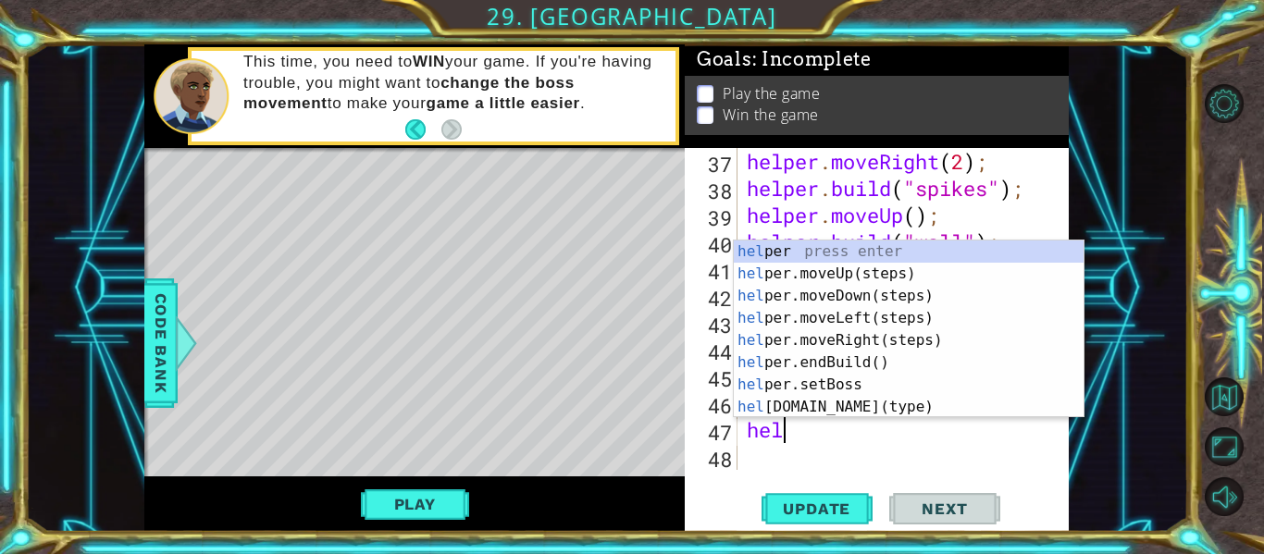
scroll to position [0, 1]
click at [821, 312] on div "hel per press enter hel per.moveUp(steps) press enter hel per.moveDown(steps) p…" at bounding box center [909, 352] width 350 height 222
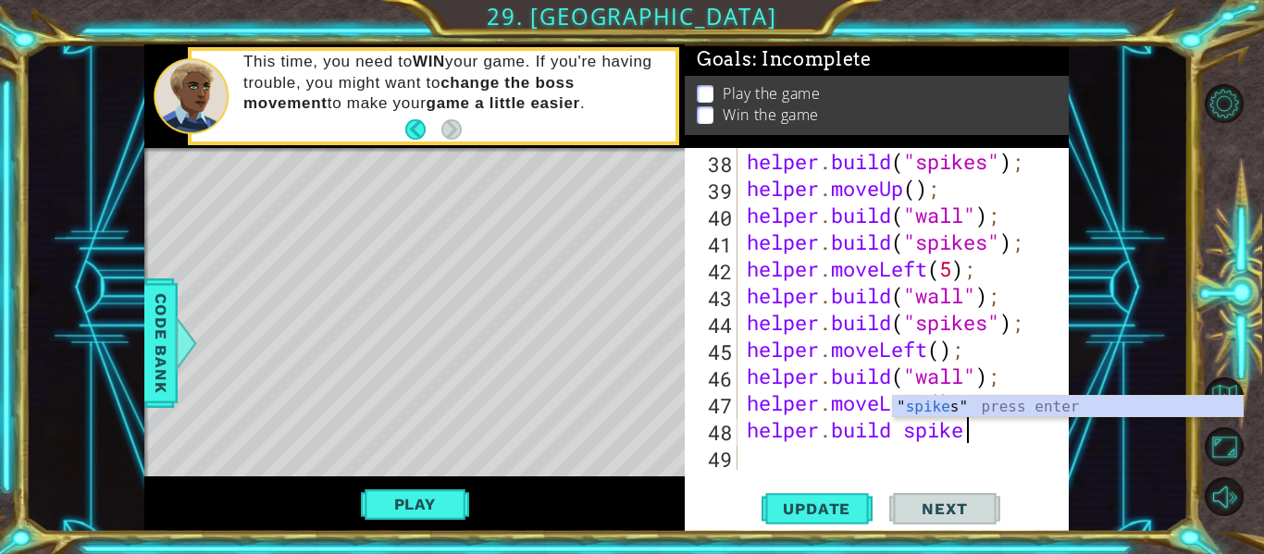
scroll to position [0, 9]
click at [908, 434] on div "helper . build ( "spikes" ) ; helper . moveUp ( ) ; helper . build ( "wall" ) ;…" at bounding box center [908, 336] width 331 height 376
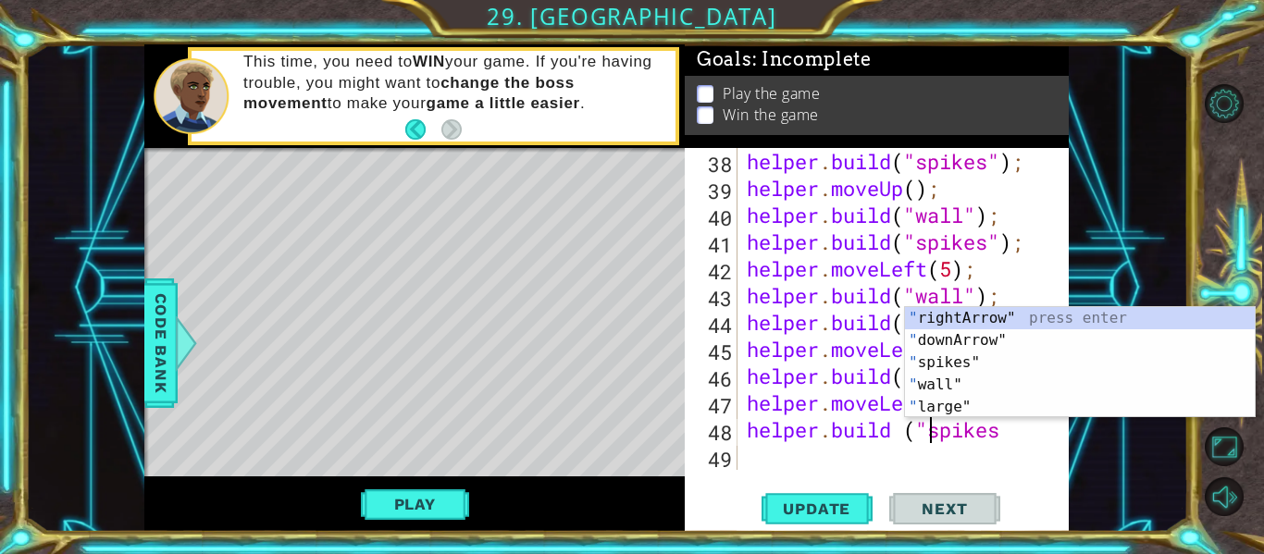
click at [1006, 431] on div "helper . build ( "spikes" ) ; helper . moveUp ( ) ; helper . build ( "wall" ) ;…" at bounding box center [908, 336] width 331 height 376
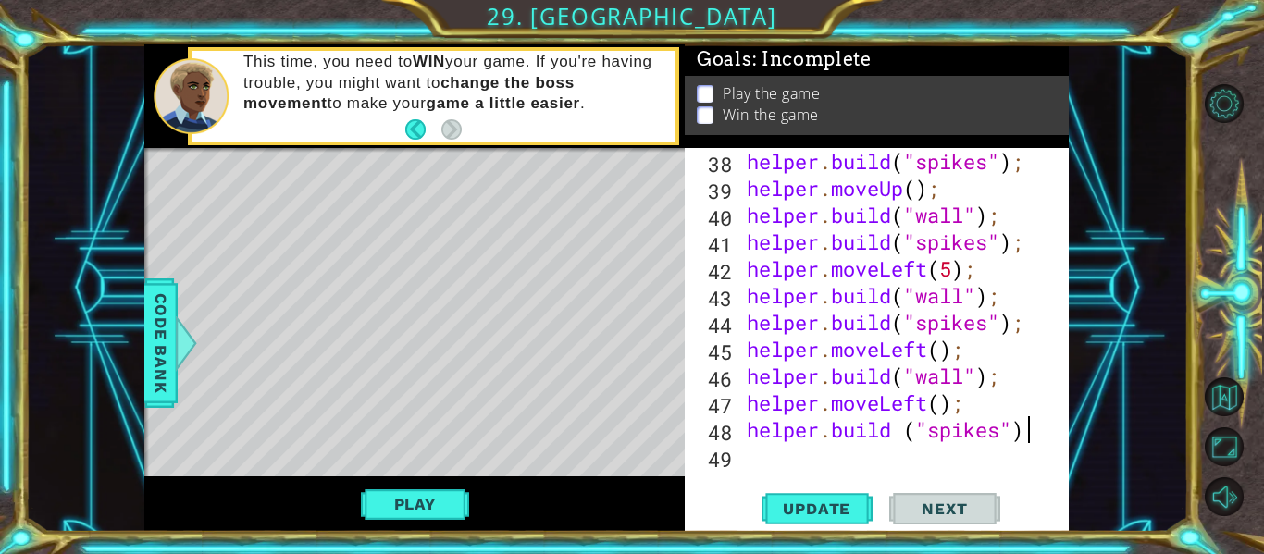
scroll to position [0, 12]
type textarea "[DOMAIN_NAME] ("spikes")"
click at [833, 508] on span "Update" at bounding box center [817, 509] width 105 height 19
click at [770, 449] on div "helper . build ( "spikes" ) ; helper . moveUp ( ) ; helper . build ( "wall" ) ;…" at bounding box center [908, 336] width 331 height 376
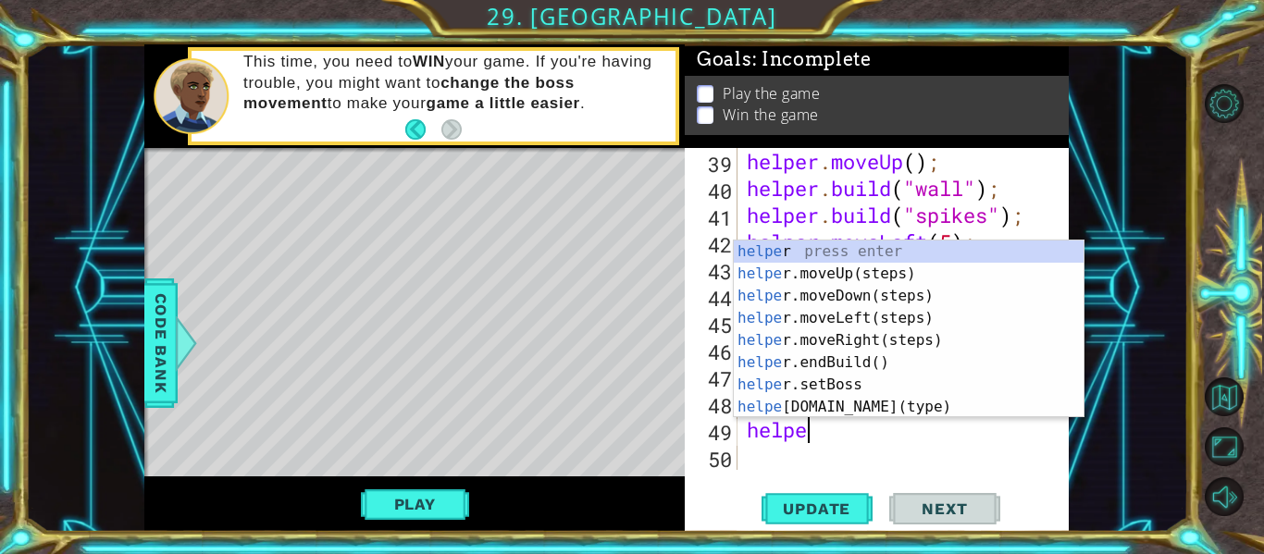
type textarea "helper"
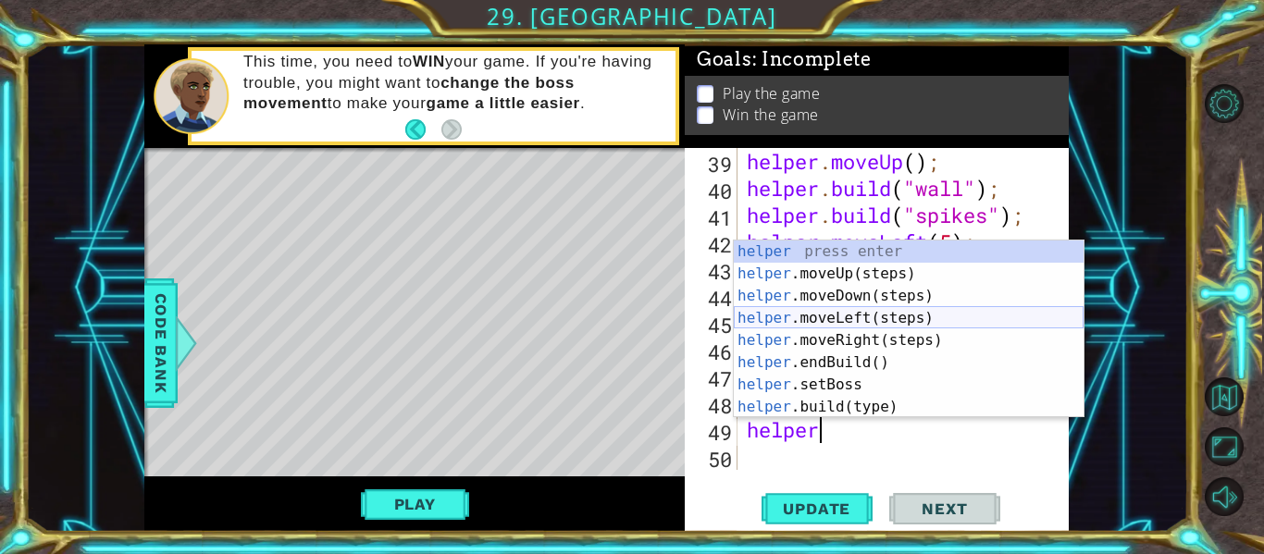
click at [840, 323] on div "helper press enter helper .moveUp(steps) press enter helper .moveDown(steps) pr…" at bounding box center [909, 352] width 350 height 222
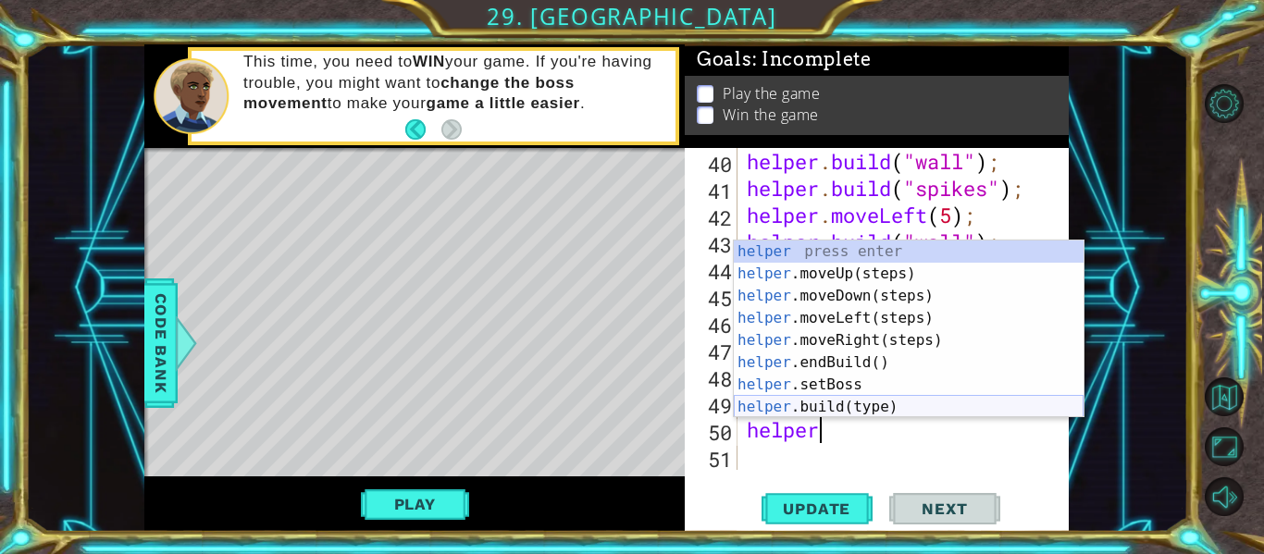
click at [770, 397] on div "helper press enter helper .moveUp(steps) press enter helper .moveDown(steps) pr…" at bounding box center [909, 352] width 350 height 222
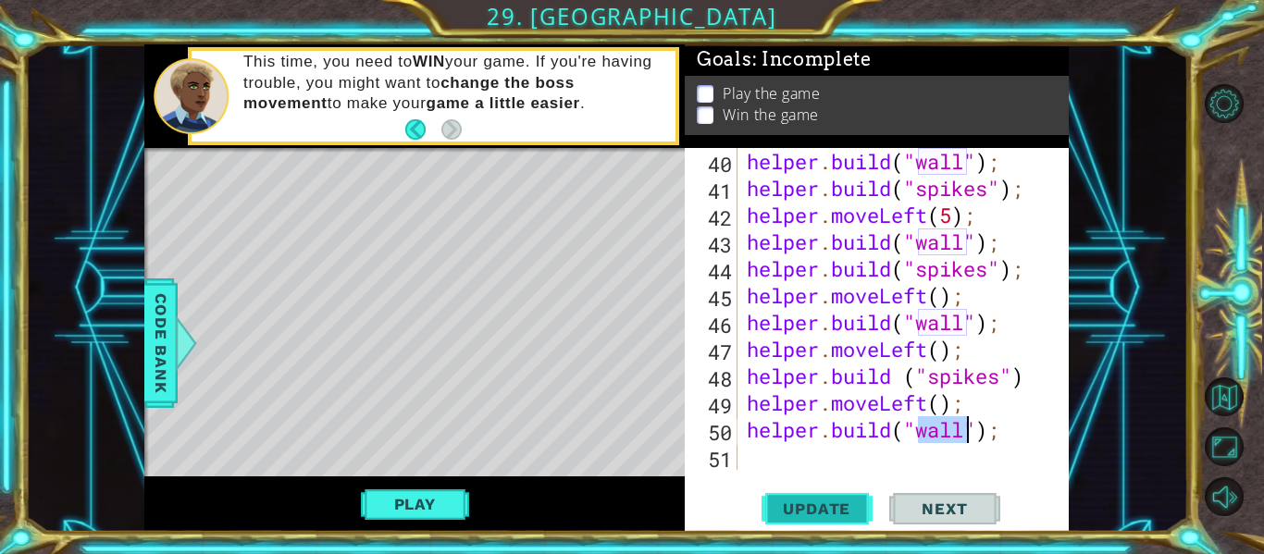
type textarea "[DOMAIN_NAME]("wall");"
click at [800, 498] on button "Update" at bounding box center [817, 510] width 111 height 38
click at [755, 467] on div "helper . build ( "wall" ) ; helper . build ( "spikes" ) ; helper . moveLeft ( 5…" at bounding box center [908, 336] width 331 height 376
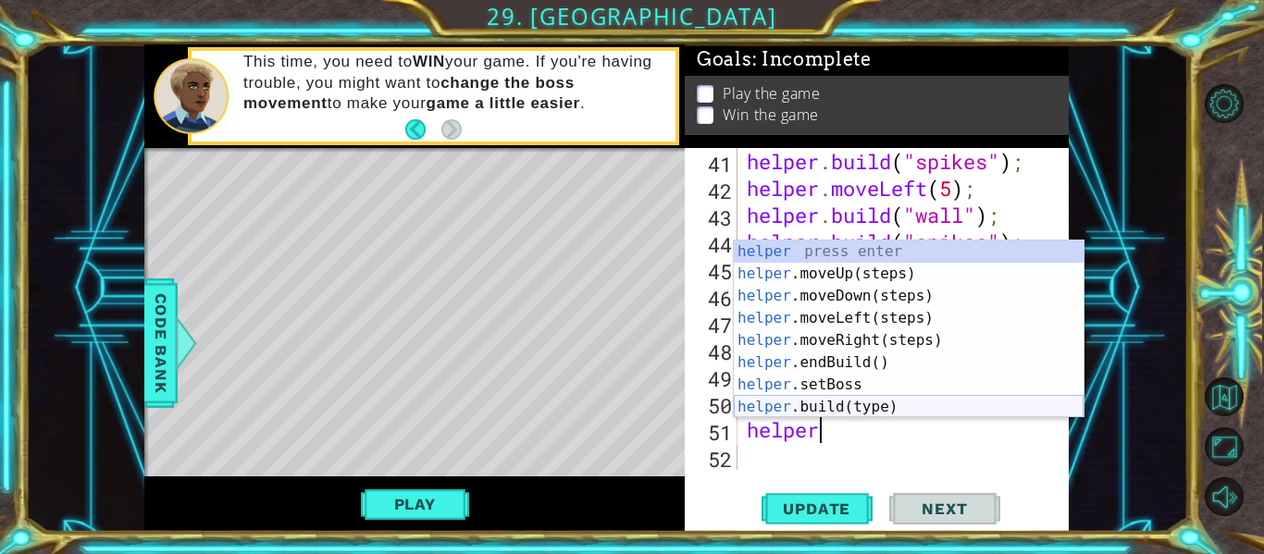
click at [833, 405] on div "helper press enter helper .moveUp(steps) press enter helper .moveDown(steps) pr…" at bounding box center [909, 352] width 350 height 222
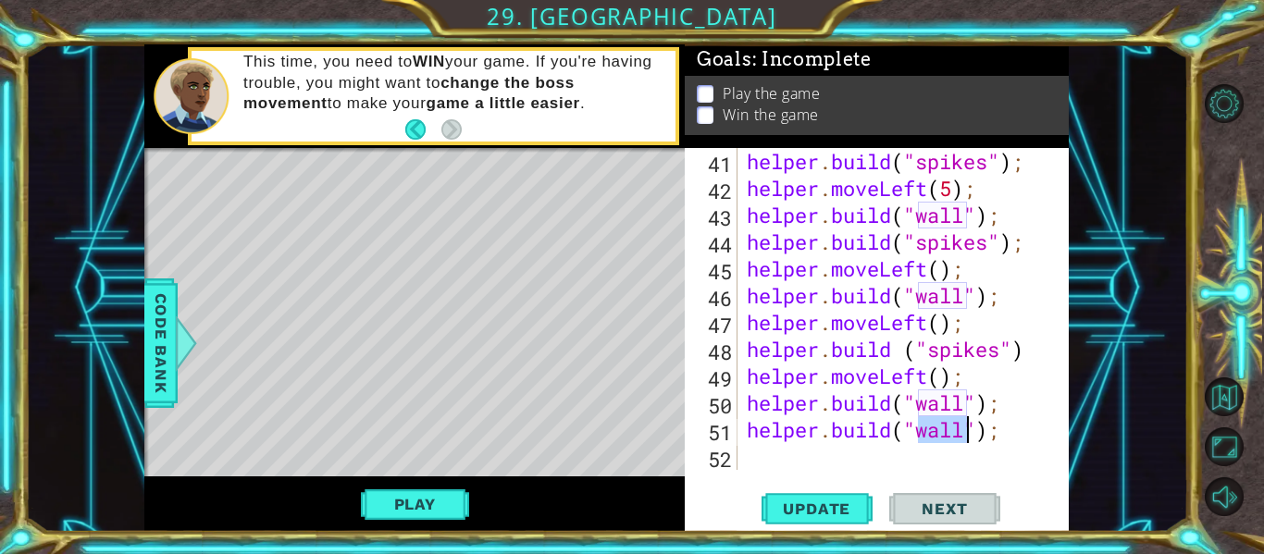
click at [1008, 443] on div "helper . build ( "spikes" ) ; helper . moveLeft ( 5 ) ; helper . build ( "wall"…" at bounding box center [908, 336] width 331 height 376
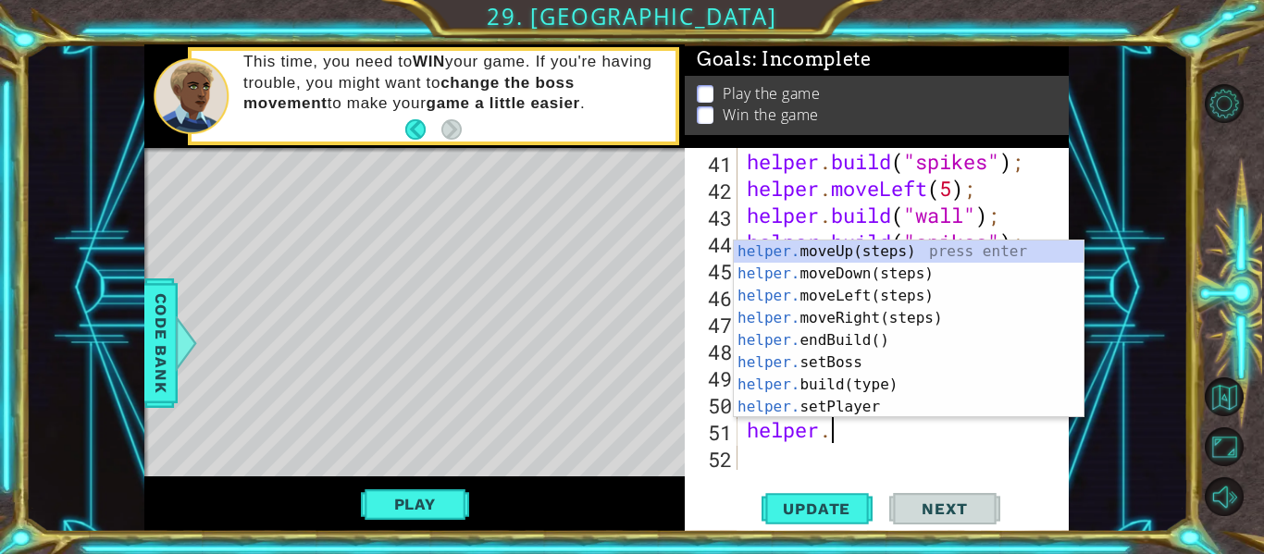
type textarea "helper"
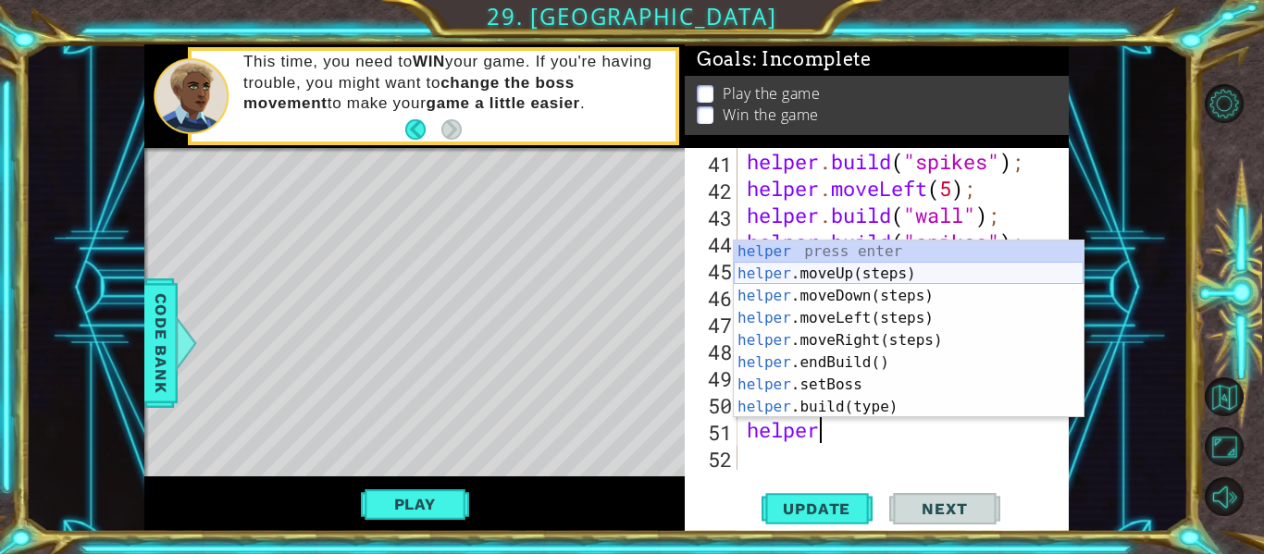
click at [849, 269] on div "helper press enter helper .moveUp(steps) press enter helper .moveDown(steps) pr…" at bounding box center [909, 352] width 350 height 222
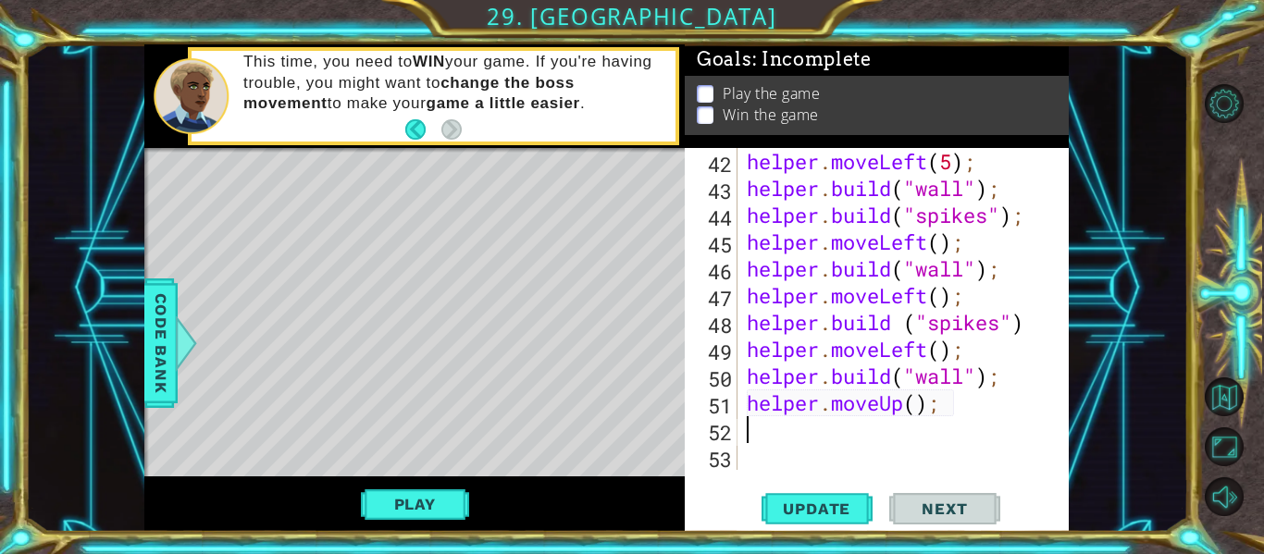
scroll to position [1396, 0]
click at [920, 403] on div "helper . moveLeft ( 5 ) ; helper . build ( "wall" ) ; helper . build ( "spikes"…" at bounding box center [908, 336] width 331 height 376
type textarea "helper.moveUp();"
click at [779, 444] on div "helper . moveLeft ( 5 ) ; helper . build ( "wall" ) ; helper . build ( "spikes"…" at bounding box center [908, 336] width 331 height 376
click at [765, 433] on div "helper . moveLeft ( 5 ) ; helper . build ( "wall" ) ; helper . build ( "spikes"…" at bounding box center [908, 336] width 331 height 376
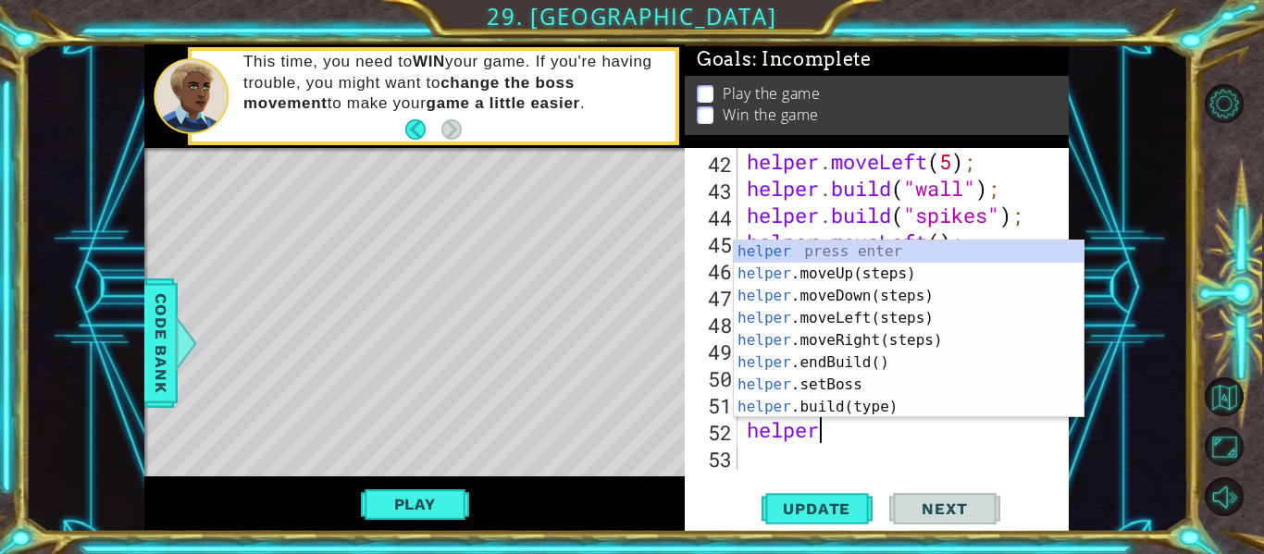
scroll to position [0, 3]
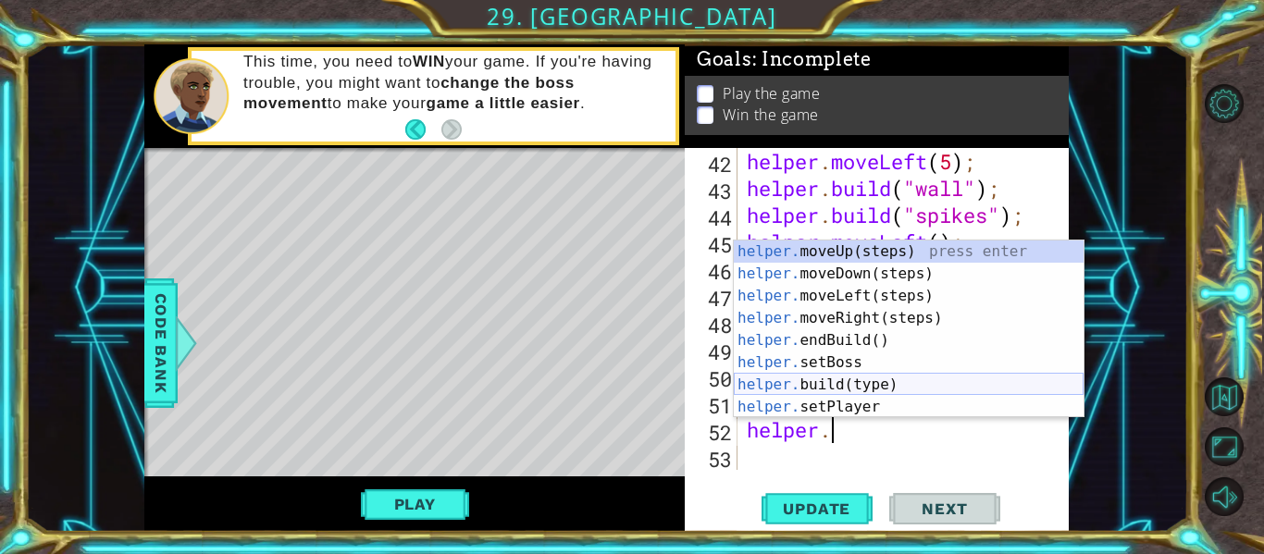
click at [855, 379] on div "helper. moveUp(steps) press enter helper. moveDown(steps) press enter helper. m…" at bounding box center [909, 352] width 350 height 222
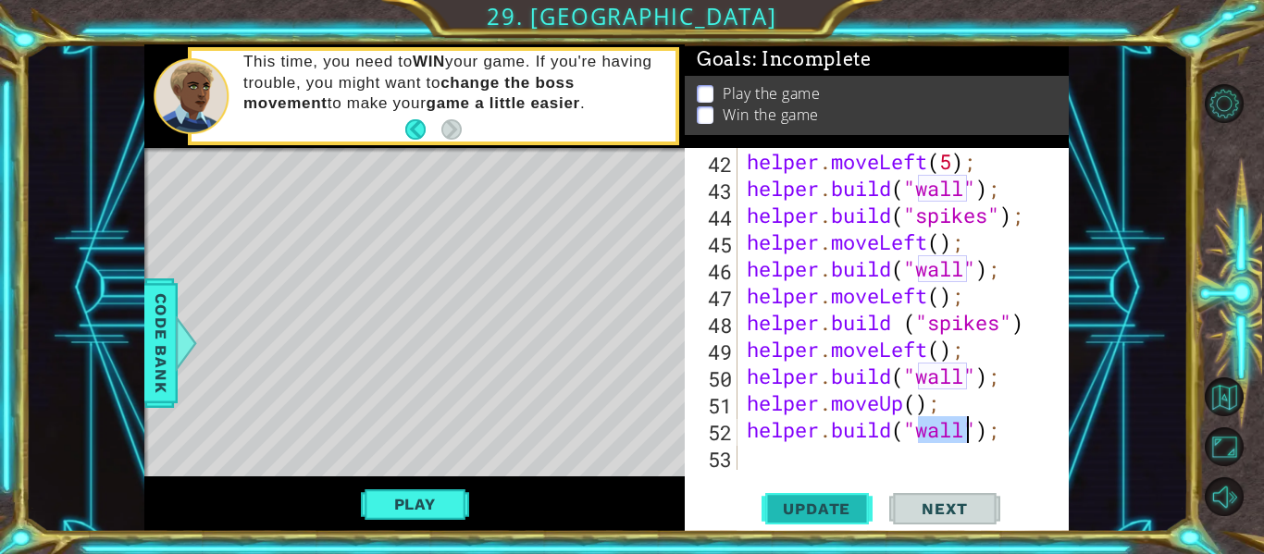
type textarea "[DOMAIN_NAME]("wall");"
click at [786, 507] on span "Update" at bounding box center [817, 509] width 105 height 19
click at [772, 445] on div "helper . moveLeft ( 5 ) ; helper . build ( "wall" ) ; helper . build ( "spikes"…" at bounding box center [908, 336] width 331 height 376
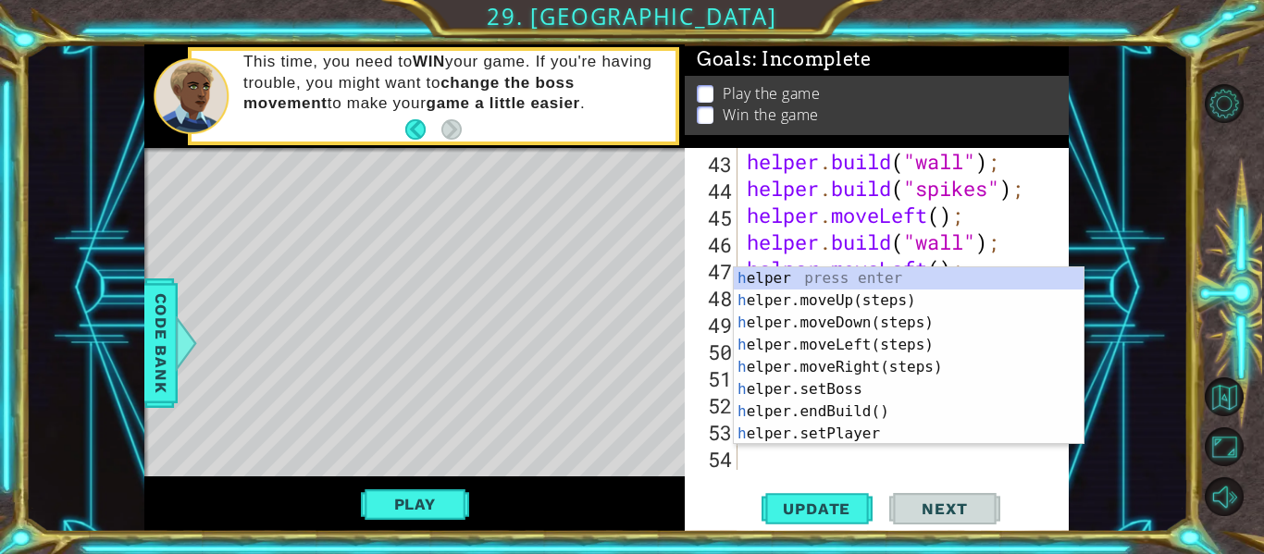
scroll to position [1423, 0]
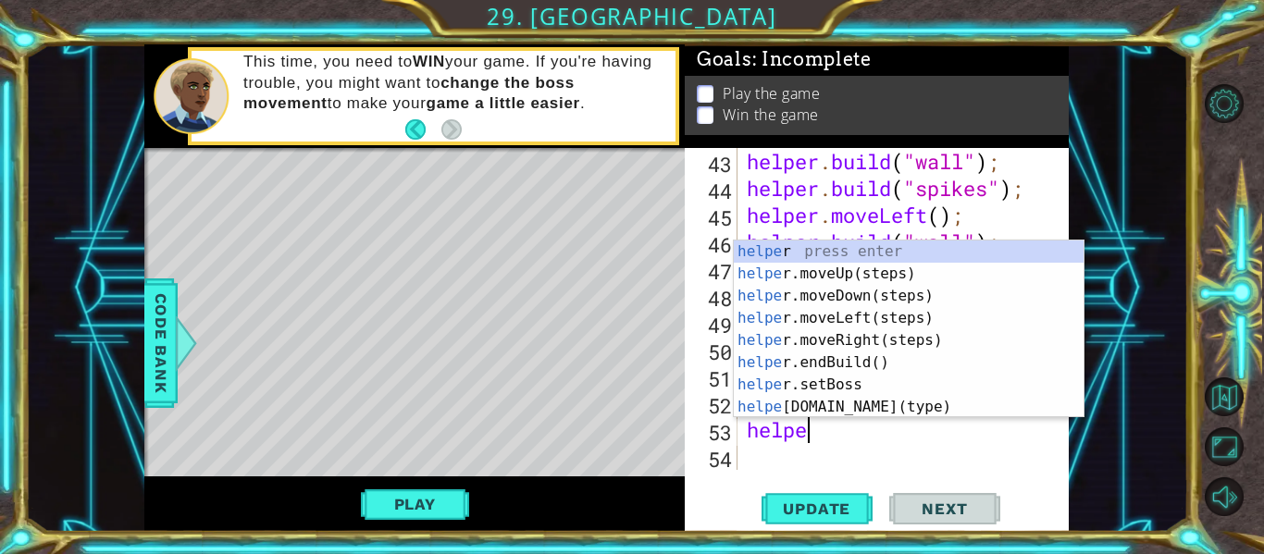
type textarea "helper"
click at [852, 271] on div "helper press enter helper .moveUp(steps) press enter helper .moveDown(steps) pr…" at bounding box center [909, 352] width 350 height 222
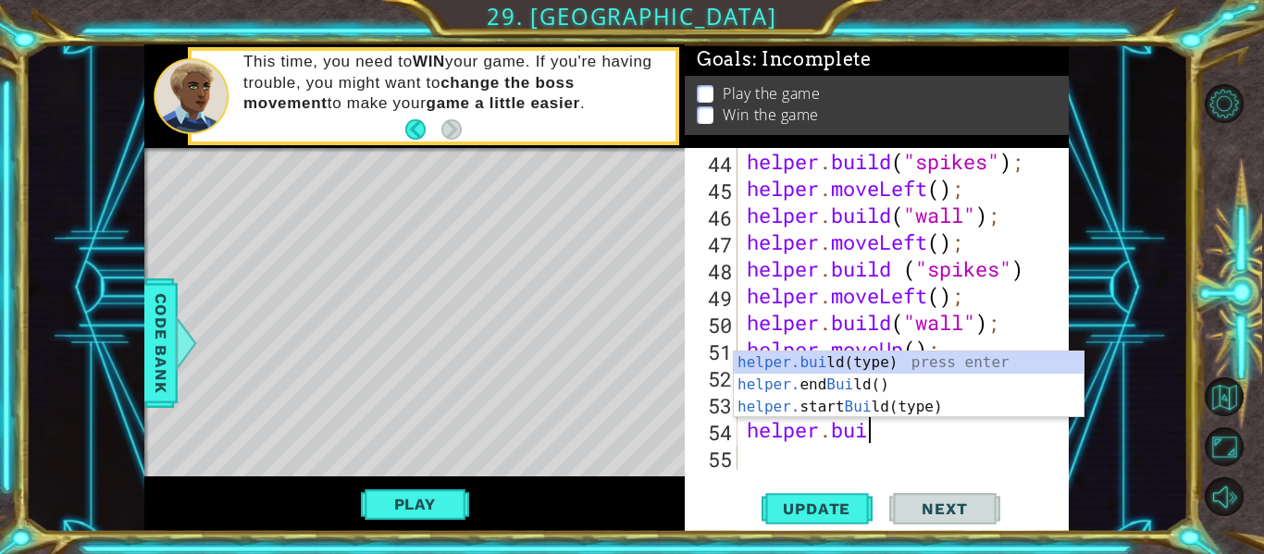
scroll to position [0, 6]
click at [820, 356] on div "[DOMAIN_NAME] (type) press enter helper. end Build () press enter helper. start…" at bounding box center [909, 407] width 350 height 111
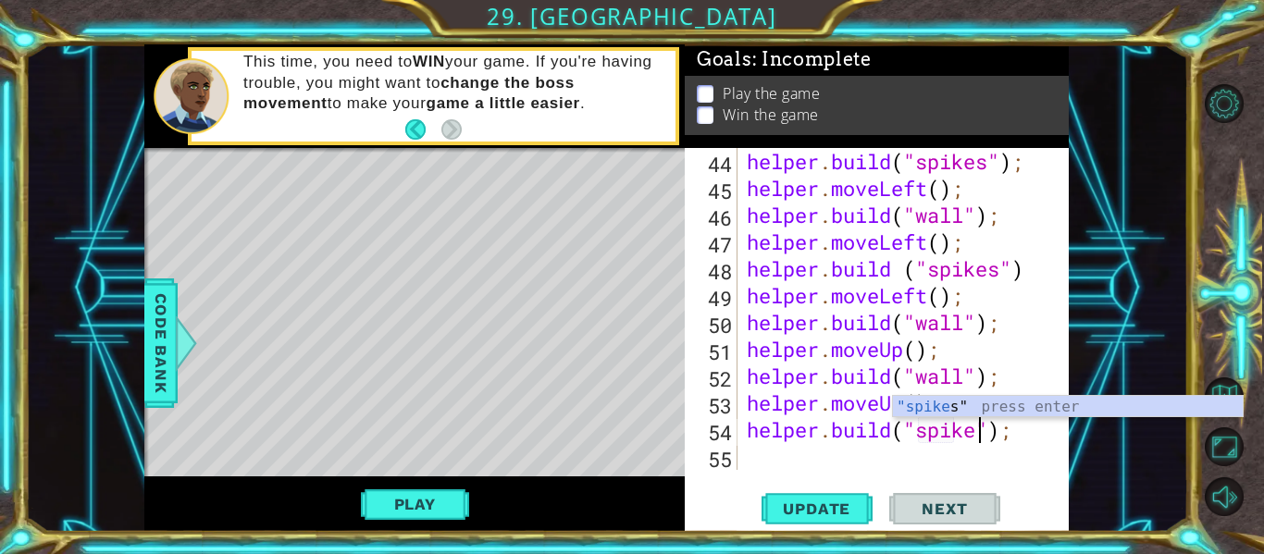
scroll to position [0, 12]
type textarea "[DOMAIN_NAME]("spikes");"
click at [397, 494] on button "Play" at bounding box center [415, 504] width 108 height 35
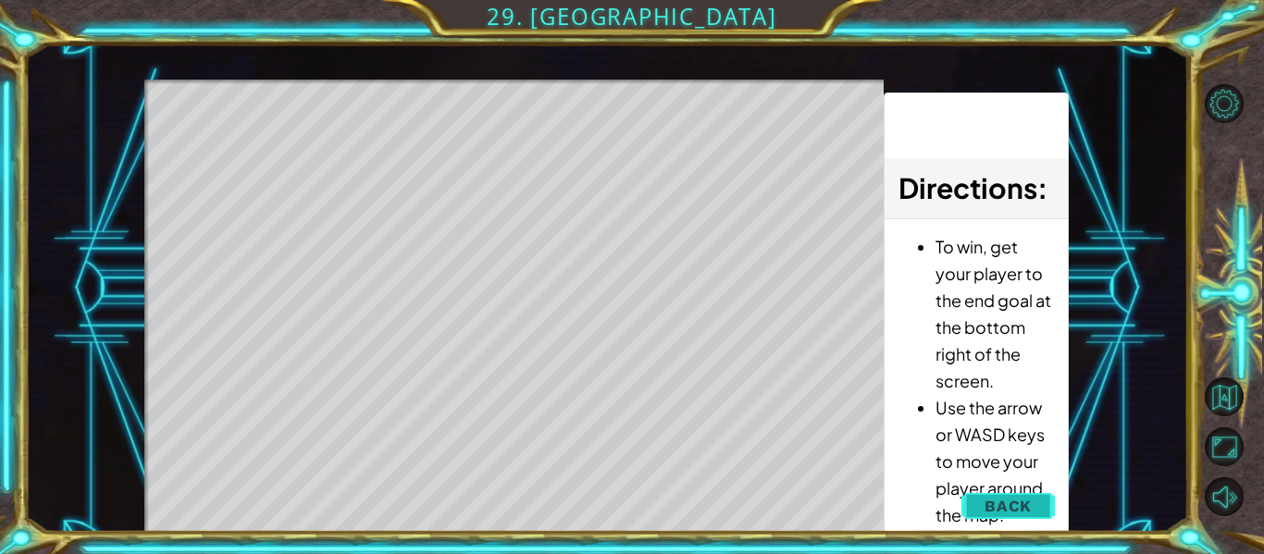
click at [1021, 507] on span "Back" at bounding box center [1008, 506] width 47 height 19
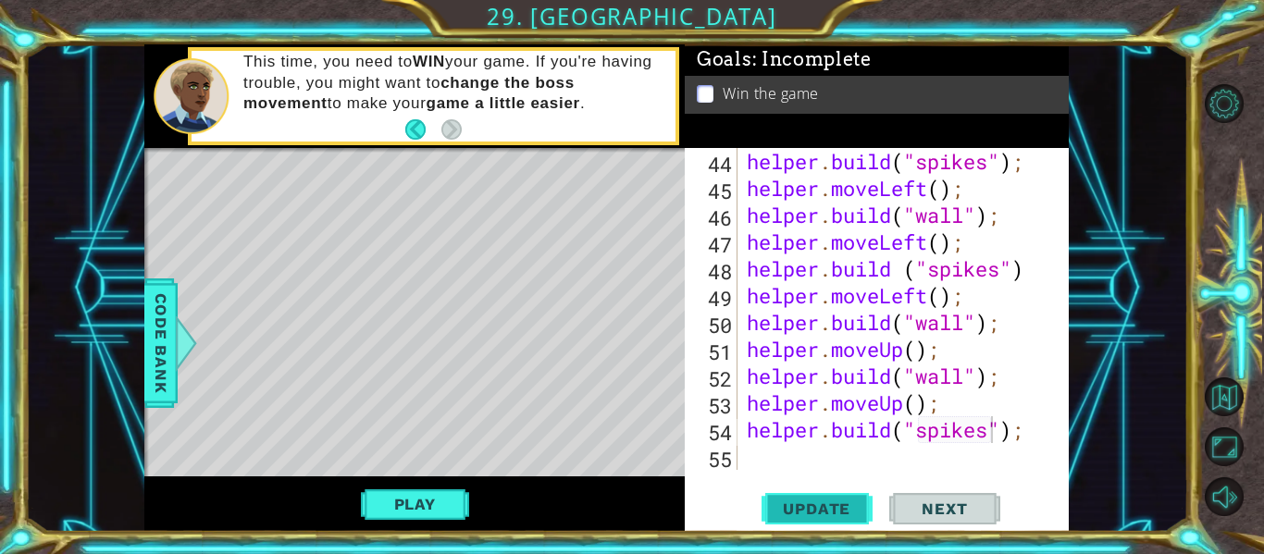
click at [809, 504] on span "Update" at bounding box center [817, 509] width 105 height 19
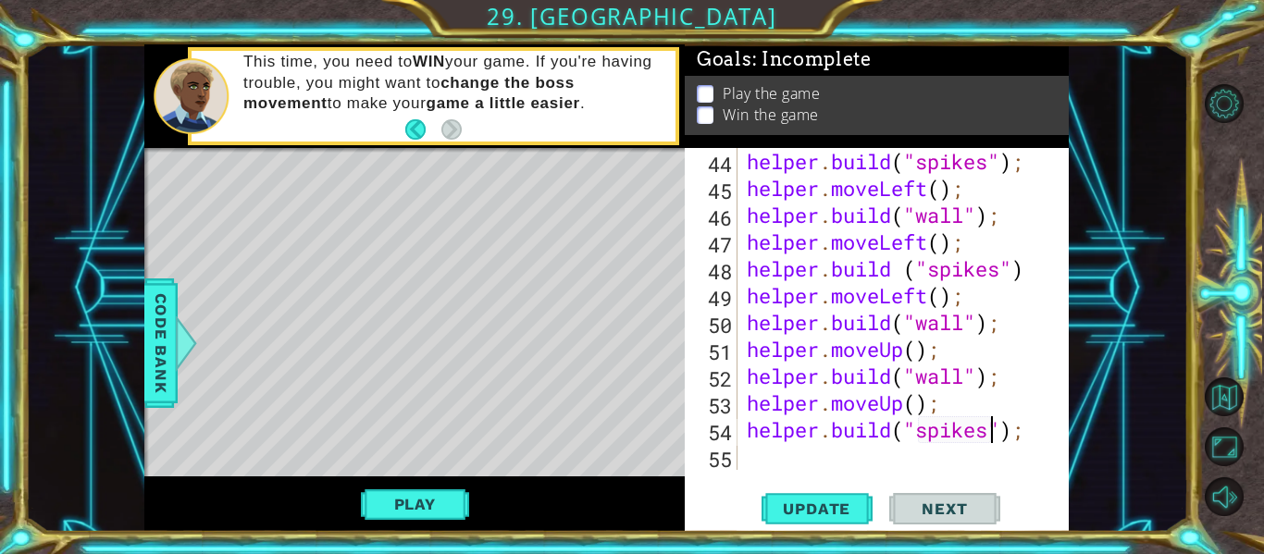
click at [762, 450] on div "helper . build ( "spikes" ) ; helper . moveLeft ( ) ; helper . build ( "wall" )…" at bounding box center [908, 336] width 331 height 376
type textarea "h"
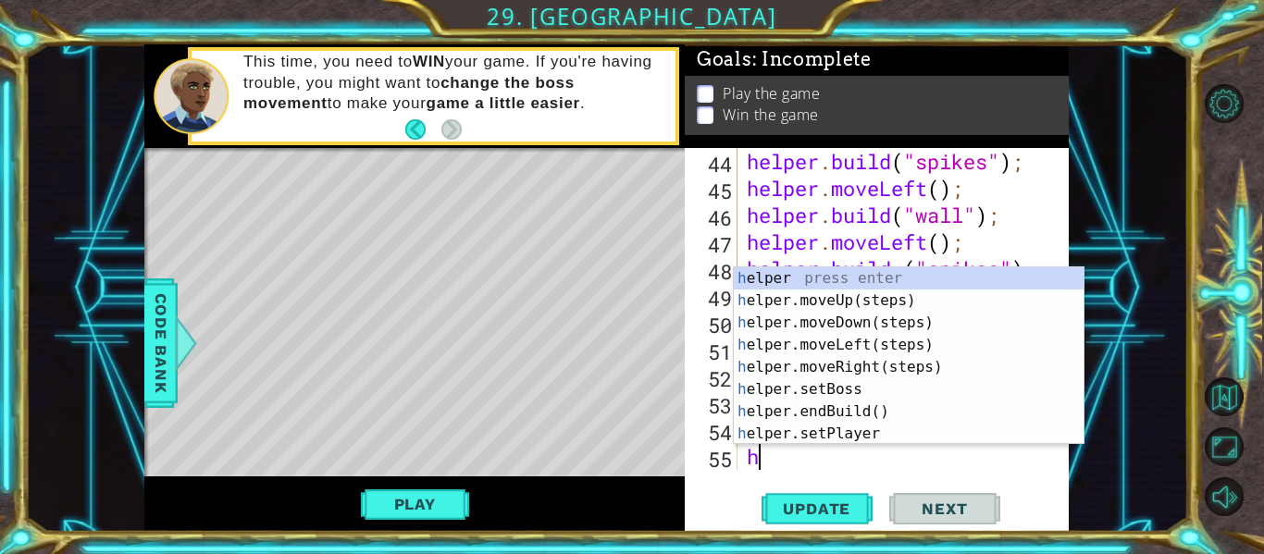
scroll to position [1476, 0]
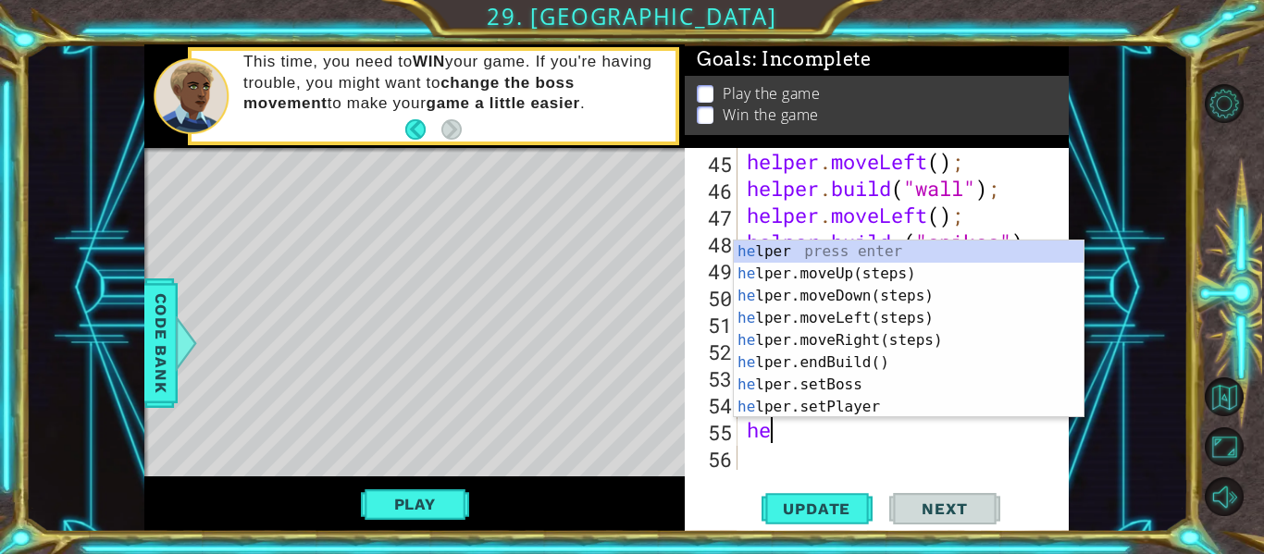
type textarea "hel"
click at [845, 267] on div "hel per press enter hel per.moveUp(steps) press enter hel per.moveDown(steps) p…" at bounding box center [909, 352] width 350 height 222
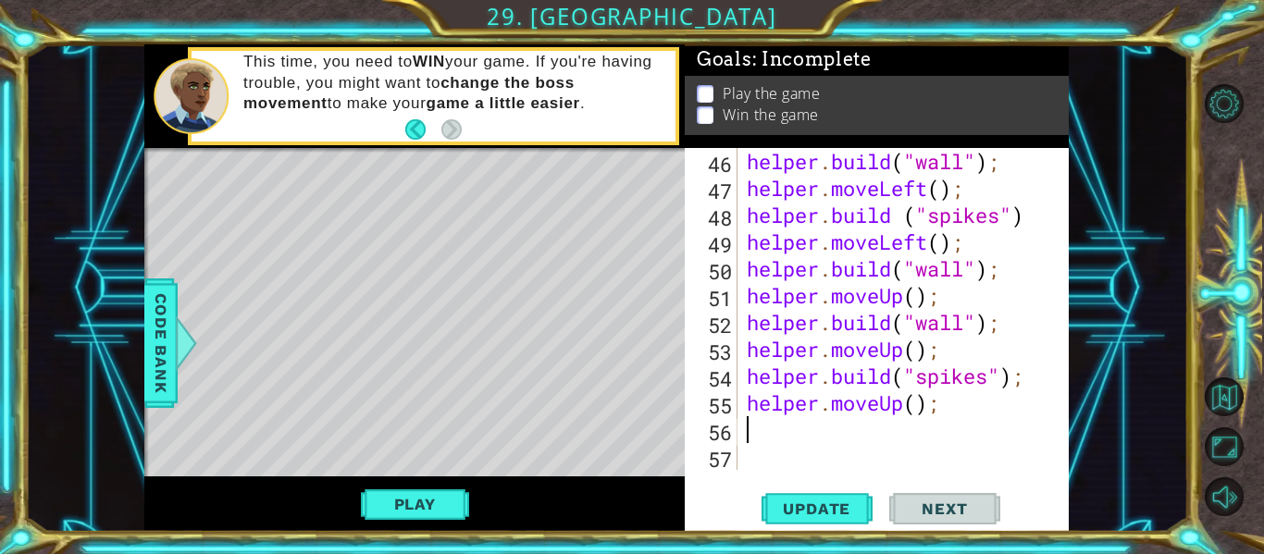
scroll to position [1503, 0]
type textarea "h"
click at [819, 512] on span "Update" at bounding box center [817, 509] width 105 height 19
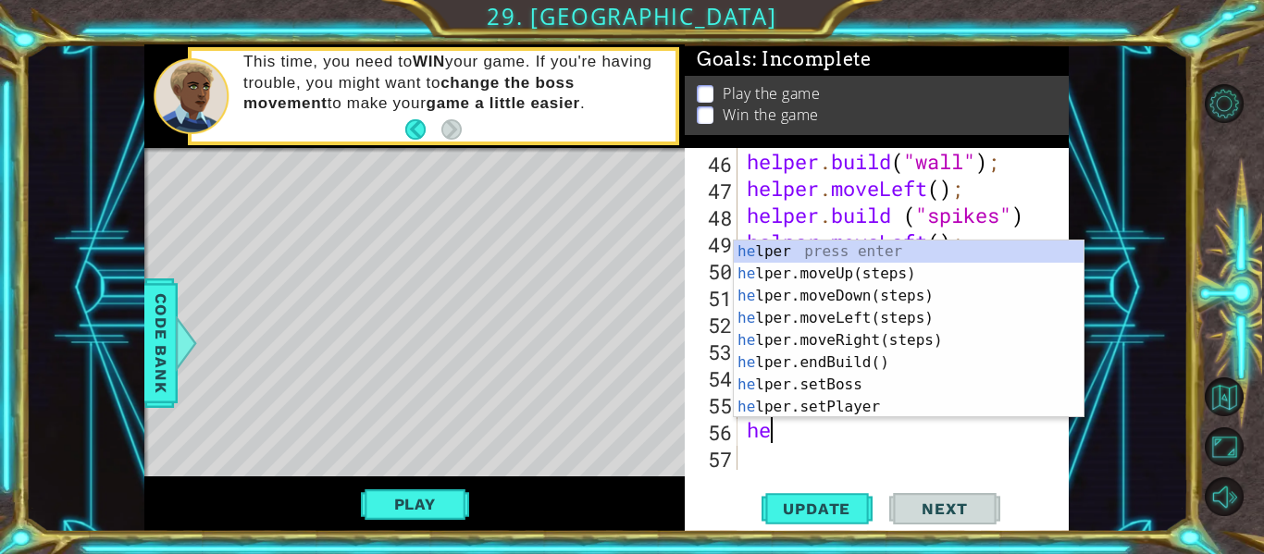
scroll to position [0, 1]
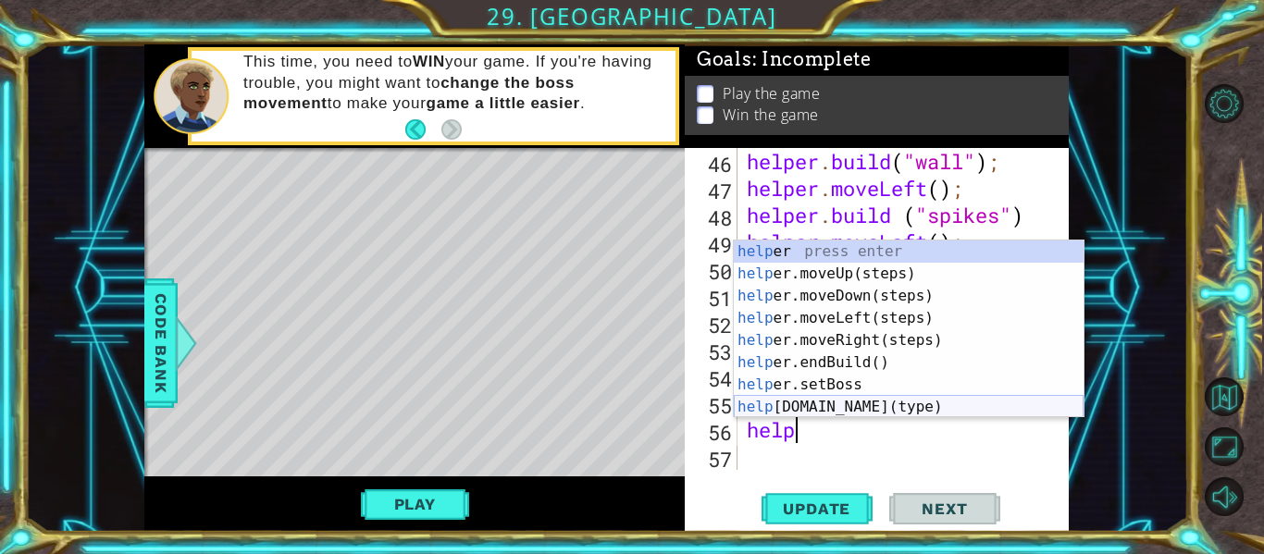
click at [819, 404] on div "help er press enter help er.moveUp(steps) press enter help er.moveDown(steps) p…" at bounding box center [909, 352] width 350 height 222
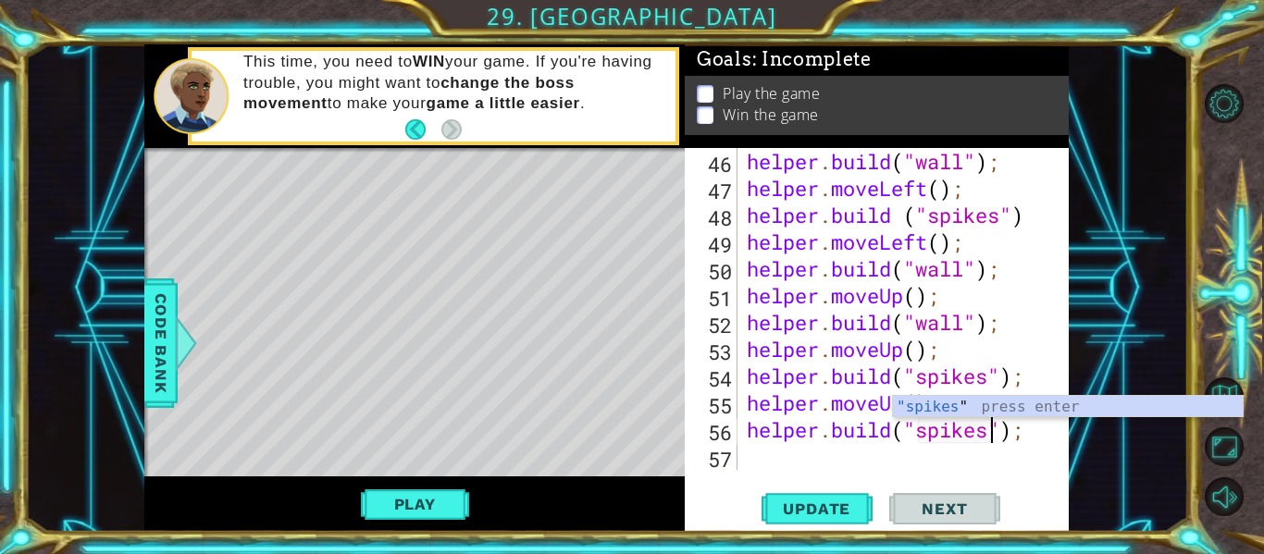
scroll to position [0, 12]
type textarea "[DOMAIN_NAME]("spikes");"
click at [774, 517] on span "Update" at bounding box center [817, 509] width 105 height 19
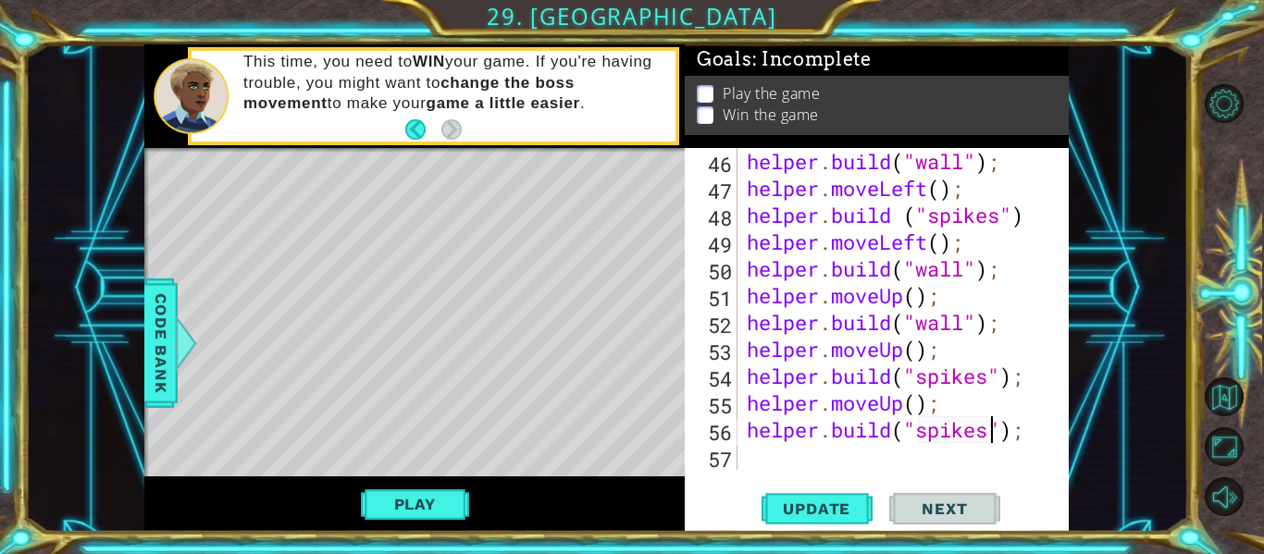
click at [766, 457] on div "helper . build ( "wall" ) ; helper . moveLeft ( ) ; helper . build ( "spikes" )…" at bounding box center [908, 336] width 331 height 376
type textarea "h"
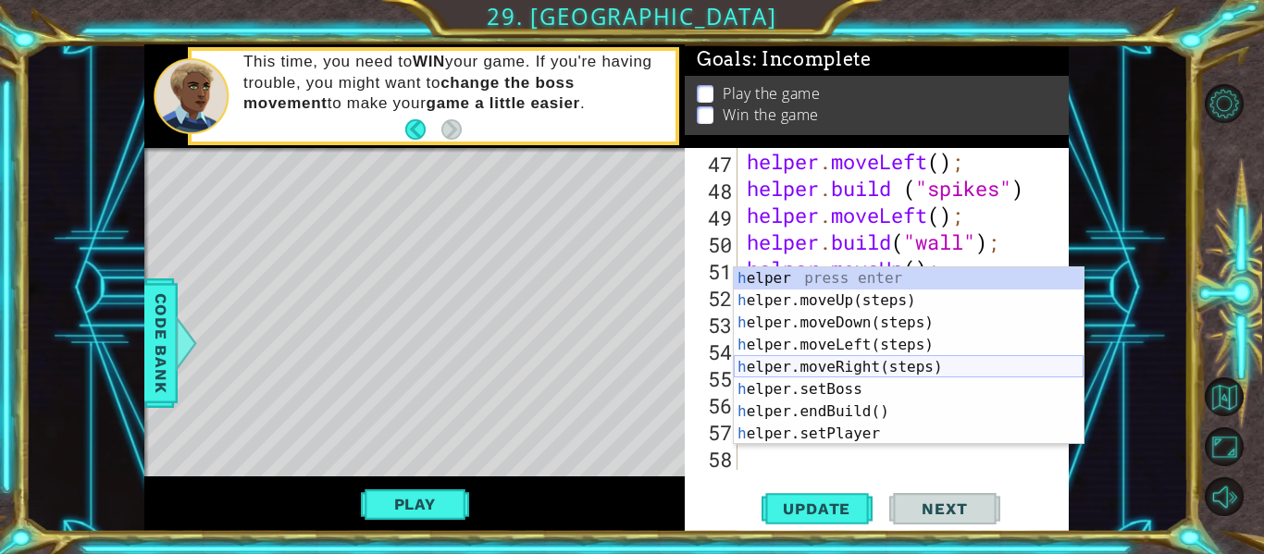
click at [817, 364] on div "h elper press enter h elper.moveUp(steps) press enter h elper.moveDown(steps) p…" at bounding box center [909, 378] width 350 height 222
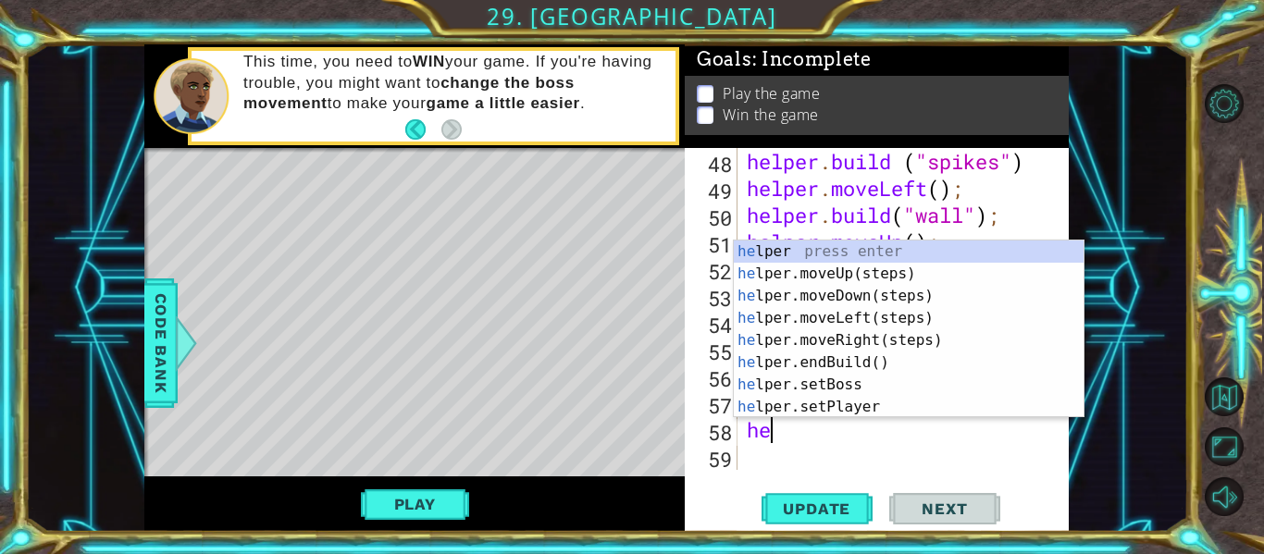
scroll to position [0, 1]
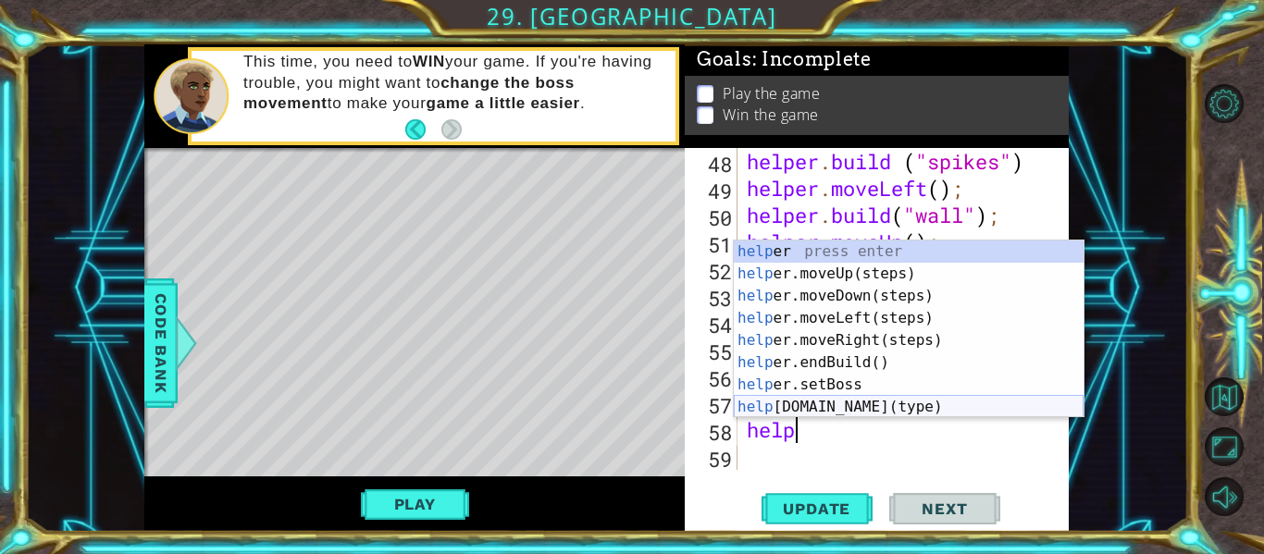
click at [850, 407] on div "help er press enter help er.moveUp(steps) press enter help er.moveDown(steps) p…" at bounding box center [909, 352] width 350 height 222
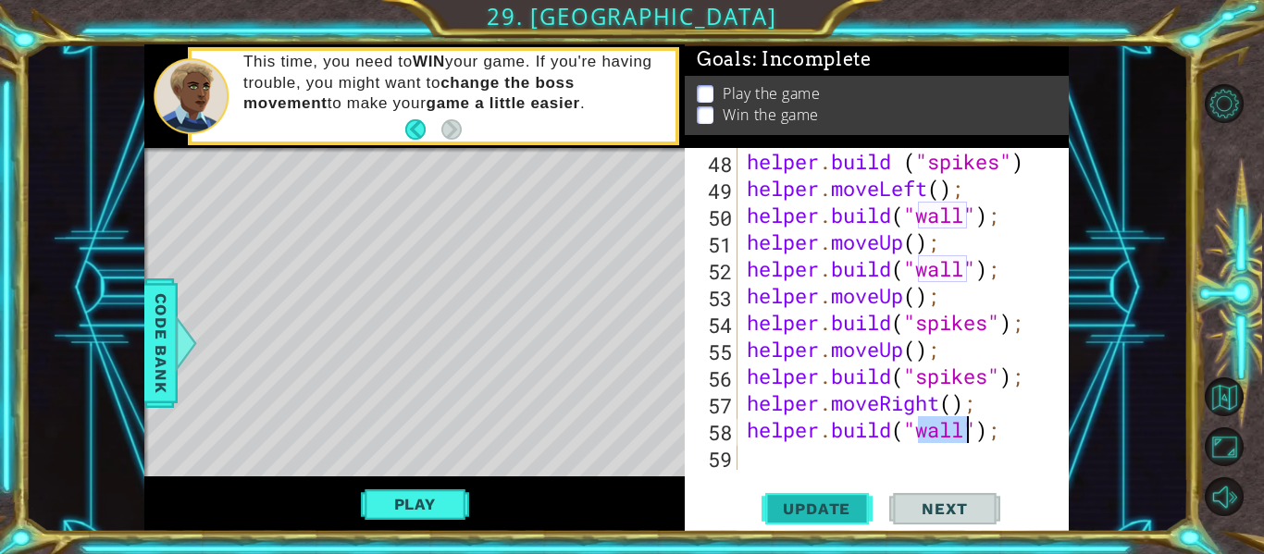
type textarea "[DOMAIN_NAME]("wall");"
click at [806, 511] on span "Update" at bounding box center [817, 509] width 105 height 19
click at [776, 458] on div "helper . build ( "spikes" ) helper . moveLeft ( ) ; helper . build ( "wall" ) ;…" at bounding box center [908, 336] width 331 height 376
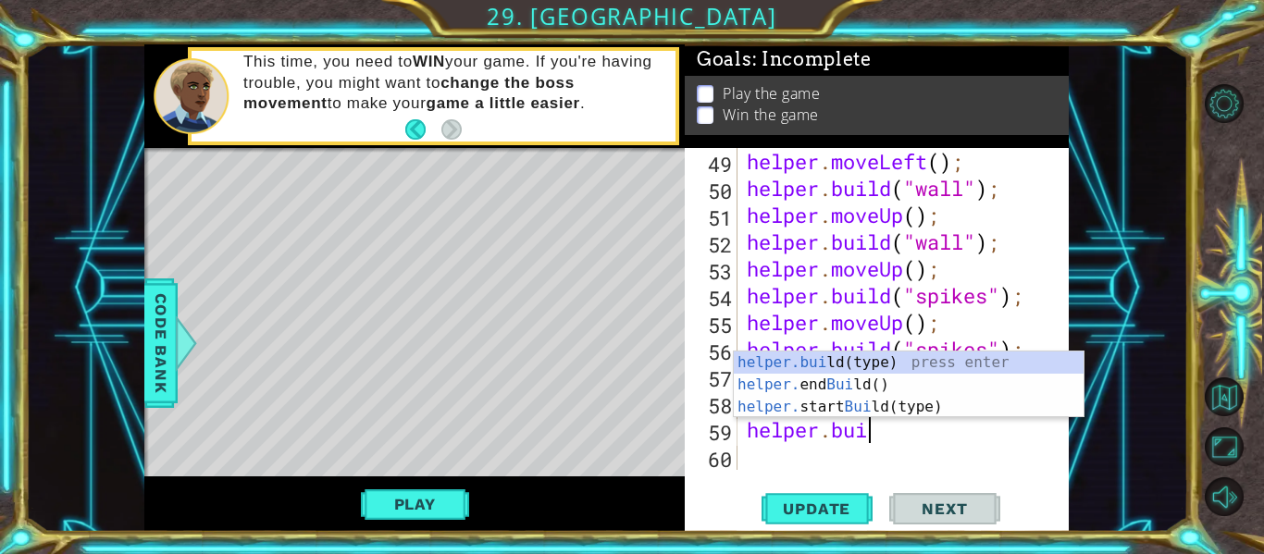
scroll to position [0, 6]
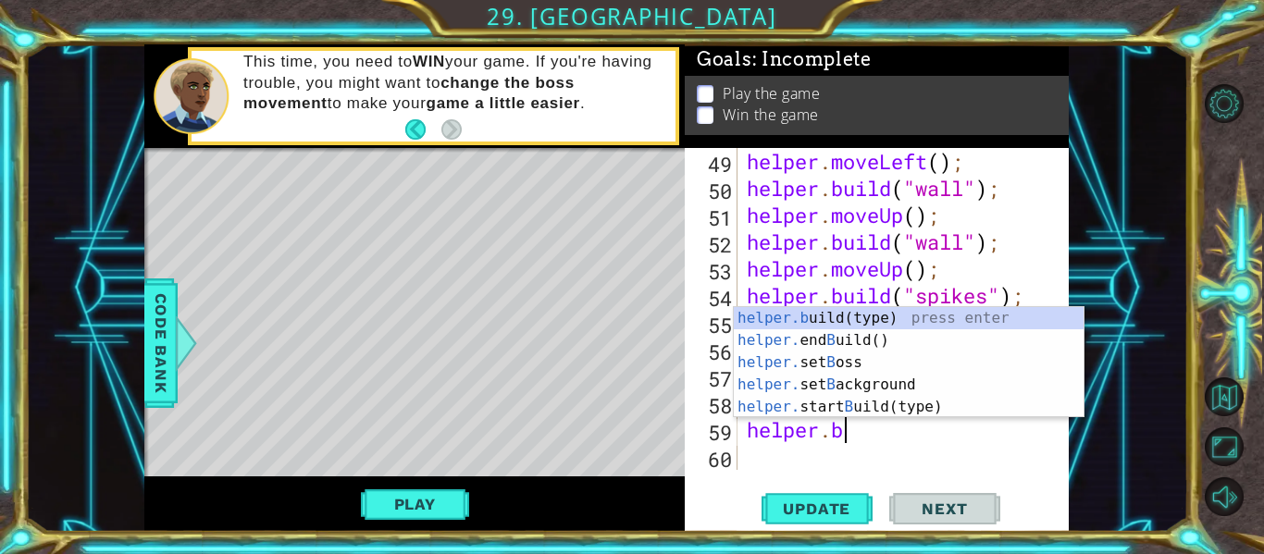
type textarea "helper."
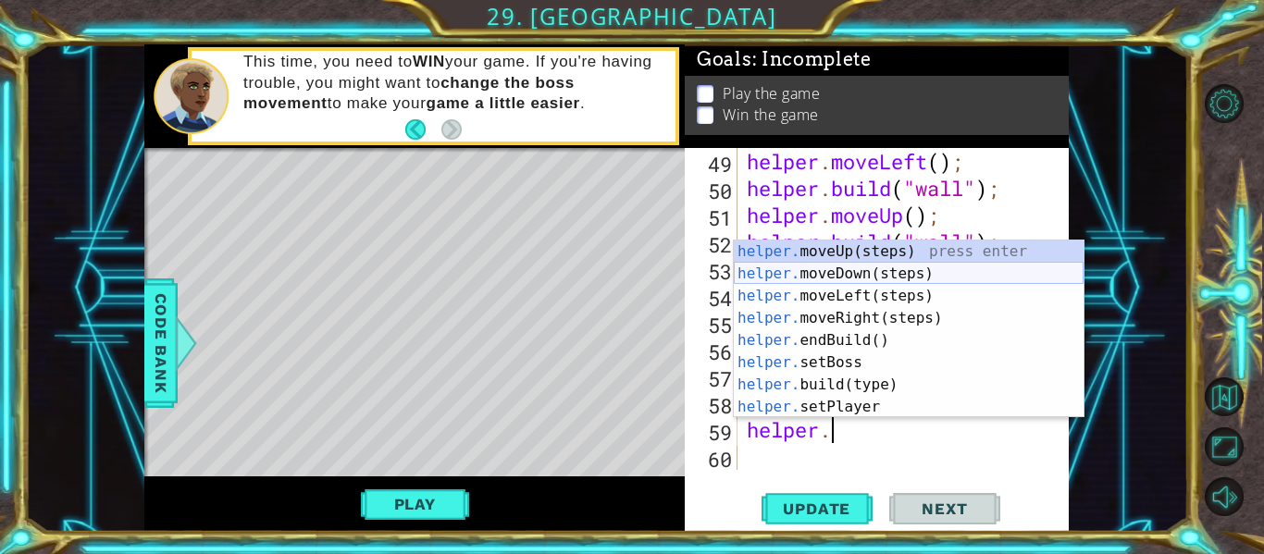
click at [825, 275] on div "helper. moveUp(steps) press enter helper. moveDown(steps) press enter helper. m…" at bounding box center [909, 352] width 350 height 222
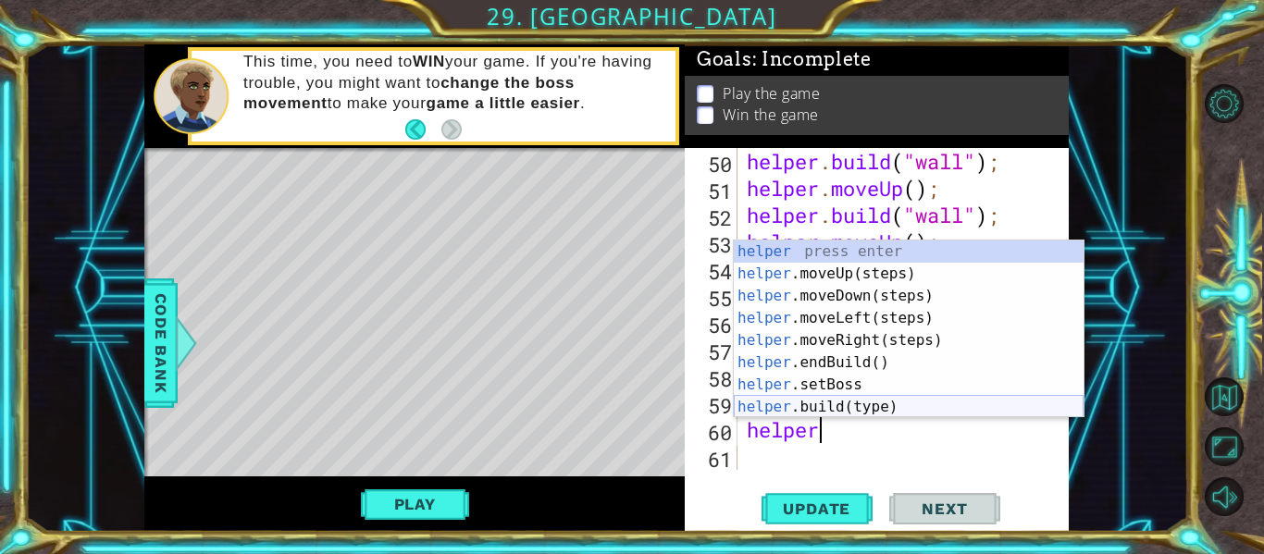
click at [791, 400] on div "helper press enter helper .moveUp(steps) press enter helper .moveDown(steps) pr…" at bounding box center [909, 352] width 350 height 222
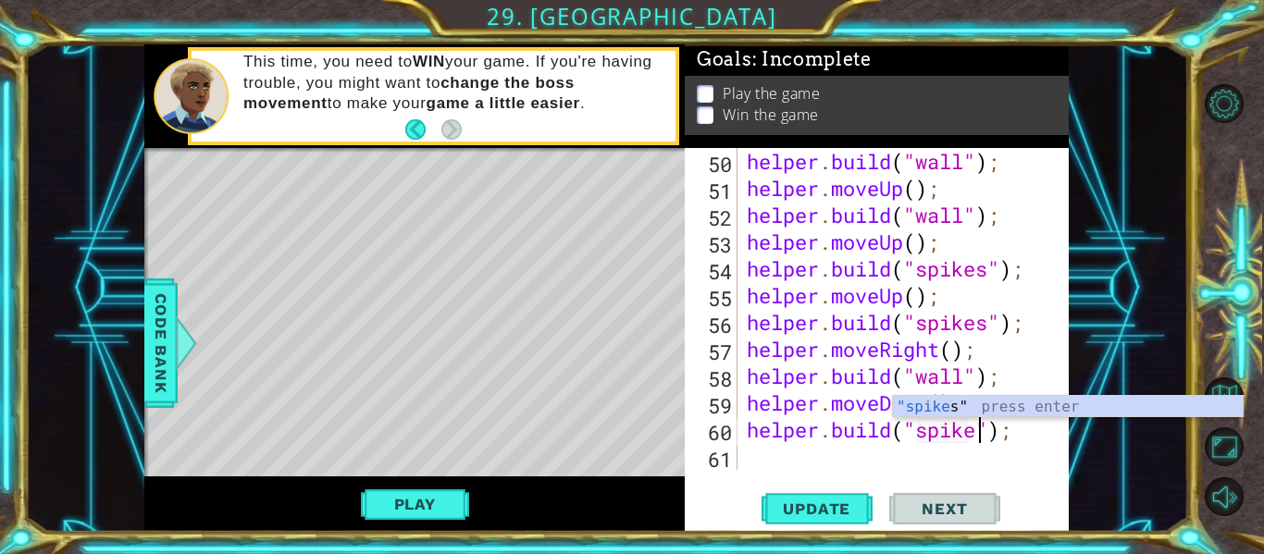
scroll to position [0, 12]
type textarea "[DOMAIN_NAME]("spikes");"
click at [789, 501] on span "Update" at bounding box center [817, 509] width 105 height 19
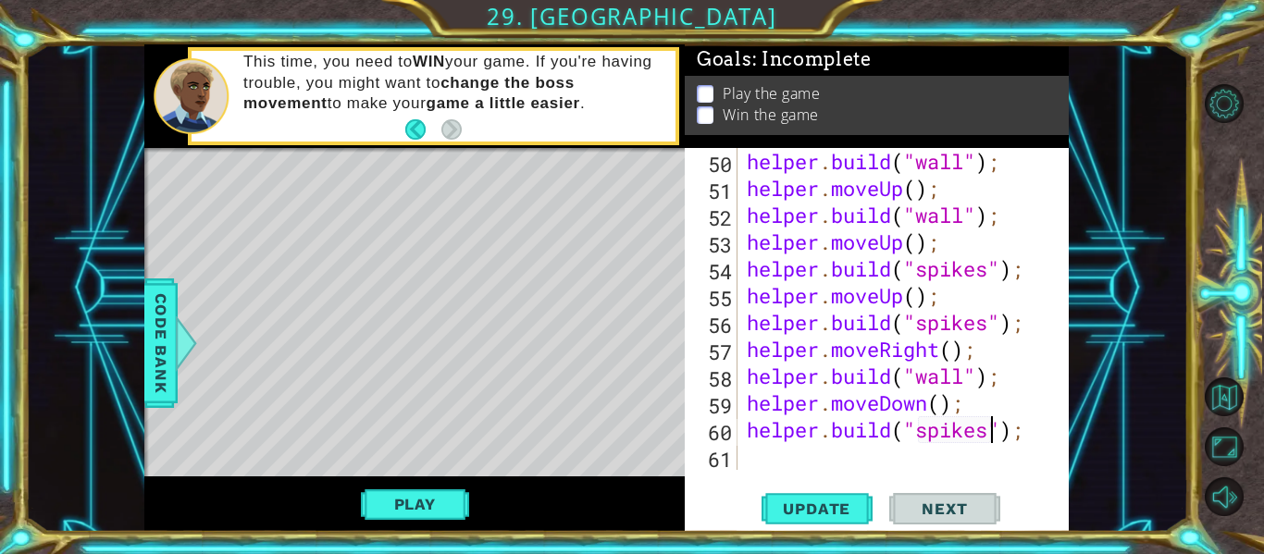
click at [836, 459] on div "helper . build ( "wall" ) ; helper . moveUp ( ) ; helper . build ( "wall" ) ; h…" at bounding box center [908, 336] width 331 height 376
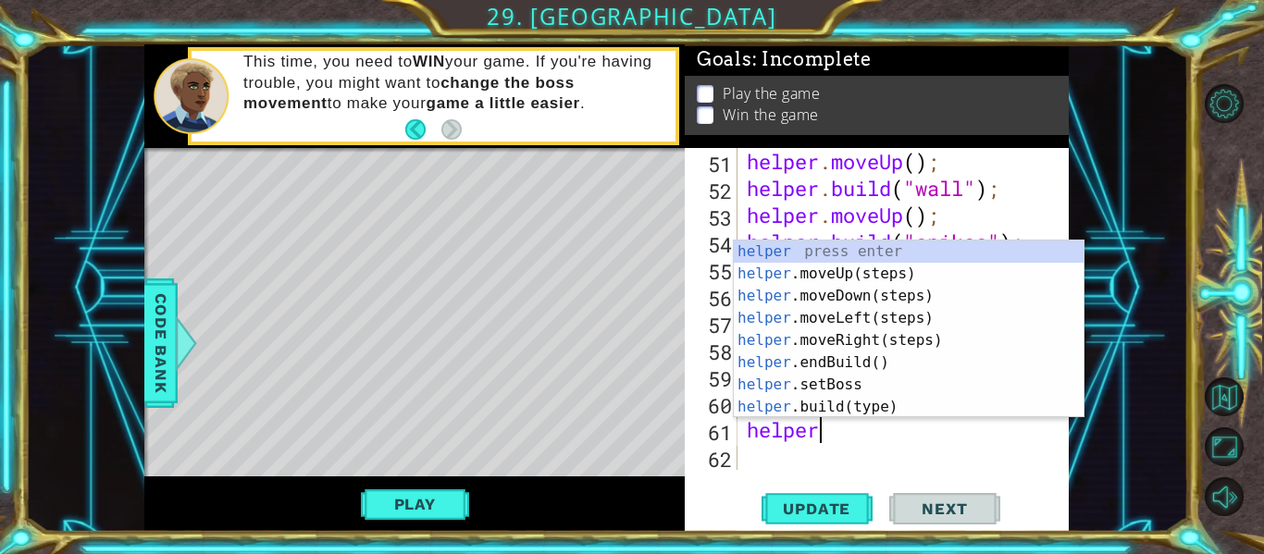
scroll to position [0, 3]
click at [845, 408] on div "helper press enter helper .moveUp(steps) press enter helper .moveDown(steps) pr…" at bounding box center [909, 352] width 350 height 222
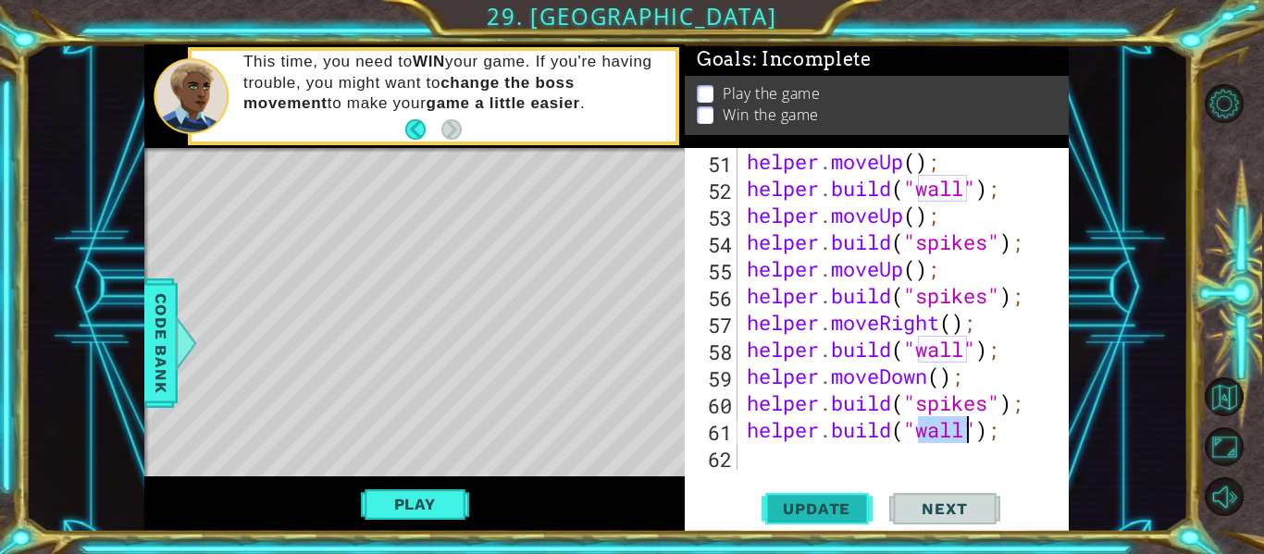
type textarea "[DOMAIN_NAME]("wall");"
click at [812, 503] on span "Update" at bounding box center [817, 509] width 105 height 19
click at [864, 445] on div "helper . moveUp ( ) ; helper . build ( "wall" ) ; helper . moveUp ( ) ; helper …" at bounding box center [908, 336] width 331 height 376
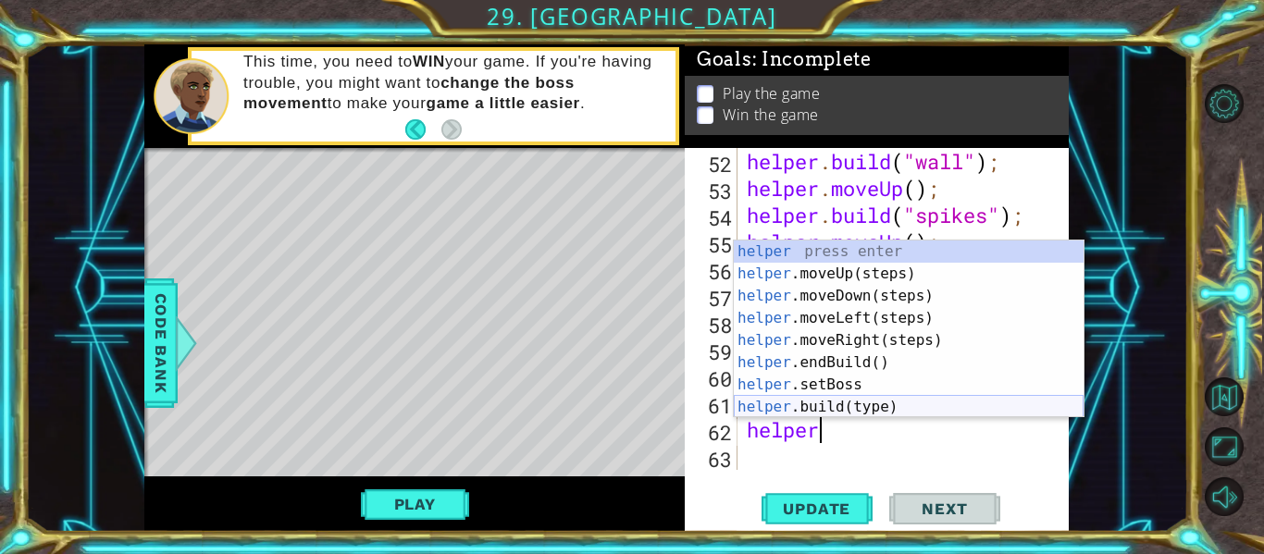
click at [887, 400] on div "helper press enter helper .moveUp(steps) press enter helper .moveDown(steps) pr…" at bounding box center [909, 352] width 350 height 222
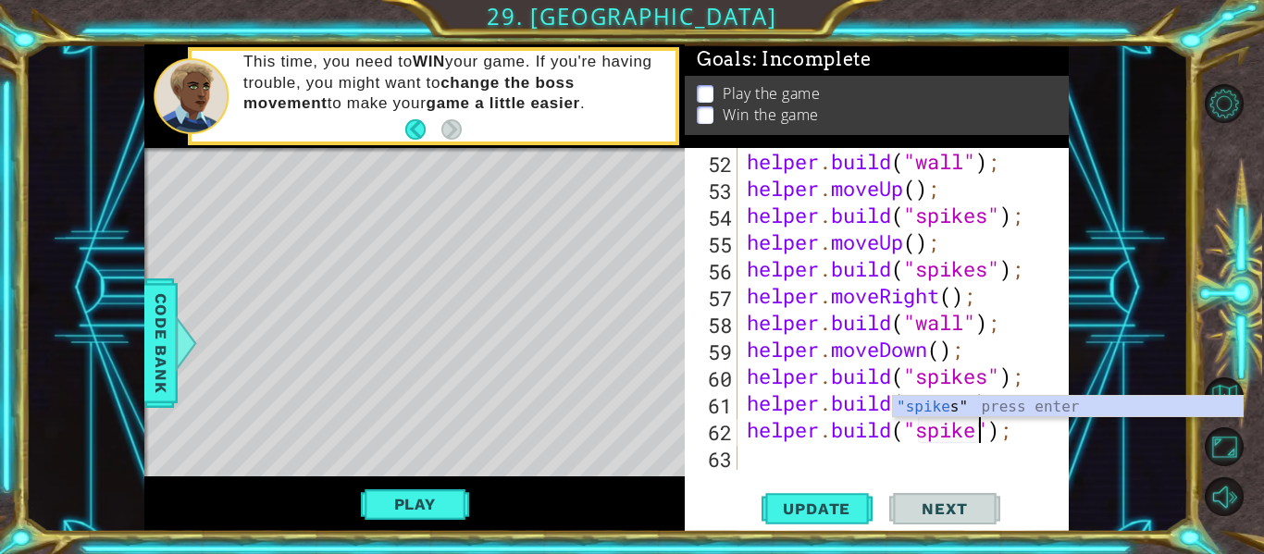
scroll to position [0, 12]
type textarea "[DOMAIN_NAME]("spikes");"
click at [773, 510] on span "Update" at bounding box center [817, 509] width 105 height 19
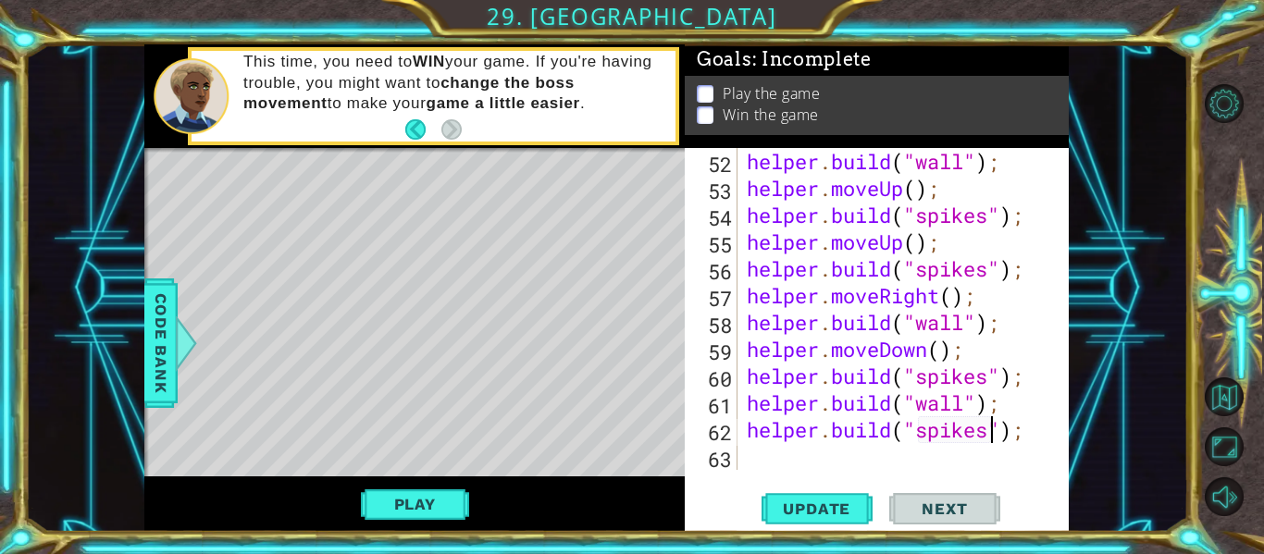
click at [877, 444] on div "helper . build ( "wall" ) ; helper . moveUp ( ) ; helper . build ( "spikes" ) ;…" at bounding box center [908, 336] width 331 height 376
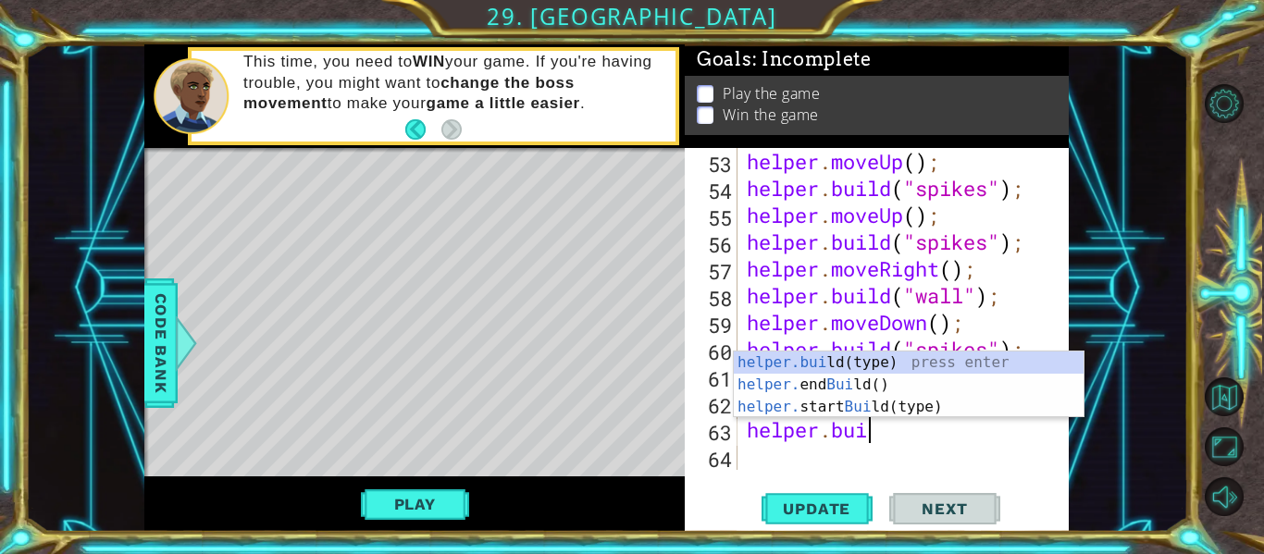
scroll to position [0, 6]
click at [435, 510] on button "Play" at bounding box center [415, 504] width 108 height 35
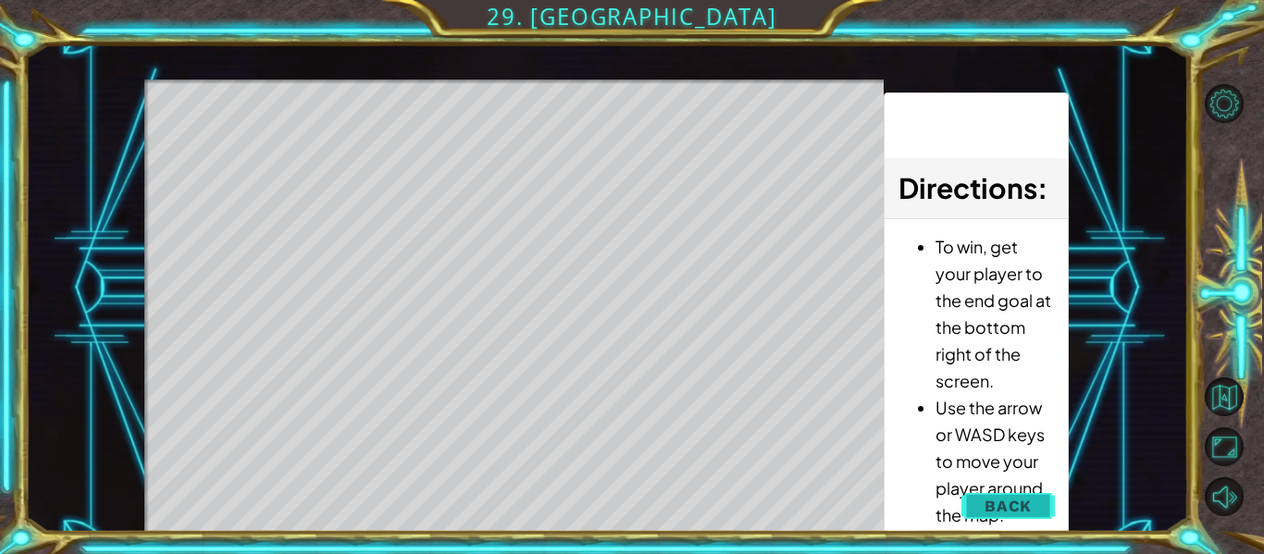
click at [989, 507] on span "Back" at bounding box center [1008, 506] width 47 height 19
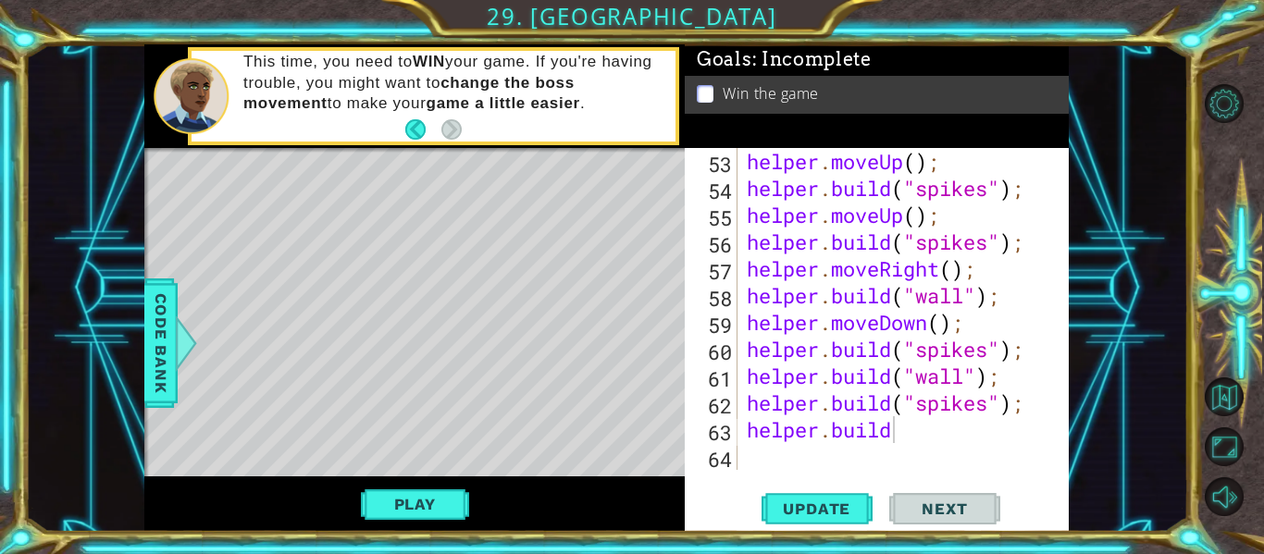
click at [902, 437] on div "helper . moveUp ( ) ; helper . build ( "spikes" ) ; helper . moveUp ( ) ; helpe…" at bounding box center [908, 336] width 331 height 376
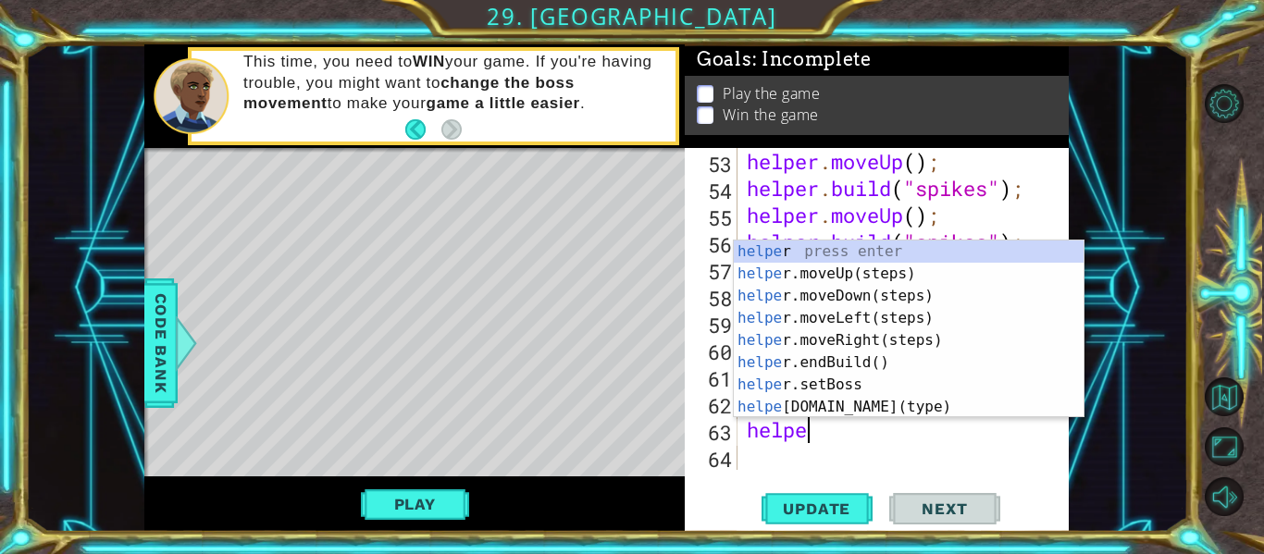
scroll to position [0, 3]
click at [893, 404] on div "helper press enter helper .moveUp(steps) press enter helper .moveDown(steps) pr…" at bounding box center [909, 352] width 350 height 222
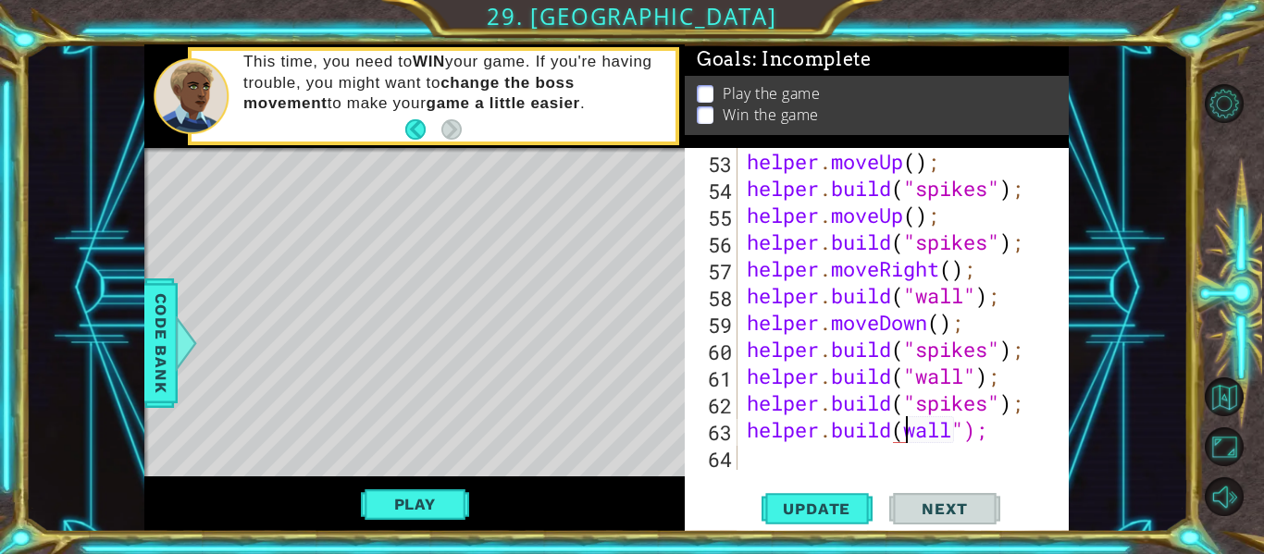
scroll to position [0, 8]
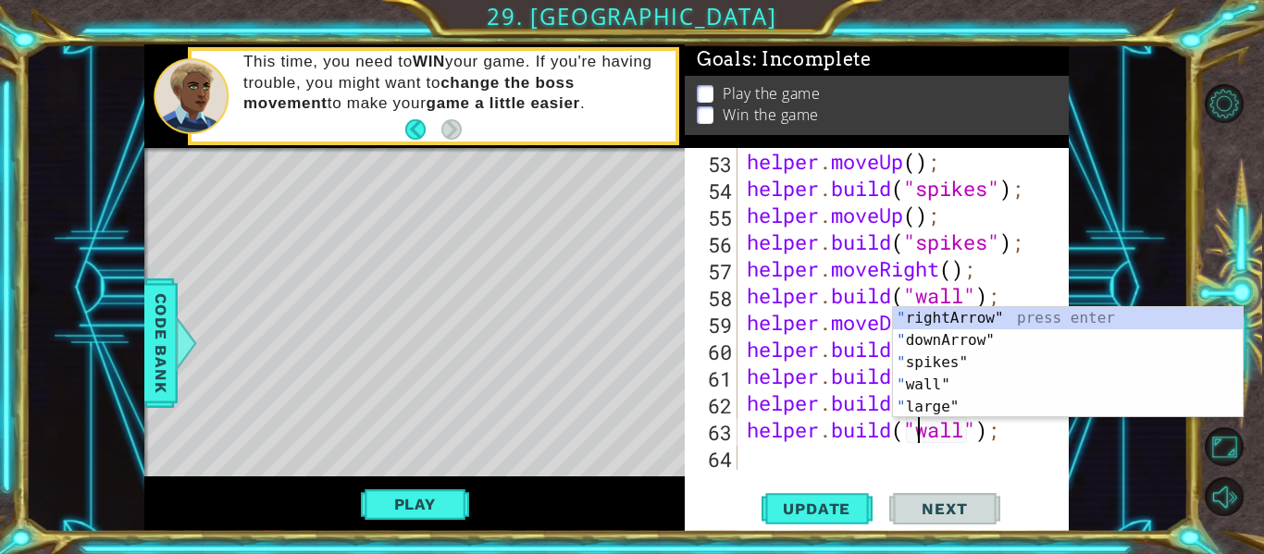
click at [874, 435] on div "helper . moveUp ( ) ; helper . build ( "spikes" ) ; helper . moveUp ( ) ; helpe…" at bounding box center [908, 336] width 331 height 376
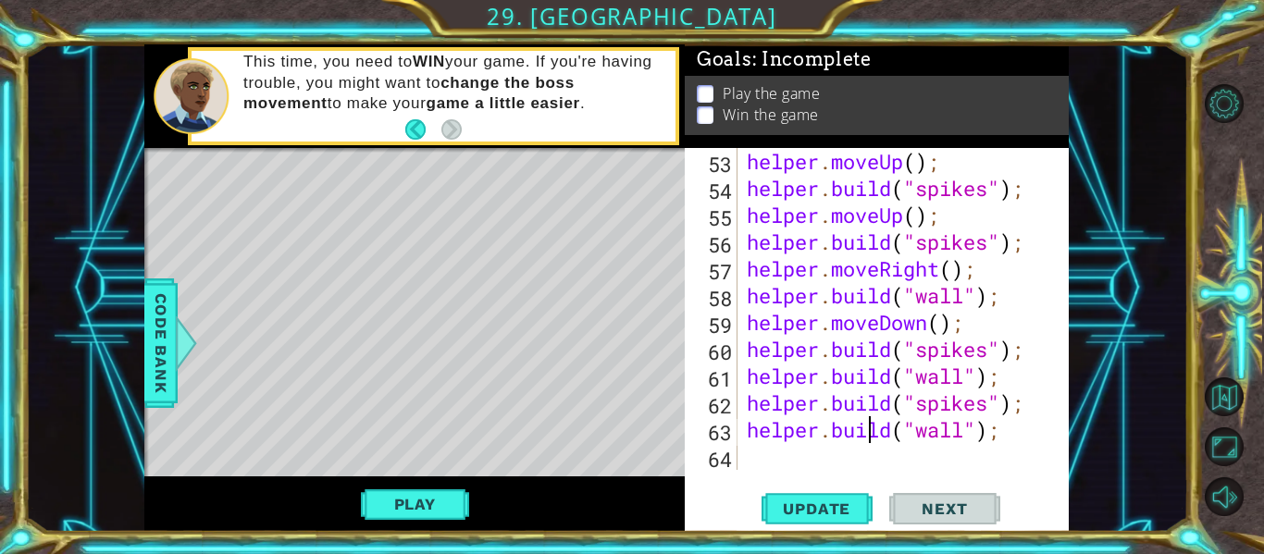
click at [1016, 416] on div "helper . moveUp ( ) ; helper . build ( "spikes" ) ; helper . moveUp ( ) ; helpe…" at bounding box center [908, 336] width 331 height 376
type textarea "[DOMAIN_NAME]("spikes");"
click at [1027, 410] on div "helper . moveUp ( ) ; helper . build ( "spikes" ) ; helper . moveUp ( ) ; helpe…" at bounding box center [908, 336] width 331 height 376
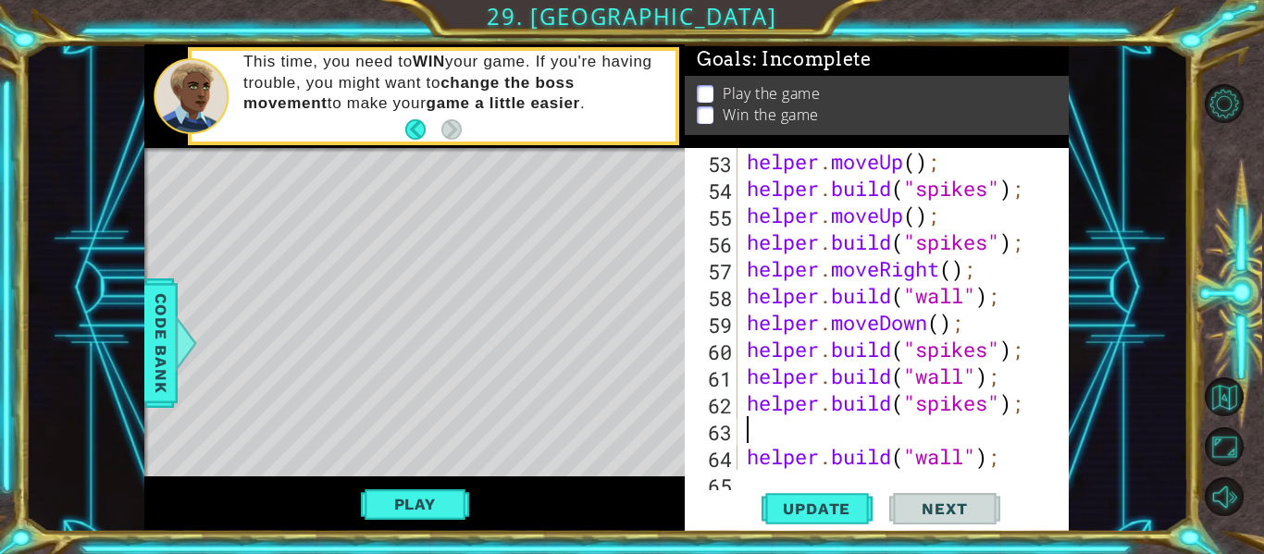
scroll to position [0, 0]
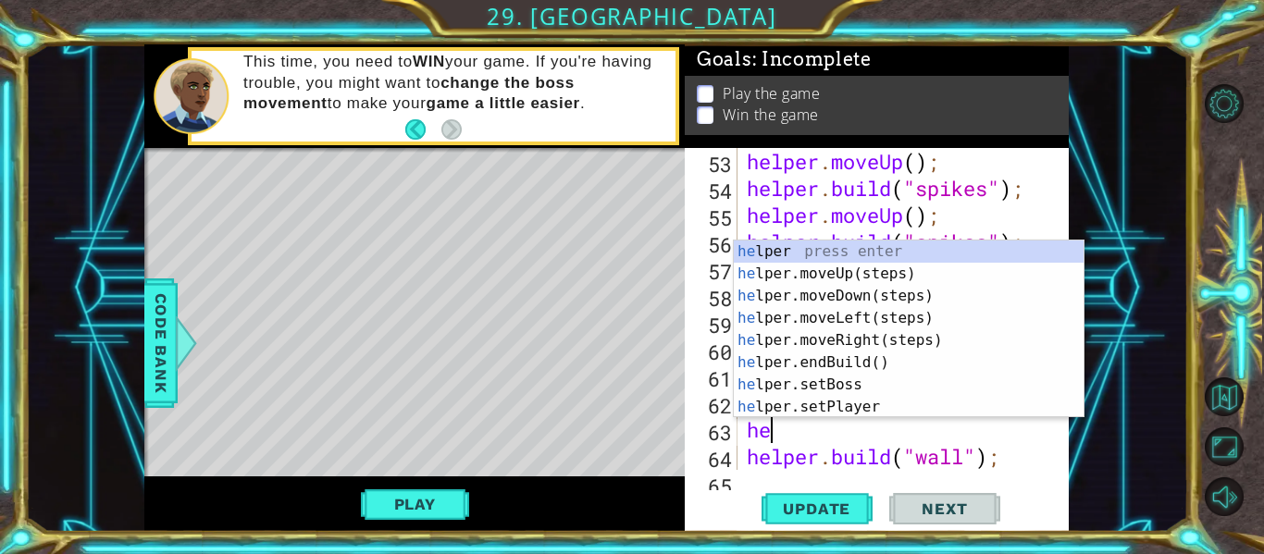
type textarea "hel"
click at [867, 339] on div "hel per press enter hel per.moveUp(steps) press enter hel per.moveDown(steps) p…" at bounding box center [909, 352] width 350 height 222
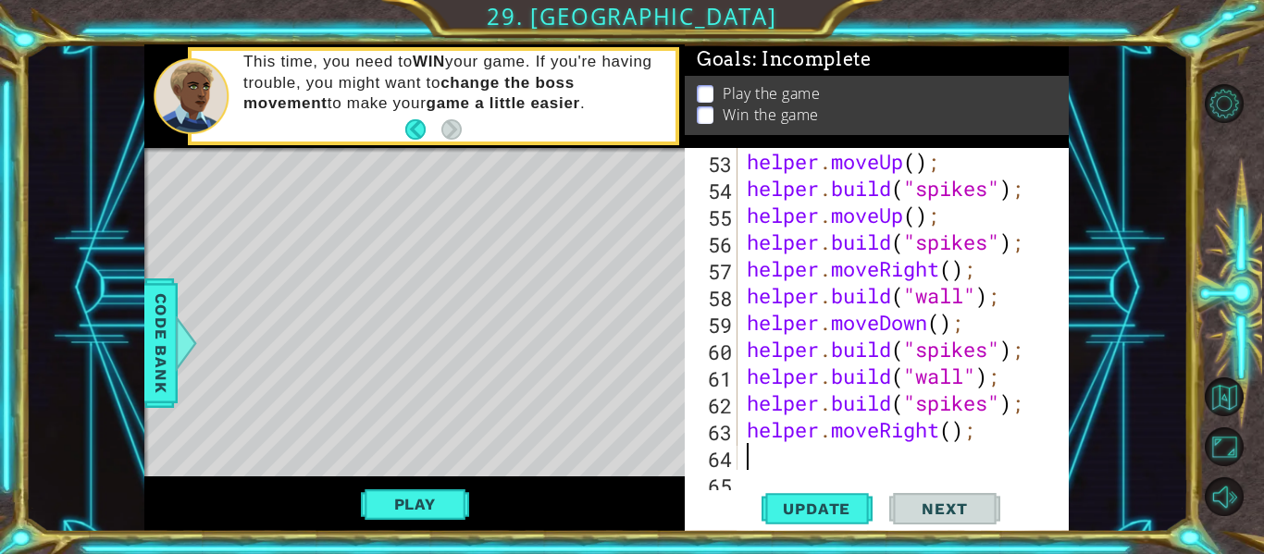
scroll to position [0, 0]
click at [837, 507] on span "Update" at bounding box center [817, 509] width 105 height 19
drag, startPoint x: 302, startPoint y: 243, endPoint x: 373, endPoint y: 234, distance: 71.9
click at [373, 234] on div "Level Map" at bounding box center [571, 420] width 855 height 545
click at [769, 449] on div "helper . moveUp ( ) ; helper . build ( "spikes" ) ; helper . moveUp ( ) ; helpe…" at bounding box center [908, 336] width 331 height 376
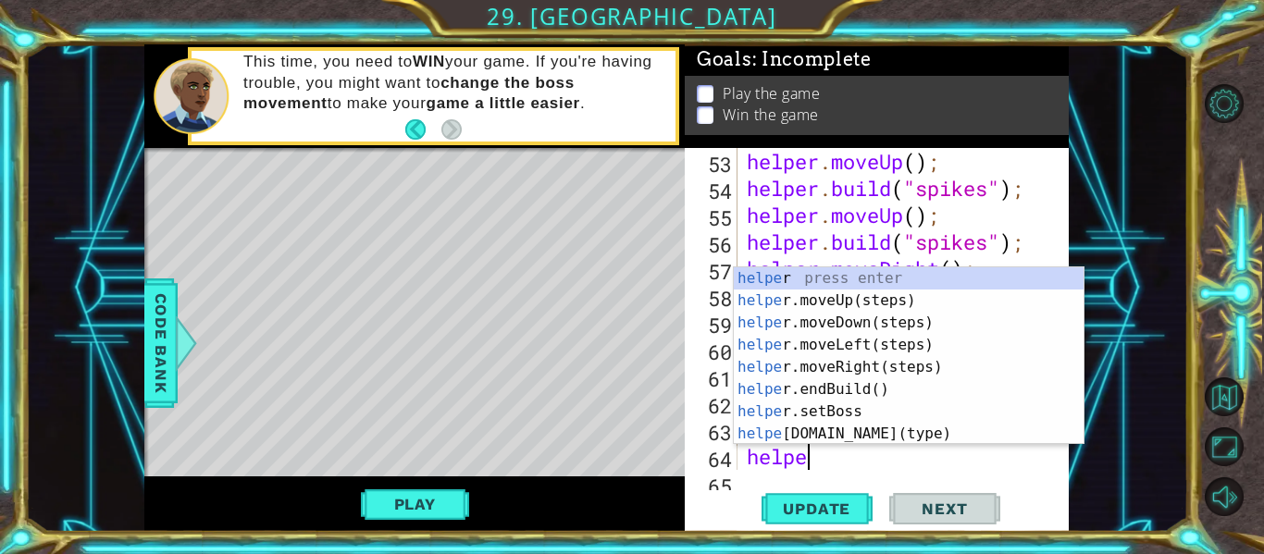
type textarea "helper"
click at [804, 292] on div "helper press enter helper .moveUp(steps) press enter helper .moveDown(steps) pr…" at bounding box center [909, 378] width 350 height 222
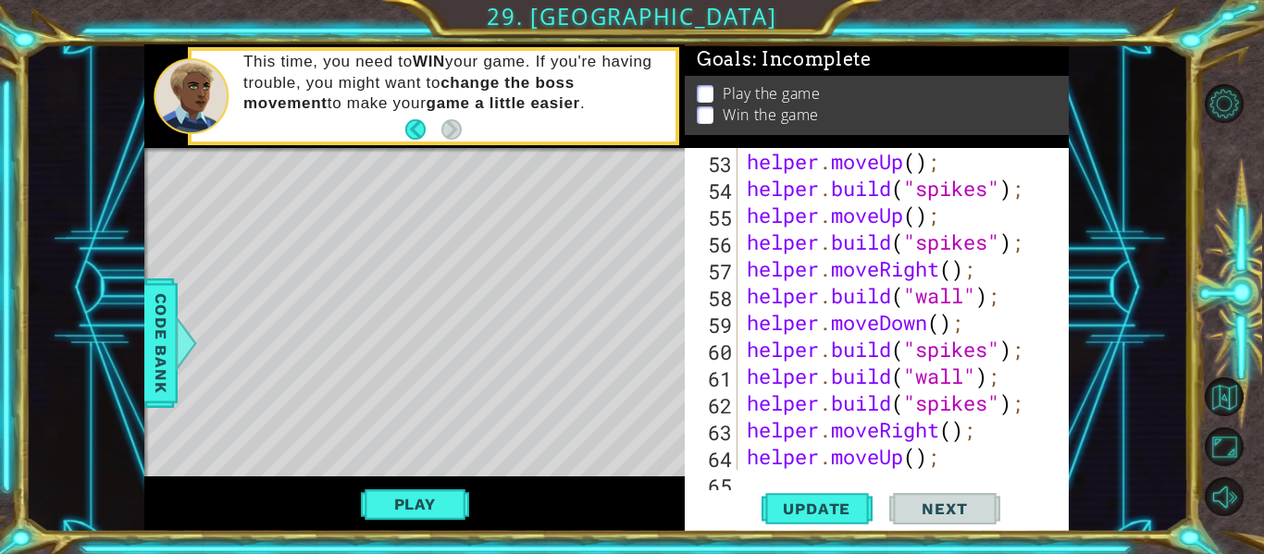
scroll to position [0, 0]
click at [960, 458] on div "helper . moveUp ( ) ; helper . build ( "spikes" ) ; helper . moveUp ( ) ; helpe…" at bounding box center [908, 336] width 331 height 376
type textarea "helper.moveUp();"
click at [831, 467] on div "helper . moveUp ( ) ; helper . build ( "spikes" ) ; helper . moveUp ( ) ; helpe…" at bounding box center [908, 336] width 331 height 376
type textarea "helper.moveUp();"
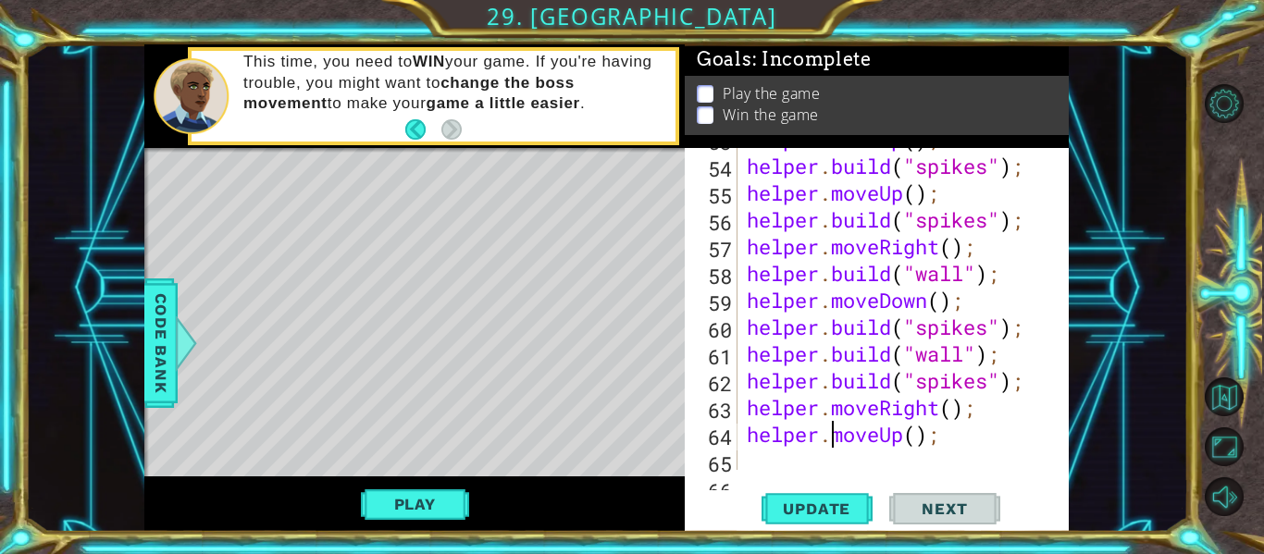
scroll to position [1798, 0]
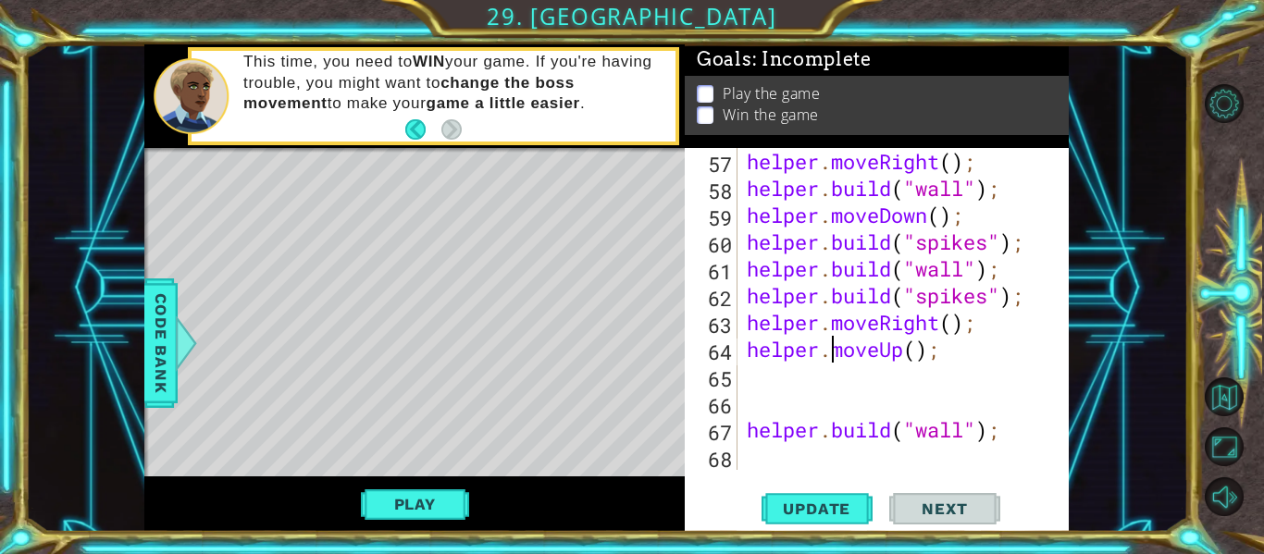
click at [778, 375] on div "helper . moveRight ( ) ; helper . build ( "wall" ) ; helper . moveDown ( ) ; he…" at bounding box center [908, 336] width 331 height 376
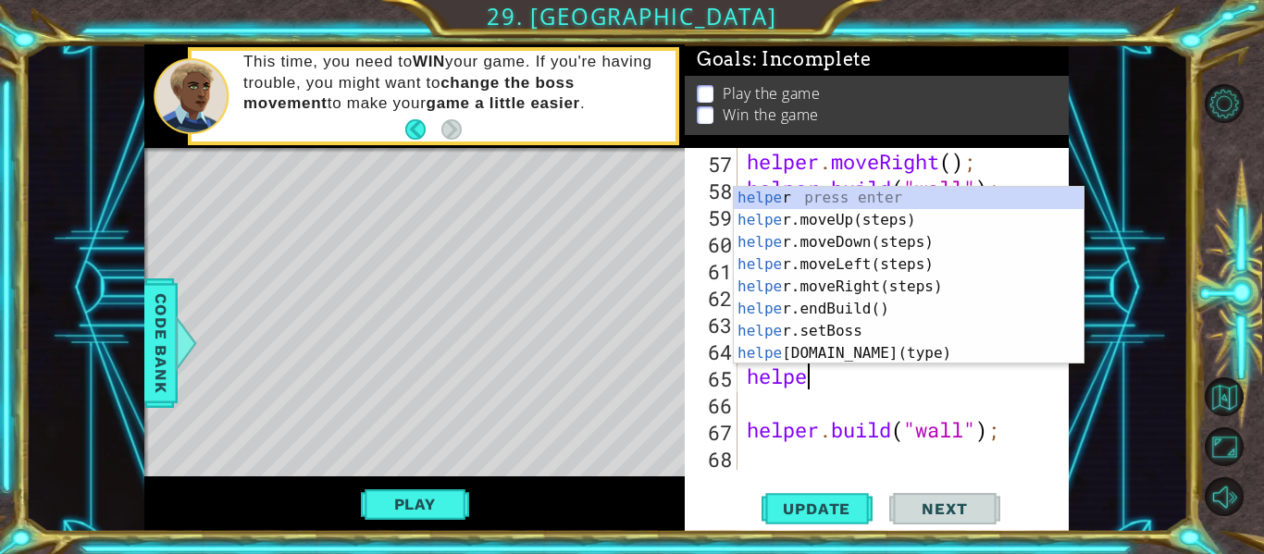
scroll to position [0, 3]
click at [795, 350] on div "helper press enter helper .moveUp(steps) press enter helper .moveDown(steps) pr…" at bounding box center [909, 298] width 350 height 222
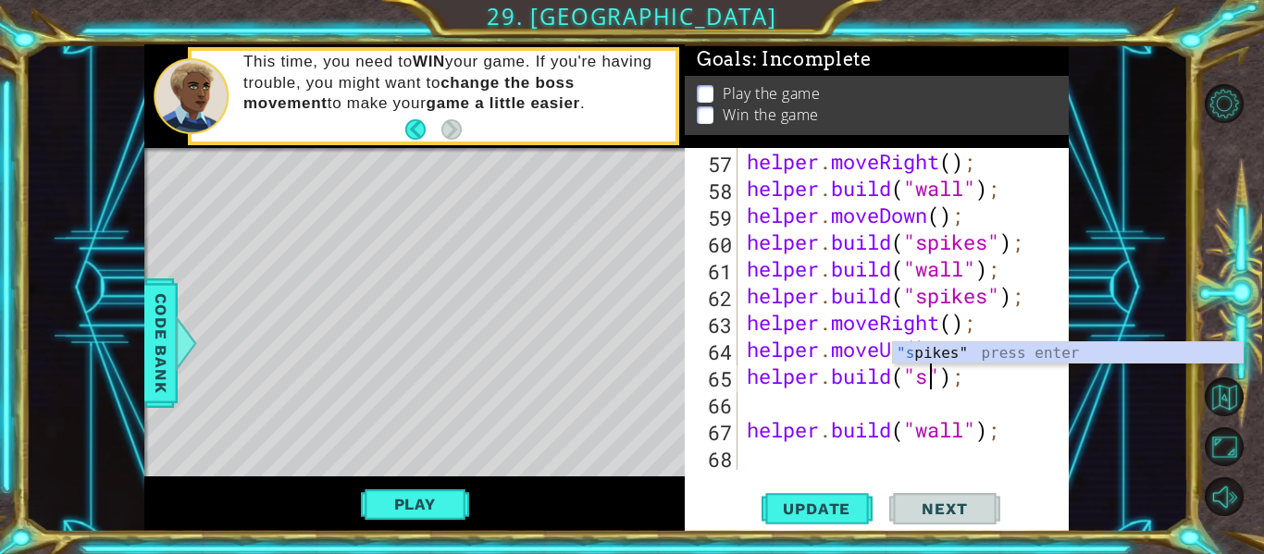
scroll to position [0, 9]
click at [1009, 347] on div ""sp ikes" press enter" at bounding box center [1068, 375] width 350 height 67
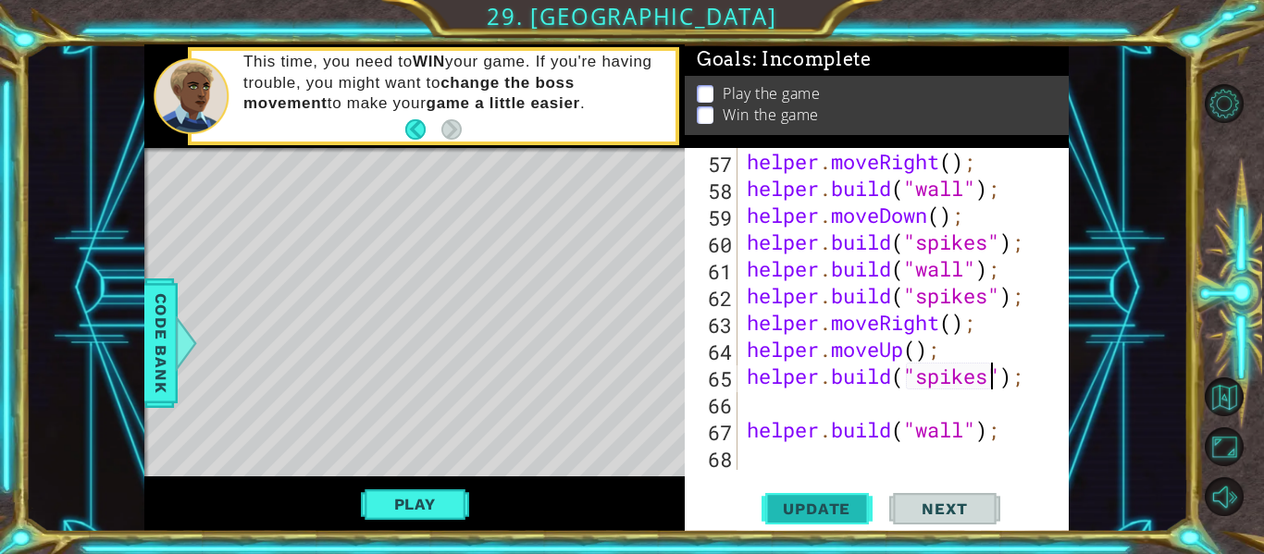
click at [806, 496] on button "Update" at bounding box center [817, 510] width 111 height 38
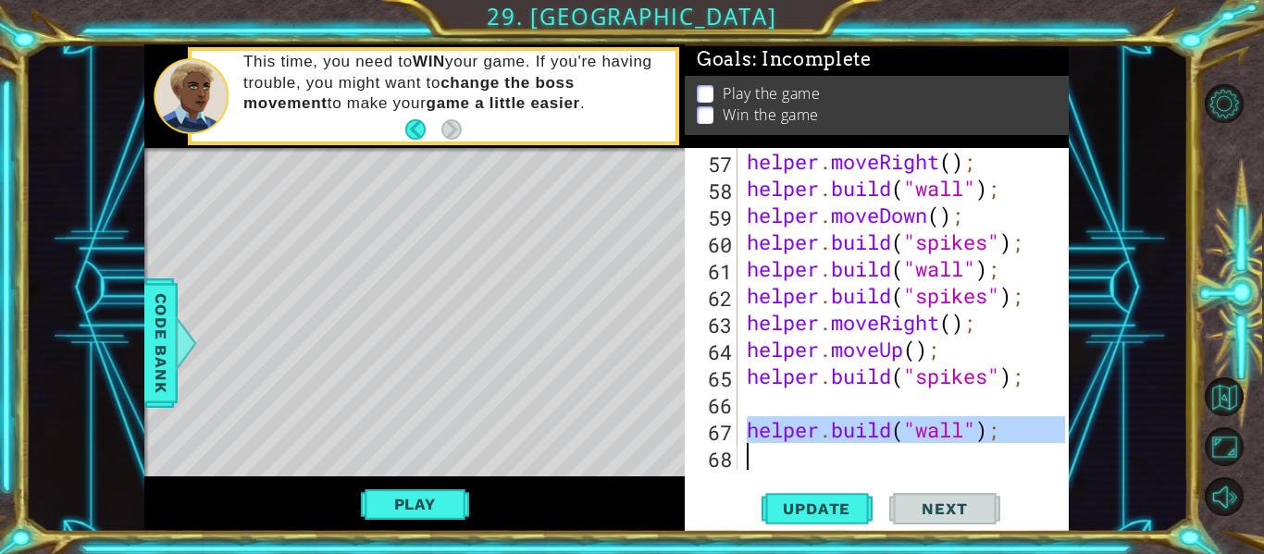
drag, startPoint x: 746, startPoint y: 429, endPoint x: 1063, endPoint y: 450, distance: 317.3
click at [1063, 450] on div "[DOMAIN_NAME]("spikes"); 57 58 59 60 61 62 63 64 65 66 67 68 helper . moveRight…" at bounding box center [875, 309] width 380 height 322
type textarea "[DOMAIN_NAME]("wall");"
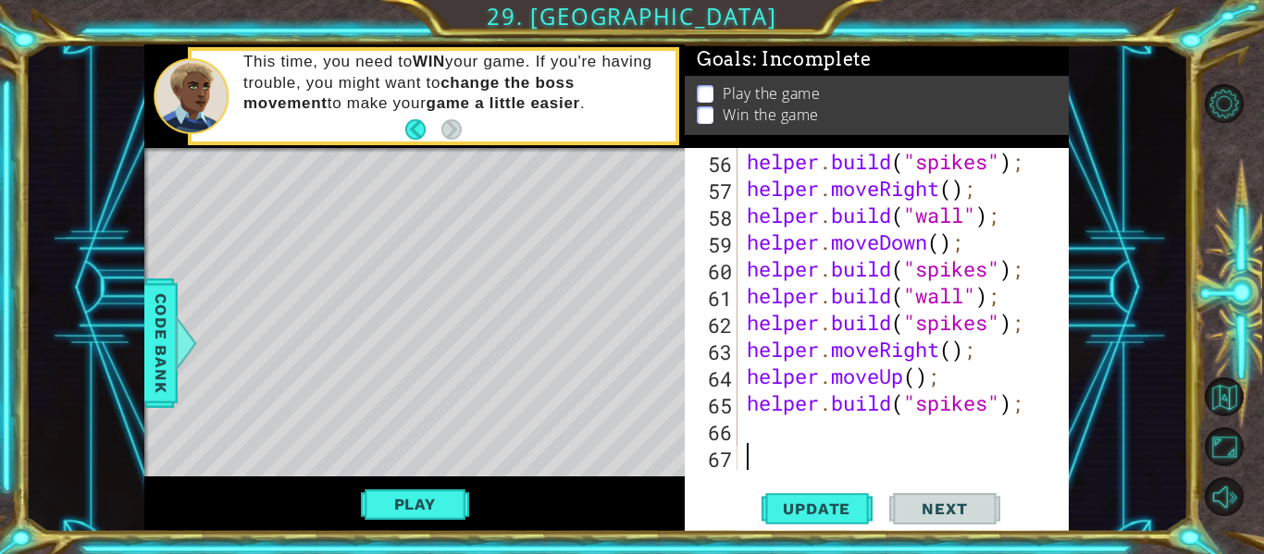
click at [754, 423] on div "helper . build ( "spikes" ) ; helper . moveRight ( ) ; helper . build ( "wall" …" at bounding box center [908, 336] width 331 height 376
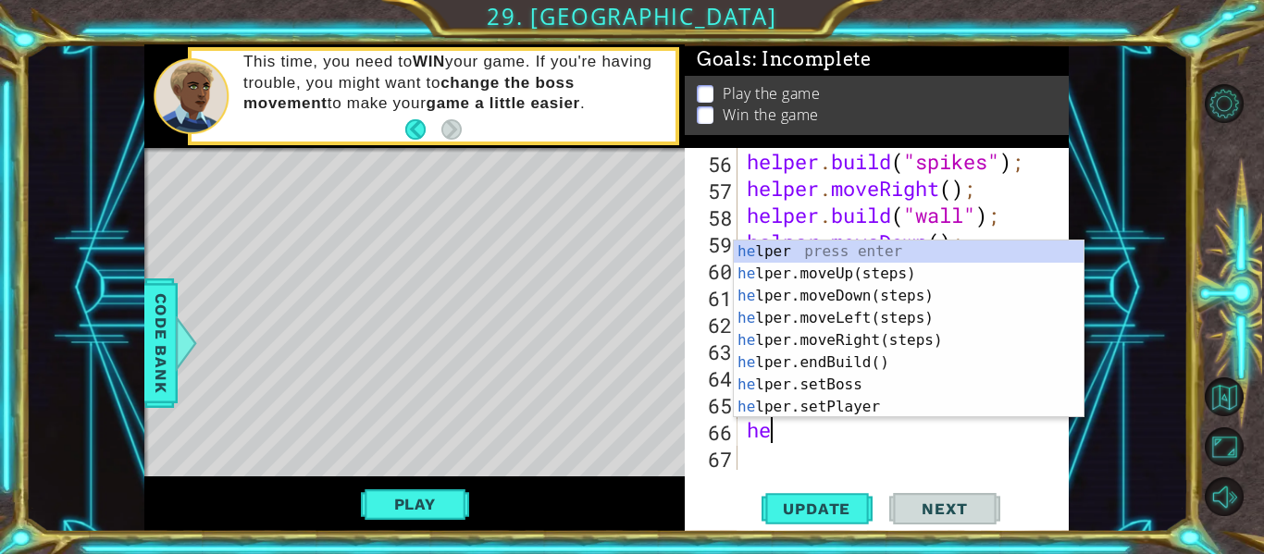
scroll to position [0, 0]
type textarea "h"
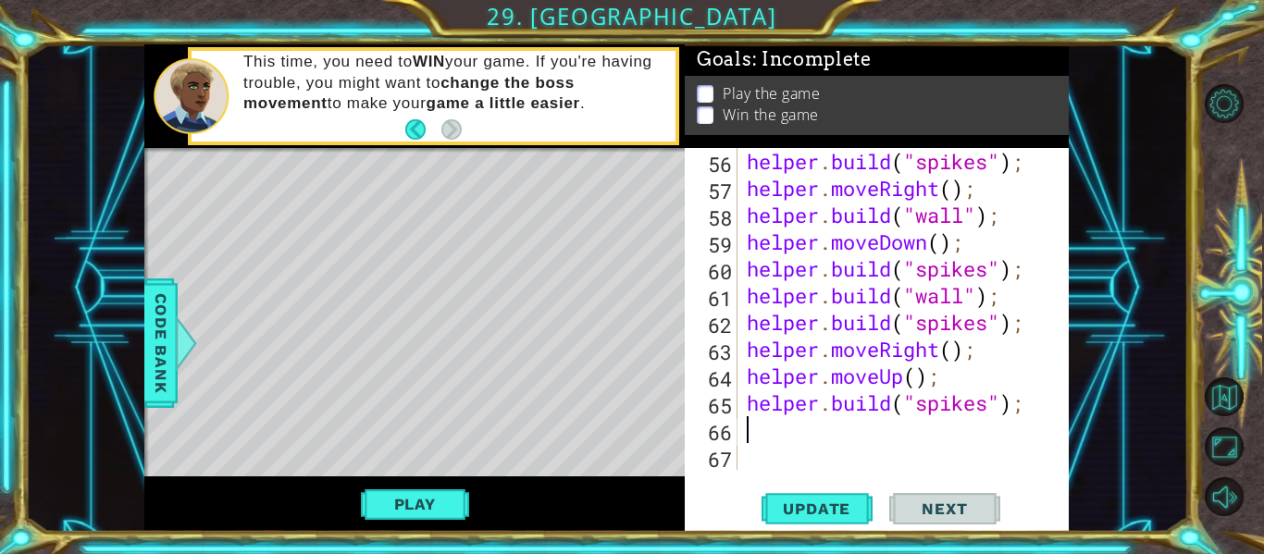
scroll to position [1745, 0]
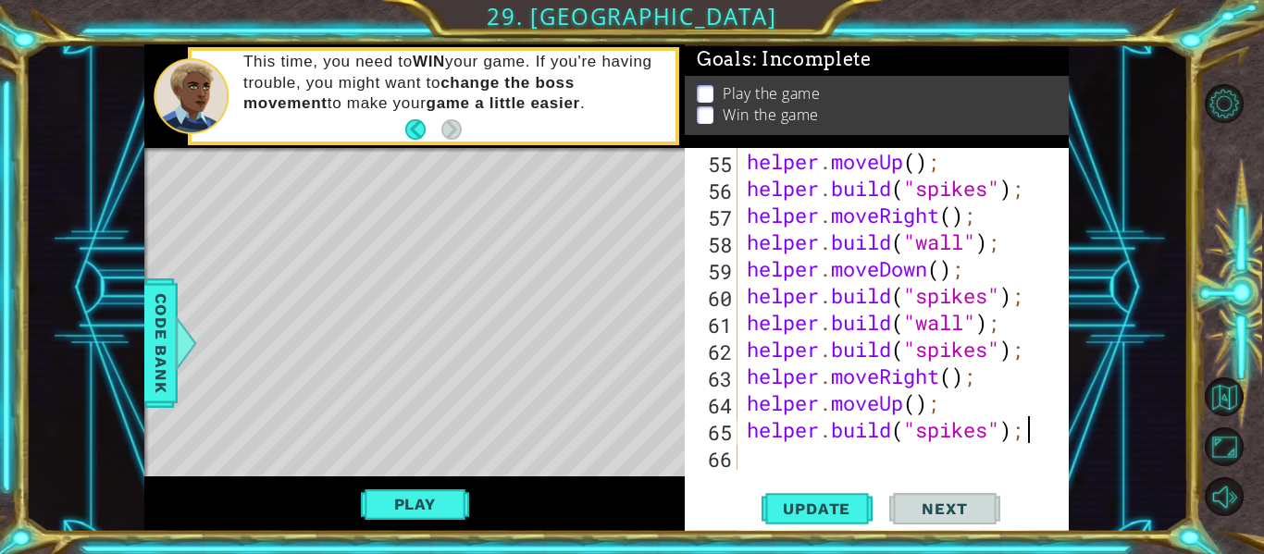
type textarea "[DOMAIN_NAME]("spikes")"
click at [781, 459] on div "helper . moveUp ( ) ; helper . build ( "spikes" ) ; helper . moveRight ( ) ; he…" at bounding box center [908, 336] width 331 height 376
click at [783, 503] on span "Update" at bounding box center [817, 509] width 105 height 19
click at [790, 461] on div "helper . moveUp ( ) ; helper . build ( "spikes" ) ; helper . moveRight ( ) ; he…" at bounding box center [908, 336] width 331 height 376
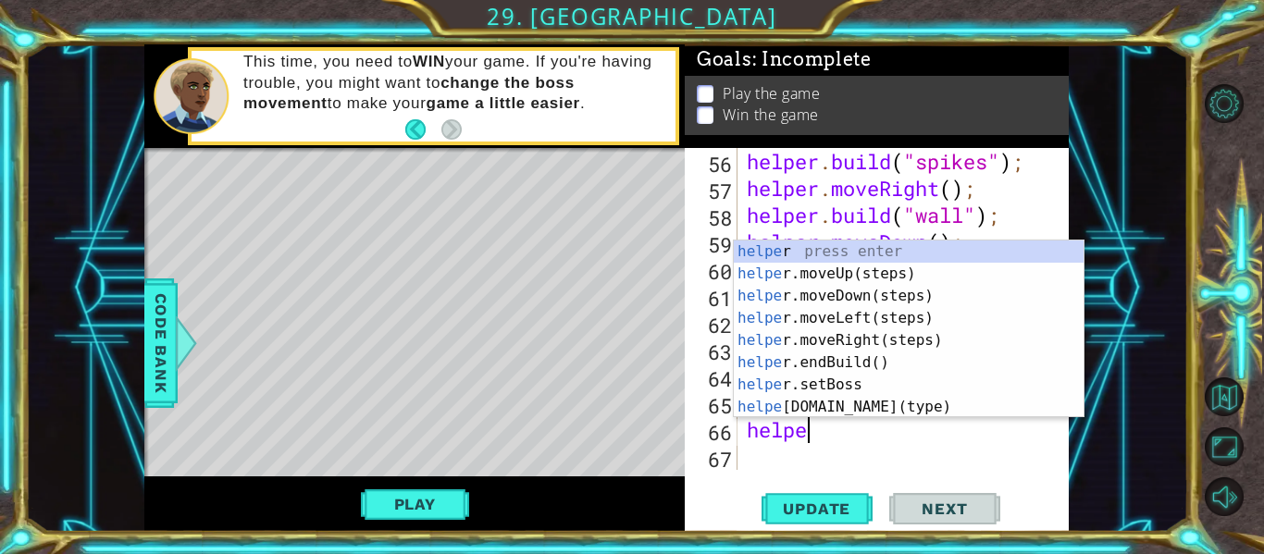
type textarea "helper"
click at [828, 348] on div "helper press enter helper .moveUp(steps) press enter helper .moveDown(steps) pr…" at bounding box center [909, 352] width 350 height 222
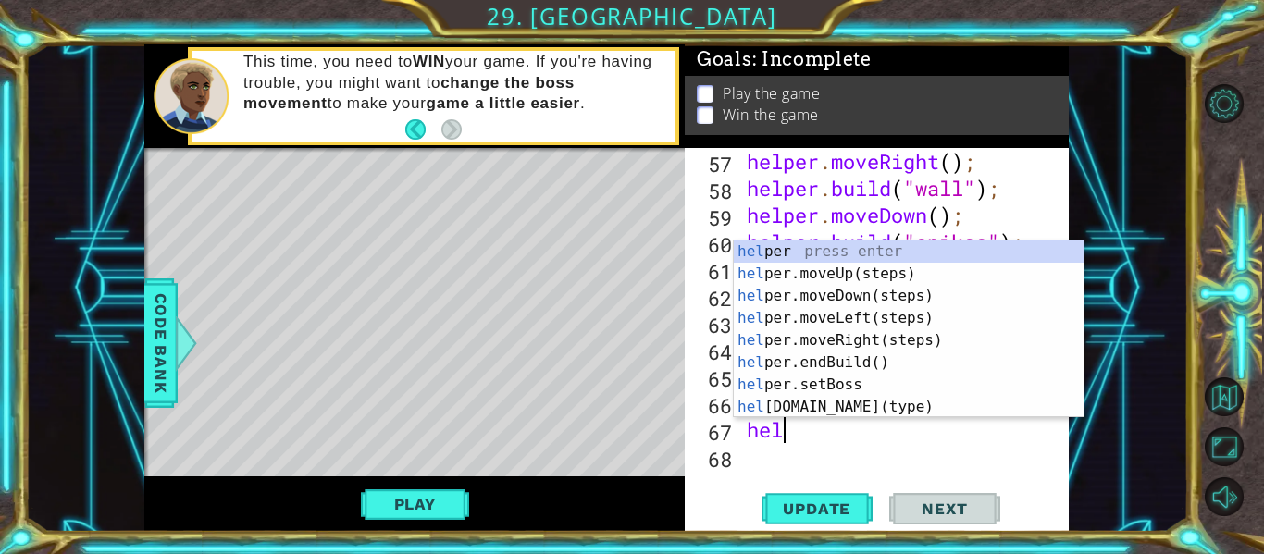
scroll to position [0, 1]
click at [871, 400] on div "hel per press enter hel per.moveUp(steps) press enter hel per.moveDown(steps) p…" at bounding box center [909, 352] width 350 height 222
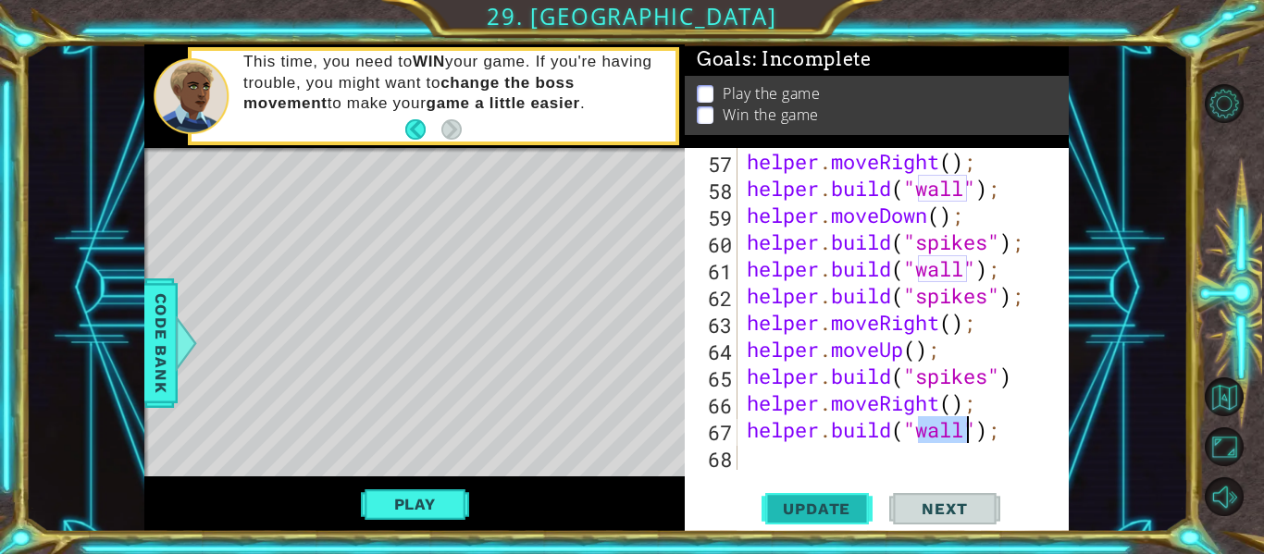
type textarea "[DOMAIN_NAME]("wall");"
click at [819, 492] on button "Update" at bounding box center [817, 510] width 111 height 38
click at [807, 460] on div "helper . moveRight ( ) ; helper . build ( "wall" ) ; helper . moveDown ( ) ; he…" at bounding box center [908, 336] width 331 height 376
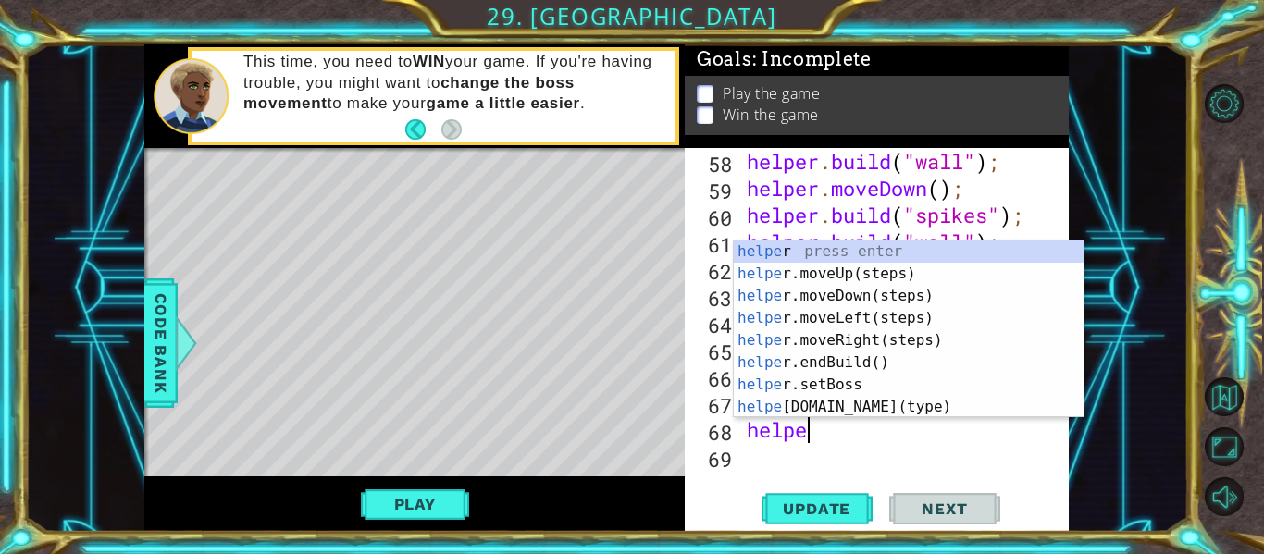
scroll to position [0, 3]
click at [825, 404] on div "helper press enter helper .moveUp(steps) press enter helper .moveDown(steps) pr…" at bounding box center [909, 352] width 350 height 222
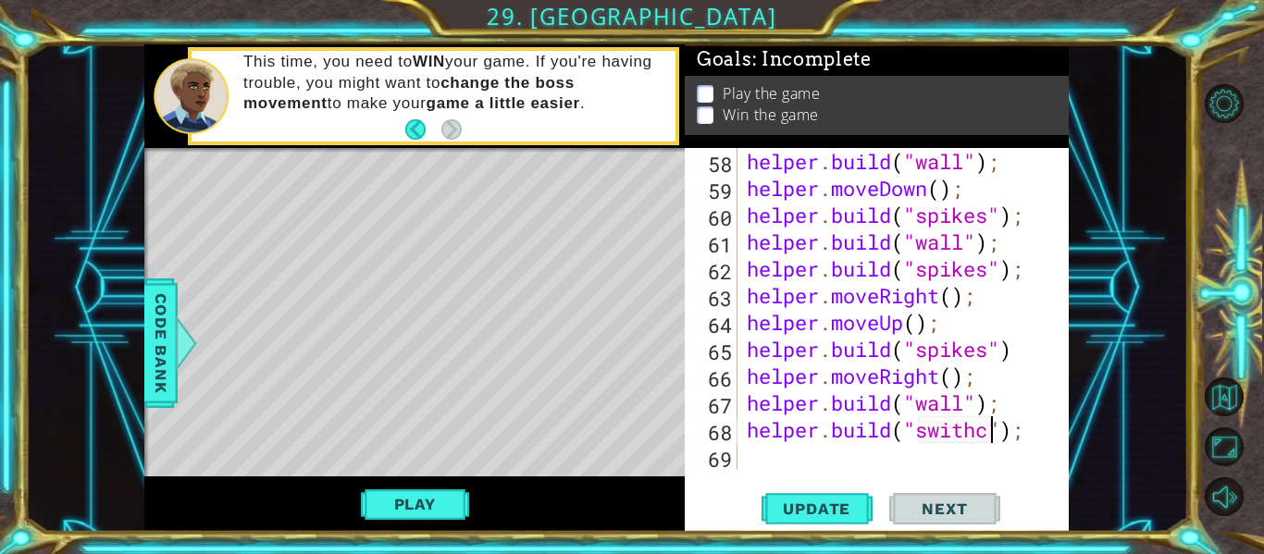
scroll to position [0, 12]
click at [164, 363] on span "Code Bank" at bounding box center [161, 343] width 30 height 113
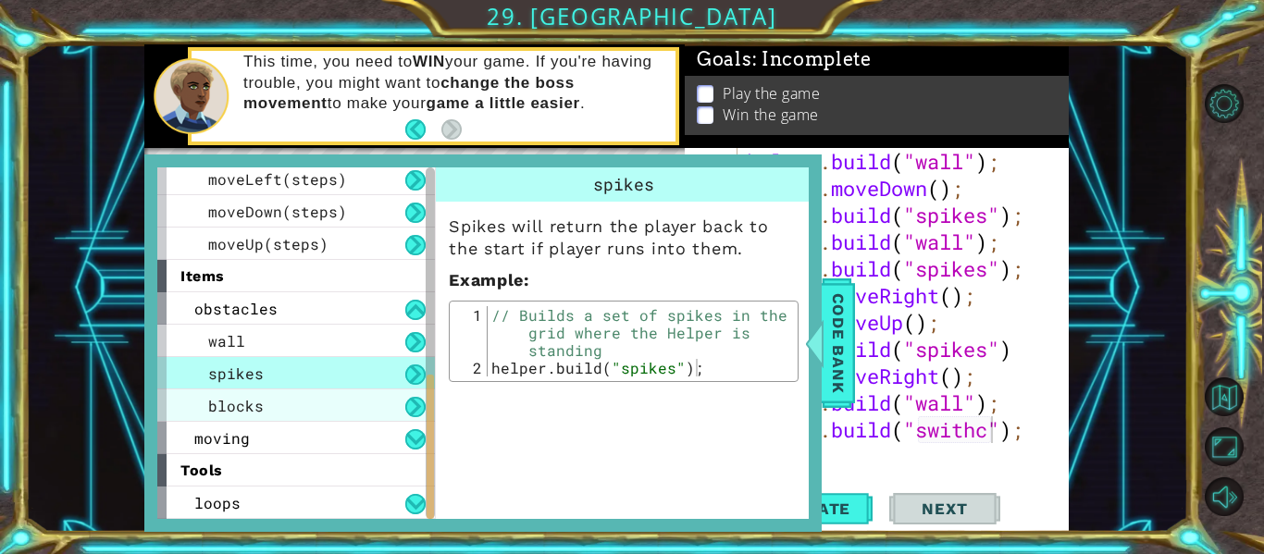
click at [301, 399] on div "blocks" at bounding box center [296, 406] width 278 height 32
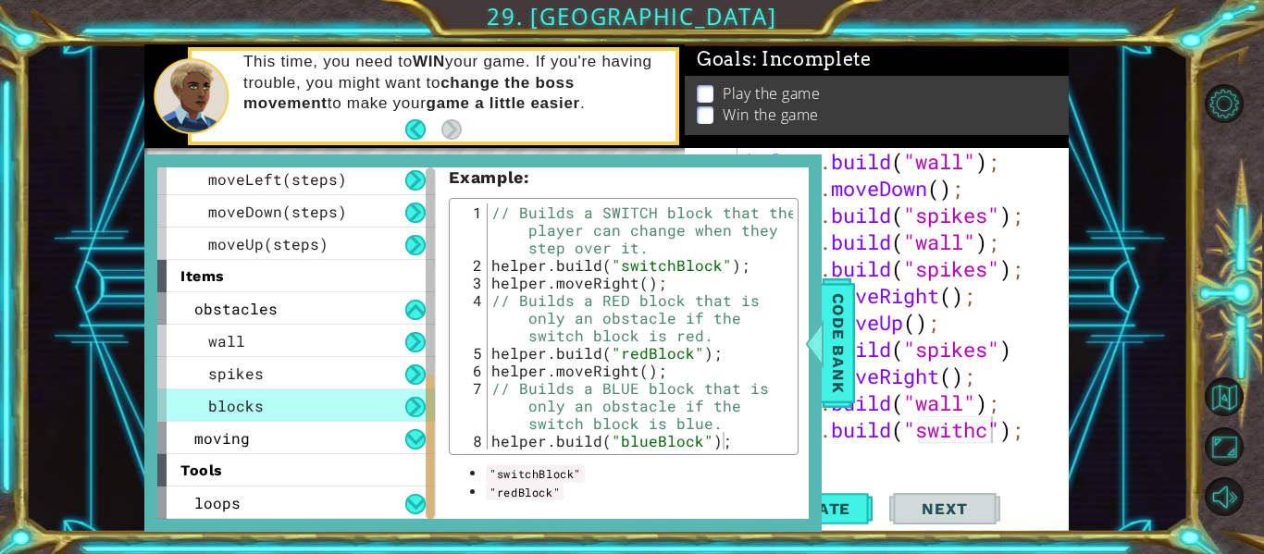
scroll to position [287, 0]
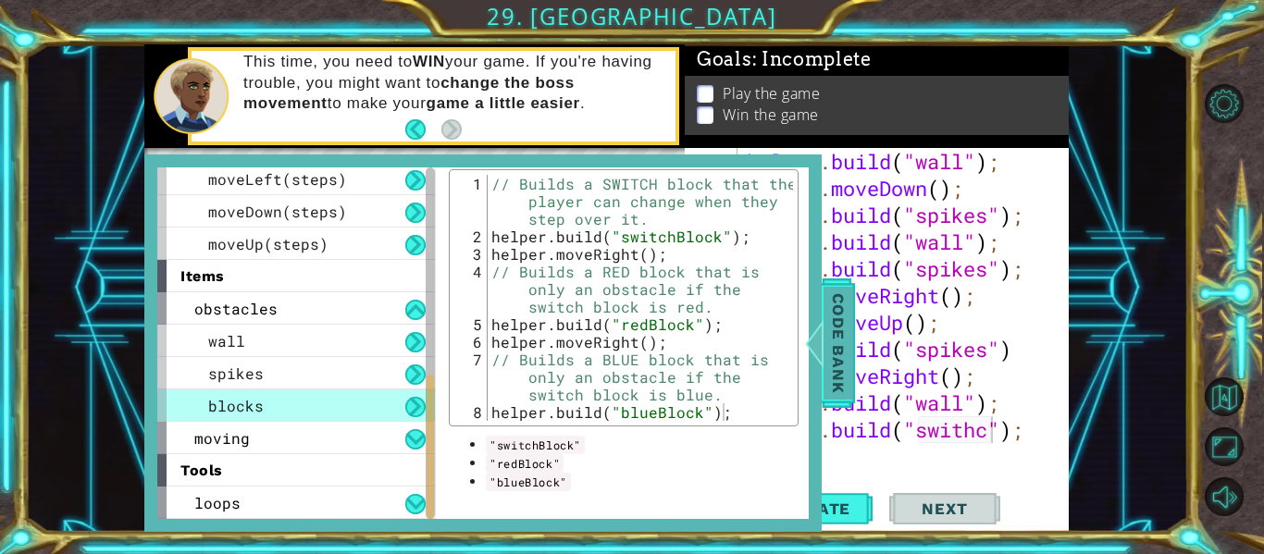
click at [827, 379] on span "Code Bank" at bounding box center [839, 343] width 30 height 113
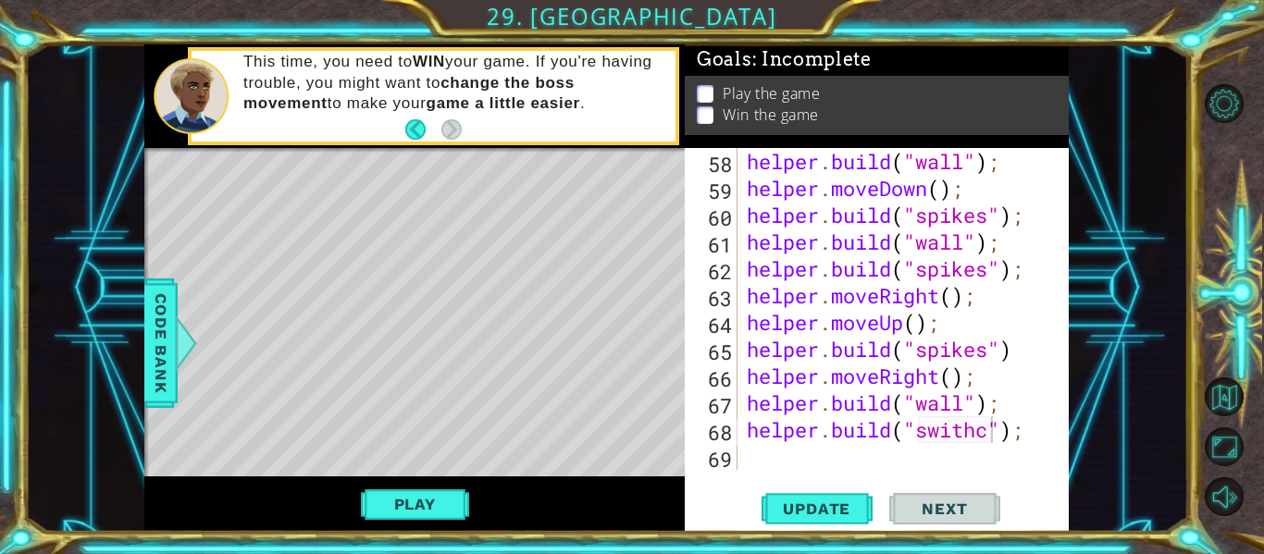
click at [985, 431] on div "helper . build ( "wall" ) ; helper . moveDown ( ) ; helper . build ( "spikes" )…" at bounding box center [908, 336] width 331 height 376
click at [989, 431] on div "helper . build ( "wall" ) ; helper . moveDown ( ) ; helper . build ( "spikes" )…" at bounding box center [908, 336] width 331 height 376
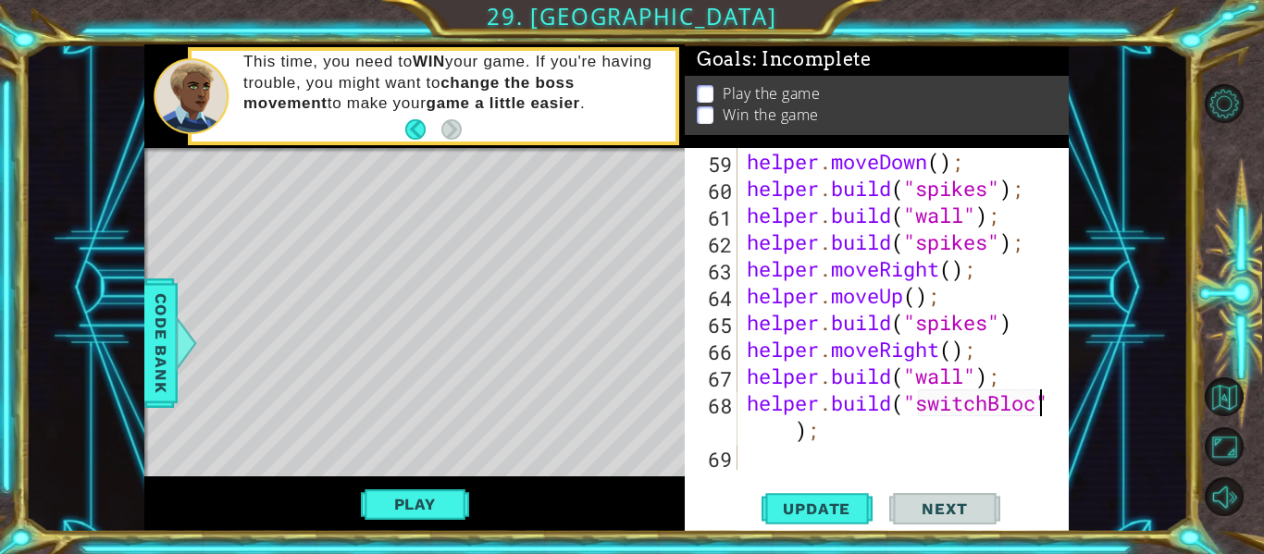
scroll to position [0, 15]
click at [829, 499] on button "Update" at bounding box center [817, 510] width 111 height 38
click at [1036, 379] on div "helper . moveDown ( ) ; helper . build ( "spikes" ) ; helper . build ( "wall" )…" at bounding box center [908, 336] width 331 height 376
type textarea "[DOMAIN_NAME]("wall");"
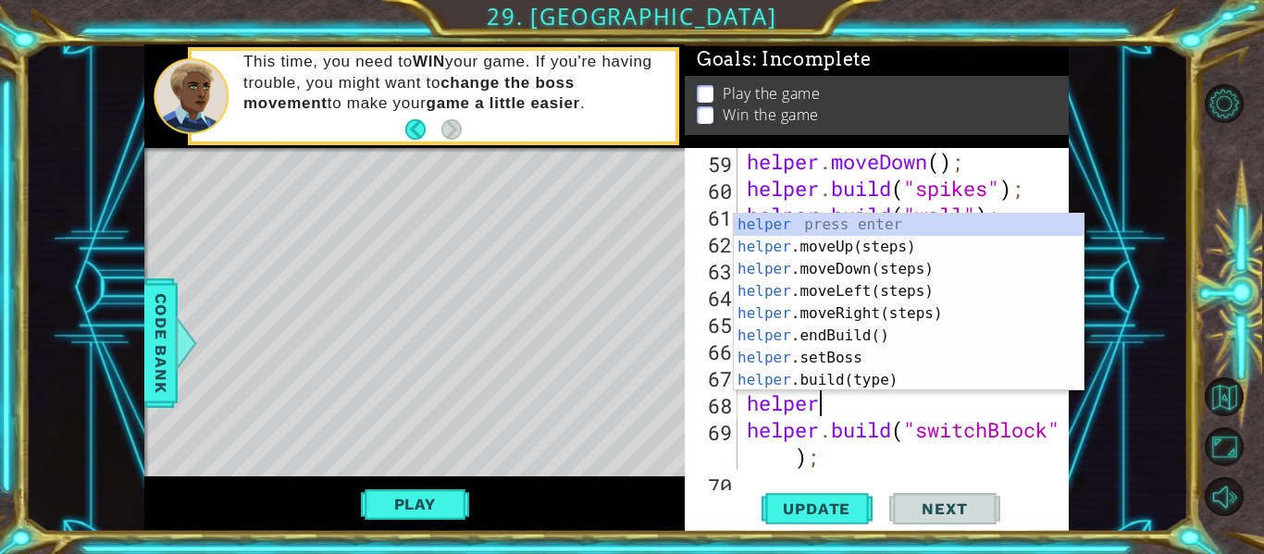
scroll to position [0, 3]
click at [973, 431] on div "helper . moveDown ( ) ; helper . build ( "spikes" ) ; helper . build ( "wall" )…" at bounding box center [908, 336] width 331 height 376
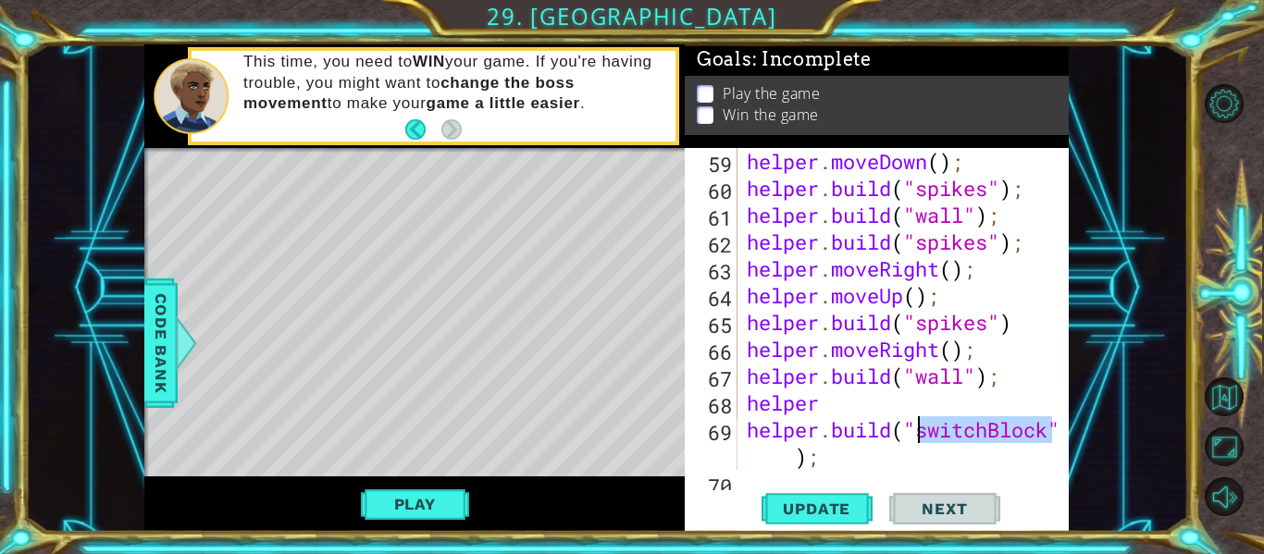
click at [973, 431] on div "helper . moveDown ( ) ; helper . build ( "spikes" ) ; helper . build ( "wall" )…" at bounding box center [908, 336] width 331 height 376
type textarea "[DOMAIN_NAME]("switchBlock");"
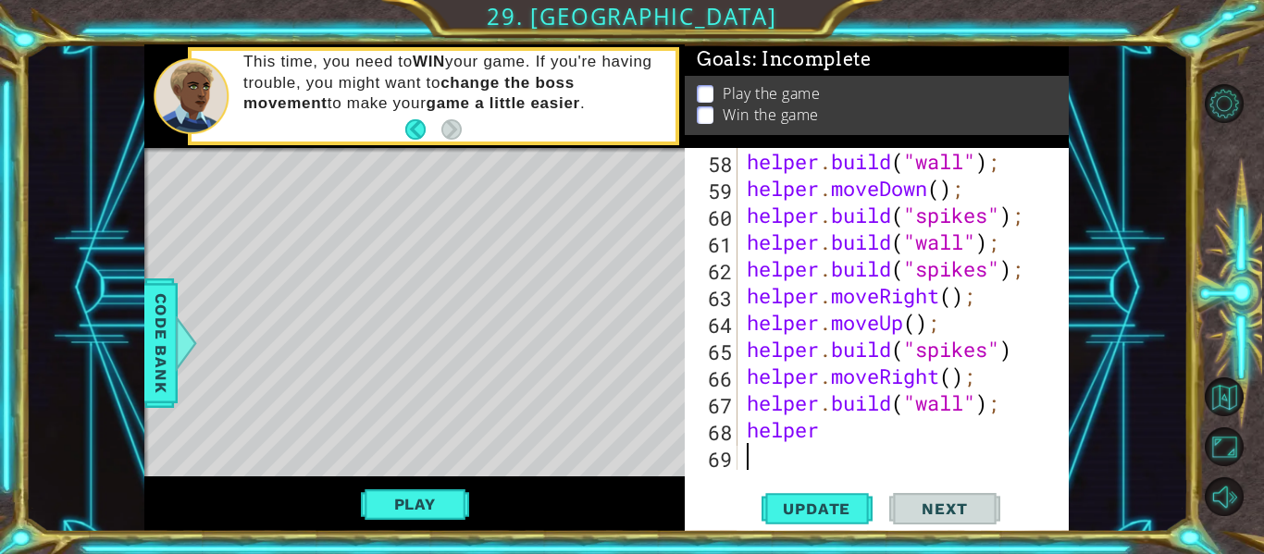
scroll to position [1825, 0]
click at [840, 429] on div "helper . build ( "wall" ) ; helper . moveDown ( ) ; helper . build ( "spikes" )…" at bounding box center [908, 336] width 331 height 376
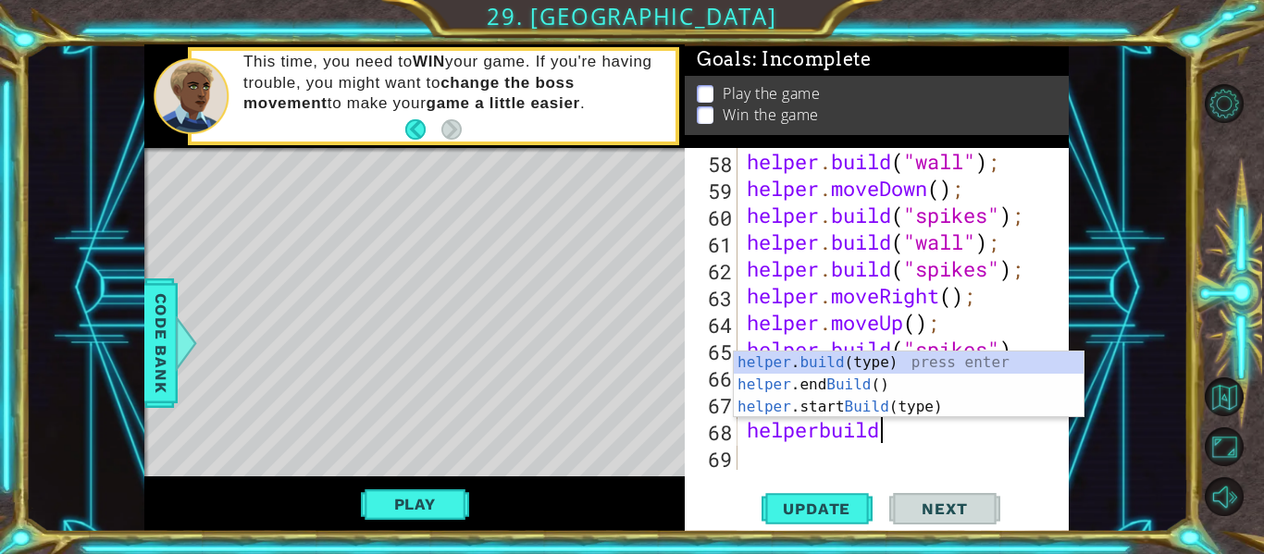
scroll to position [0, 6]
click at [804, 361] on div "helper . build (type) press enter helper .end Build () press enter helper .star…" at bounding box center [909, 407] width 350 height 111
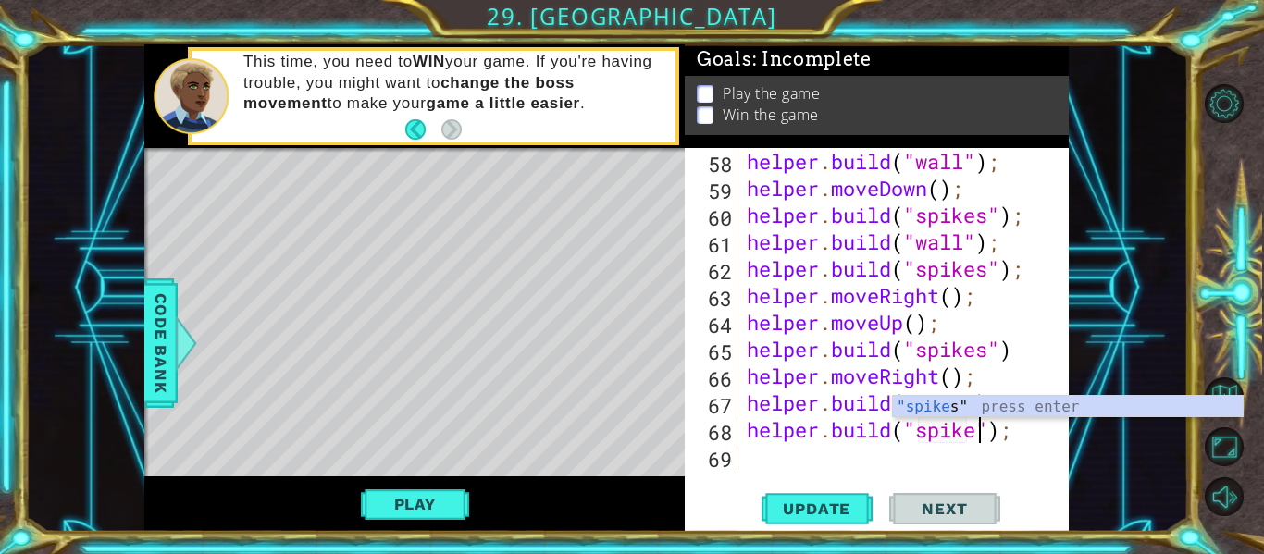
type textarea "[DOMAIN_NAME]("spikes");"
click at [765, 452] on div "helper . build ( "wall" ) ; helper . moveDown ( ) ; helper . build ( "spikes" )…" at bounding box center [908, 336] width 331 height 376
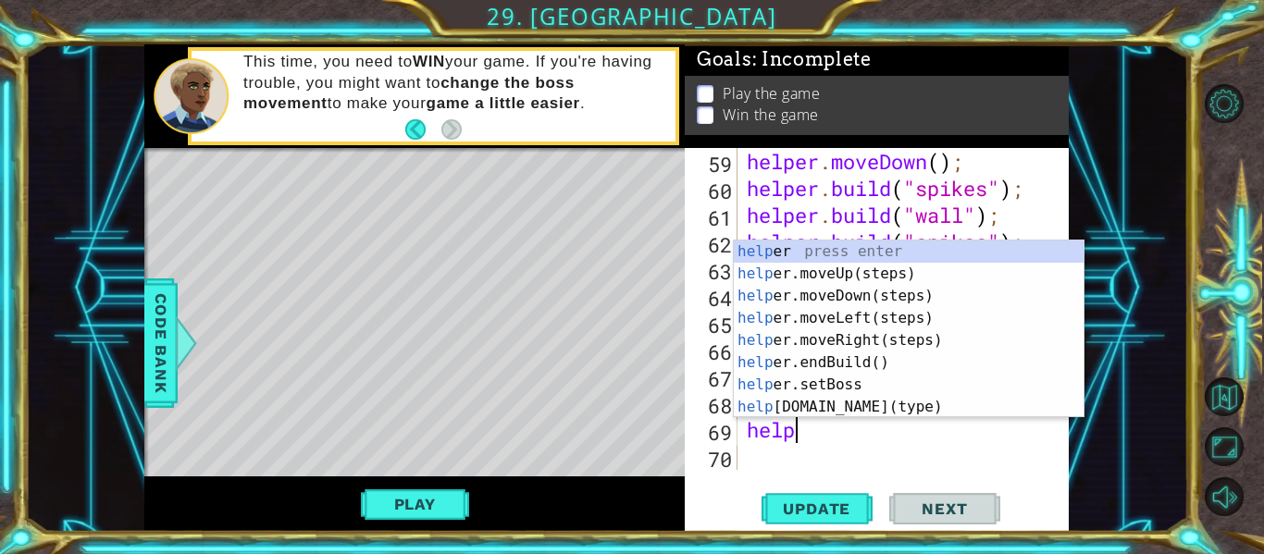
scroll to position [0, 2]
click at [861, 404] on div "helpe r press enter helpe [PERSON_NAME]moveUp(steps) press enter helpe r.moveDo…" at bounding box center [909, 352] width 350 height 222
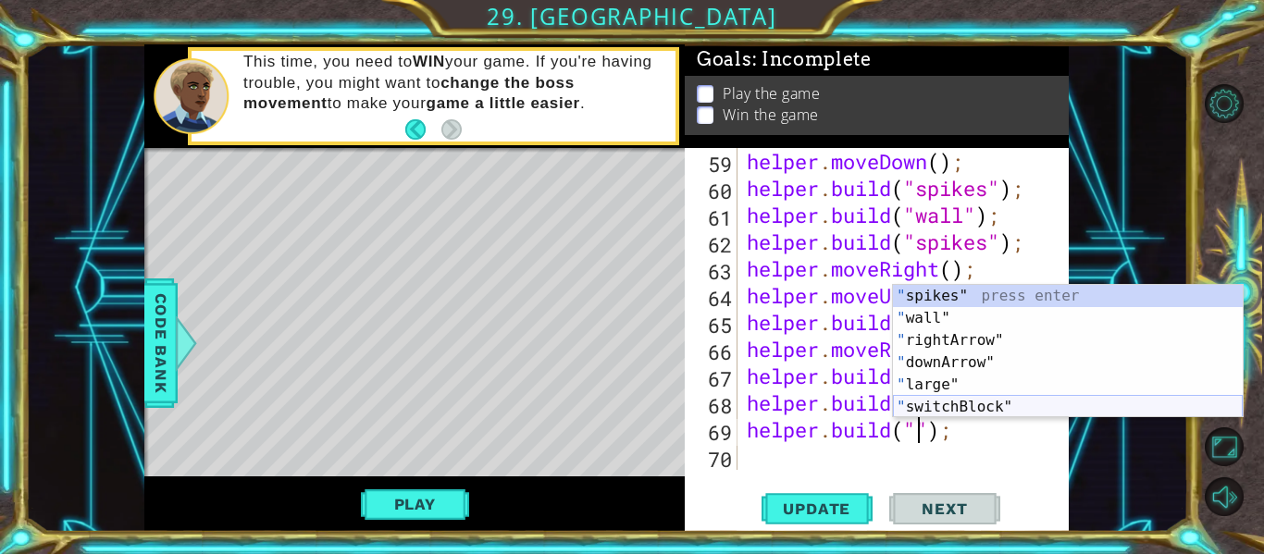
click at [938, 402] on div "" spikes" press enter " wall" press enter " rightArrow" press enter " downArrow…" at bounding box center [1068, 374] width 350 height 178
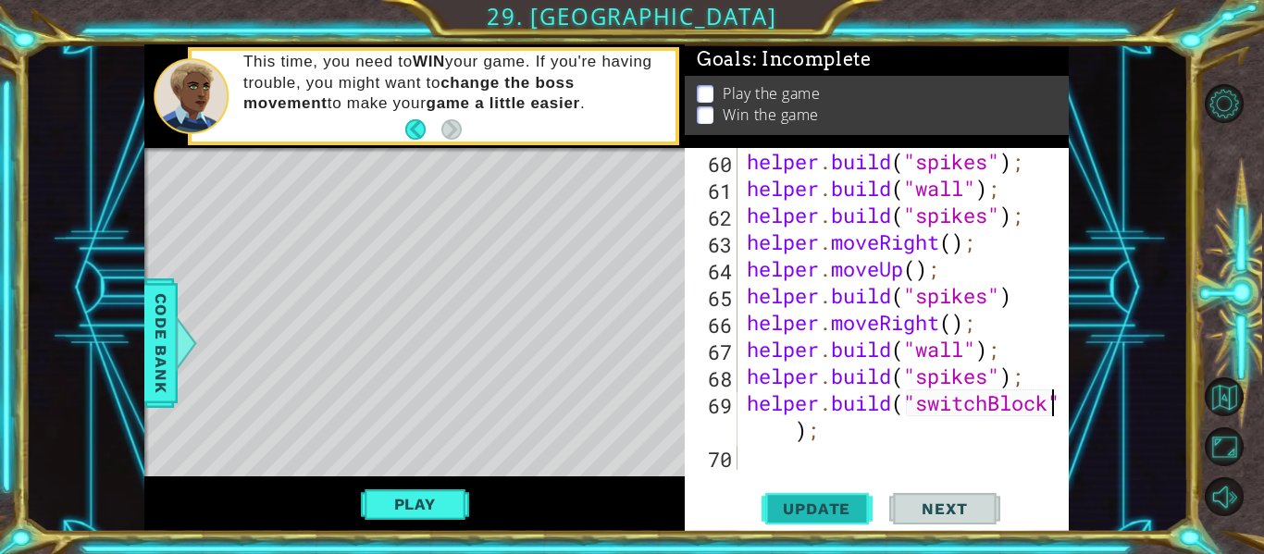
click at [789, 518] on button "Update" at bounding box center [817, 510] width 111 height 38
click at [789, 514] on span "Update" at bounding box center [817, 509] width 105 height 19
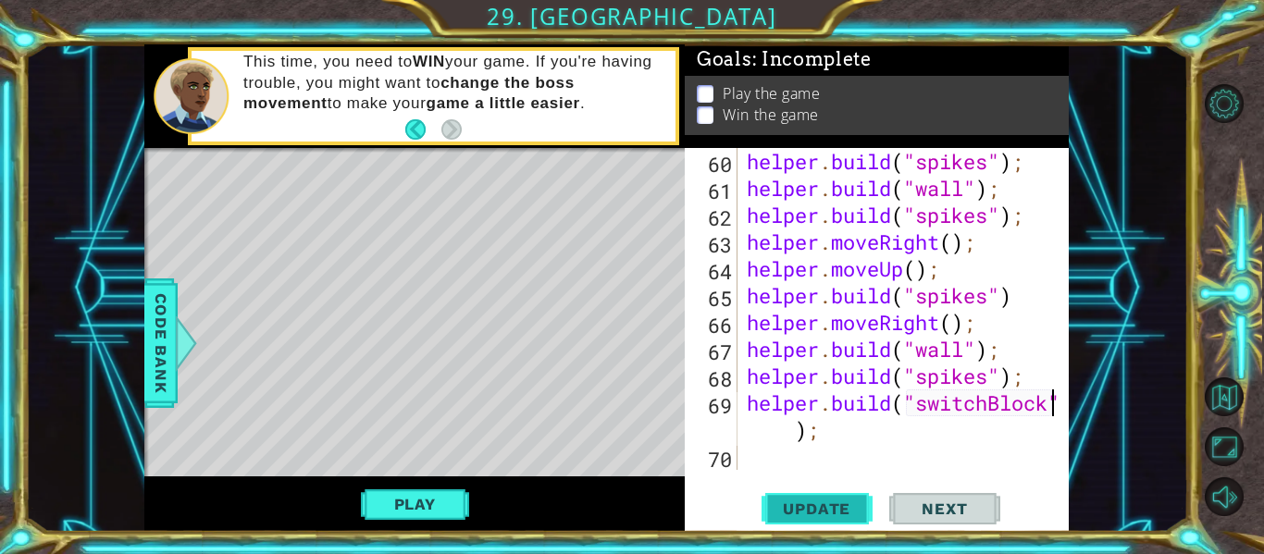
click at [789, 514] on span "Update" at bounding box center [817, 509] width 105 height 19
drag, startPoint x: 750, startPoint y: 400, endPoint x: 761, endPoint y: 400, distance: 11.1
click at [761, 400] on div "helper . build ( "spikes" ) ; helper . build ( "wall" ) ; helper . build ( "spi…" at bounding box center [908, 336] width 331 height 376
click at [746, 400] on div "helper . build ( "spikes" ) ; helper . build ( "wall" ) ; helper . build ( "spi…" at bounding box center [904, 309] width 322 height 322
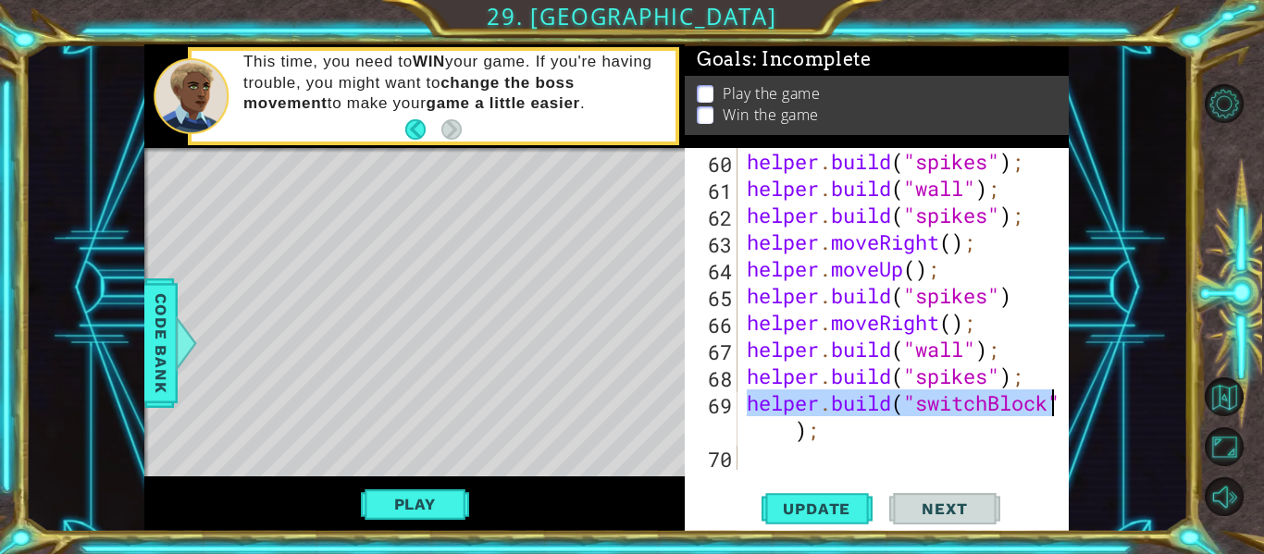
drag, startPoint x: 746, startPoint y: 400, endPoint x: 1066, endPoint y: 411, distance: 320.4
click at [1066, 411] on div "[DOMAIN_NAME]("switchBlock"); 60 61 62 63 64 65 66 67 68 69 70 helper . build (…" at bounding box center [877, 340] width 384 height 384
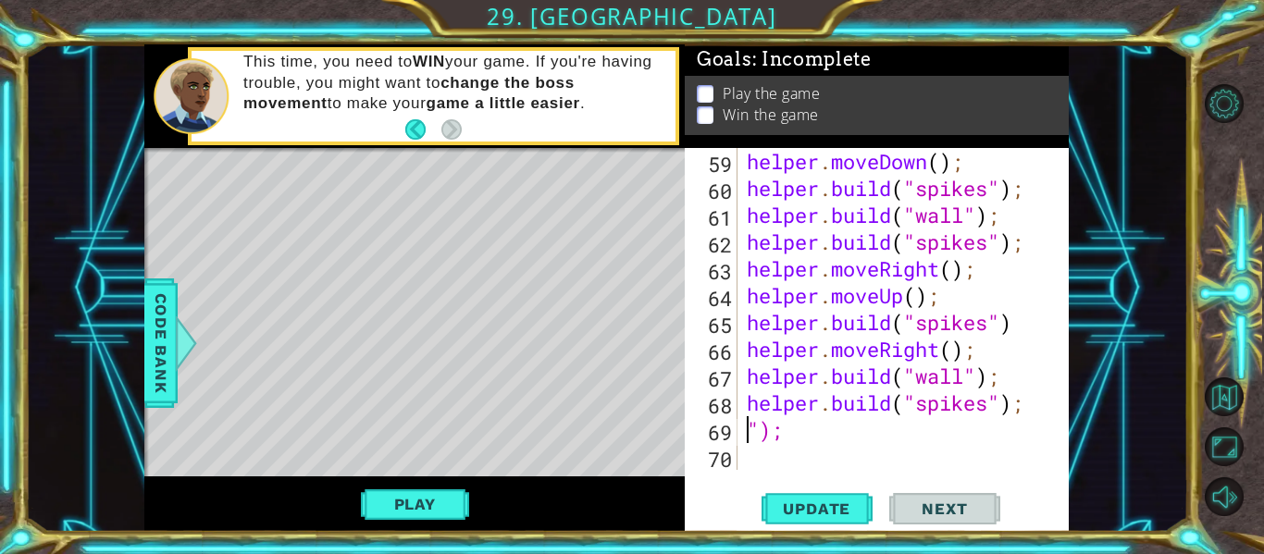
click at [864, 432] on div "helper . moveDown ( ) ; helper . build ( "spikes" ) ; helper . build ( "wall" )…" at bounding box center [908, 336] width 331 height 376
type textarea """
click at [779, 515] on span "Update" at bounding box center [817, 509] width 105 height 19
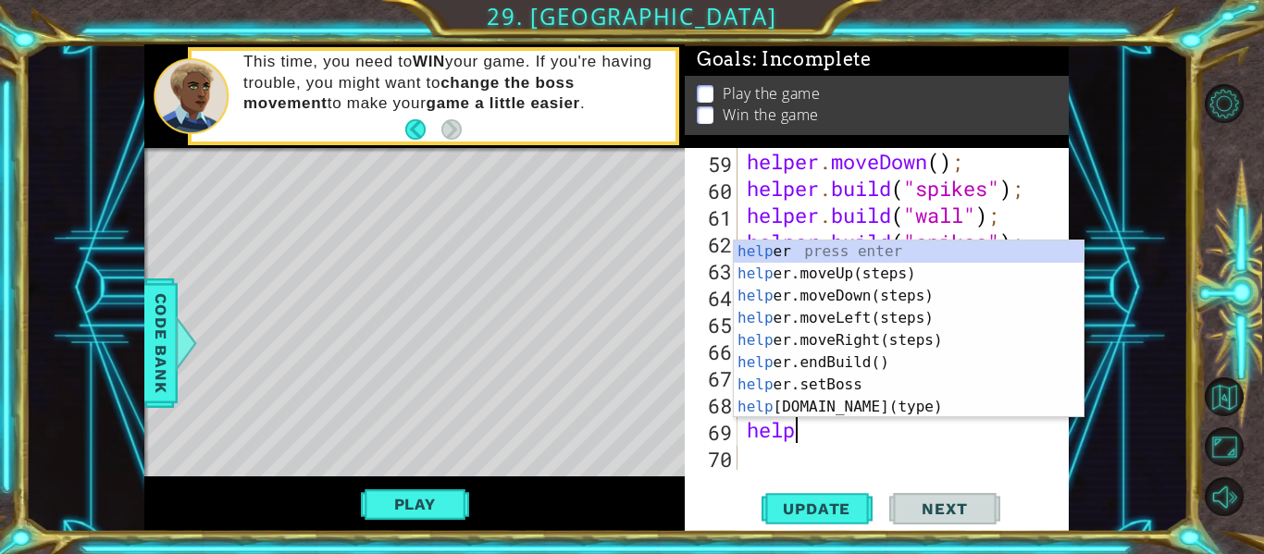
scroll to position [0, 1]
click at [842, 399] on div "help er press enter help er.moveUp(steps) press enter help er.moveDown(steps) p…" at bounding box center [909, 352] width 350 height 222
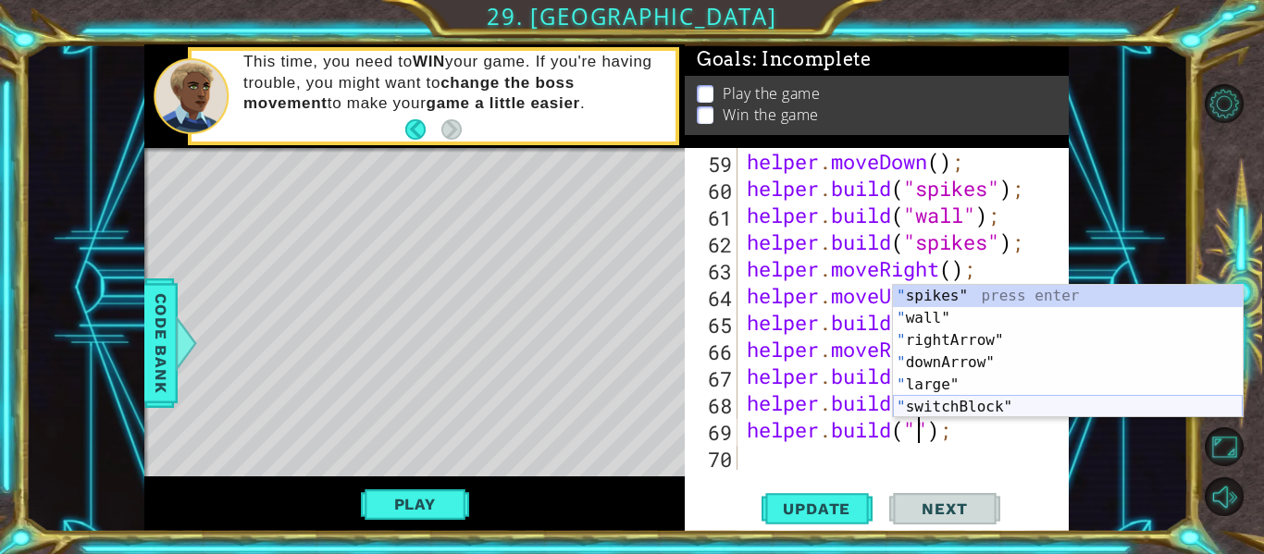
click at [978, 405] on div "" spikes" press enter " wall" press enter " rightArrow" press enter " downArrow…" at bounding box center [1068, 374] width 350 height 178
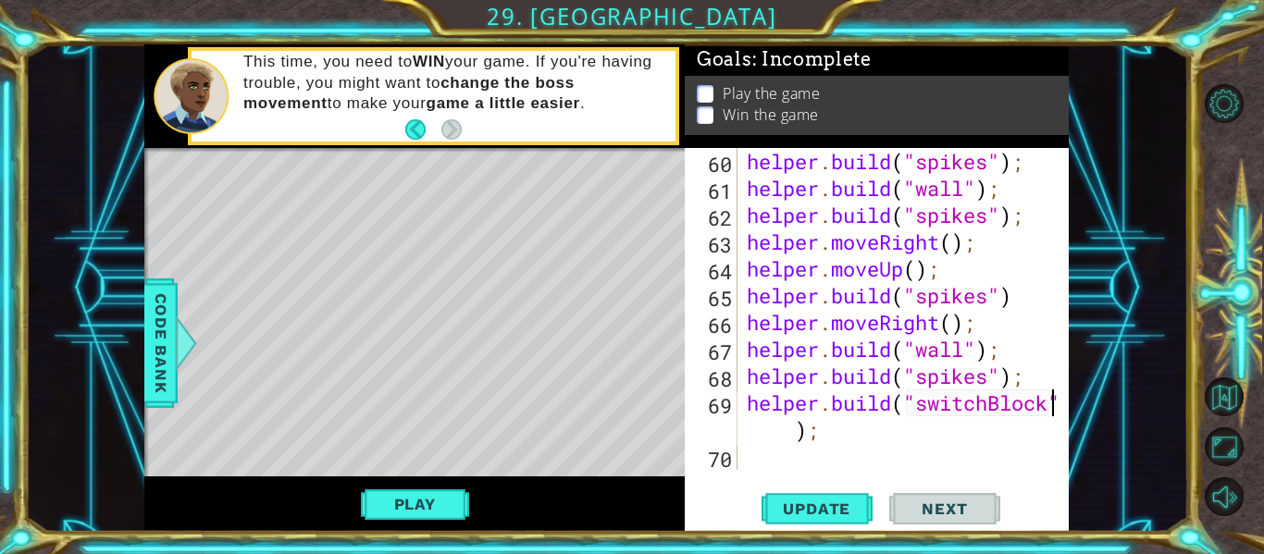
scroll to position [1879, 0]
type textarea "[DOMAIN_NAME]("switchBlock");"
click at [805, 501] on span "Update" at bounding box center [817, 509] width 105 height 19
click at [805, 503] on span "Update" at bounding box center [817, 509] width 105 height 19
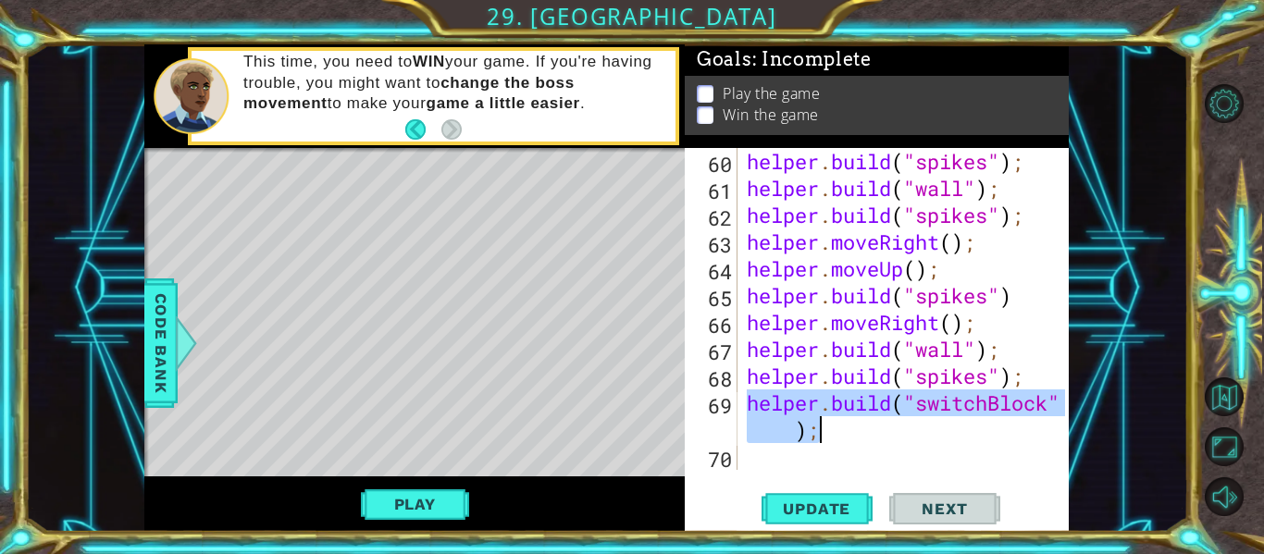
drag, startPoint x: 747, startPoint y: 401, endPoint x: 1025, endPoint y: 424, distance: 278.6
click at [1025, 424] on div "helper . build ( "spikes" ) ; helper . build ( "wall" ) ; helper . build ( "spi…" at bounding box center [908, 336] width 331 height 376
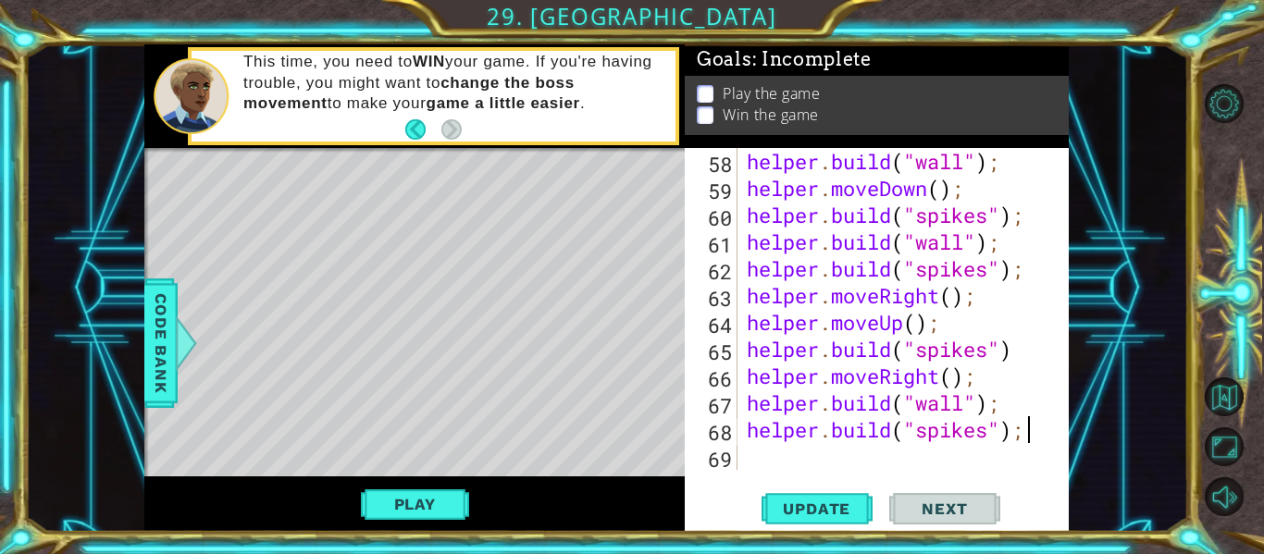
scroll to position [1825, 0]
click at [1036, 402] on div "helper . build ( "wall" ) ; helper . moveDown ( ) ; helper . build ( "spikes" )…" at bounding box center [908, 336] width 331 height 376
click at [1027, 441] on div "helper . build ( "wall" ) ; helper . moveDown ( ) ; helper . build ( "spikes" )…" at bounding box center [908, 336] width 331 height 376
type textarea "[DOMAIN_NAME]("spikes");"
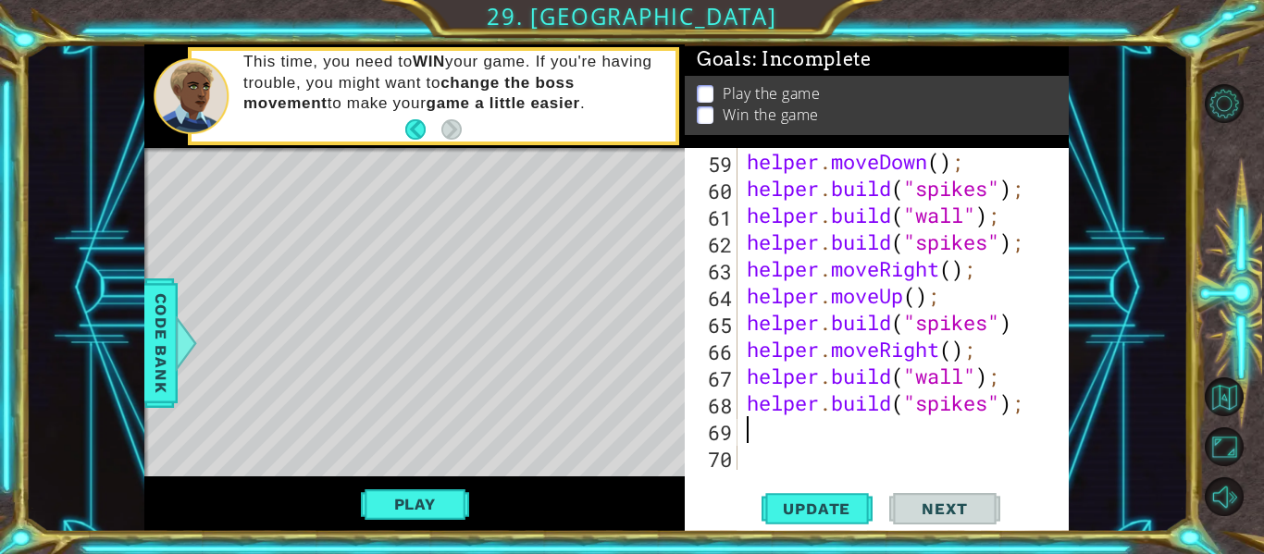
scroll to position [1852, 0]
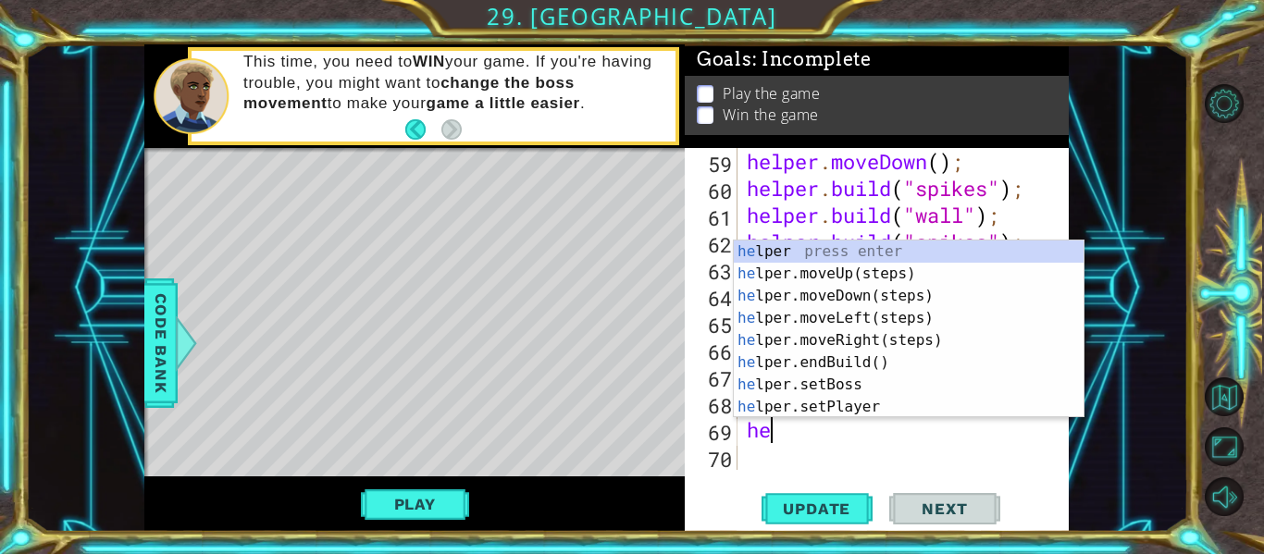
type textarea "help"
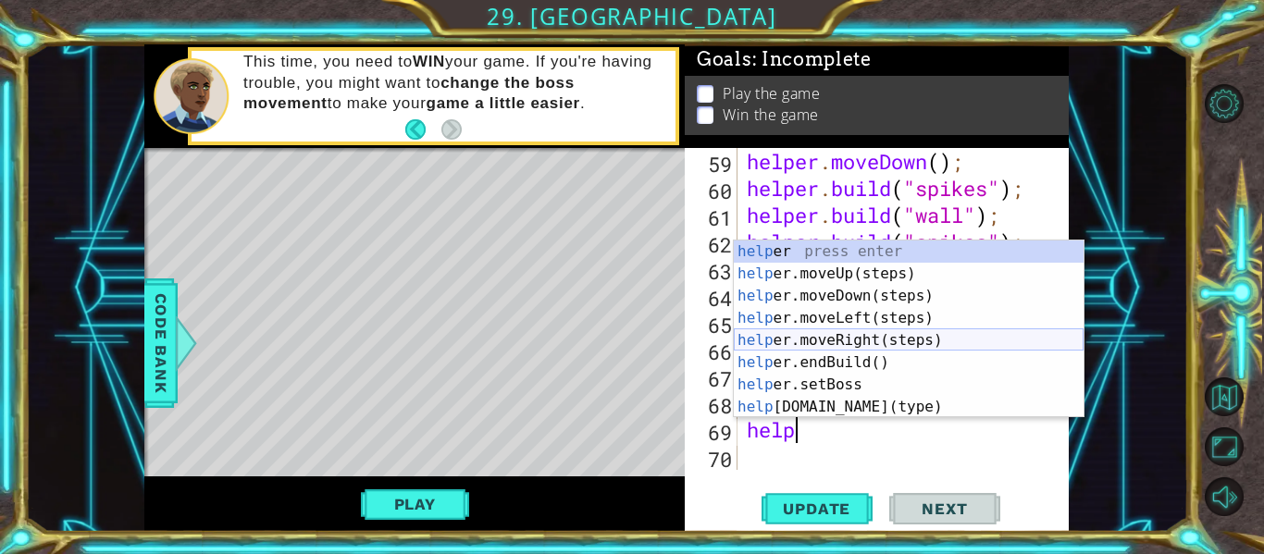
click at [842, 340] on div "help er press enter help er.moveUp(steps) press enter help er.moveDown(steps) p…" at bounding box center [909, 352] width 350 height 222
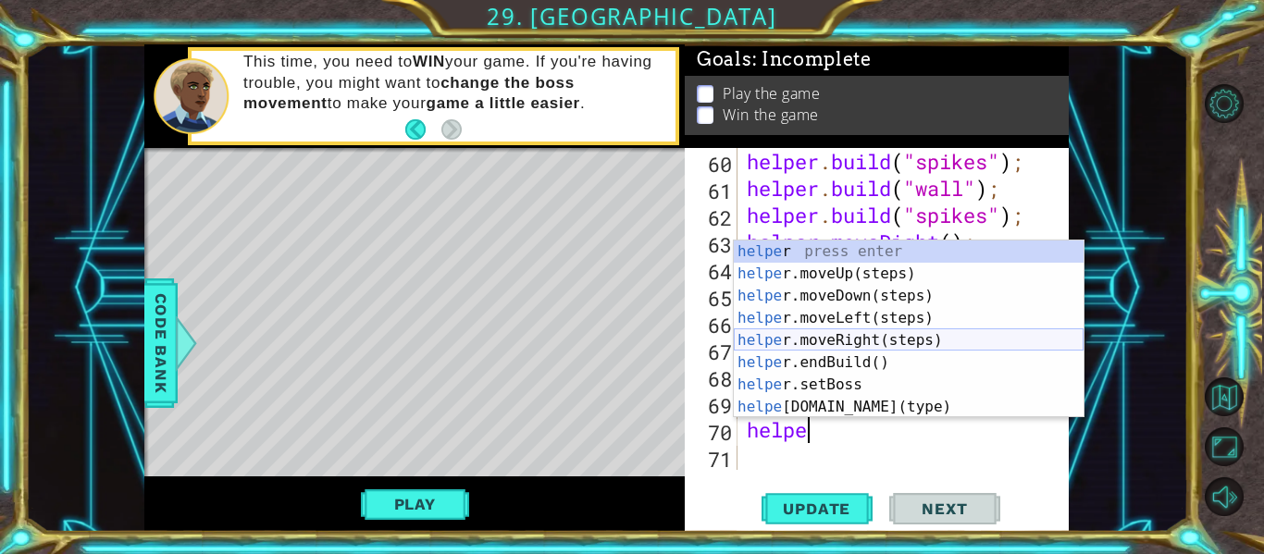
scroll to position [0, 3]
click at [859, 400] on div "helper press enter helper .moveUp(steps) press enter helper .moveDown(steps) pr…" at bounding box center [909, 352] width 350 height 222
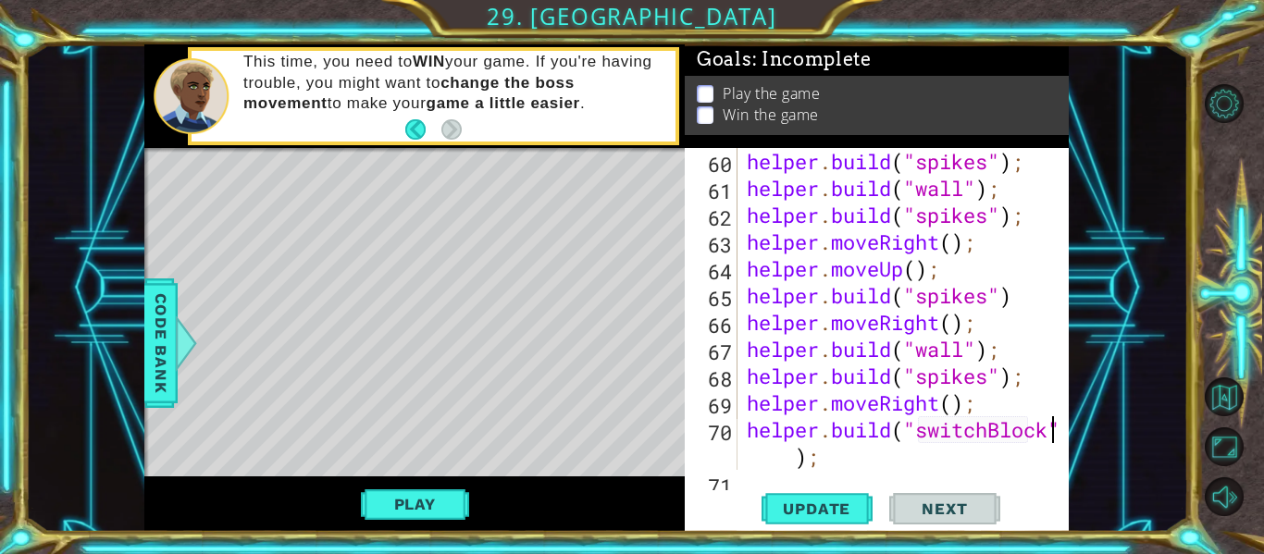
scroll to position [1906, 0]
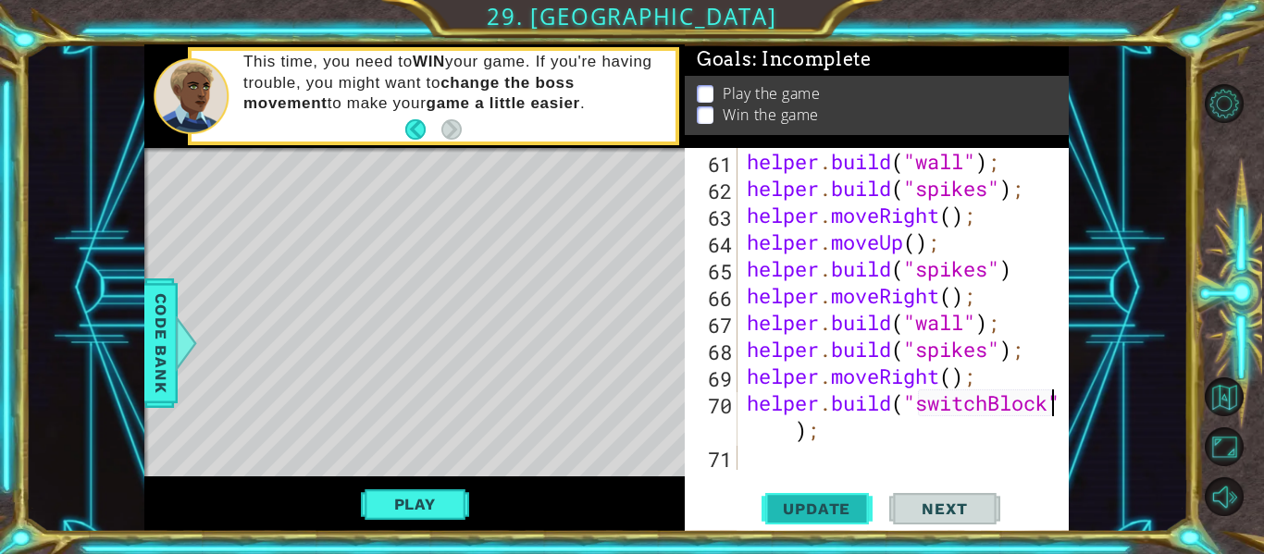
type textarea "[DOMAIN_NAME]("switchBlock");"
click at [819, 498] on button "Update" at bounding box center [817, 510] width 111 height 38
click at [754, 458] on div "helper . build ( "wall" ) ; helper . build ( "spikes" ) ; helper . moveRight ( …" at bounding box center [908, 336] width 331 height 376
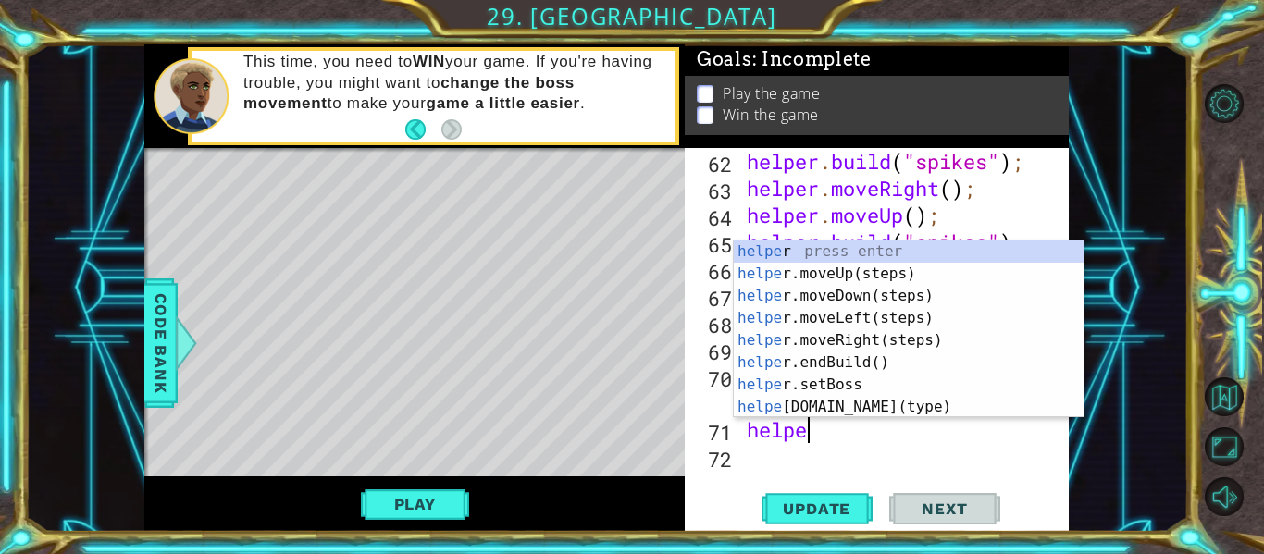
type textarea "helper"
click at [835, 299] on div "helper press enter helper .moveUp(steps) press enter helper .moveDown(steps) pr…" at bounding box center [909, 352] width 350 height 222
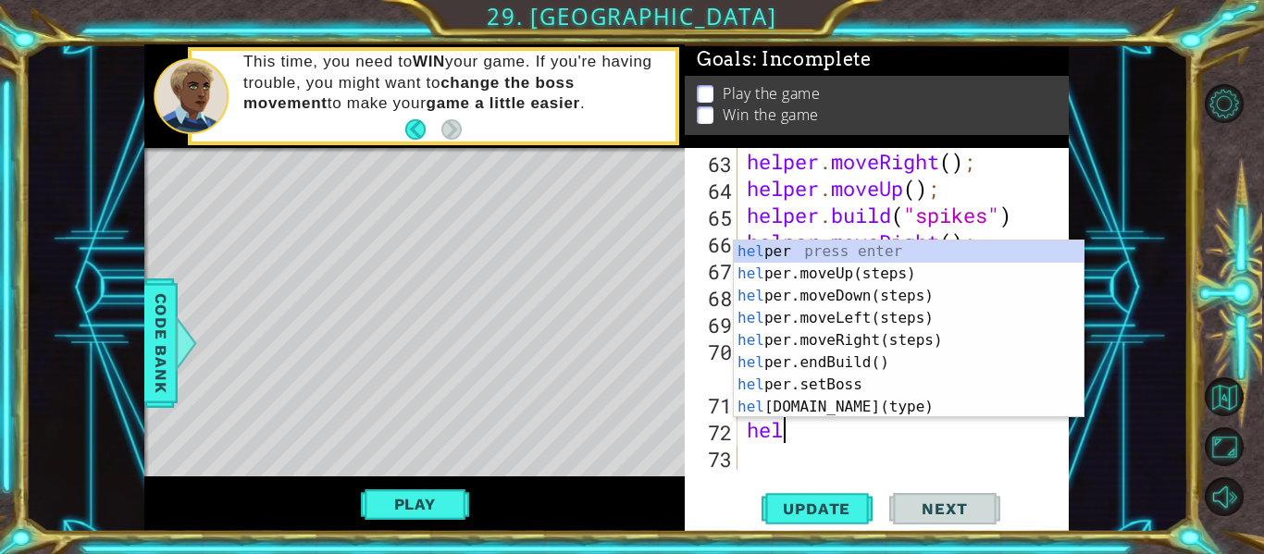
scroll to position [0, 1]
click at [842, 408] on div "help er press enter help er.moveUp(steps) press enter help er.moveDown(steps) p…" at bounding box center [909, 352] width 350 height 222
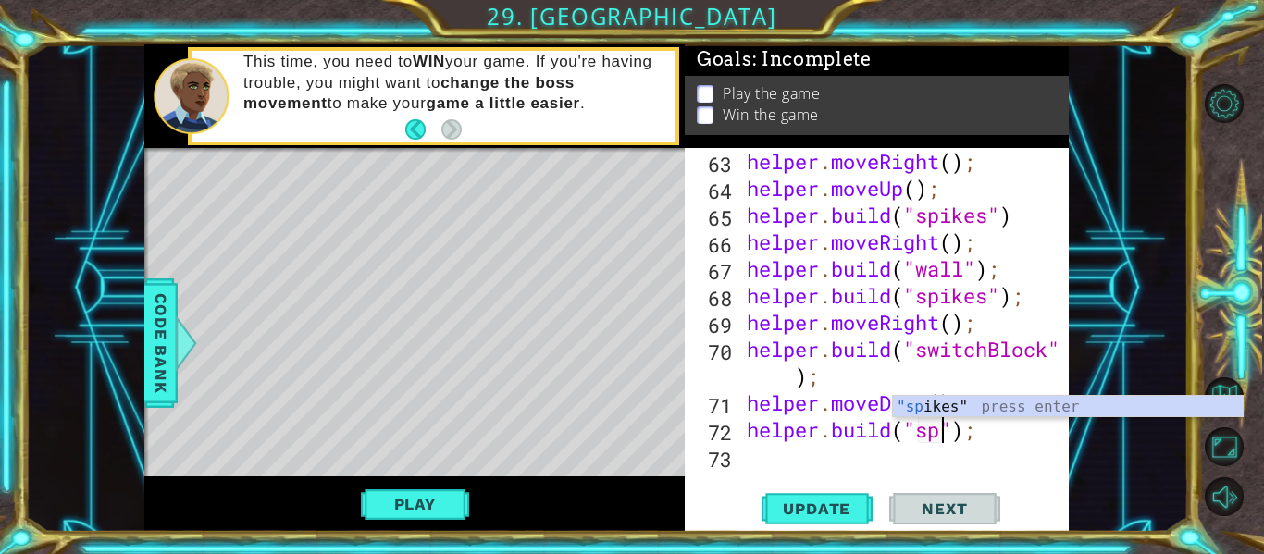
scroll to position [0, 10]
click at [1000, 406] on div ""spi kes" press enter" at bounding box center [1068, 429] width 350 height 67
type textarea "[DOMAIN_NAME]("spikes");"
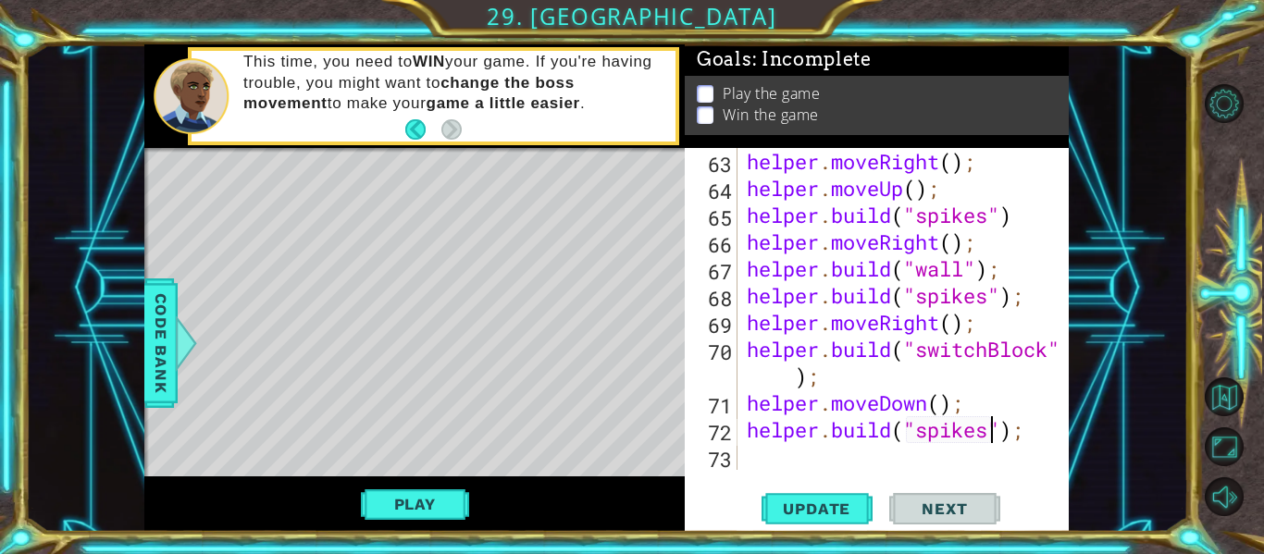
click at [819, 449] on div "helper . moveRight ( ) ; helper . moveUp ( ) ; helper . build ( "spikes" ) help…" at bounding box center [908, 336] width 331 height 376
type textarea "h"
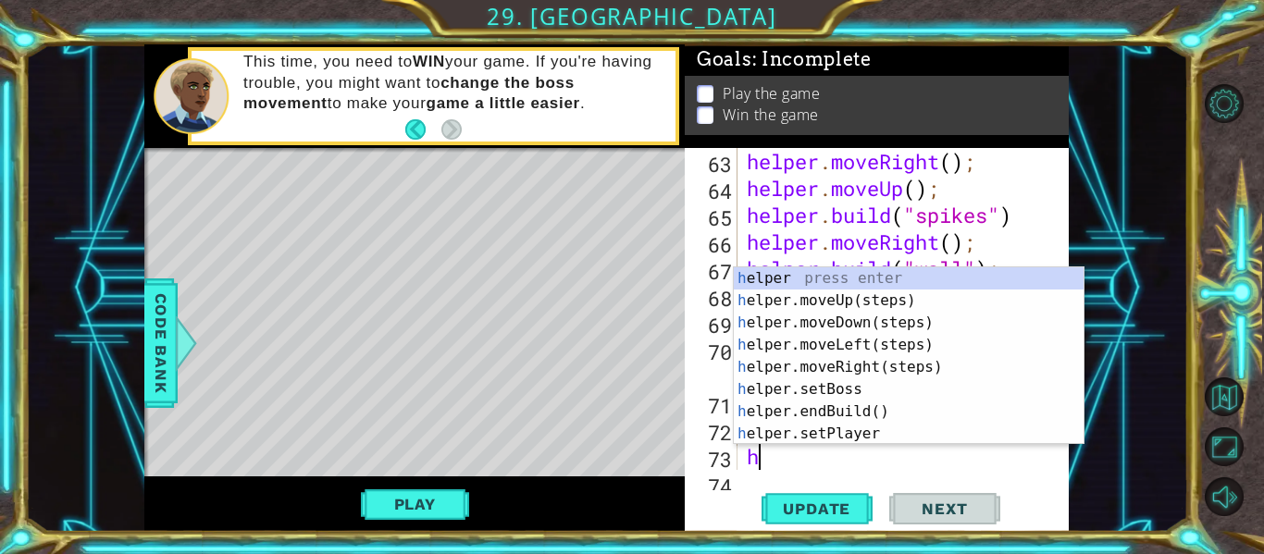
scroll to position [1986, 0]
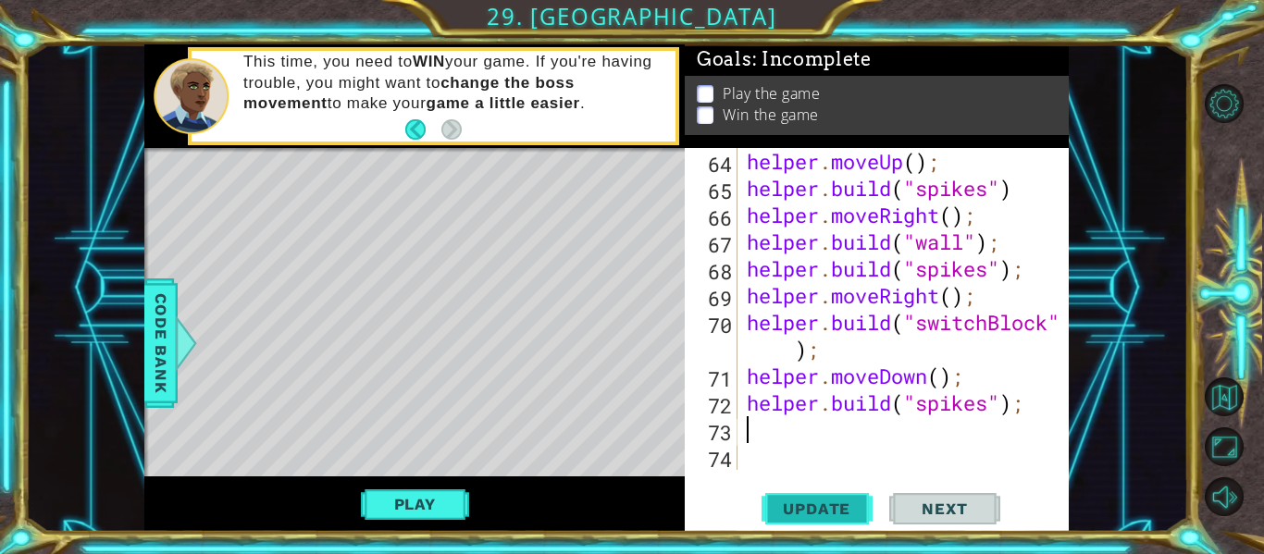
click at [793, 502] on span "Update" at bounding box center [817, 509] width 105 height 19
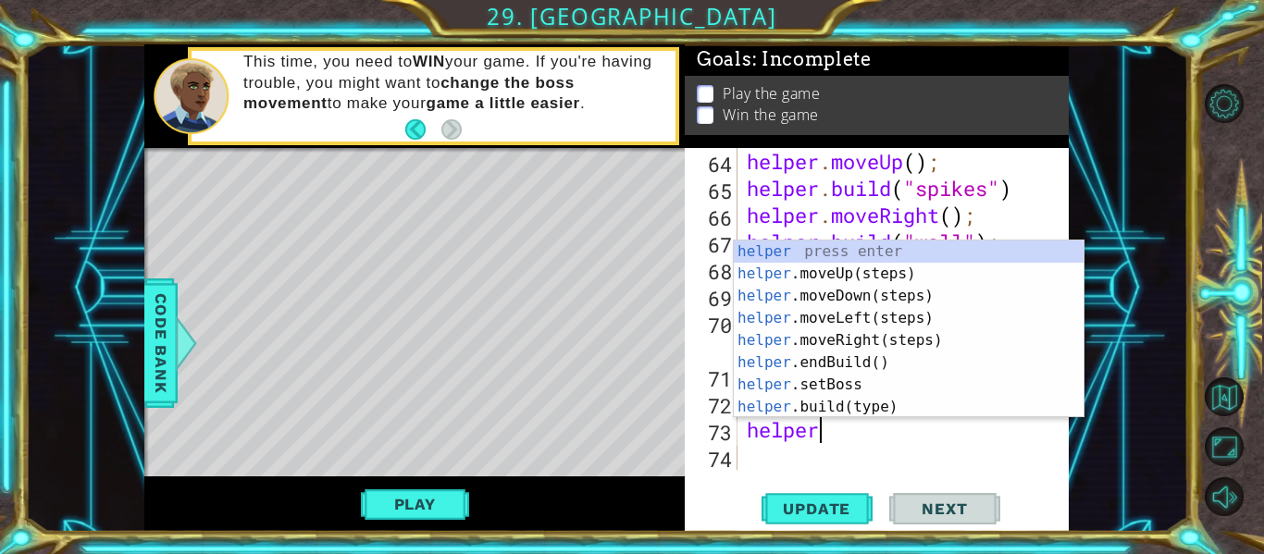
scroll to position [0, 3]
click at [818, 404] on div "helper press enter helper .moveUp(steps) press enter helper .moveDown(steps) pr…" at bounding box center [909, 352] width 350 height 222
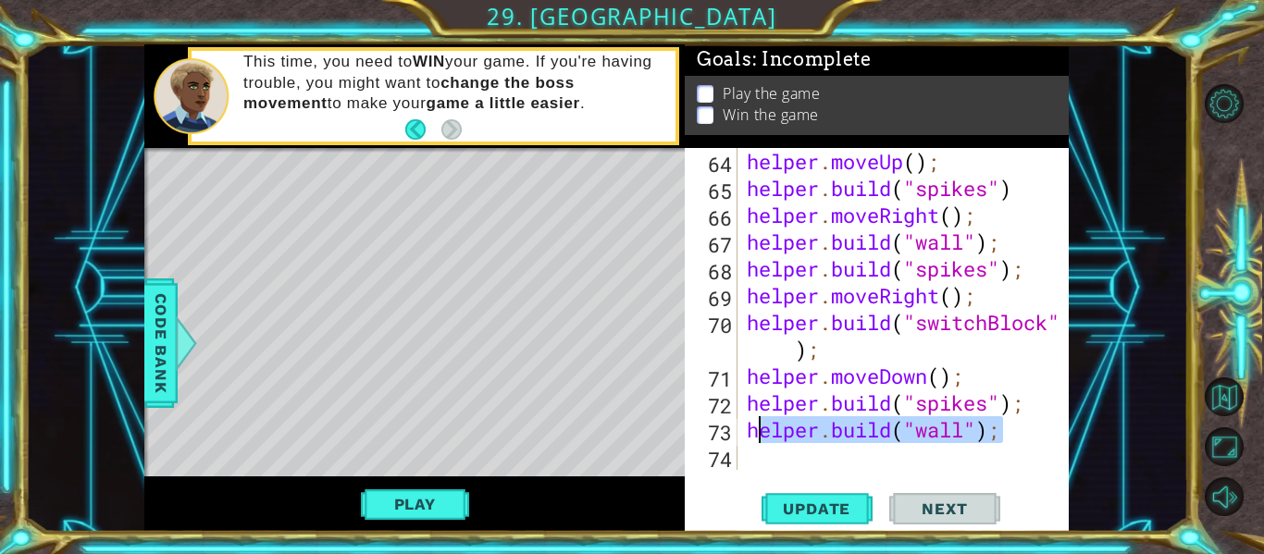
drag, startPoint x: 1035, startPoint y: 436, endPoint x: 753, endPoint y: 437, distance: 281.4
click at [753, 437] on div "helper . moveUp ( ) ; helper . build ( "spikes" ) helper . moveRight ( ) ; help…" at bounding box center [908, 336] width 331 height 376
type textarea "h"
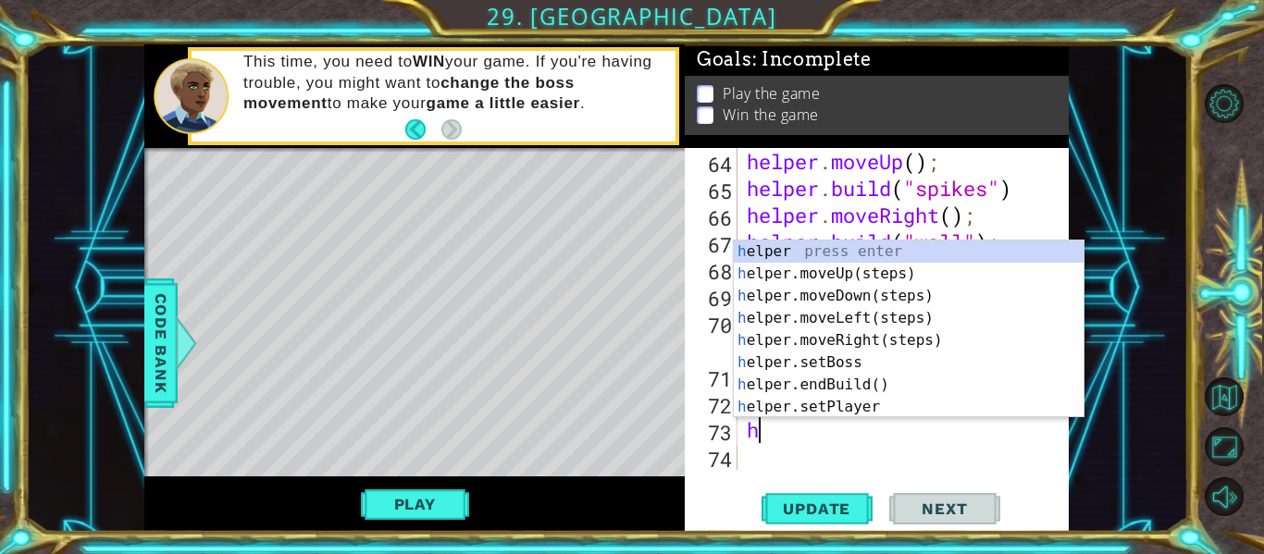
scroll to position [0, 0]
type textarea "hel"
click at [861, 294] on div "hel per press enter hel per.moveUp(steps) press enter hel per.moveDown(steps) p…" at bounding box center [909, 352] width 350 height 222
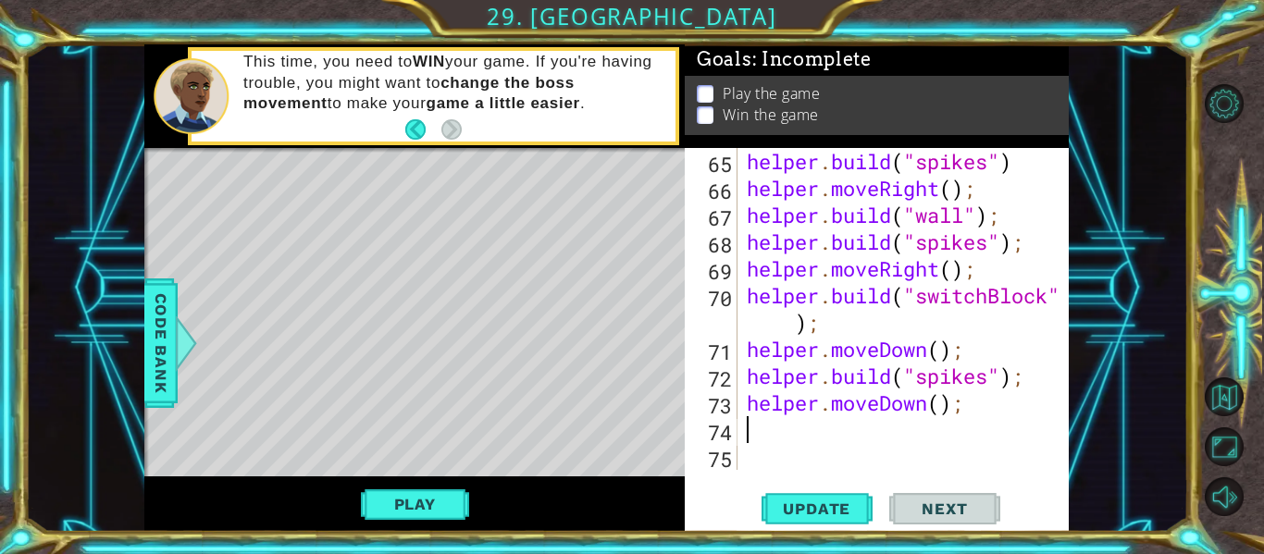
scroll to position [2013, 0]
click at [970, 412] on div "helper . build ( "spikes" ) helper . moveRight ( ) ; helper . build ( "wall" ) …" at bounding box center [908, 336] width 331 height 376
type textarea "helper.moveDown();"
click at [816, 420] on div "helper . build ( "spikes" ) helper . moveRight ( ) ; helper . build ( "wall" ) …" at bounding box center [908, 336] width 331 height 376
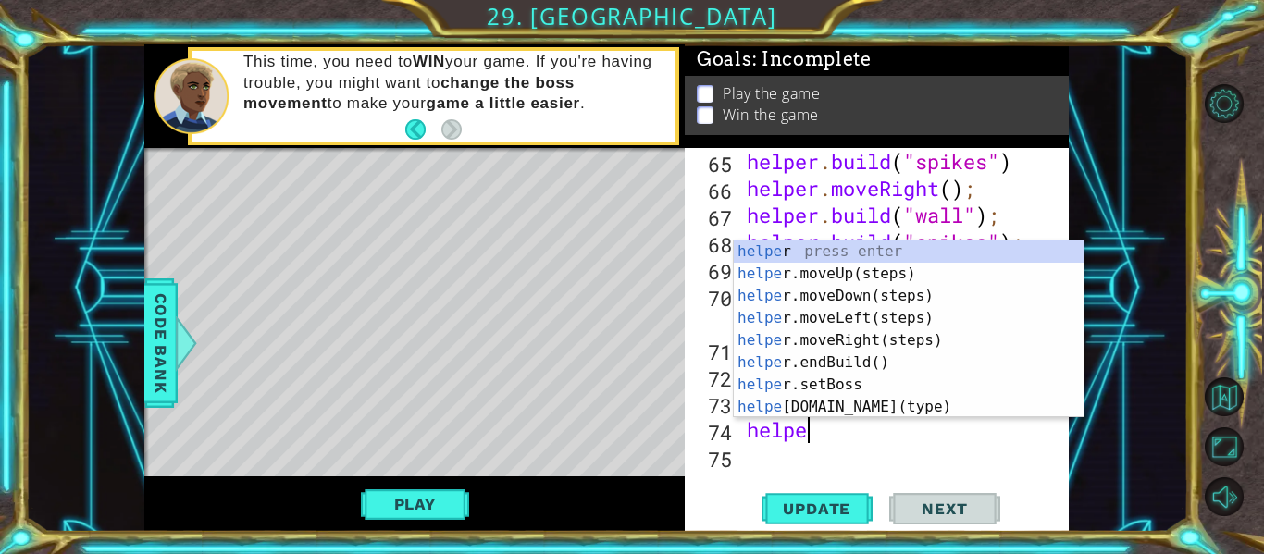
scroll to position [0, 3]
click at [808, 411] on div "helper press enter helper .moveUp(steps) press enter helper .moveDown(steps) pr…" at bounding box center [909, 352] width 350 height 222
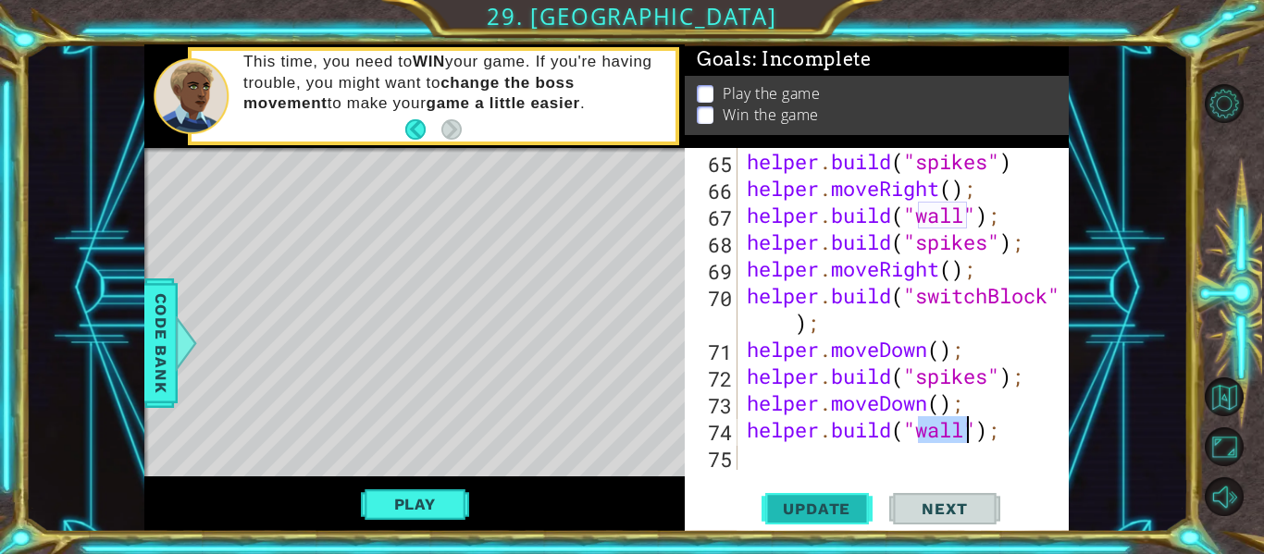
type textarea "[DOMAIN_NAME]("wall");"
click at [829, 508] on span "Update" at bounding box center [817, 509] width 105 height 19
click at [790, 443] on div "helper . build ( "spikes" ) helper . moveRight ( ) ; helper . build ( "wall" ) …" at bounding box center [908, 336] width 331 height 376
click at [761, 462] on div "helper . build ( "spikes" ) helper . moveRight ( ) ; helper . build ( "wall" ) …" at bounding box center [908, 336] width 331 height 376
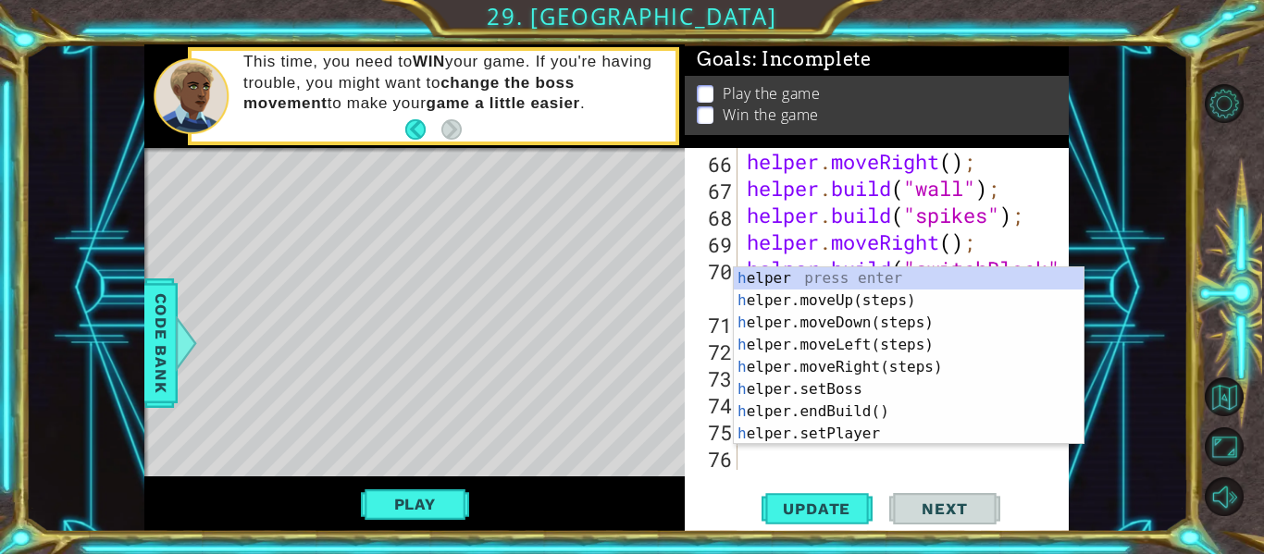
scroll to position [2040, 0]
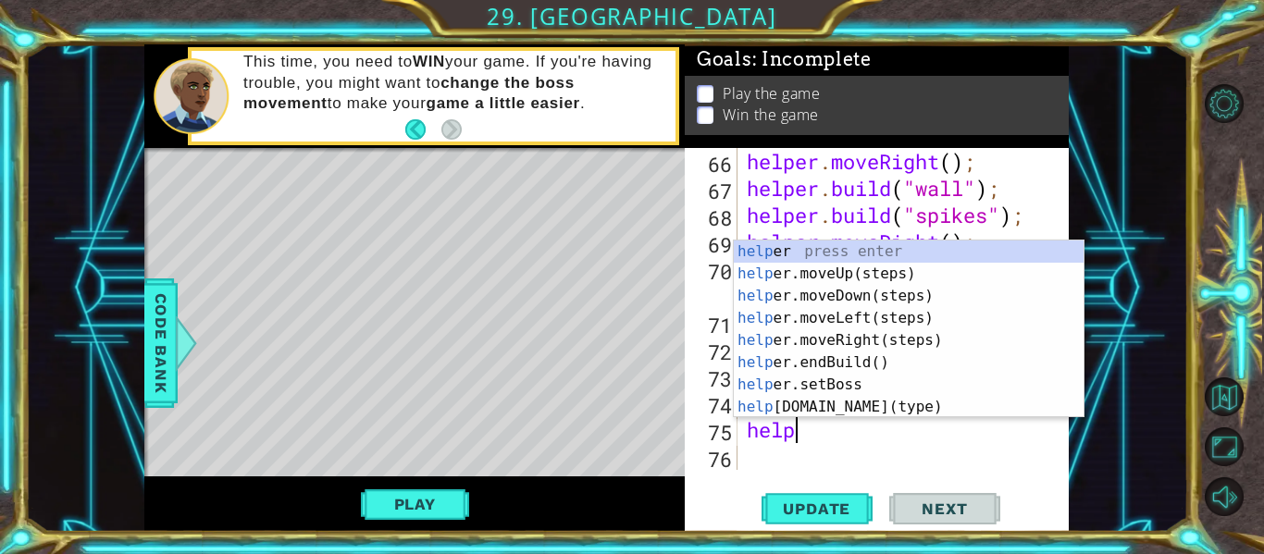
type textarea "helpe"
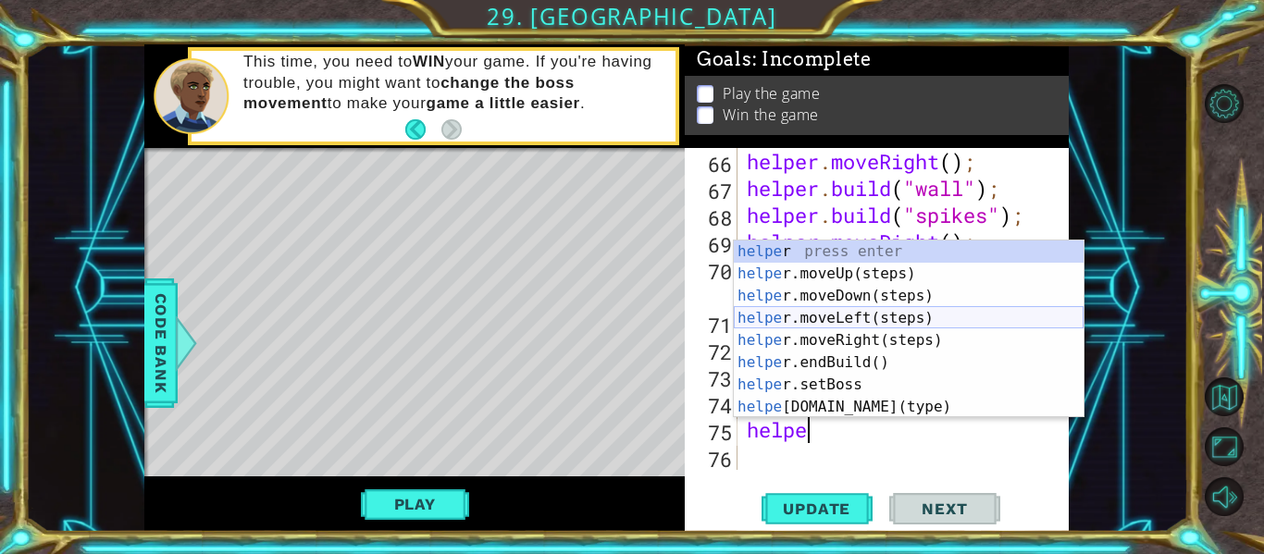
click at [816, 319] on div "helpe r press enter helpe [PERSON_NAME]moveUp(steps) press enter helpe r.moveDo…" at bounding box center [909, 352] width 350 height 222
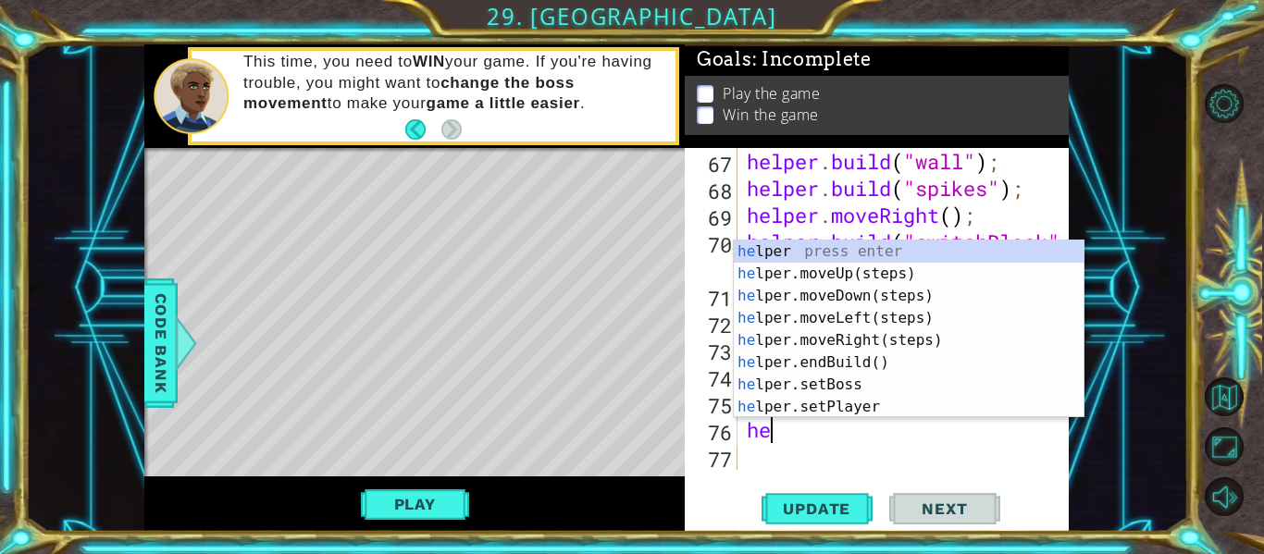
scroll to position [0, 1]
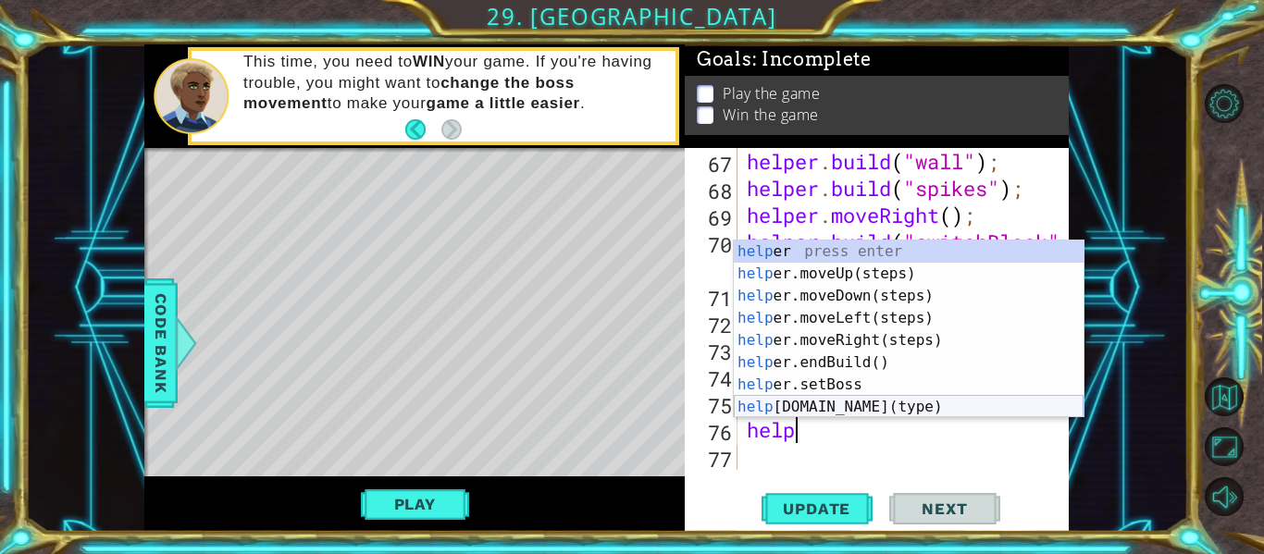
click at [834, 409] on div "help er press enter help er.moveUp(steps) press enter help er.moveDown(steps) p…" at bounding box center [909, 352] width 350 height 222
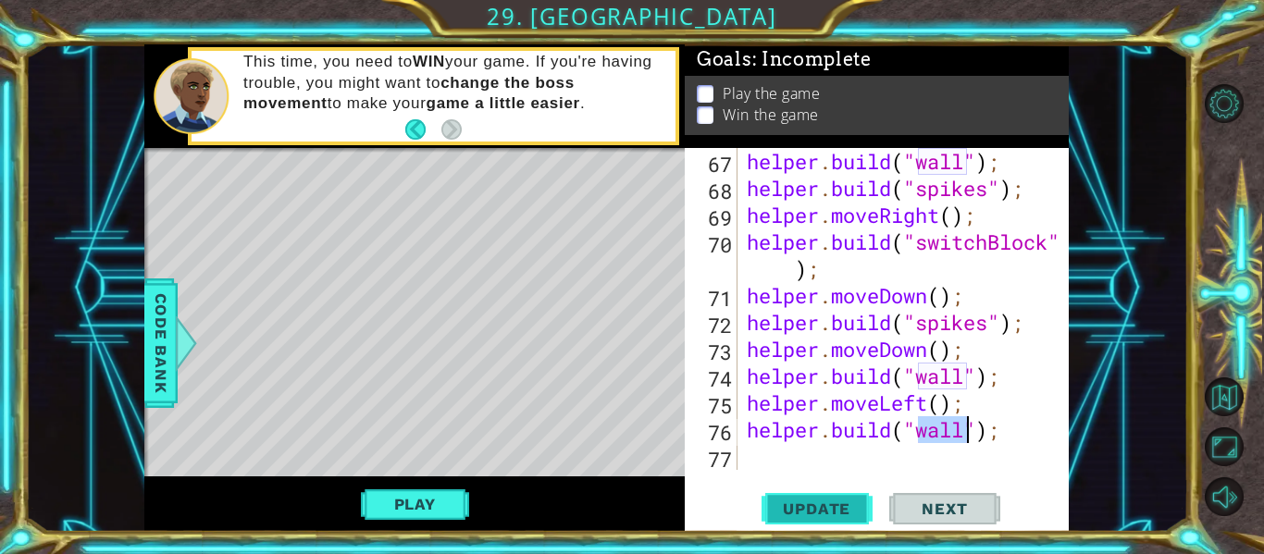
type textarea "[DOMAIN_NAME]("wall");"
click at [807, 511] on span "Update" at bounding box center [817, 509] width 105 height 19
click at [772, 457] on div "helper . build ( "wall" ) ; helper . build ( "spikes" ) ; helper . moveRight ( …" at bounding box center [908, 336] width 331 height 376
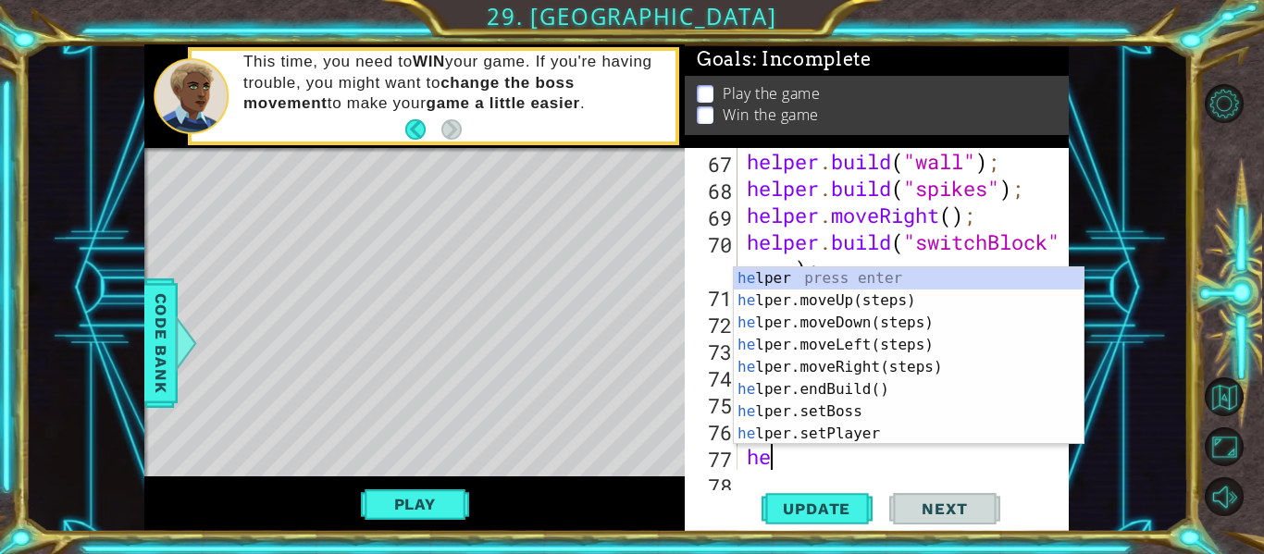
type textarea "hel"
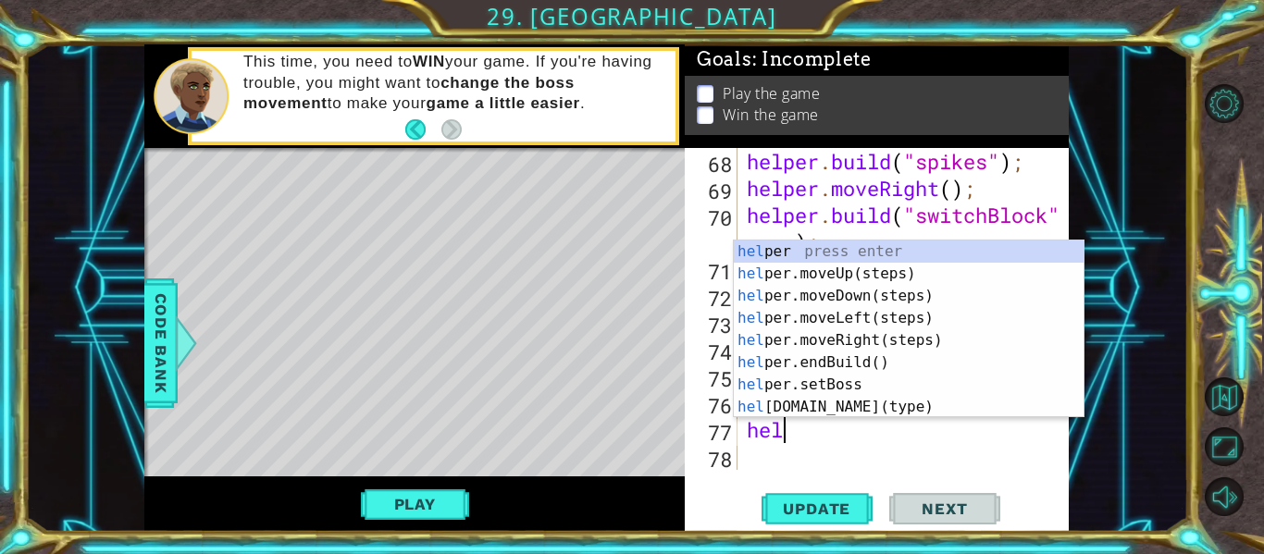
scroll to position [0, 1]
click at [827, 335] on div "hel per press enter hel per.moveUp(steps) press enter hel per.moveDown(steps) p…" at bounding box center [909, 352] width 350 height 222
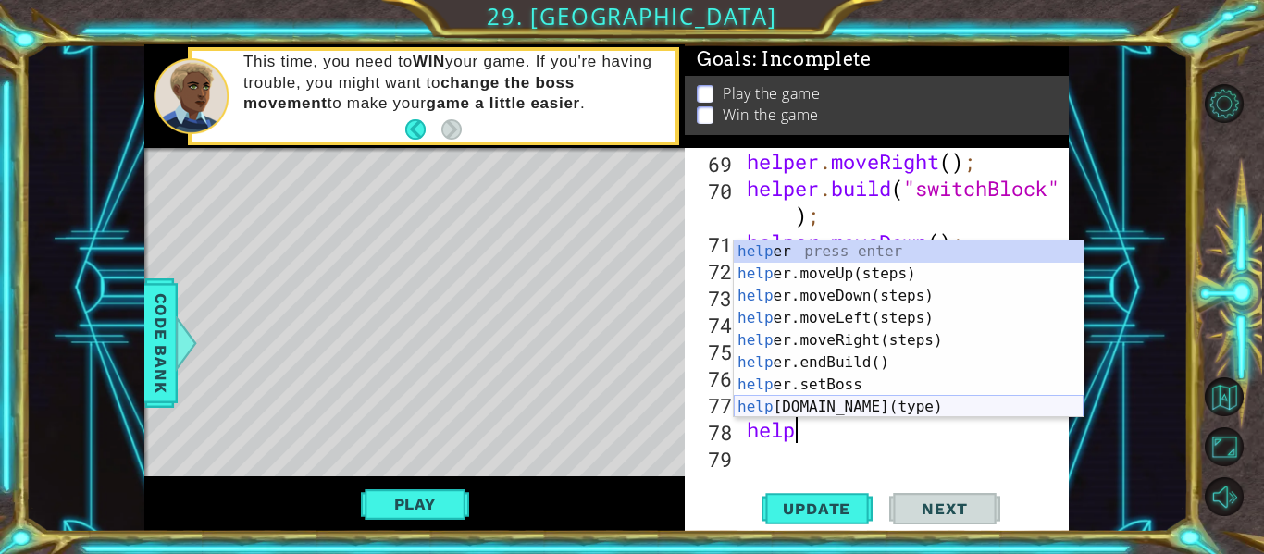
click at [814, 403] on div "help er press enter help er.moveUp(steps) press enter help er.moveDown(steps) p…" at bounding box center [909, 352] width 350 height 222
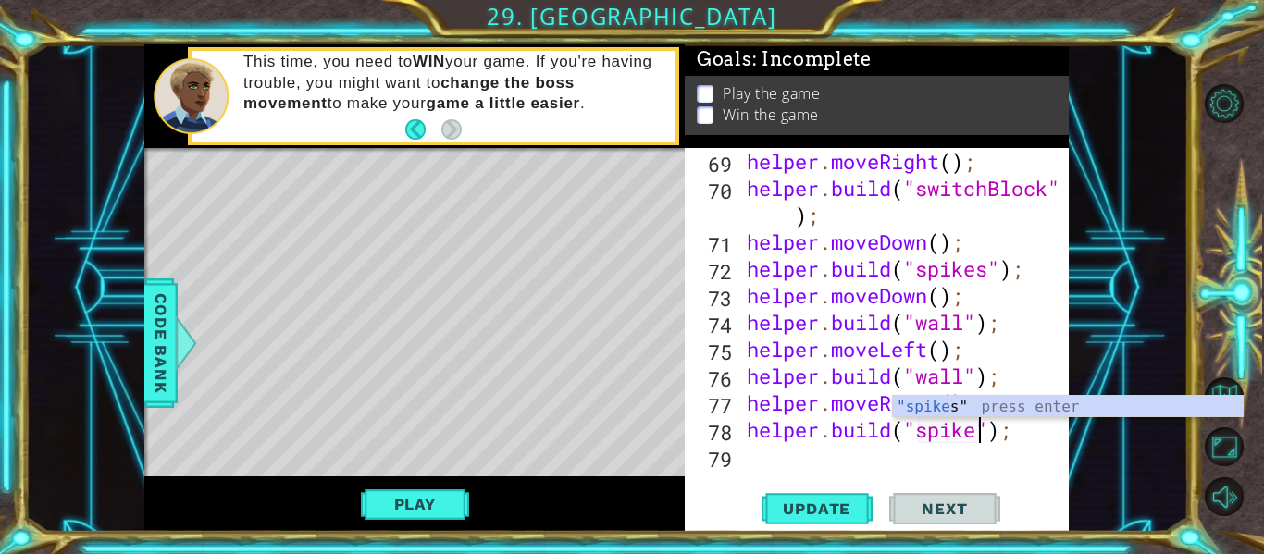
scroll to position [0, 12]
click at [790, 499] on button "Update" at bounding box center [817, 510] width 111 height 38
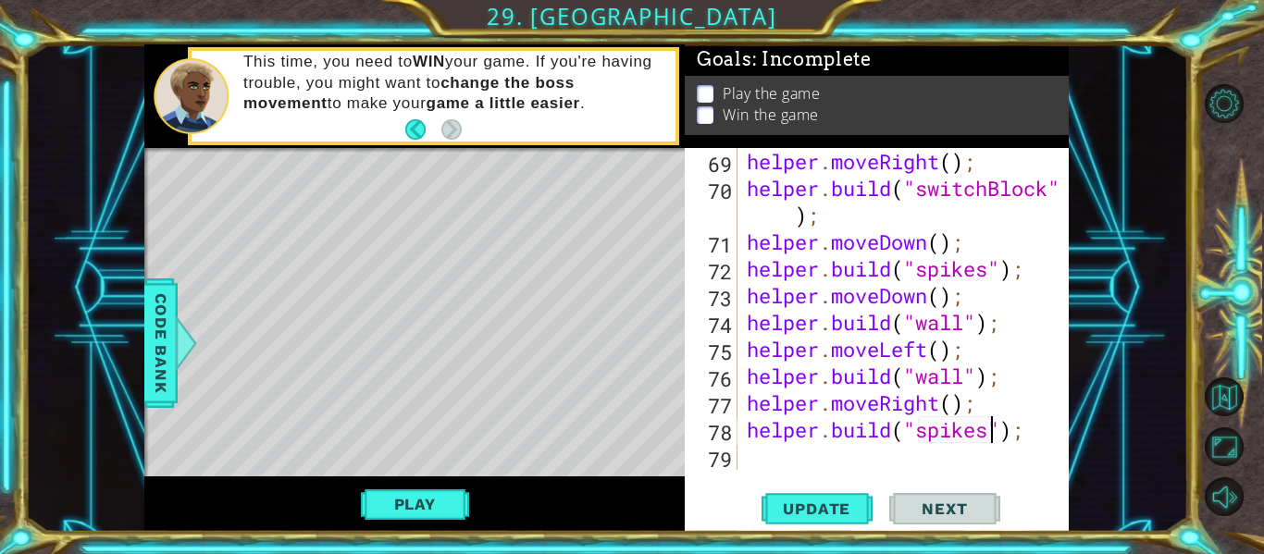
click at [939, 406] on div "helper . moveRight ( ) ; helper . build ( "switchBlock" ) ; helper . moveDown (…" at bounding box center [908, 336] width 331 height 376
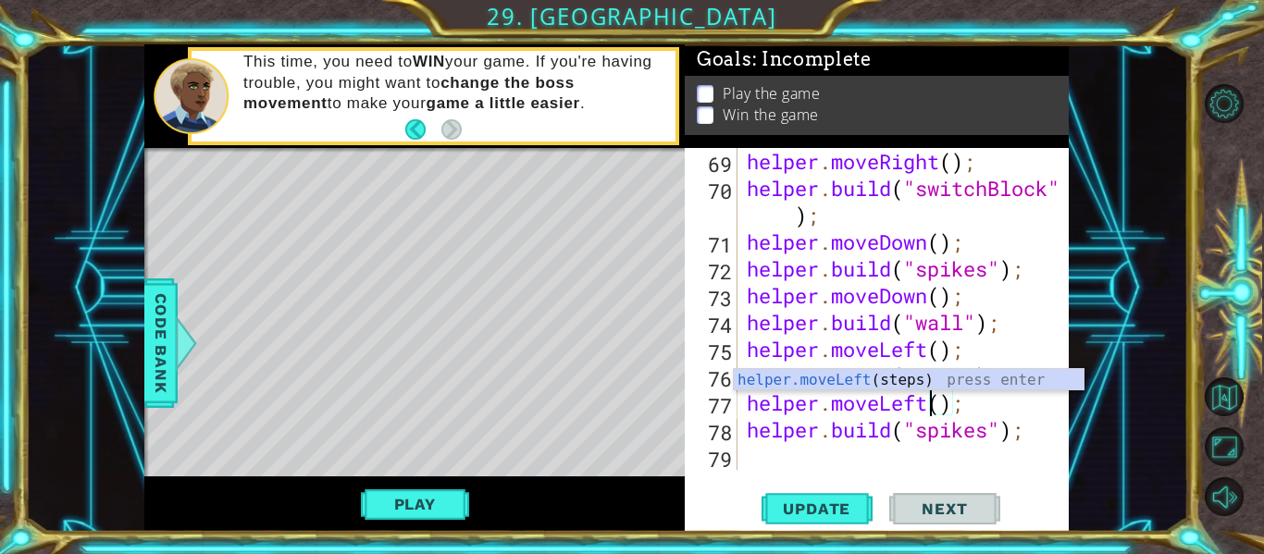
scroll to position [0, 9]
type textarea "helper.moveLeft();"
click at [824, 509] on span "Update" at bounding box center [817, 509] width 105 height 19
